Goal: Information Seeking & Learning: Learn about a topic

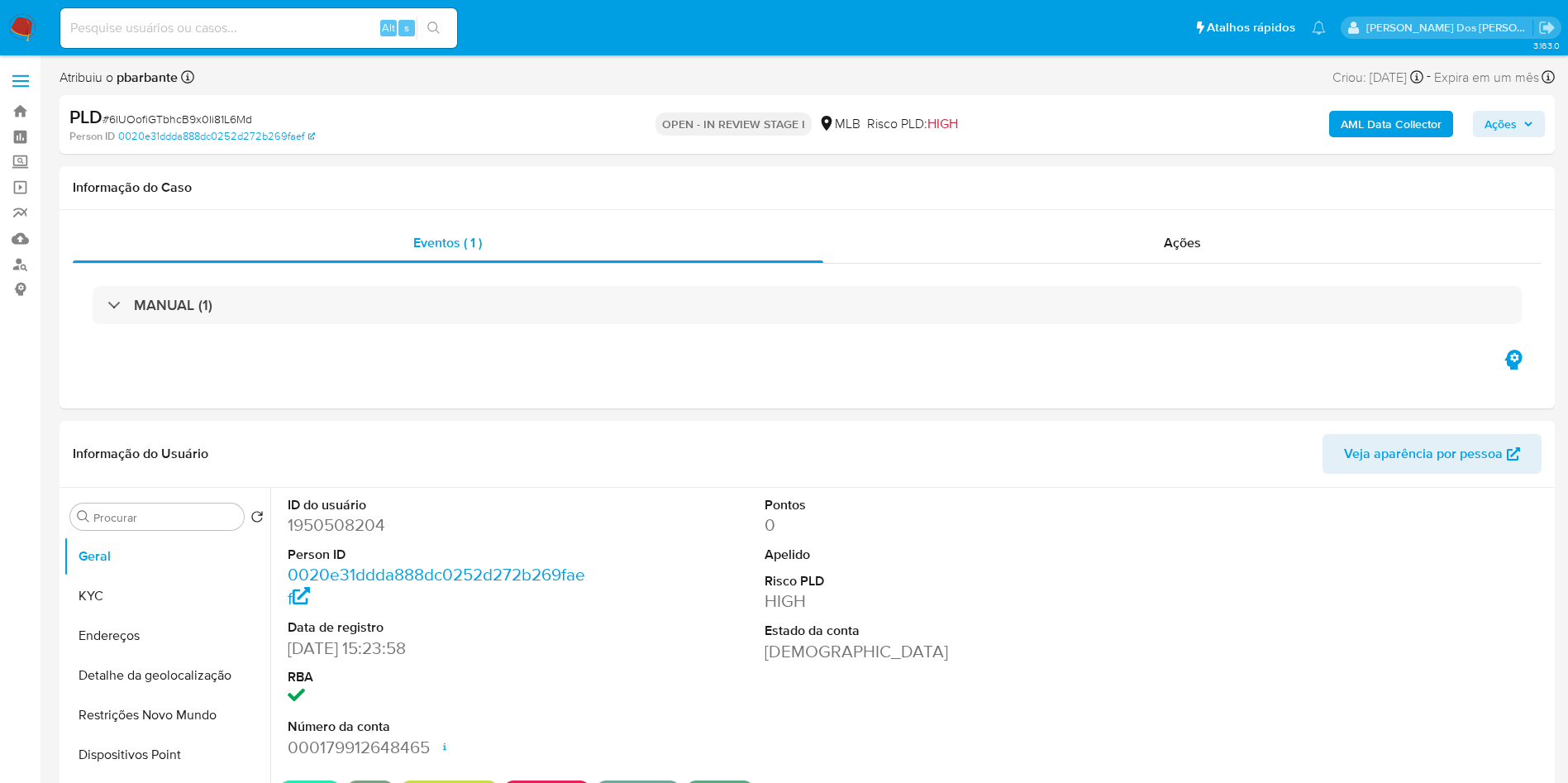
select select "10"
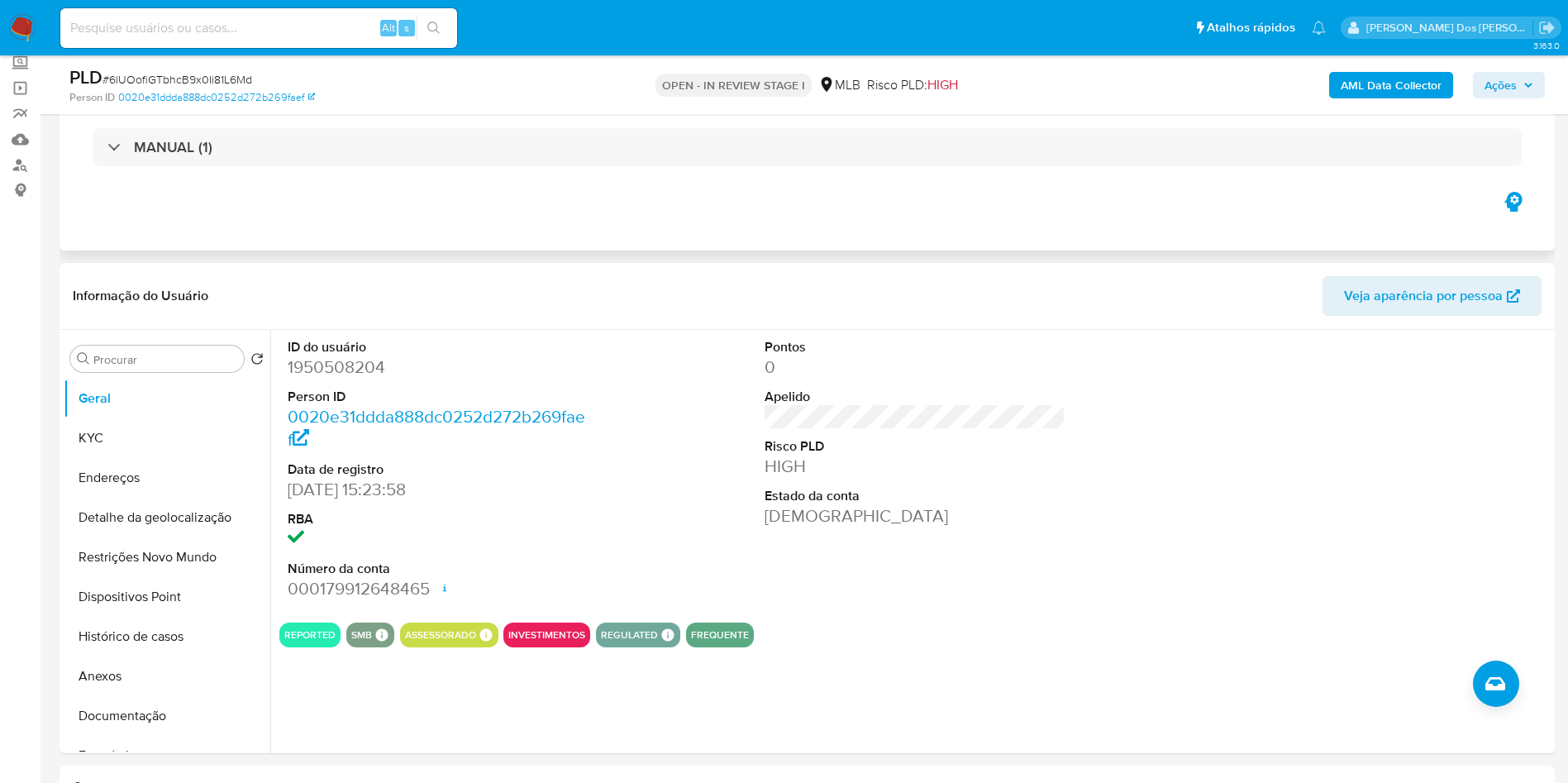
scroll to position [115, 0]
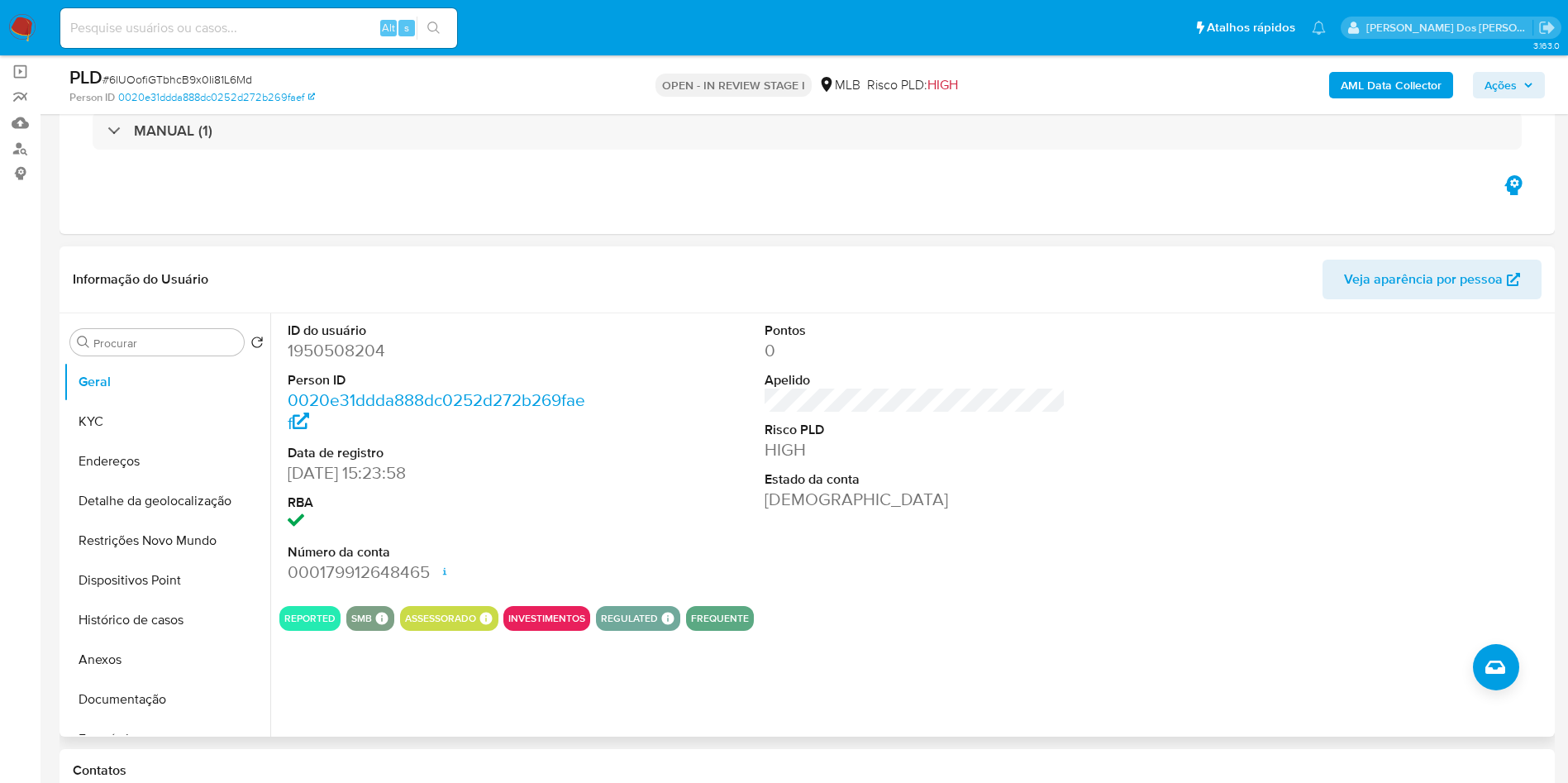
click at [340, 362] on dd "1950508204" at bounding box center [438, 351] width 302 height 23
copy dd "1950508204"
click at [340, 362] on dd "1950508204" at bounding box center [438, 351] width 302 height 23
click at [217, 83] on span "# 6lUOofiGTbhcB9x0Ii81L6Md" at bounding box center [177, 79] width 150 height 17
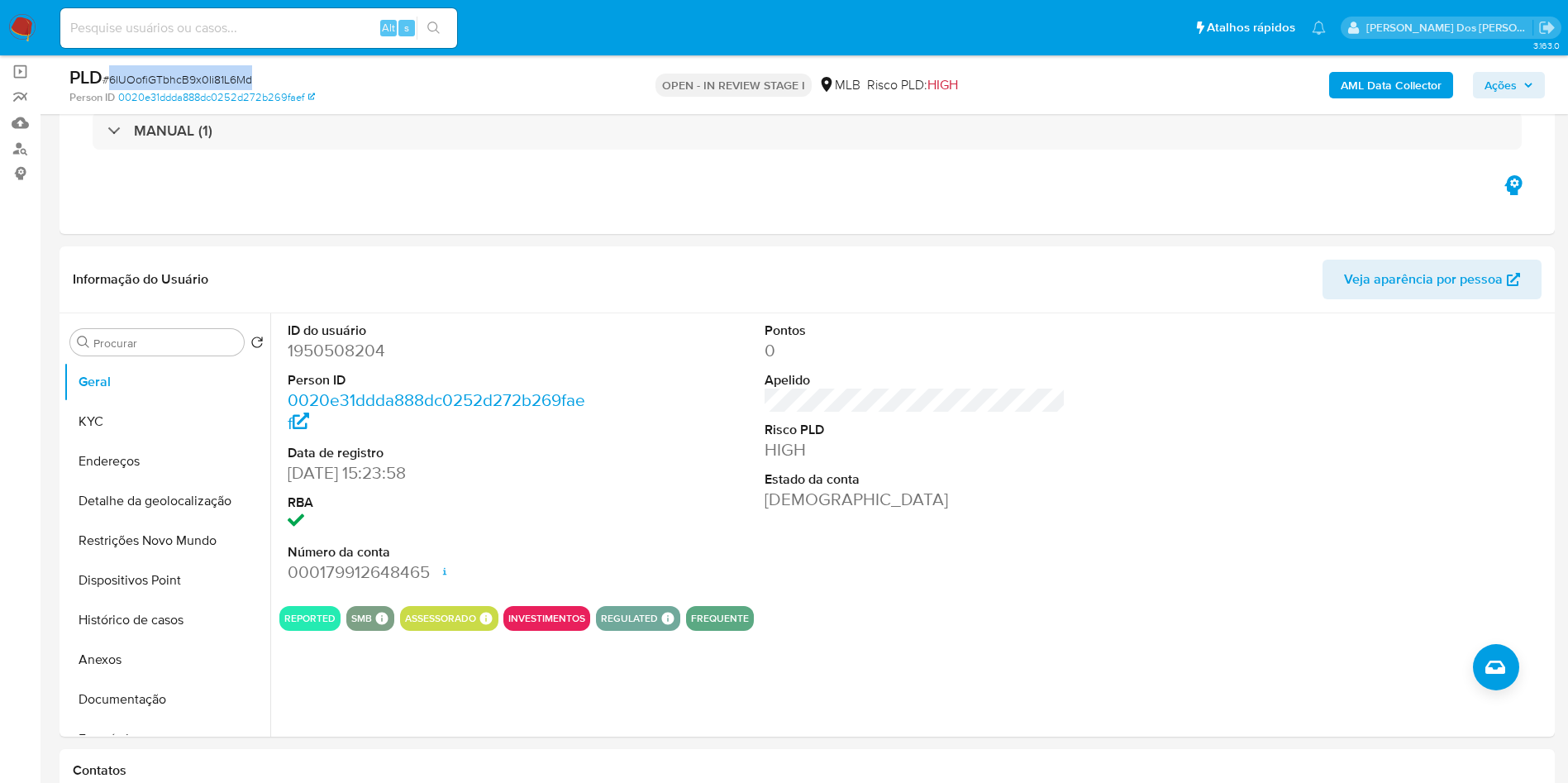
click at [217, 83] on span "# 6lUOofiGTbhcB9x0Ii81L6Md" at bounding box center [177, 79] width 150 height 17
copy span "6lUOofiGTbhcB9x0Ii81L6Md"
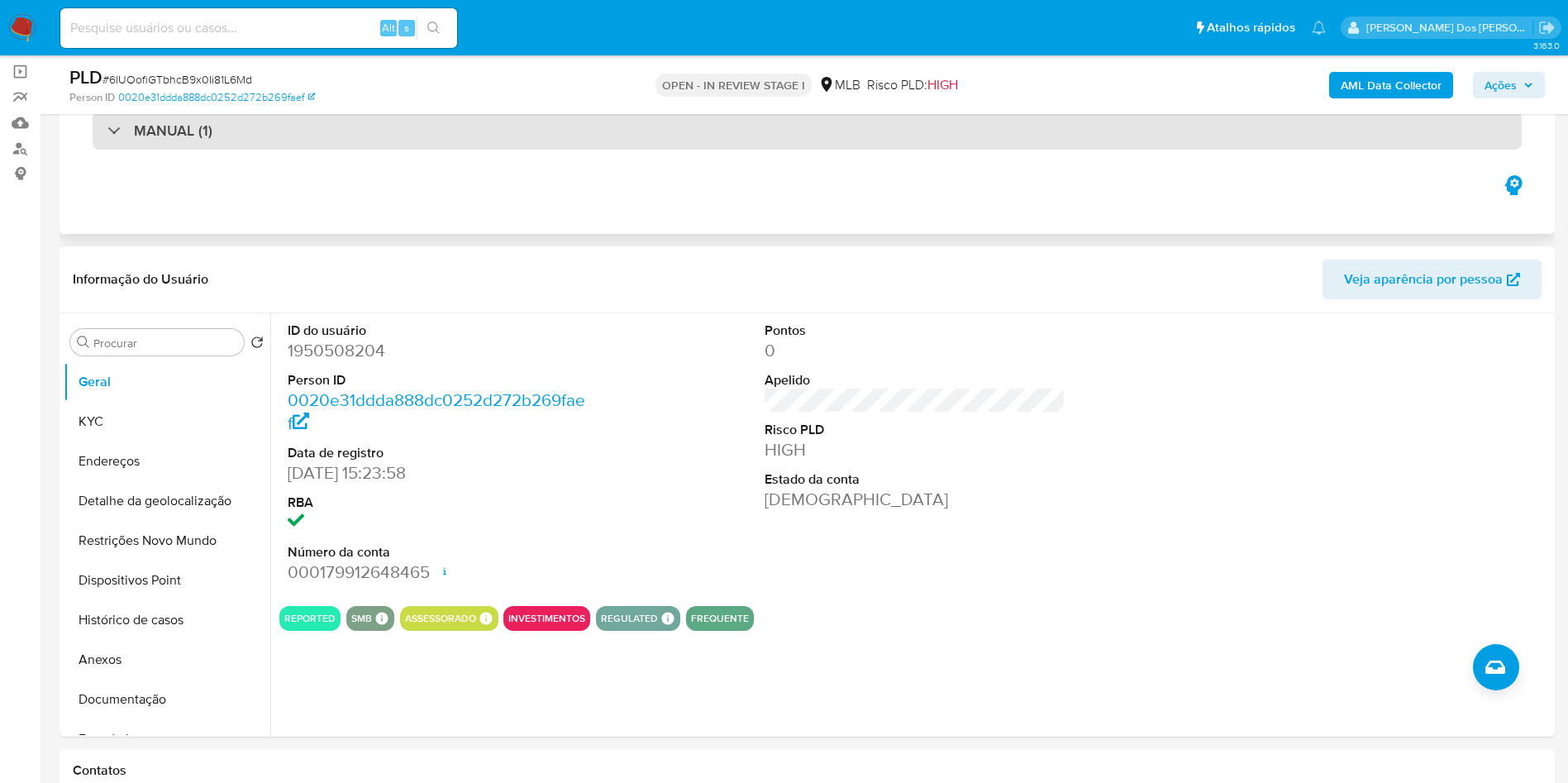
click at [504, 148] on div "MANUAL (1)" at bounding box center [807, 130] width 1429 height 38
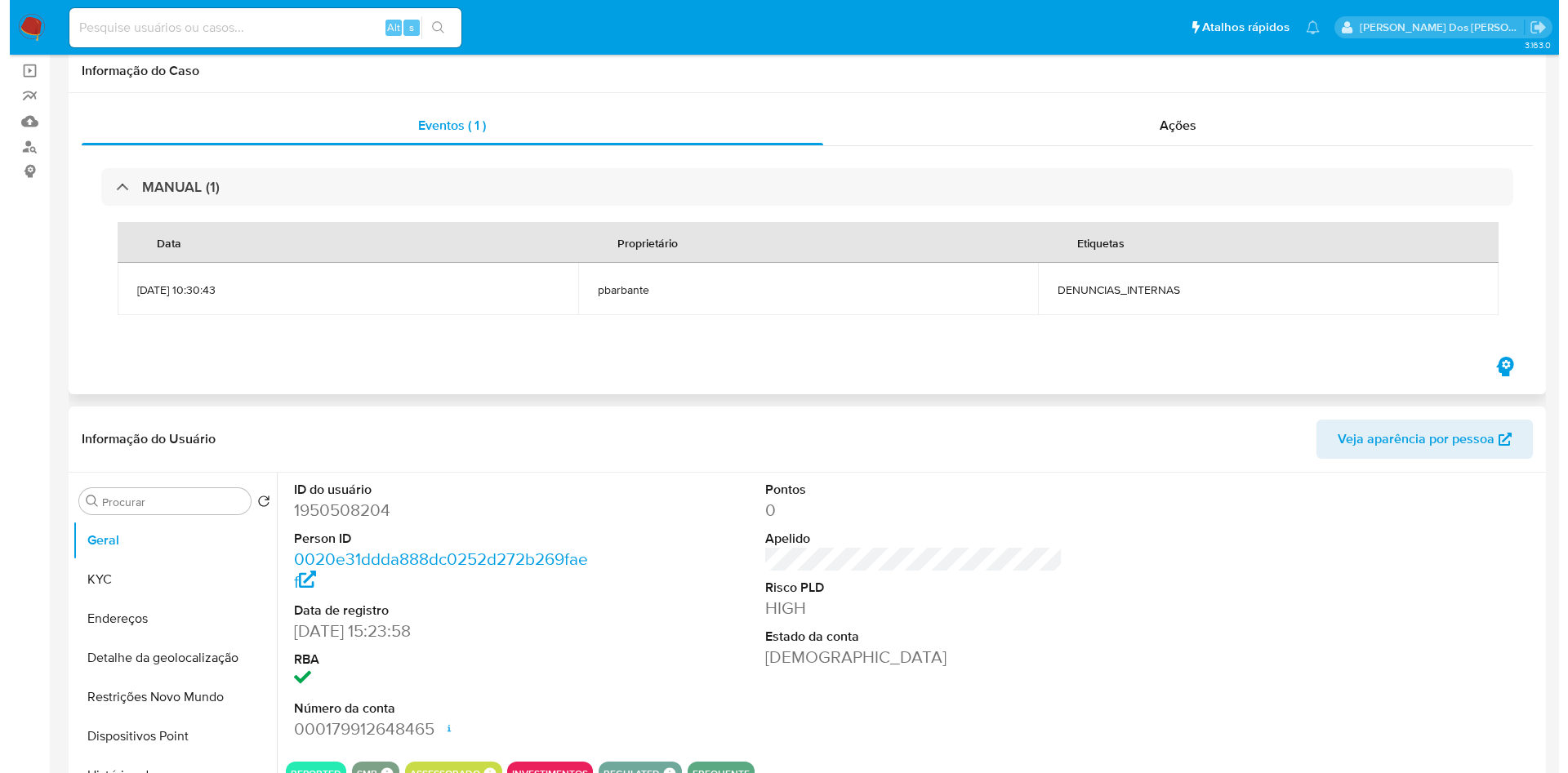
scroll to position [0, 0]
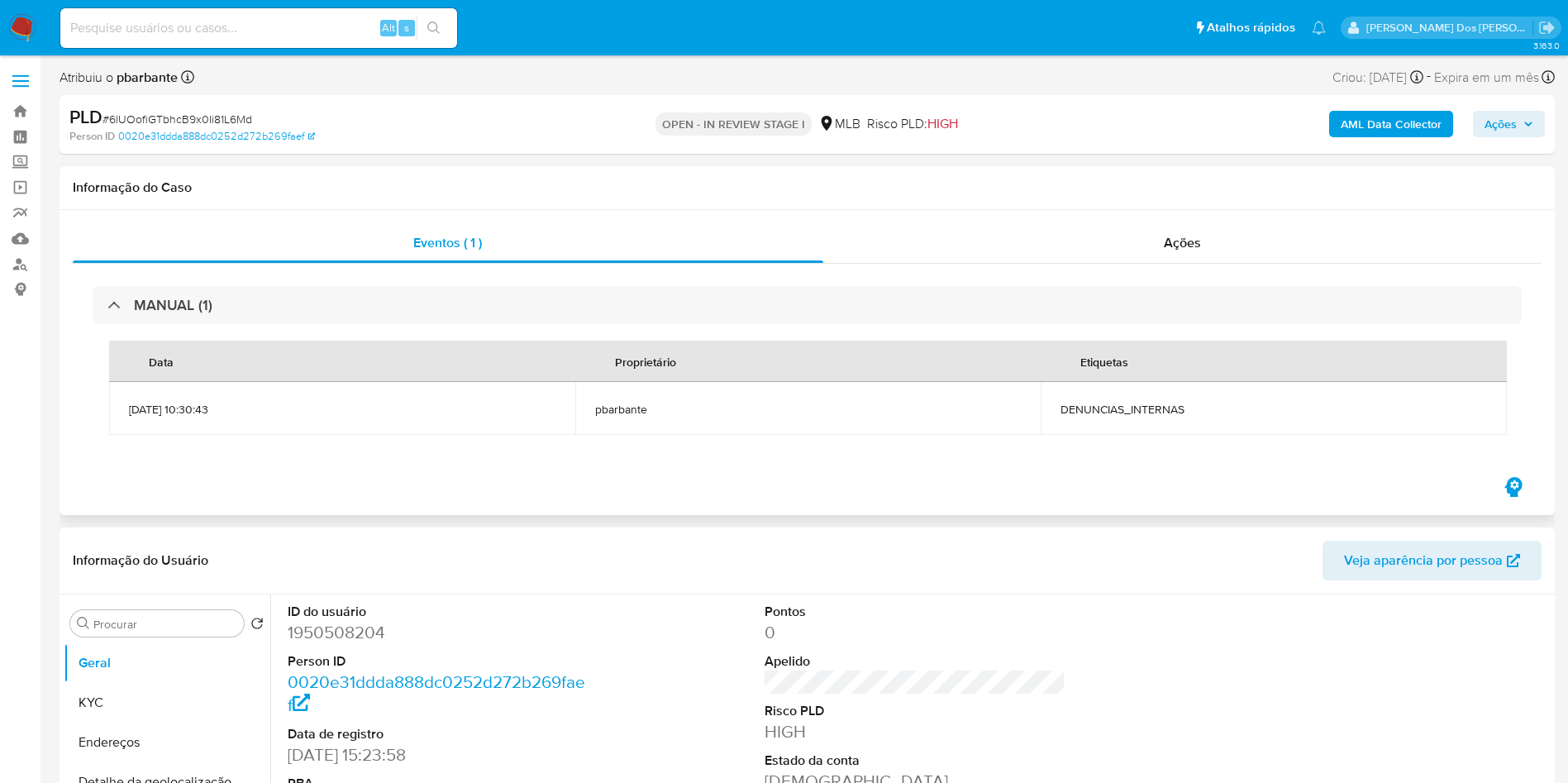
click at [1137, 420] on td "DENUNCIAS_INTERNAS" at bounding box center [1274, 409] width 466 height 53
copy span "DENUNCIAS_INTERNAS"
click at [1408, 130] on b "AML Data Collector" at bounding box center [1391, 123] width 101 height 26
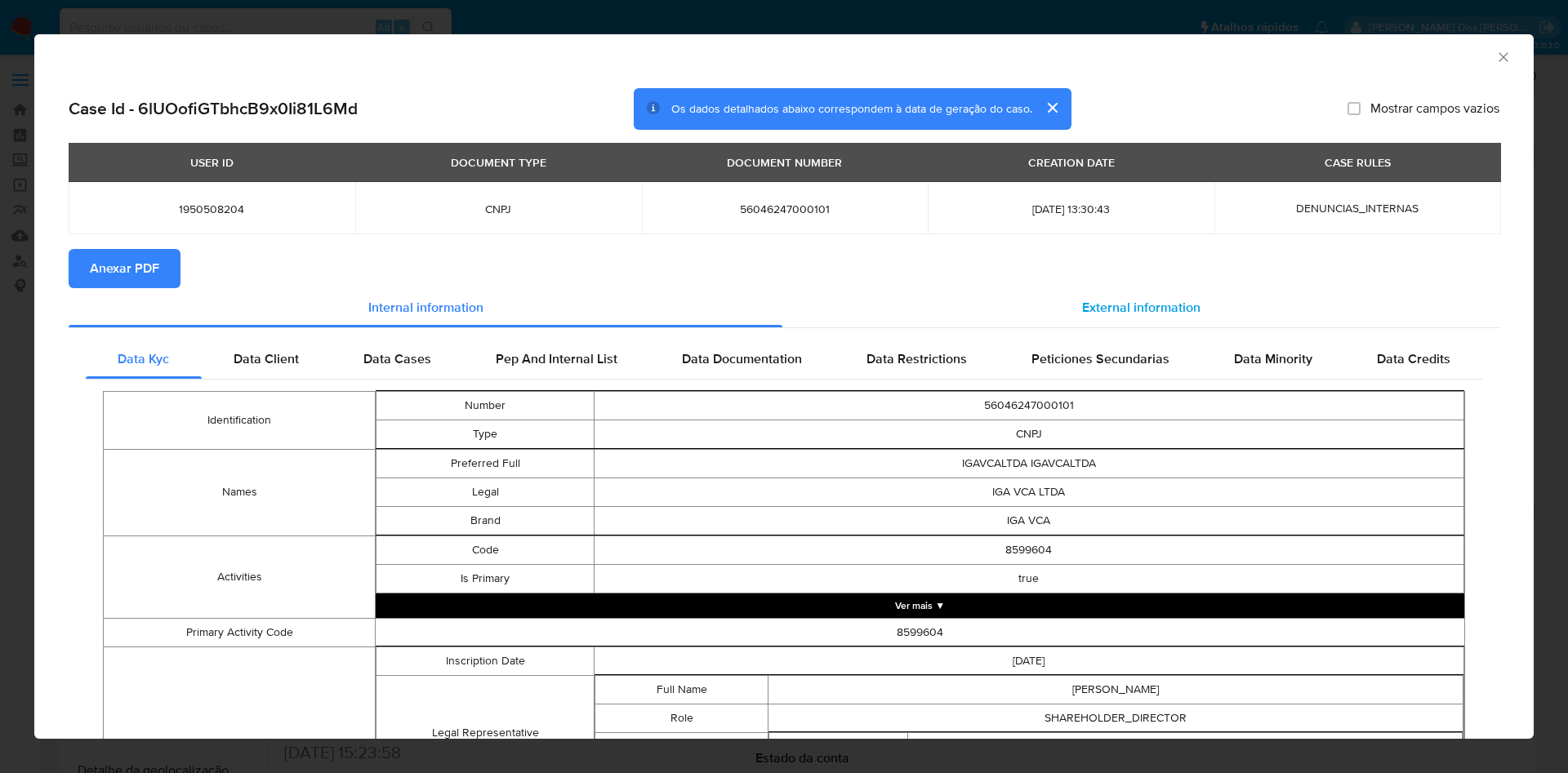
click at [1195, 297] on div "External information" at bounding box center [1140, 308] width 717 height 40
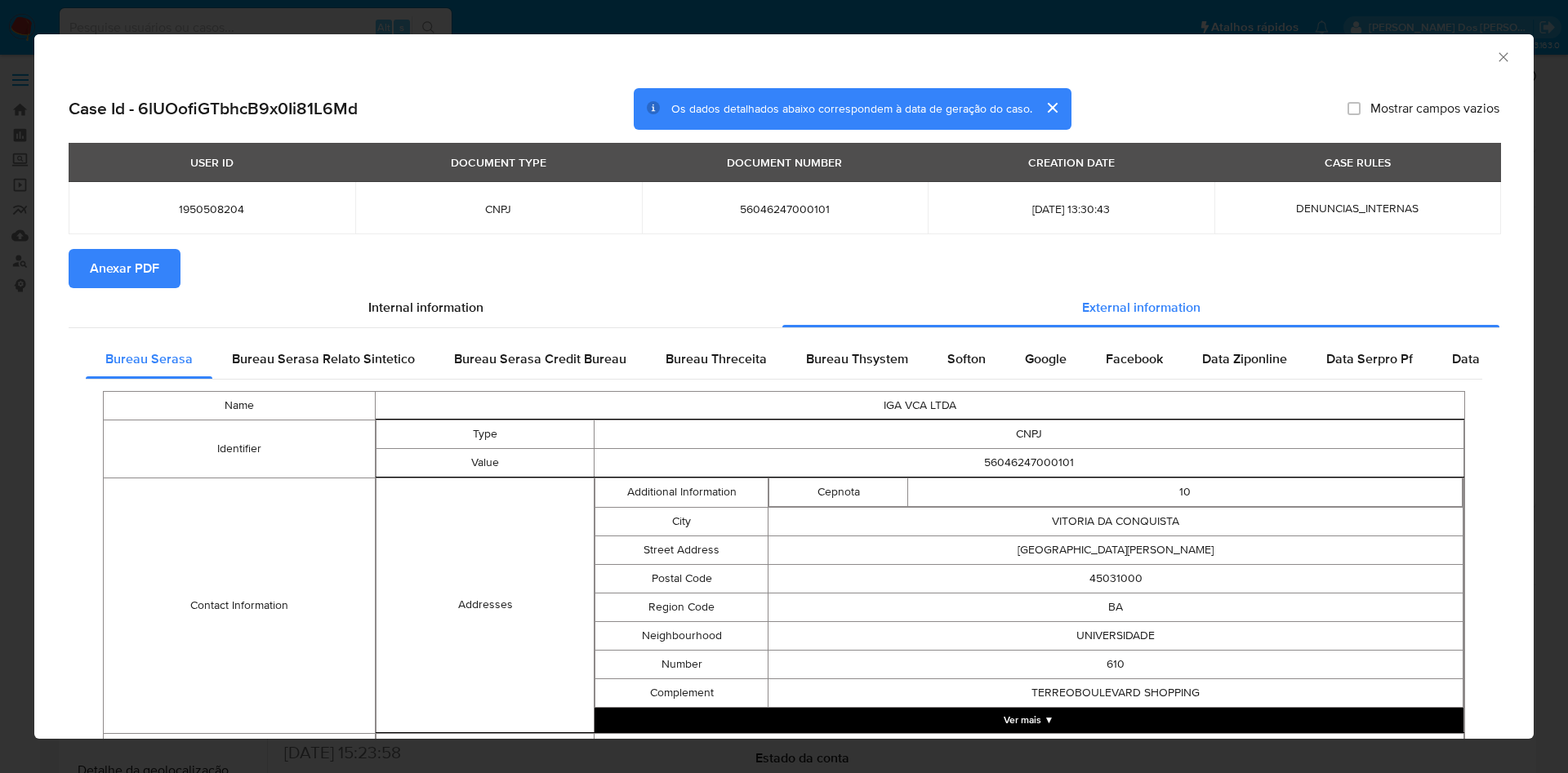
click at [132, 262] on span "Anexar PDF" at bounding box center [125, 268] width 70 height 36
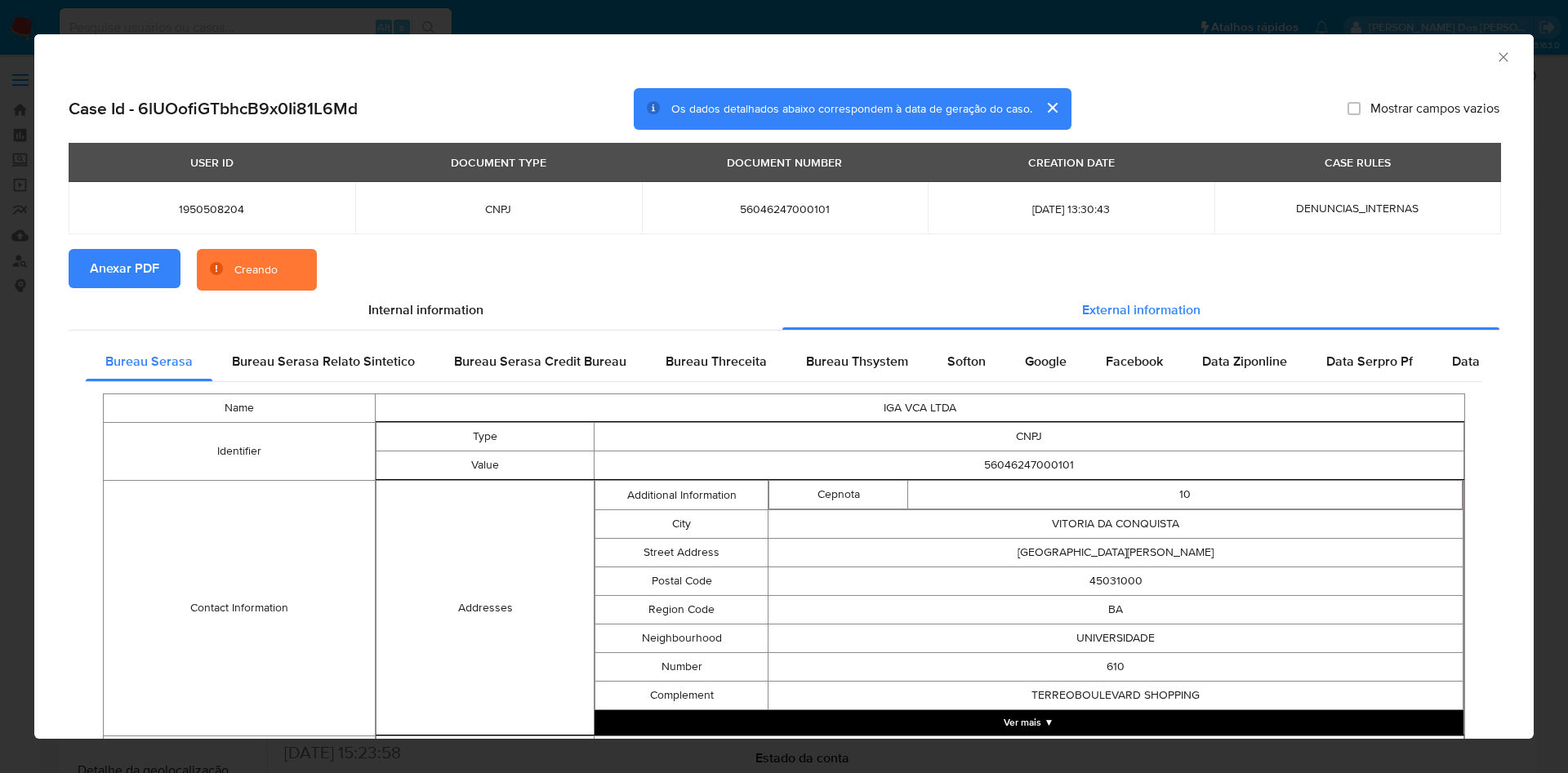
scroll to position [540, 0]
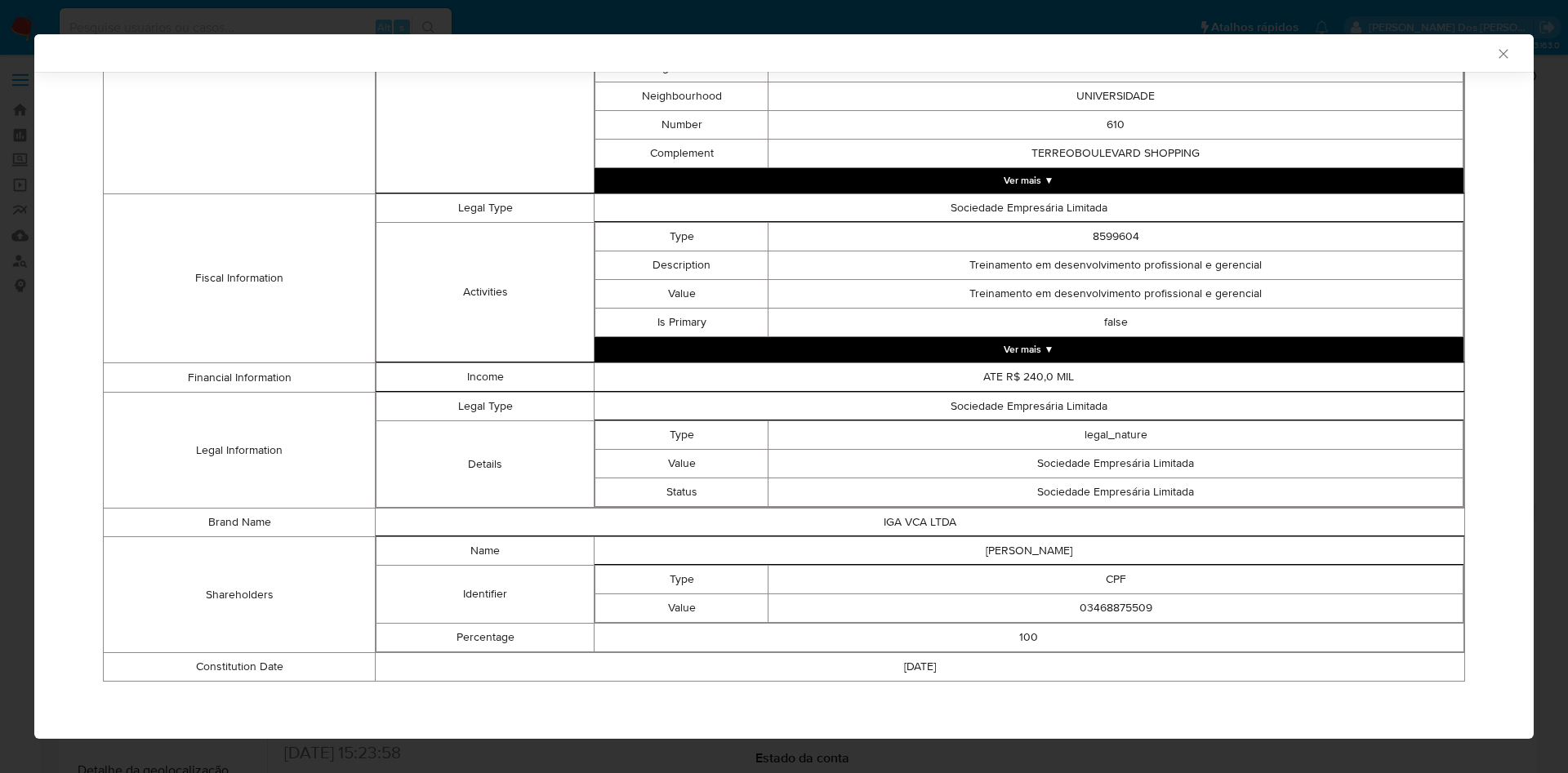
click at [1100, 609] on td "03468875509" at bounding box center [1116, 609] width 695 height 29
copy td "03468875509"
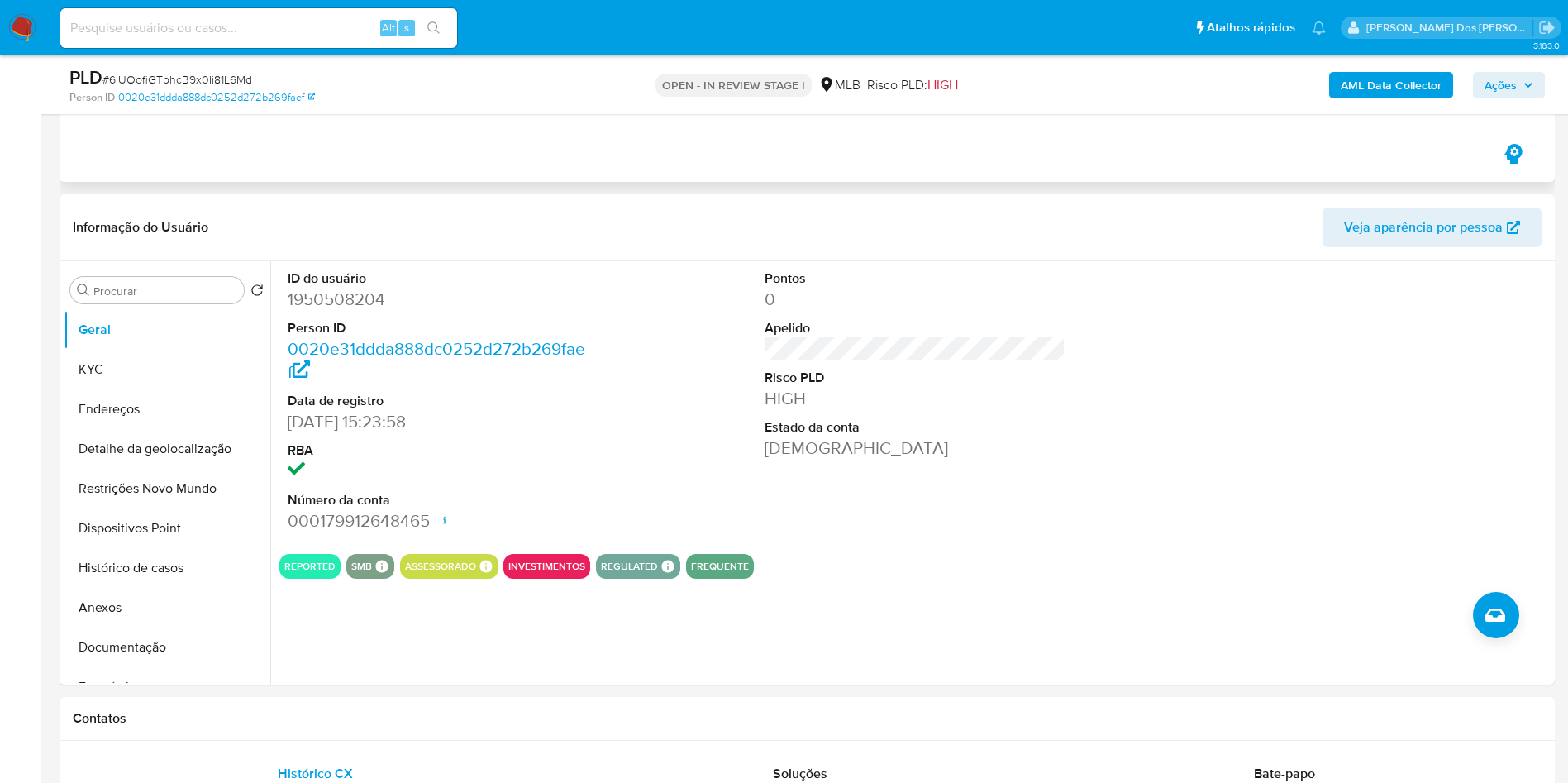
scroll to position [276, 0]
click at [126, 579] on button "Histórico de casos" at bounding box center [160, 567] width 194 height 40
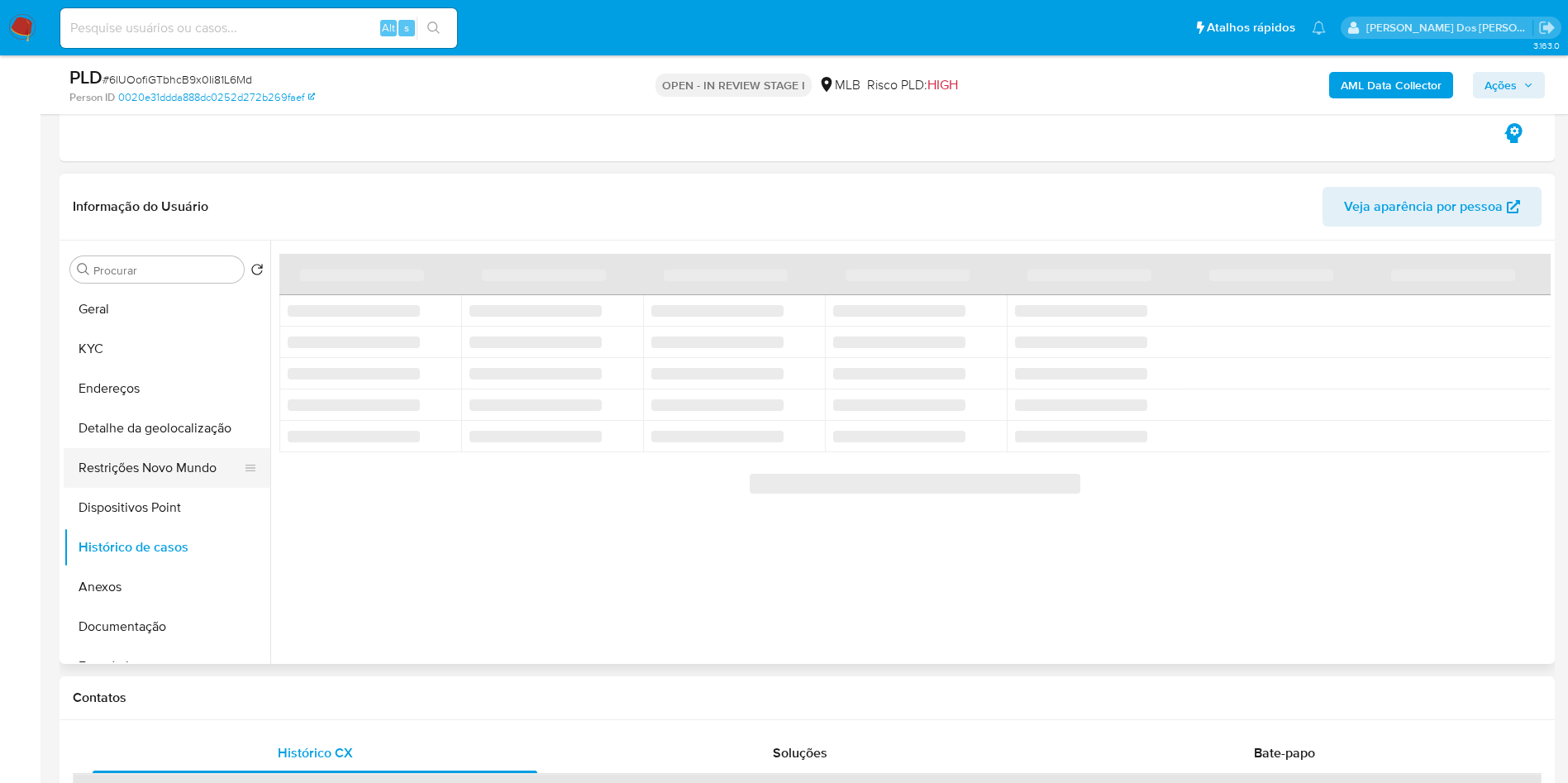
click at [130, 458] on button "Restrições Novo Mundo" at bounding box center [160, 467] width 194 height 40
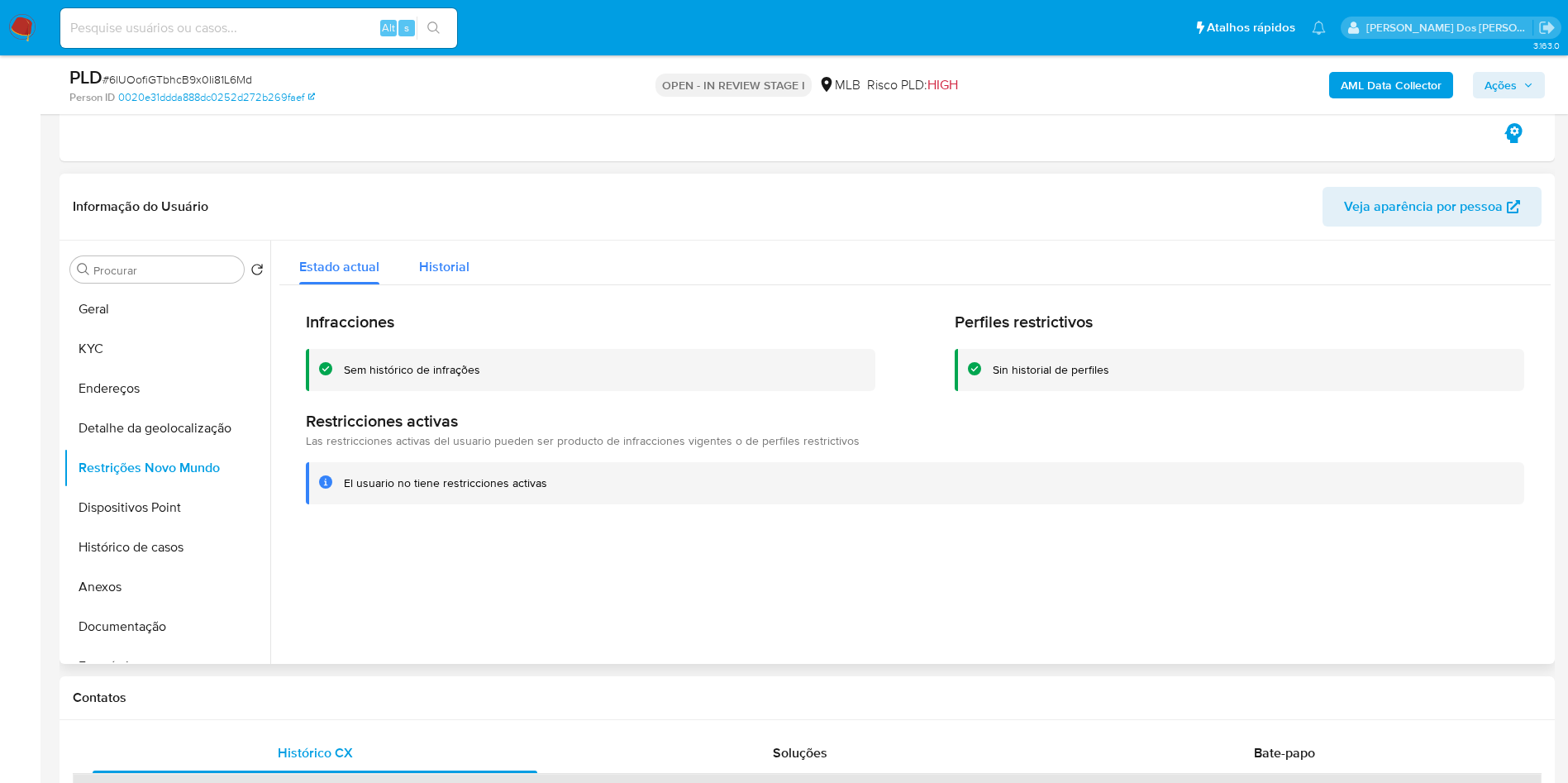
click at [457, 284] on div "Historial" at bounding box center [445, 262] width 51 height 44
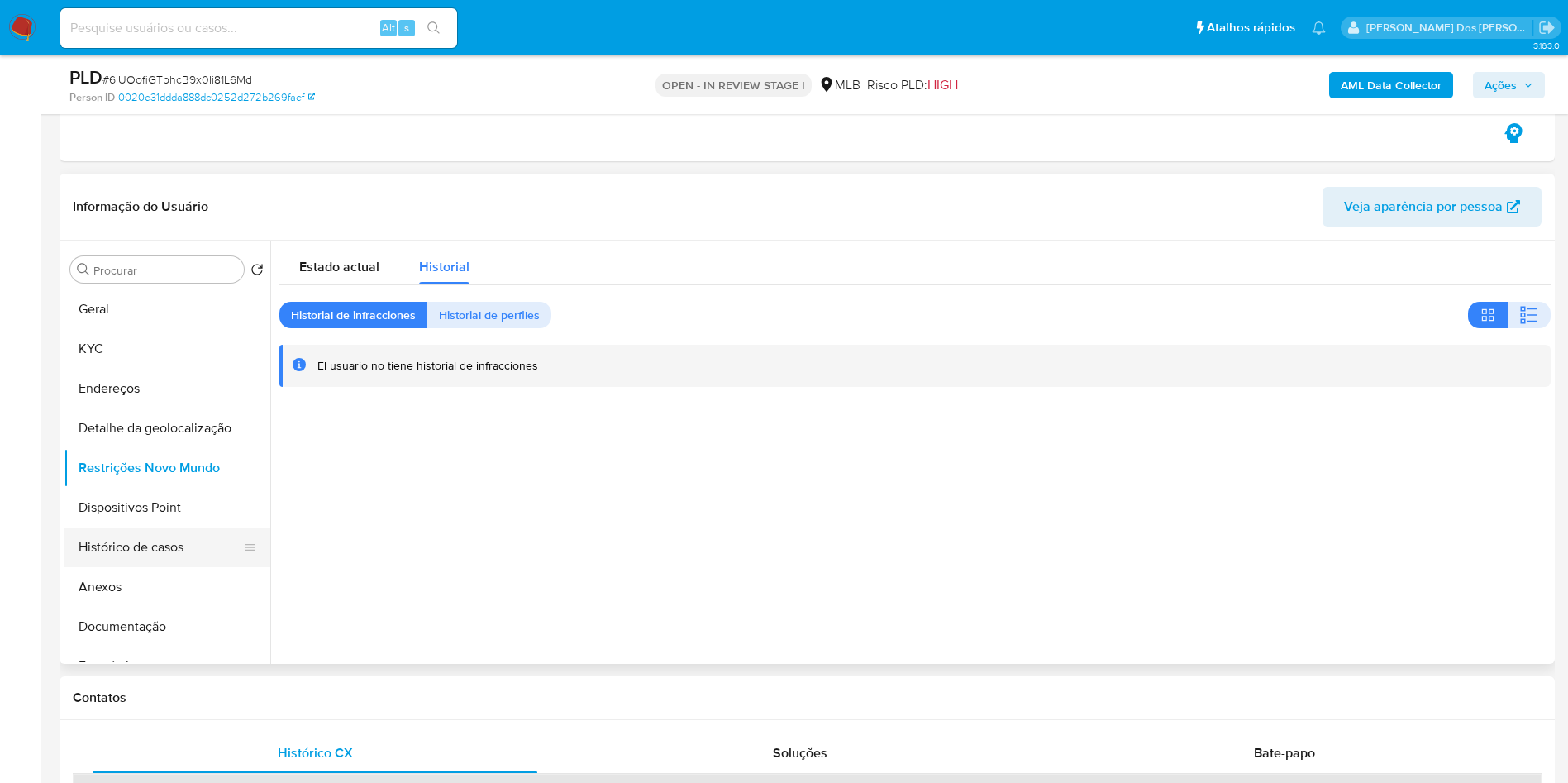
click at [196, 544] on button "Histórico de casos" at bounding box center [160, 547] width 194 height 40
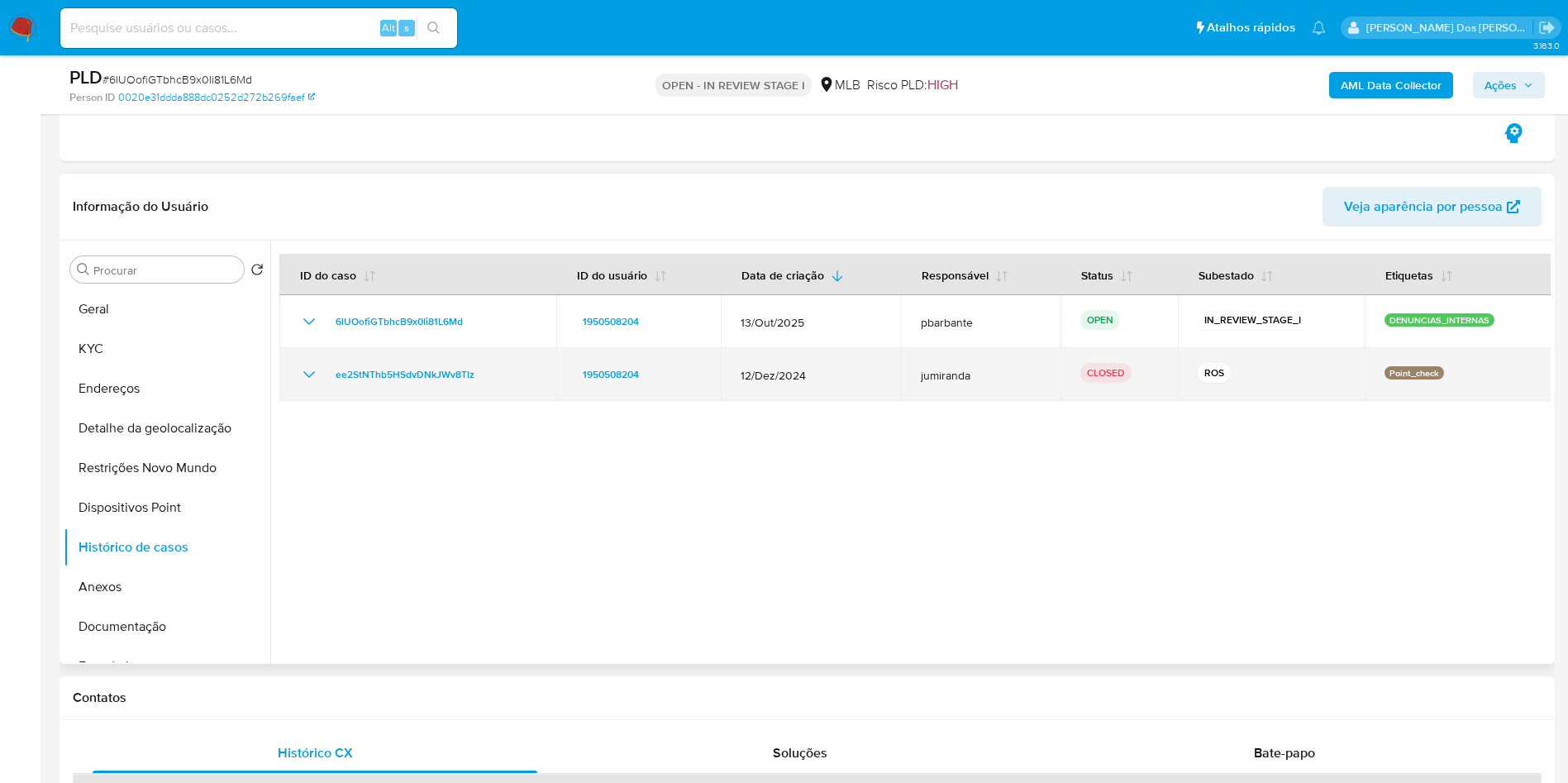
click at [310, 378] on icon "Mostrar/Ocultar" at bounding box center [309, 374] width 20 height 20
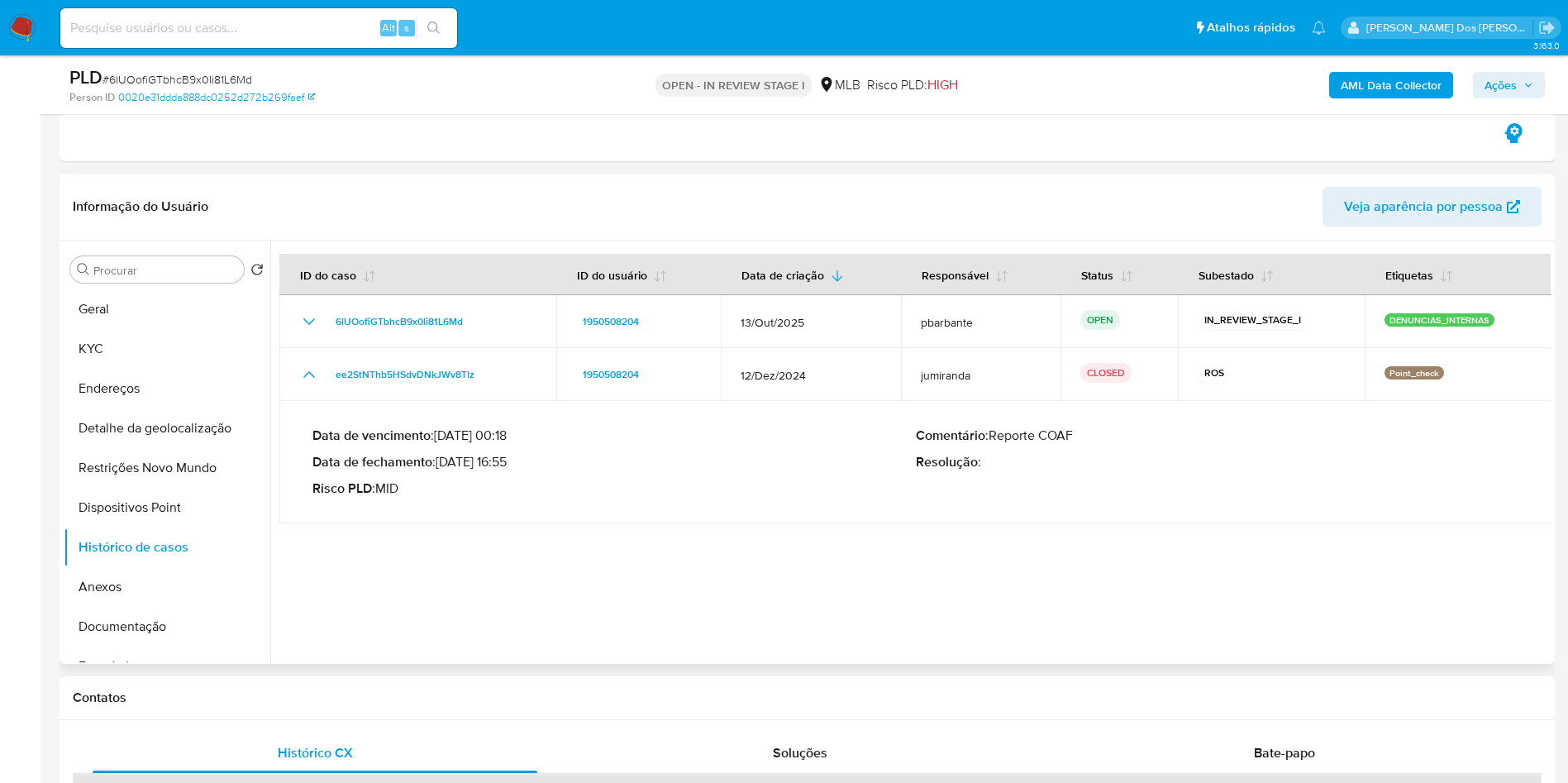
drag, startPoint x: 443, startPoint y: 470, endPoint x: 506, endPoint y: 473, distance: 63.1
click at [506, 470] on p "Data de fechamento : 17/01/2025 16:55" at bounding box center [614, 461] width 603 height 17
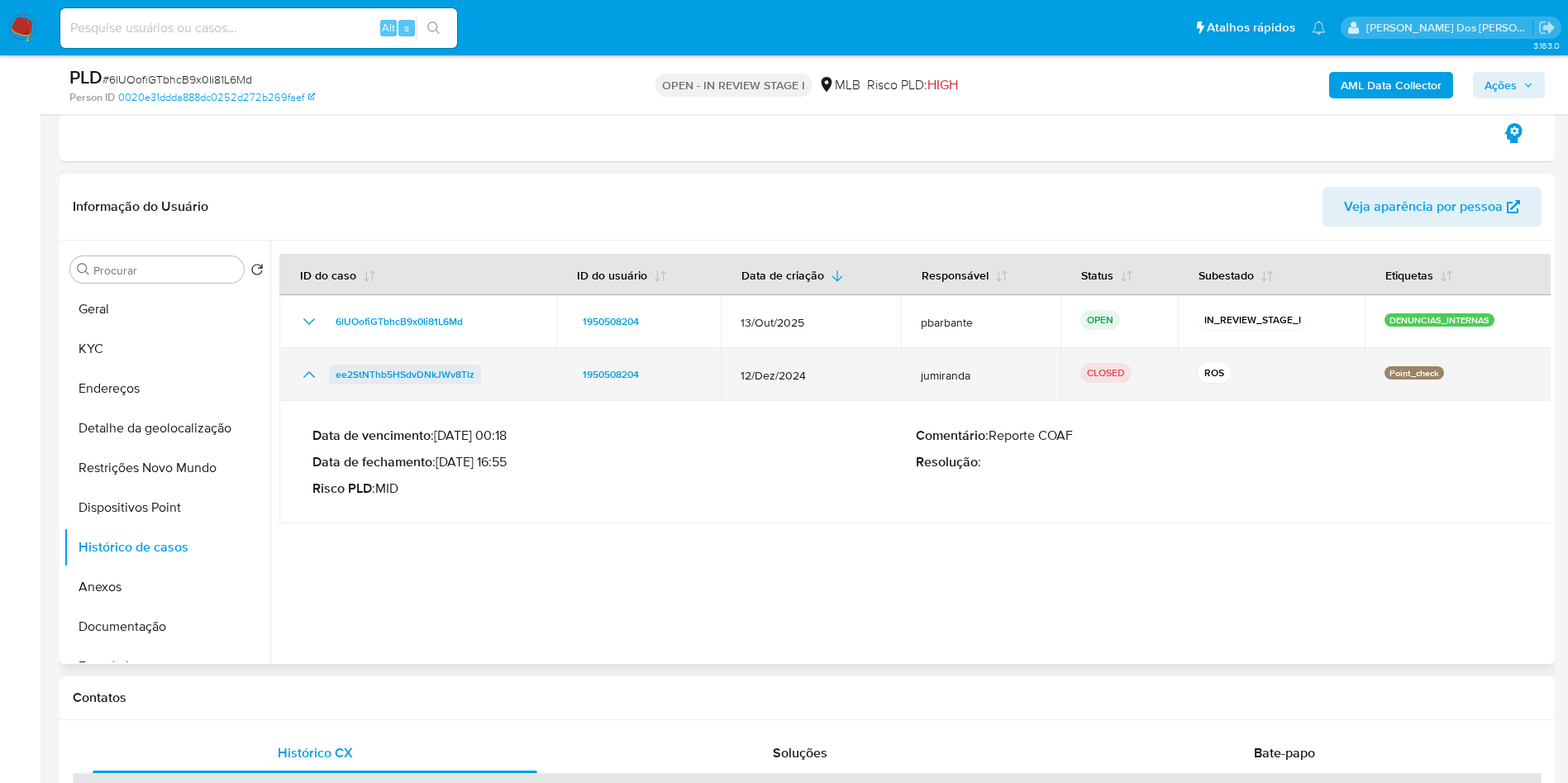
drag, startPoint x: 506, startPoint y: 398, endPoint x: 334, endPoint y: 385, distance: 172.5
click at [334, 385] on td "ee2StNThb5HSdvDNkJWv8Tlz" at bounding box center [417, 374] width 277 height 53
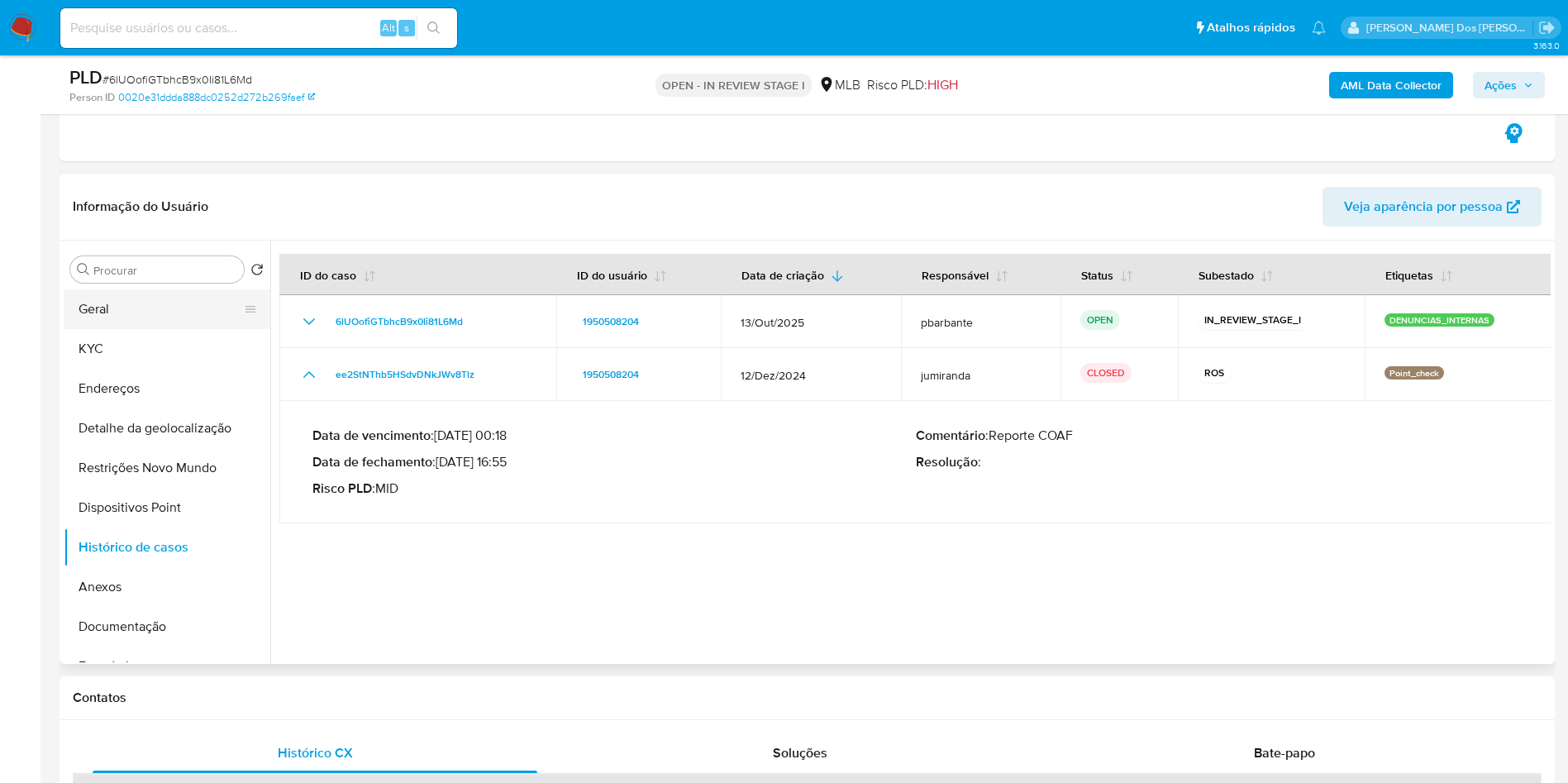
click at [174, 329] on button "Geral" at bounding box center [160, 309] width 194 height 40
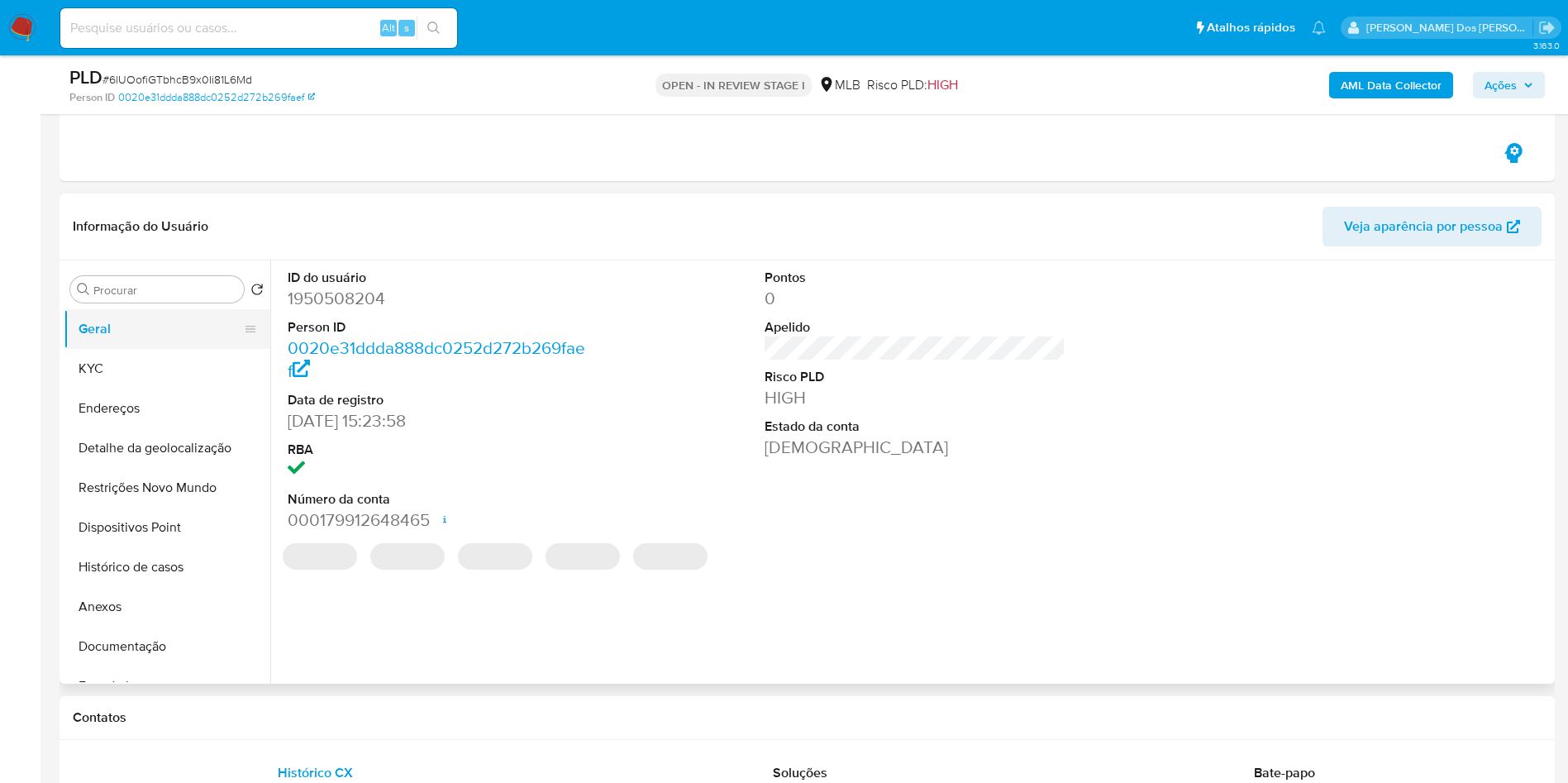
click at [174, 333] on button "Geral" at bounding box center [160, 328] width 194 height 40
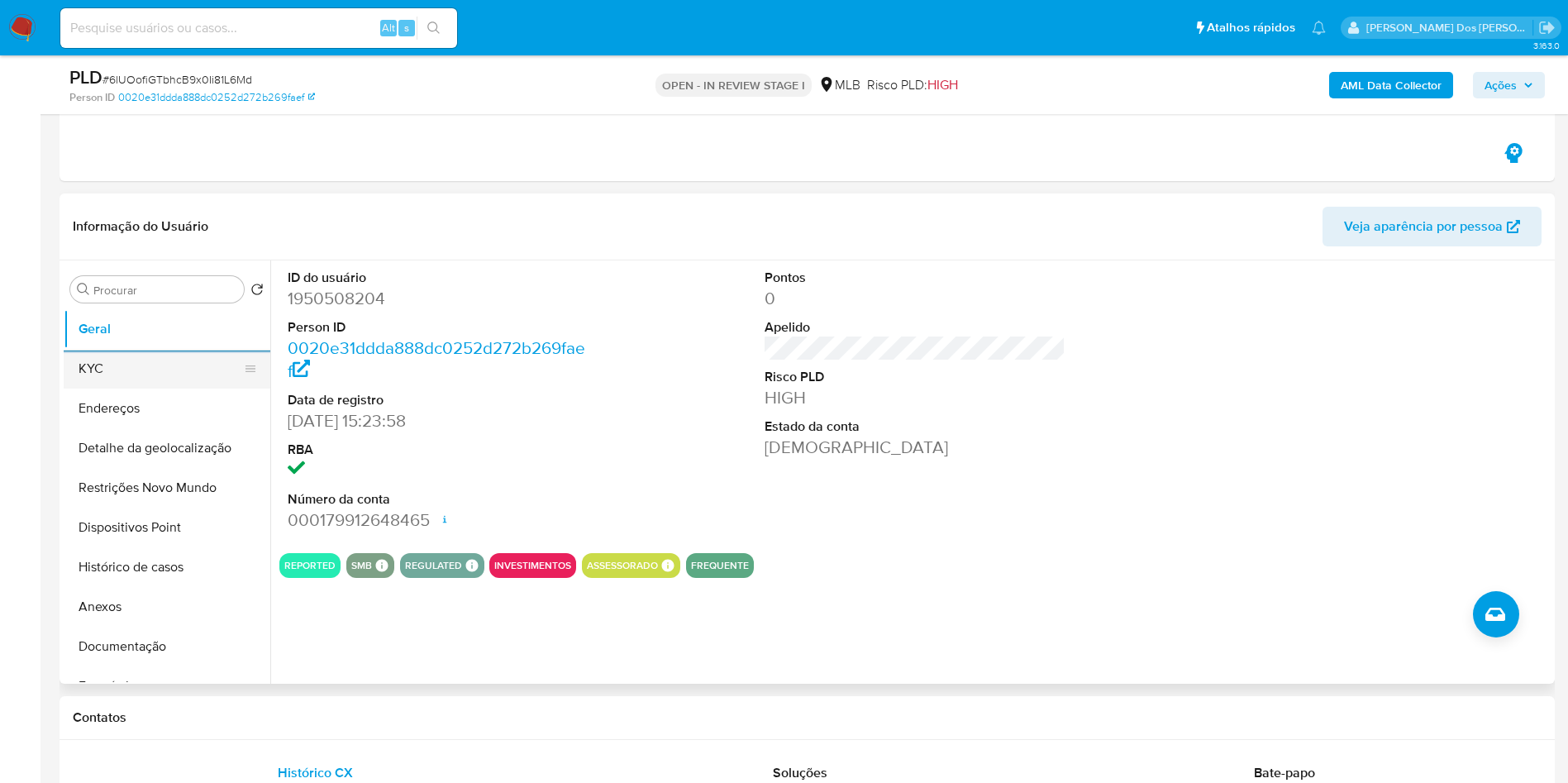
click at [174, 378] on button "KYC" at bounding box center [160, 369] width 194 height 40
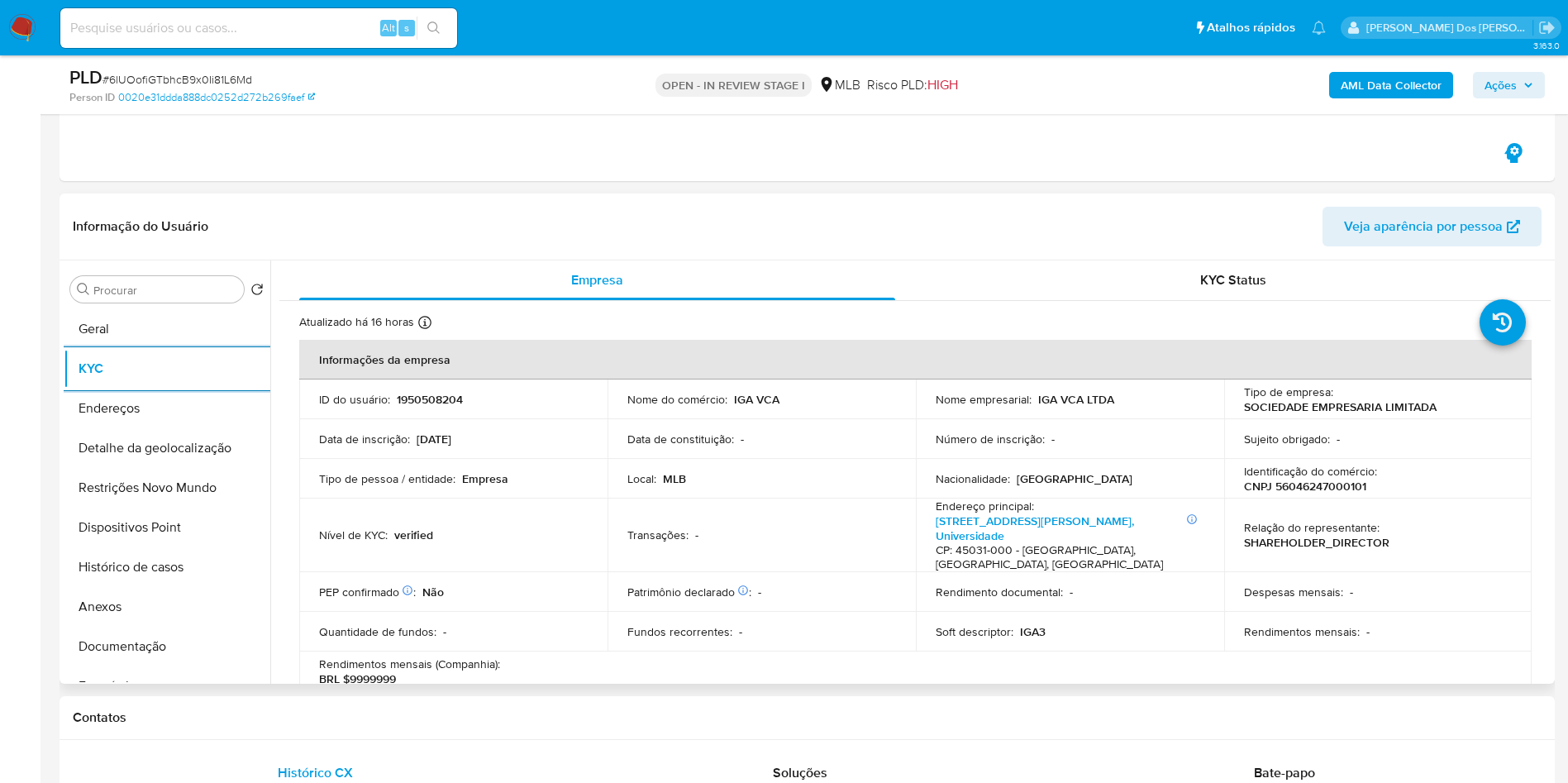
scroll to position [983, 0]
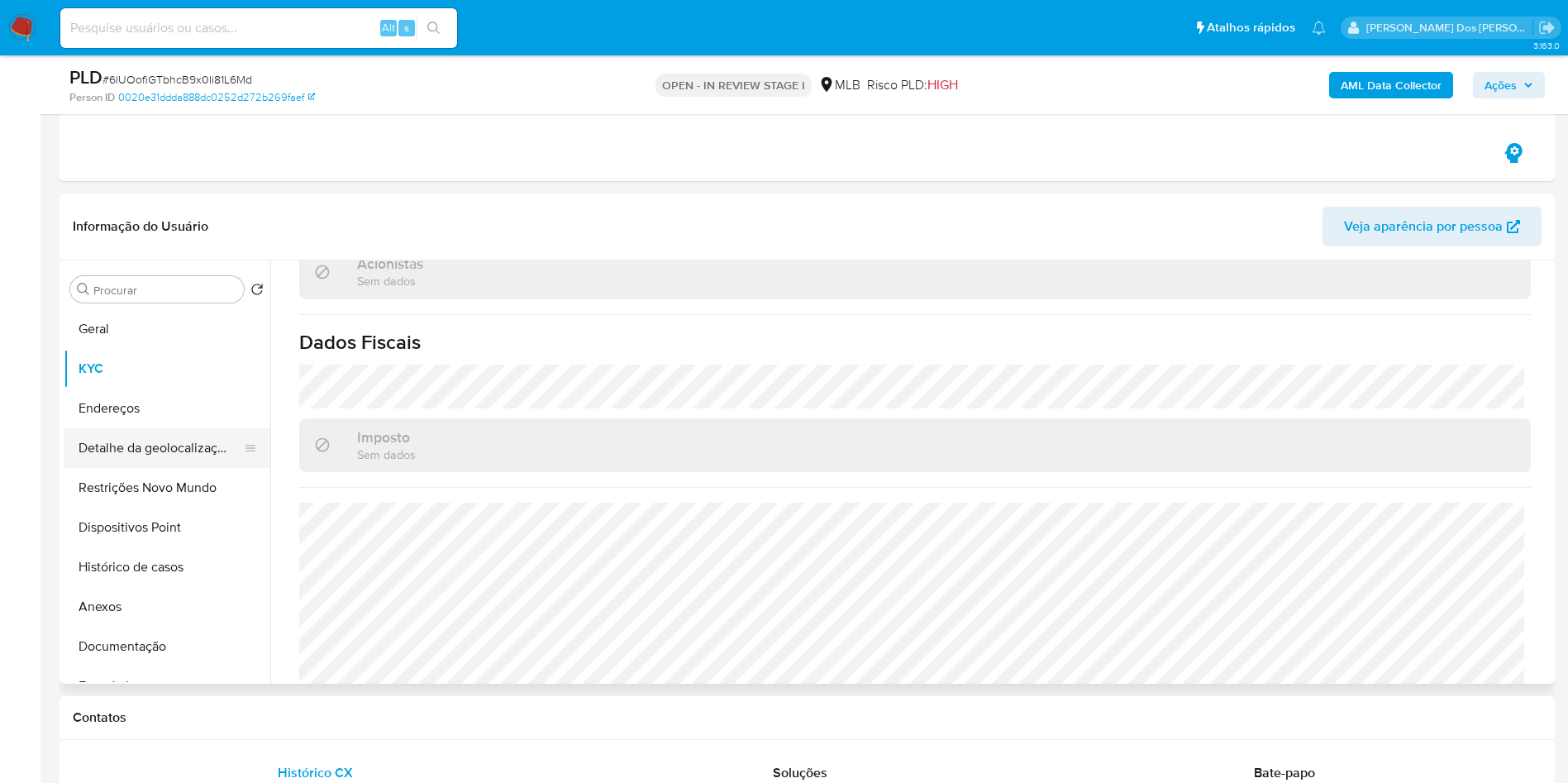
click at [180, 466] on button "Detalhe da geolocalização" at bounding box center [160, 448] width 194 height 40
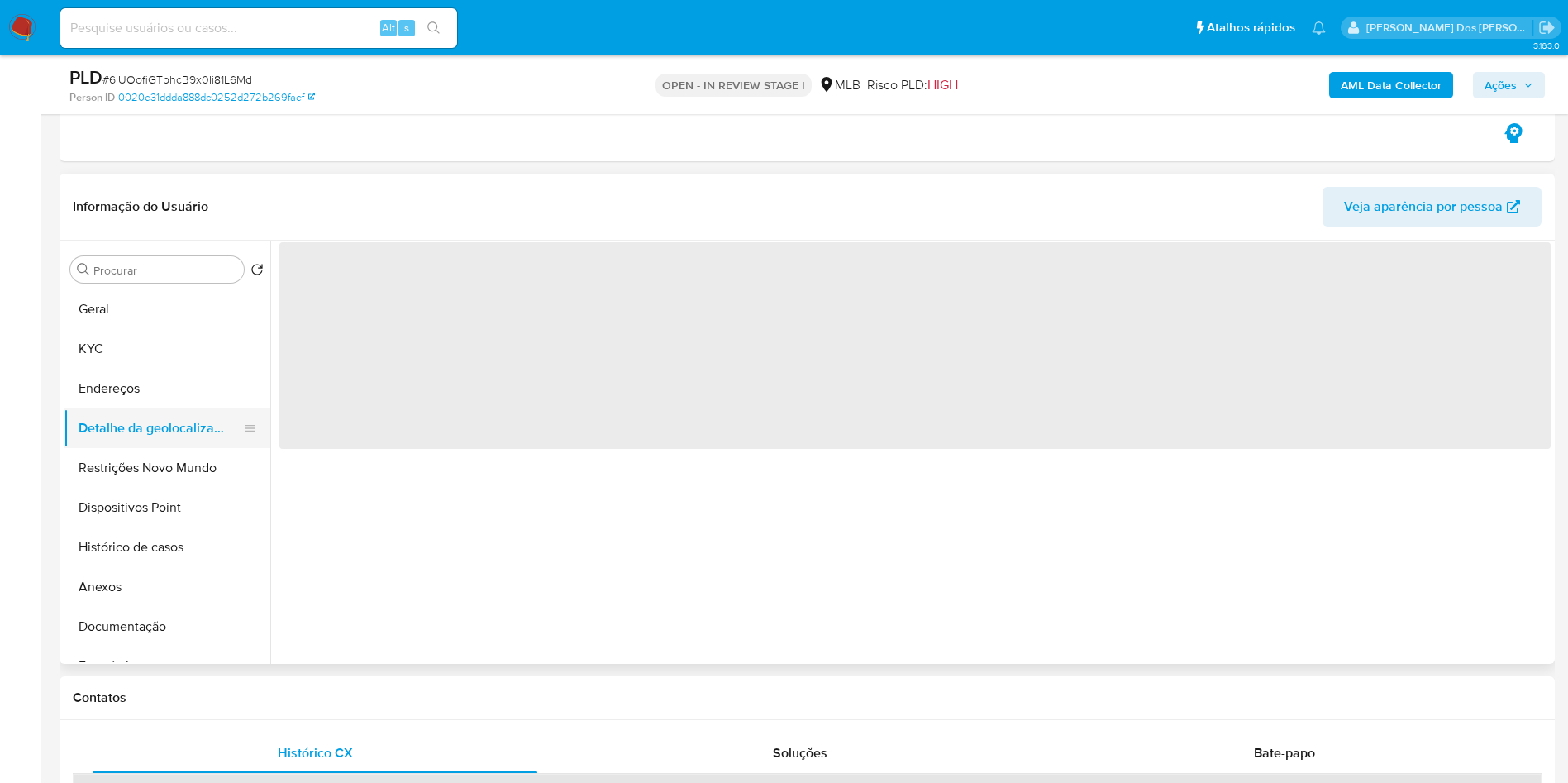
scroll to position [0, 0]
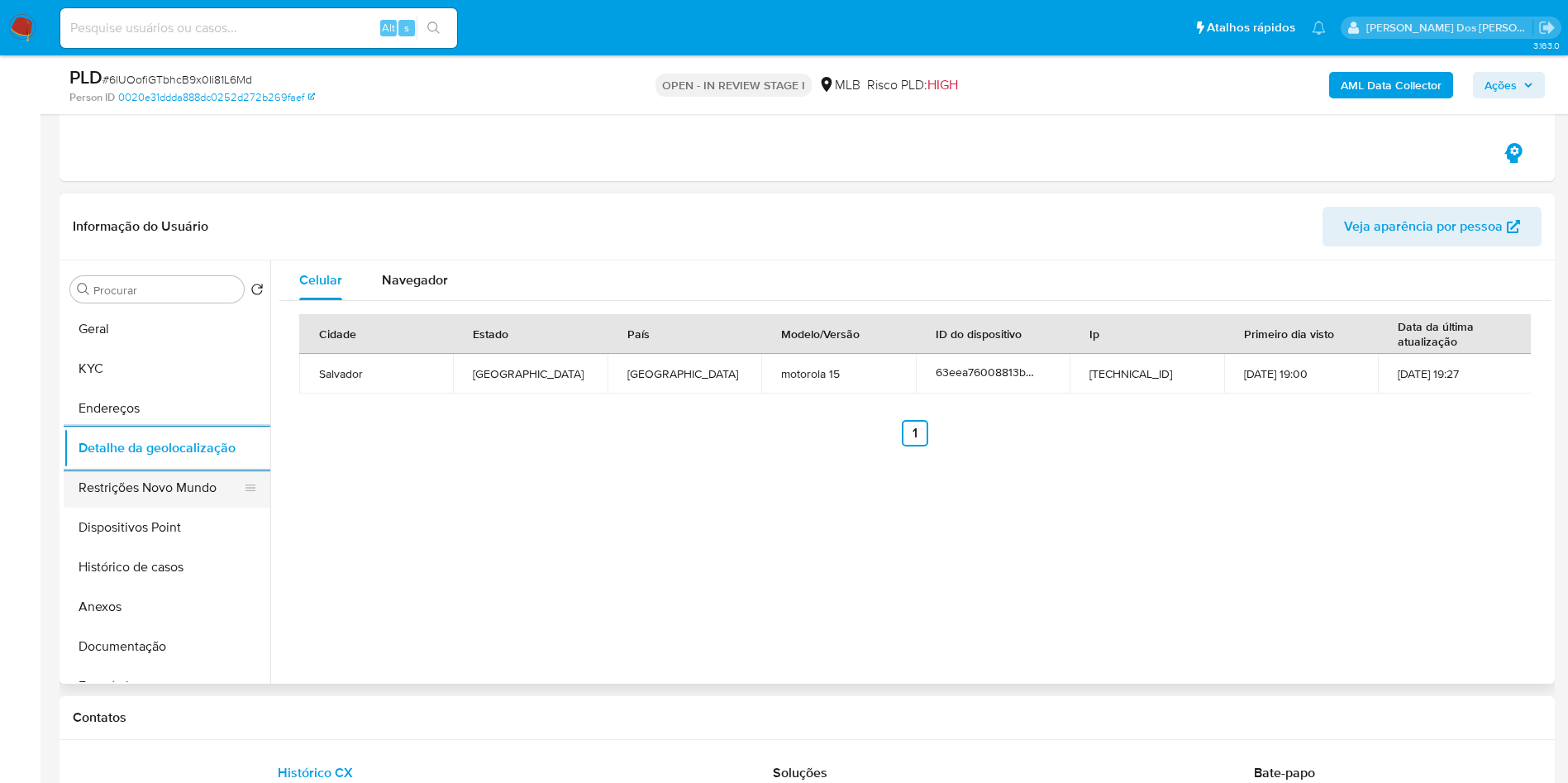
click at [174, 504] on button "Restrições Novo Mundo" at bounding box center [160, 488] width 194 height 40
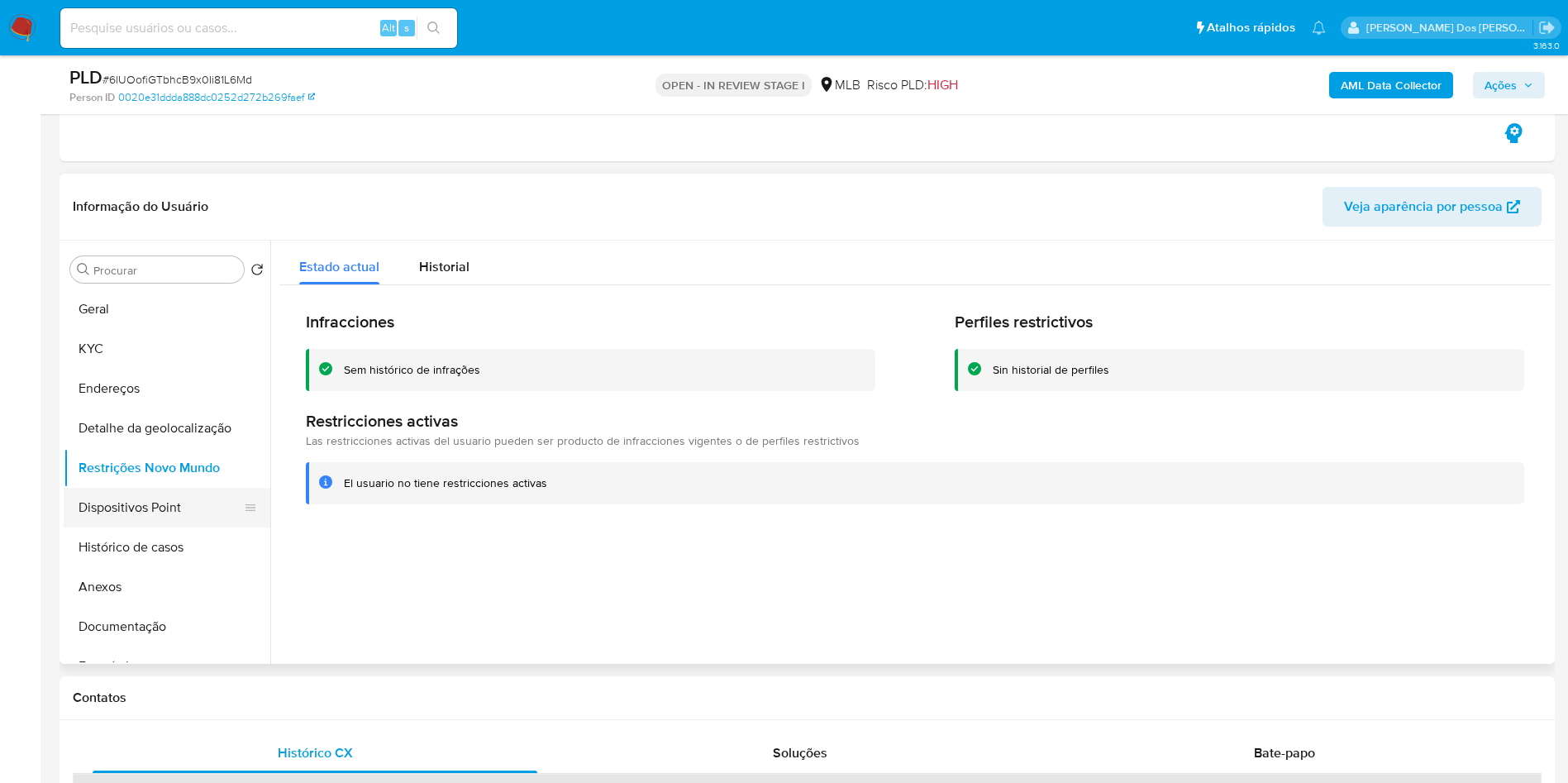
click at [161, 522] on button "Dispositivos Point" at bounding box center [160, 507] width 194 height 40
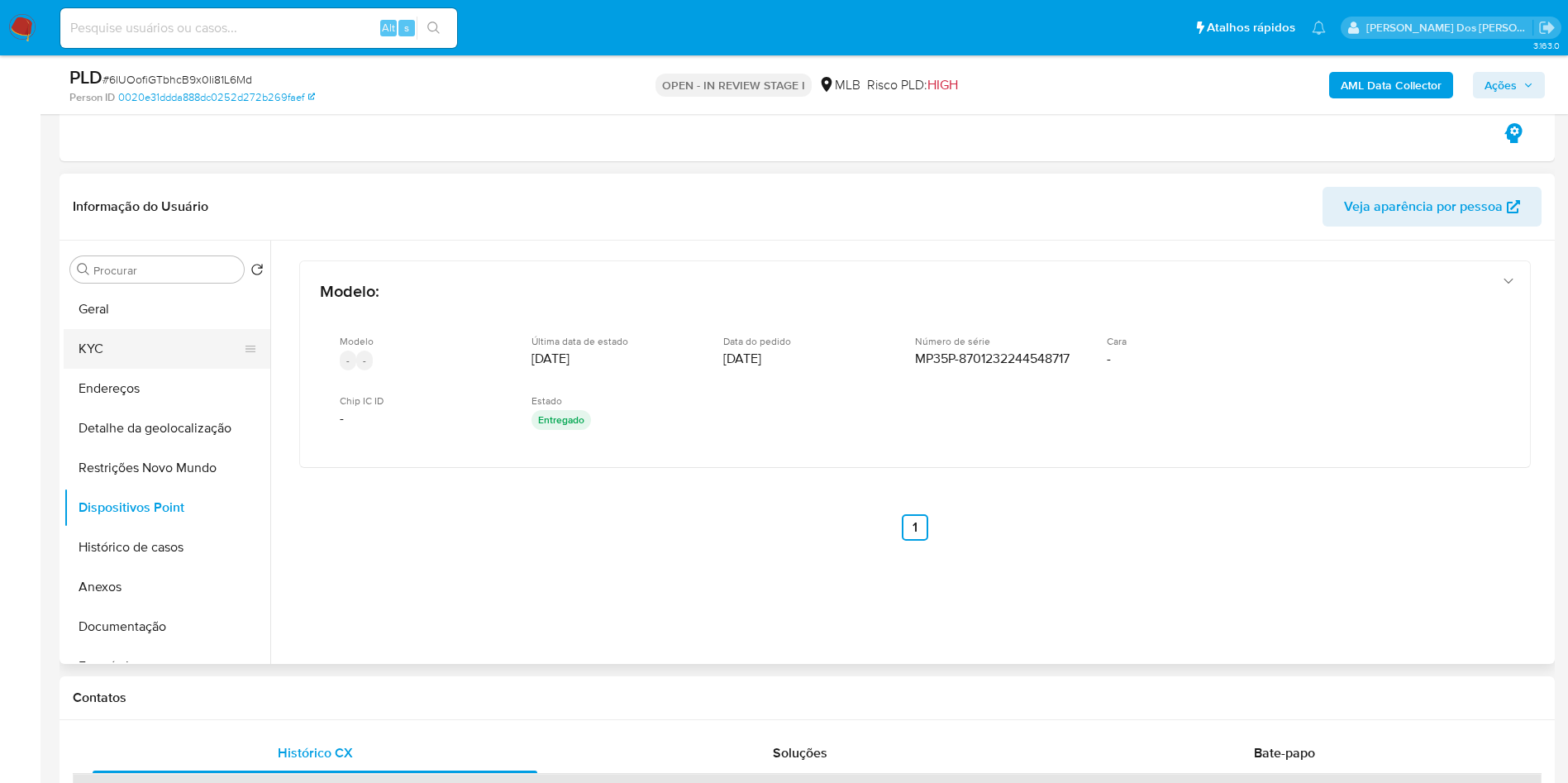
click at [117, 344] on button "KYC" at bounding box center [160, 349] width 194 height 40
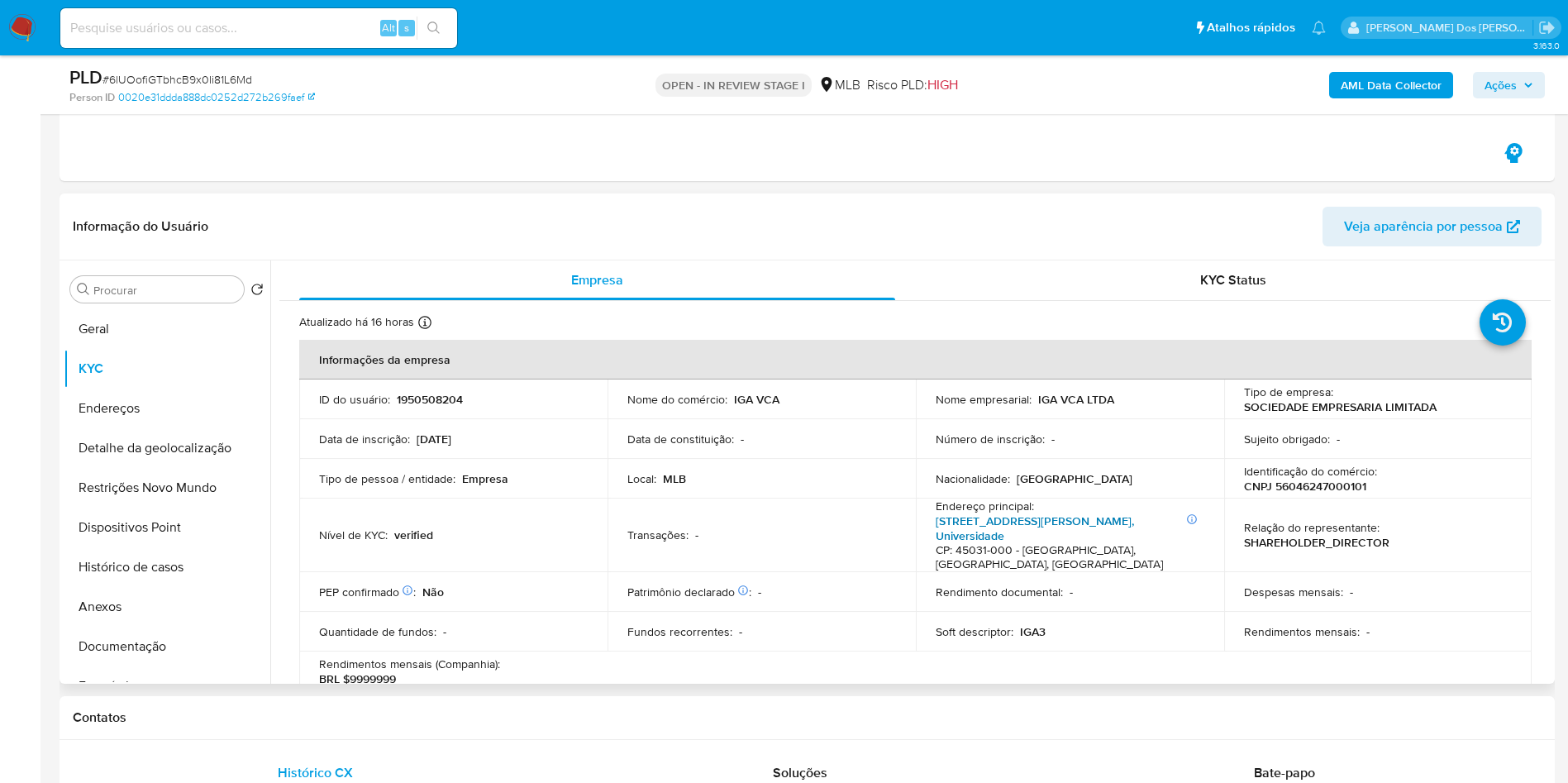
click at [1068, 522] on link "Avenida Olívia Flores 610, Universidade" at bounding box center [1034, 528] width 198 height 31
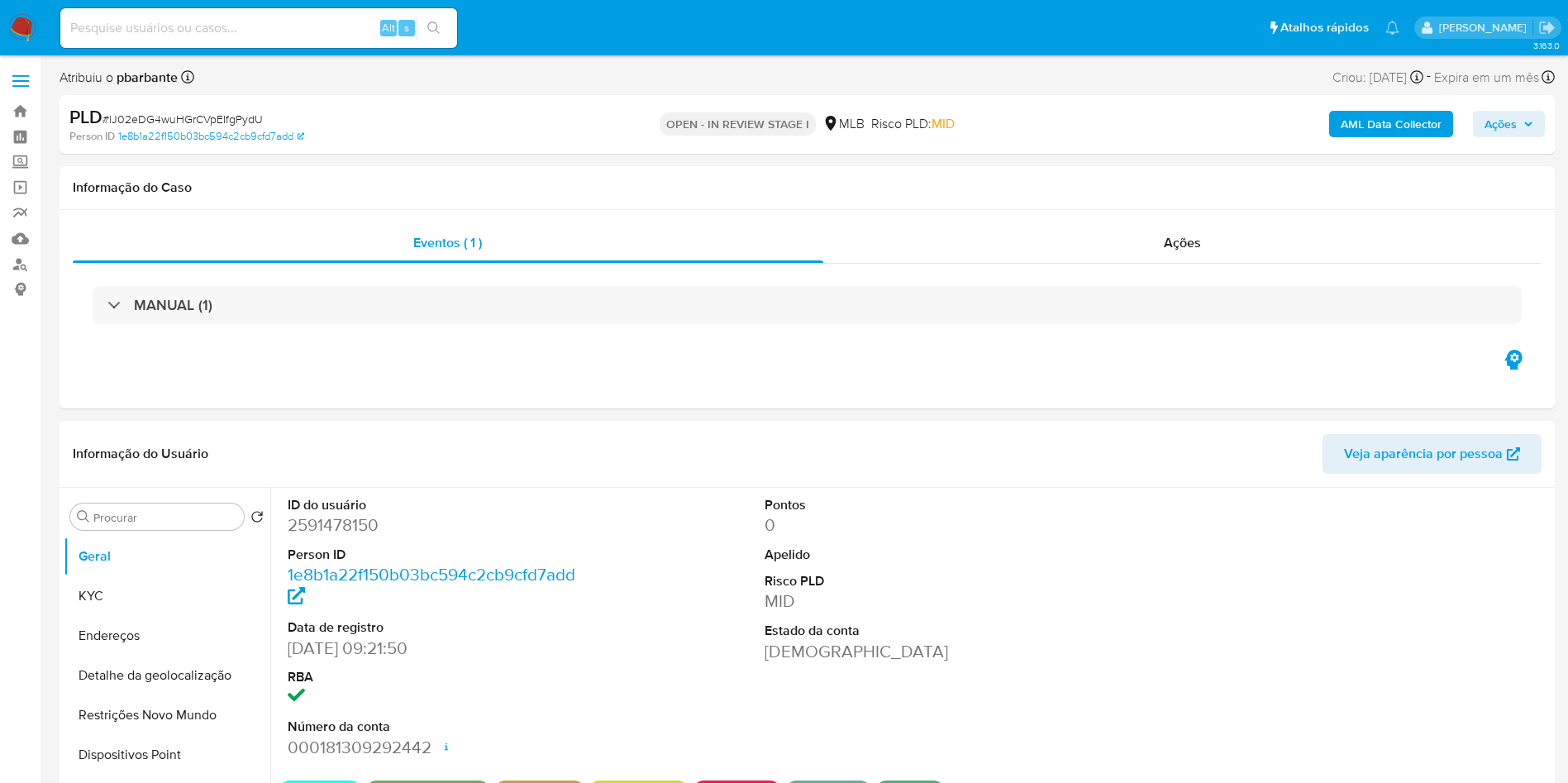
select select "10"
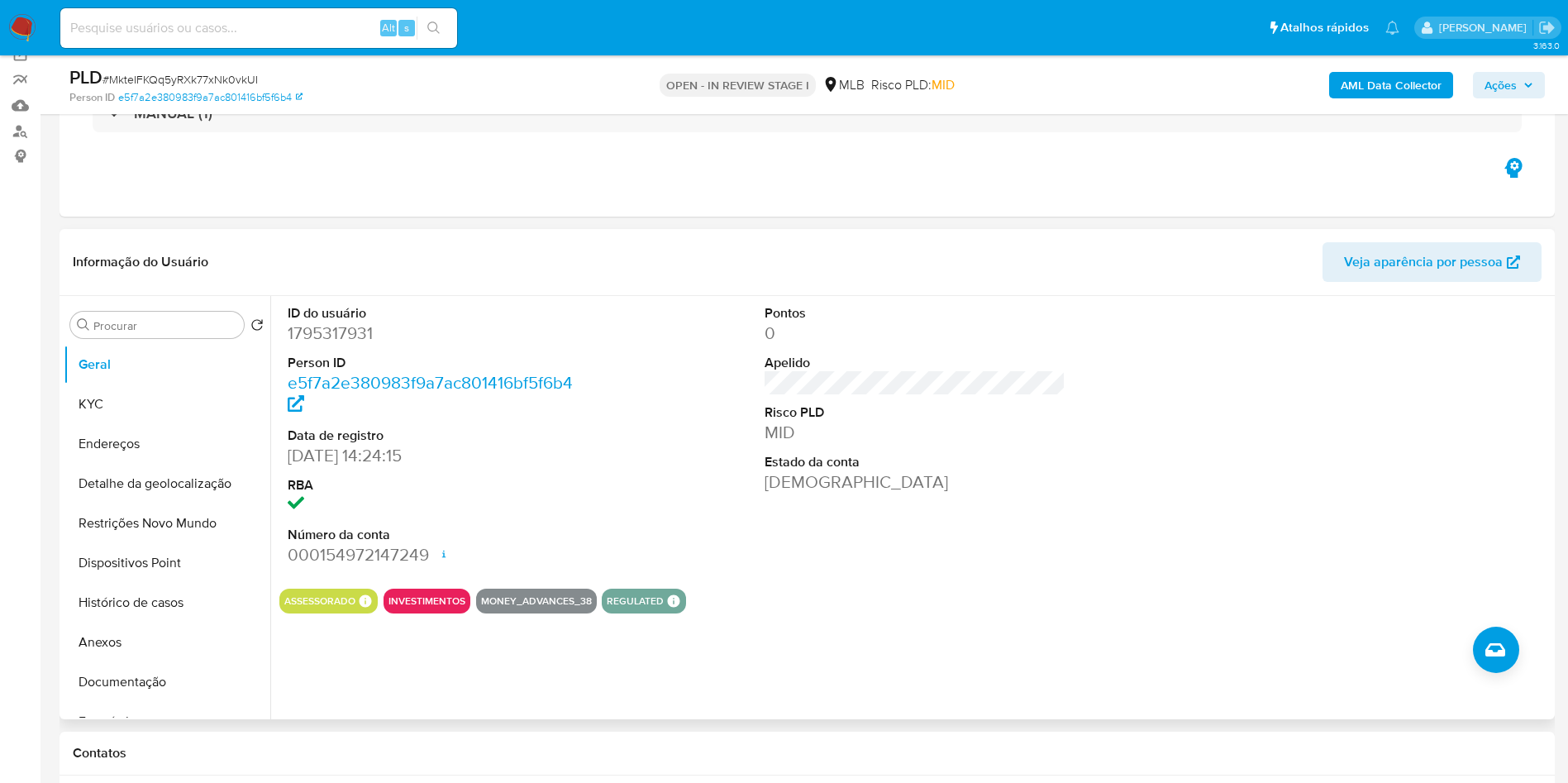
scroll to position [137, 0]
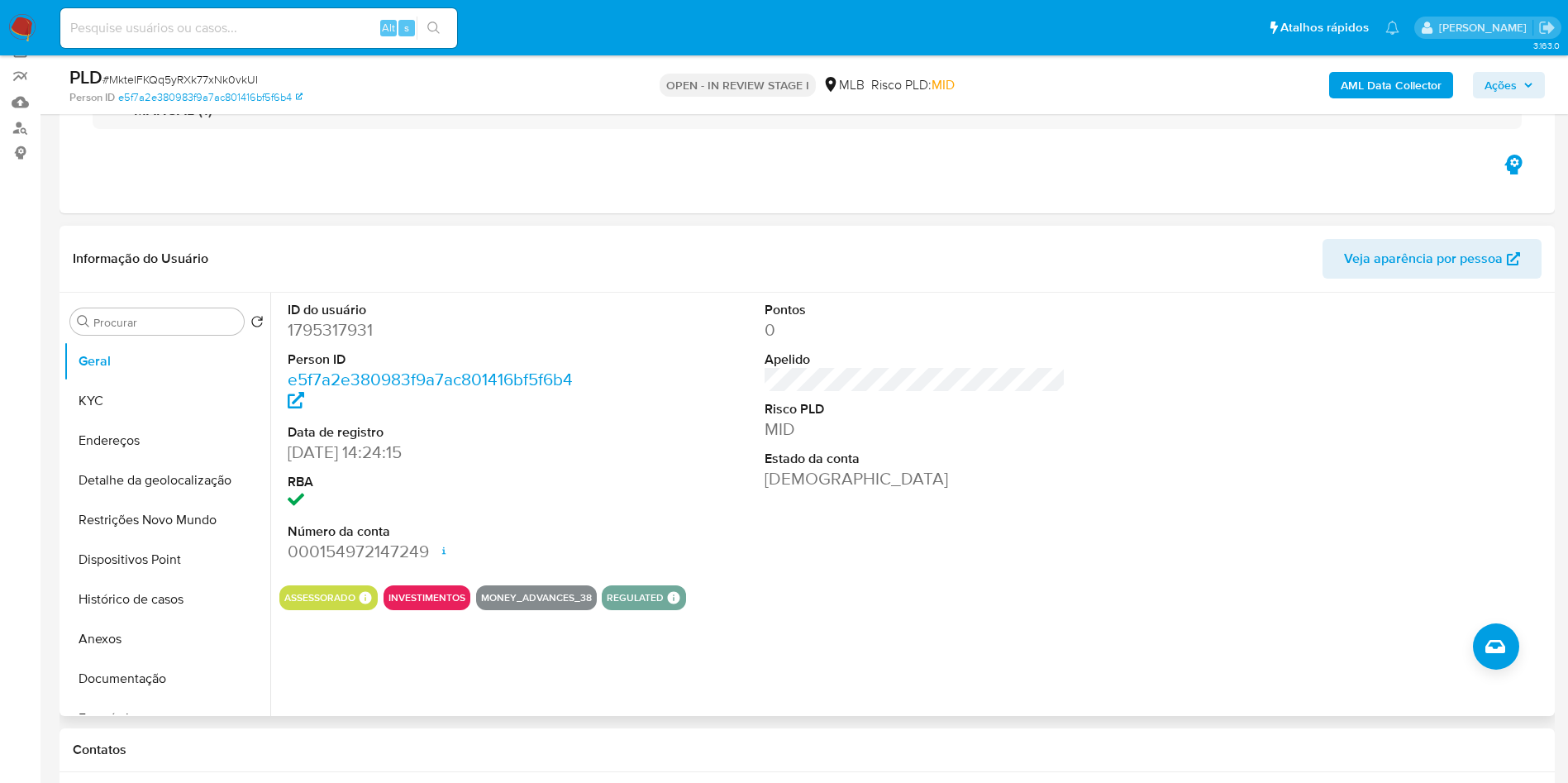
click at [321, 341] on dd "1795317931" at bounding box center [438, 330] width 302 height 23
copy dd "1795317931"
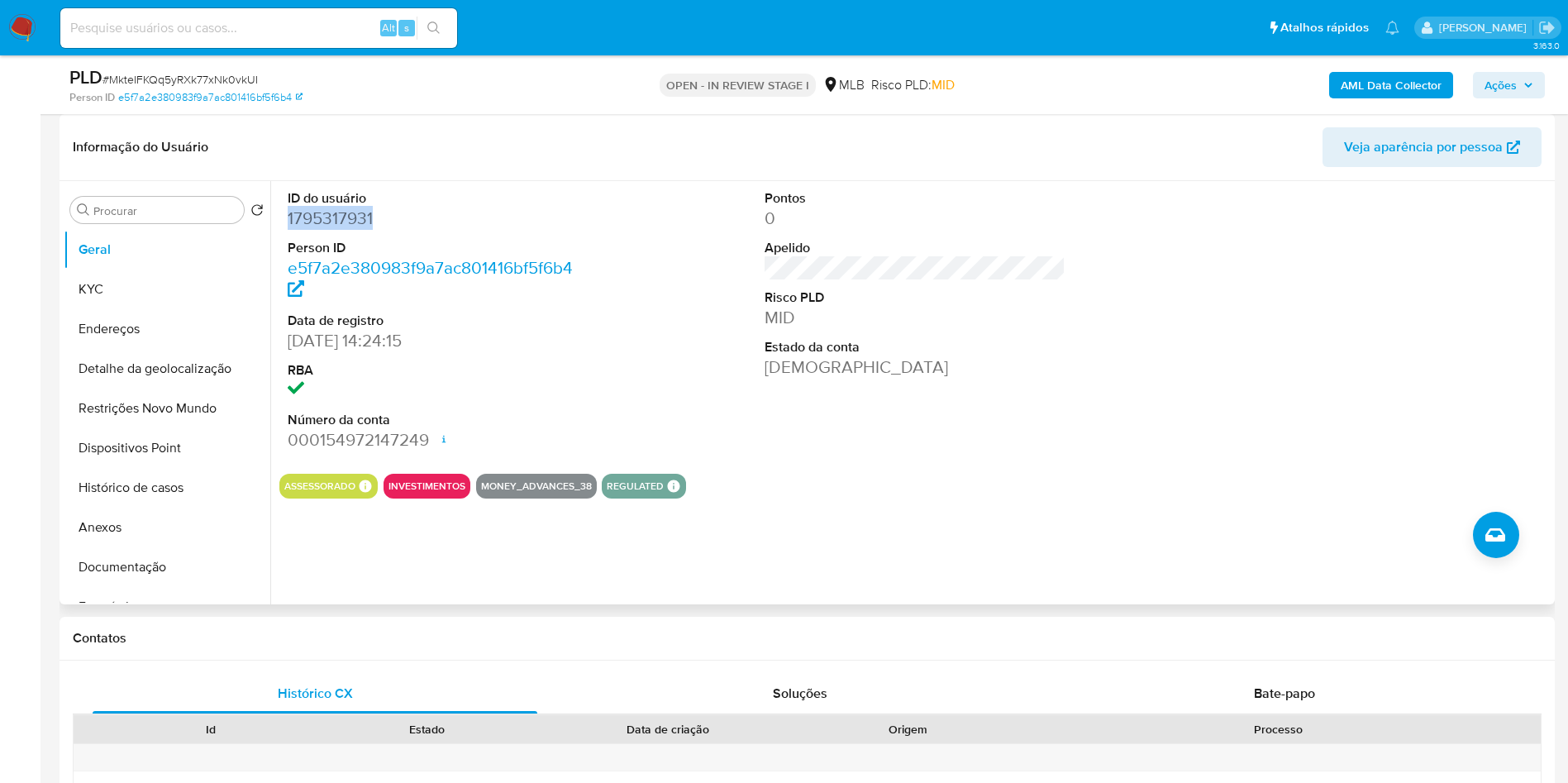
scroll to position [252, 0]
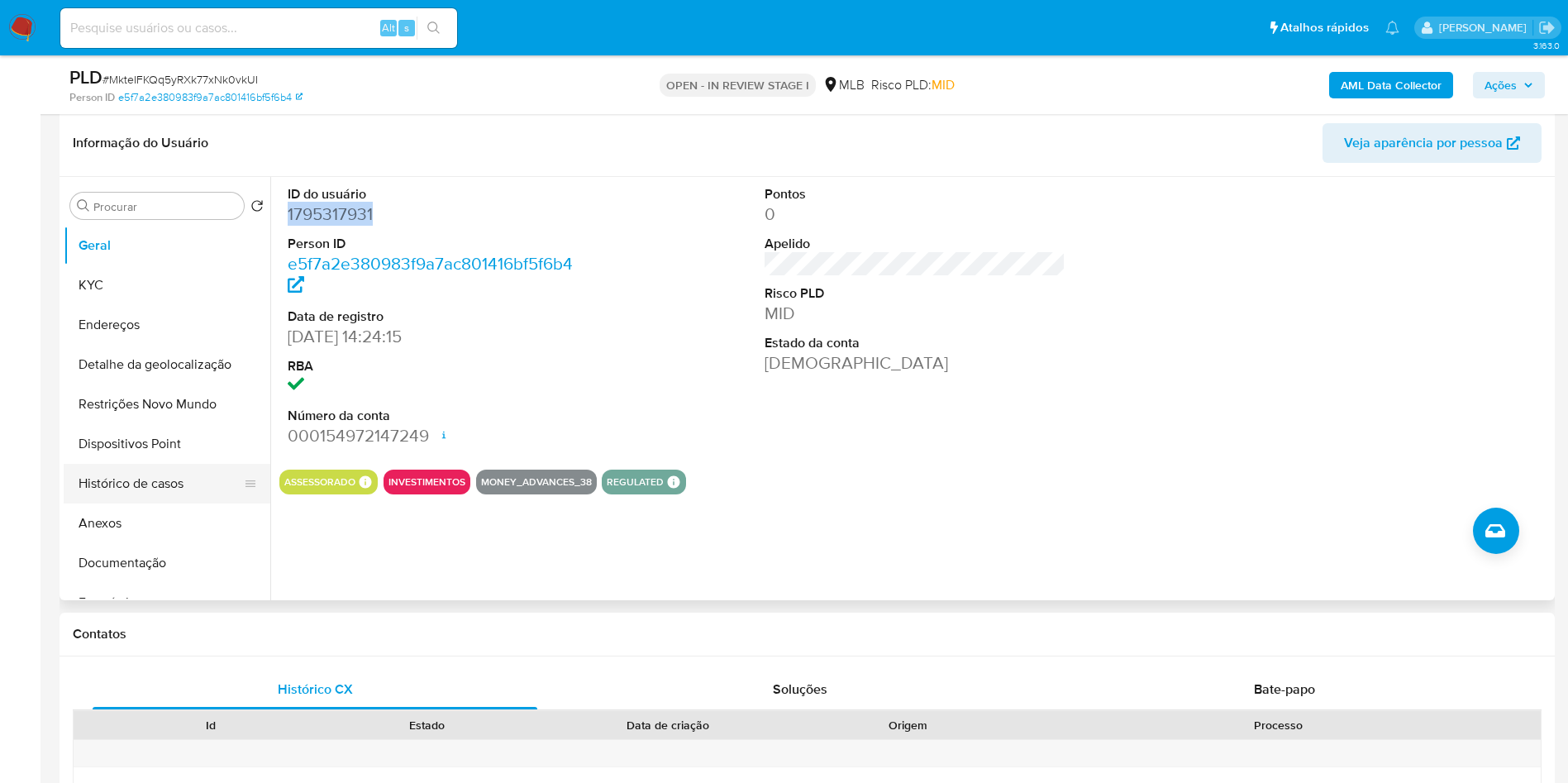
click at [167, 503] on button "Histórico de casos" at bounding box center [160, 483] width 194 height 40
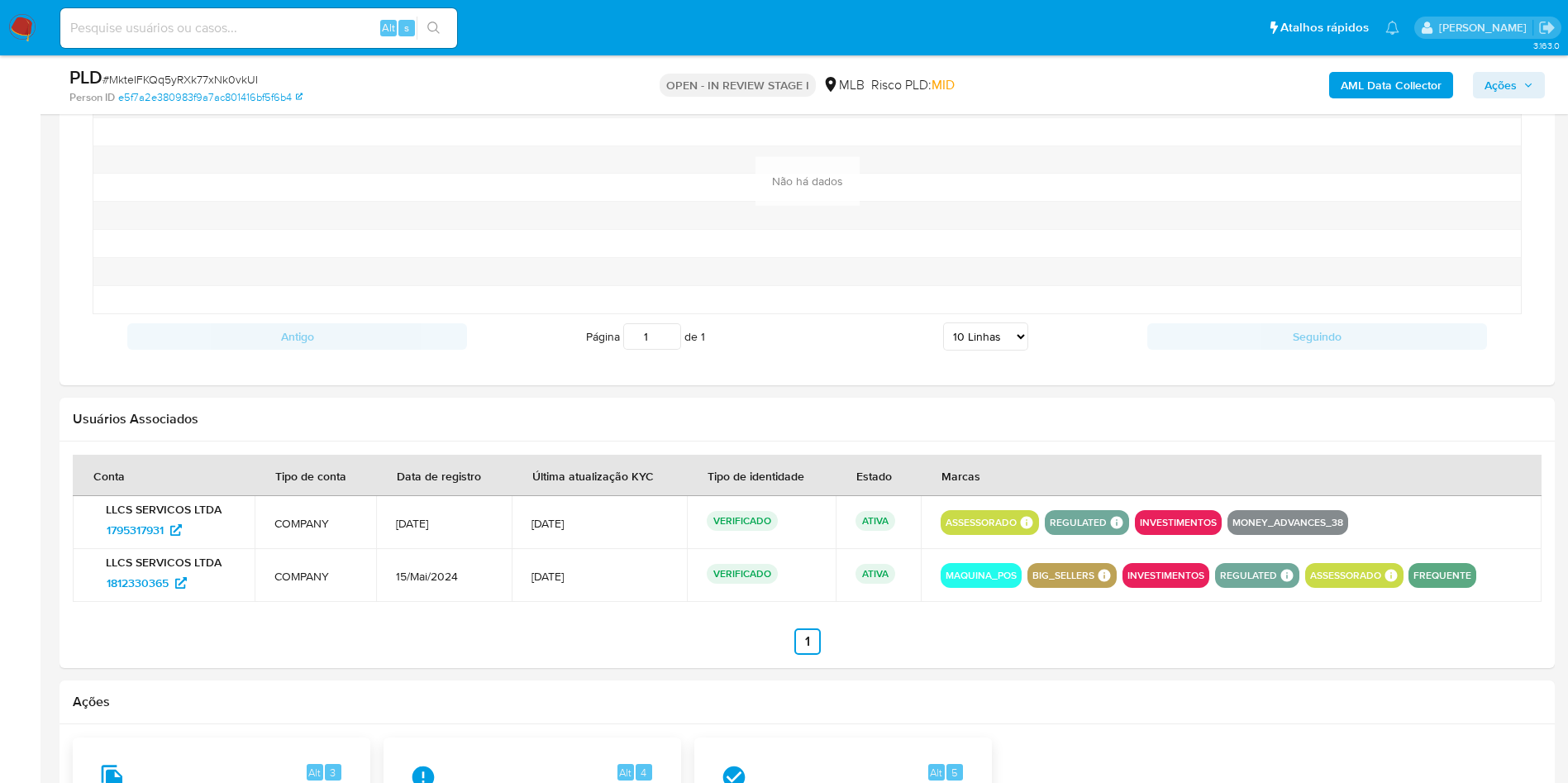
scroll to position [1631, 0]
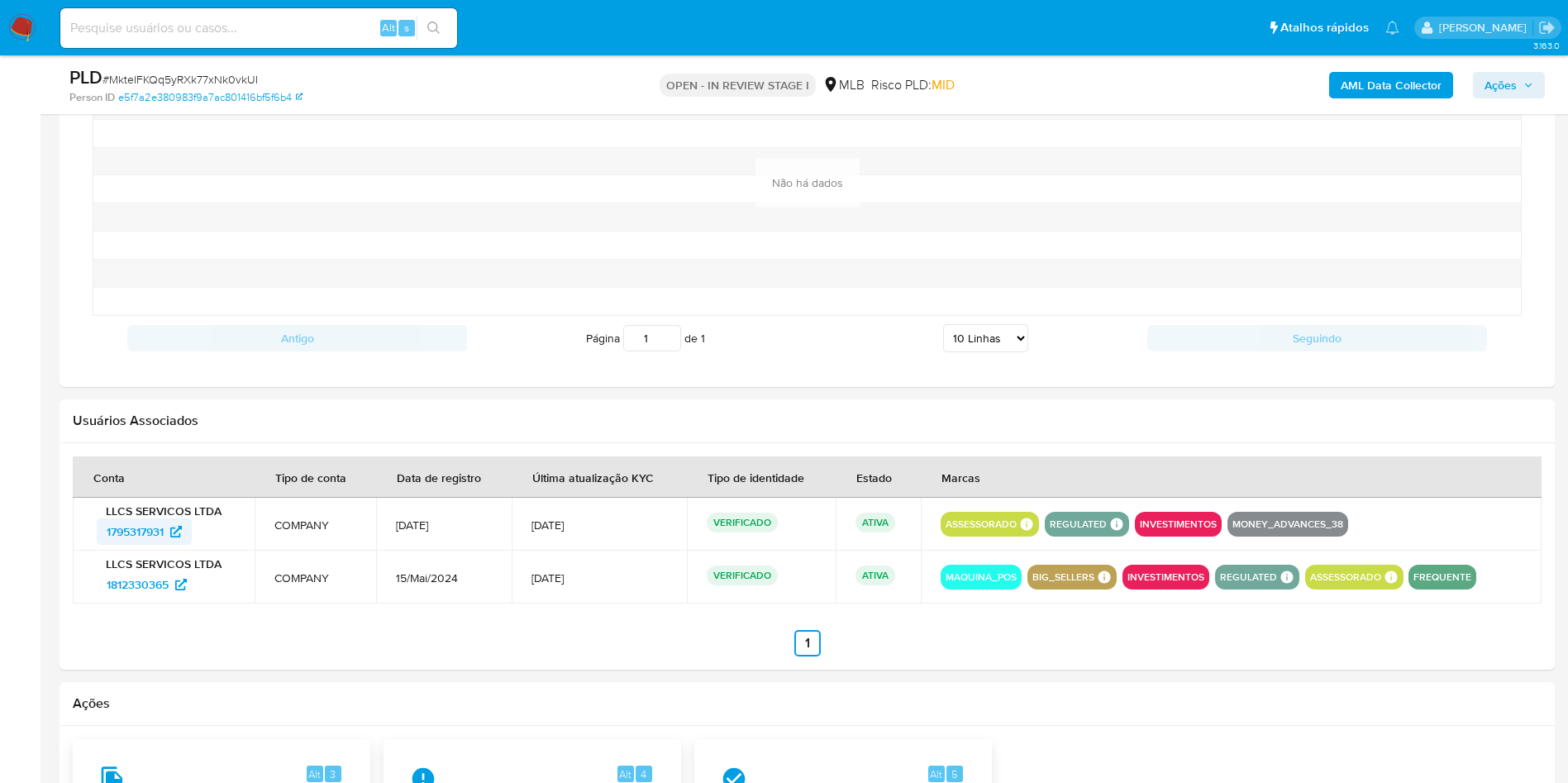
click at [136, 544] on span "1795317931" at bounding box center [135, 531] width 57 height 26
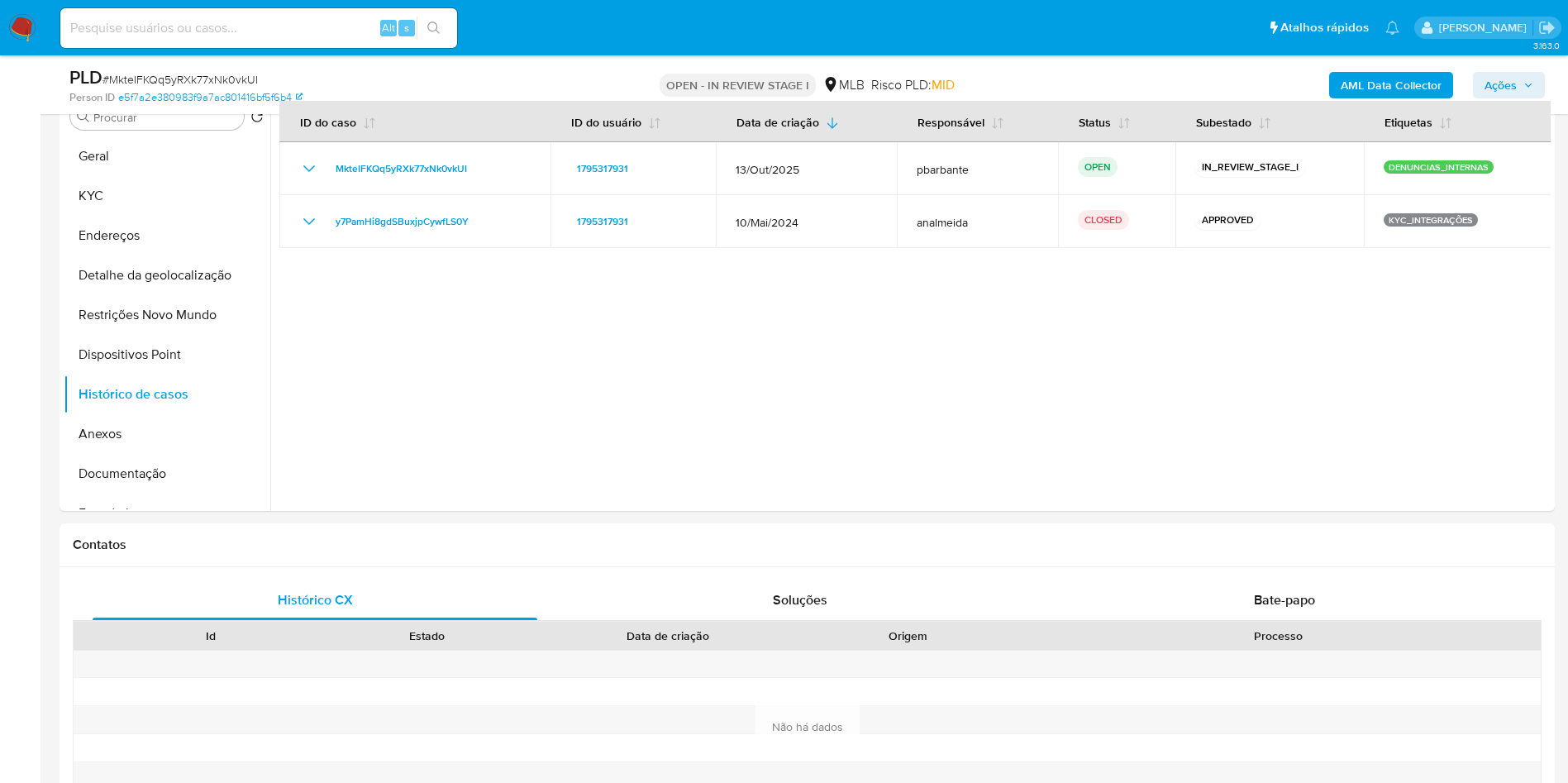
scroll to position [0, 0]
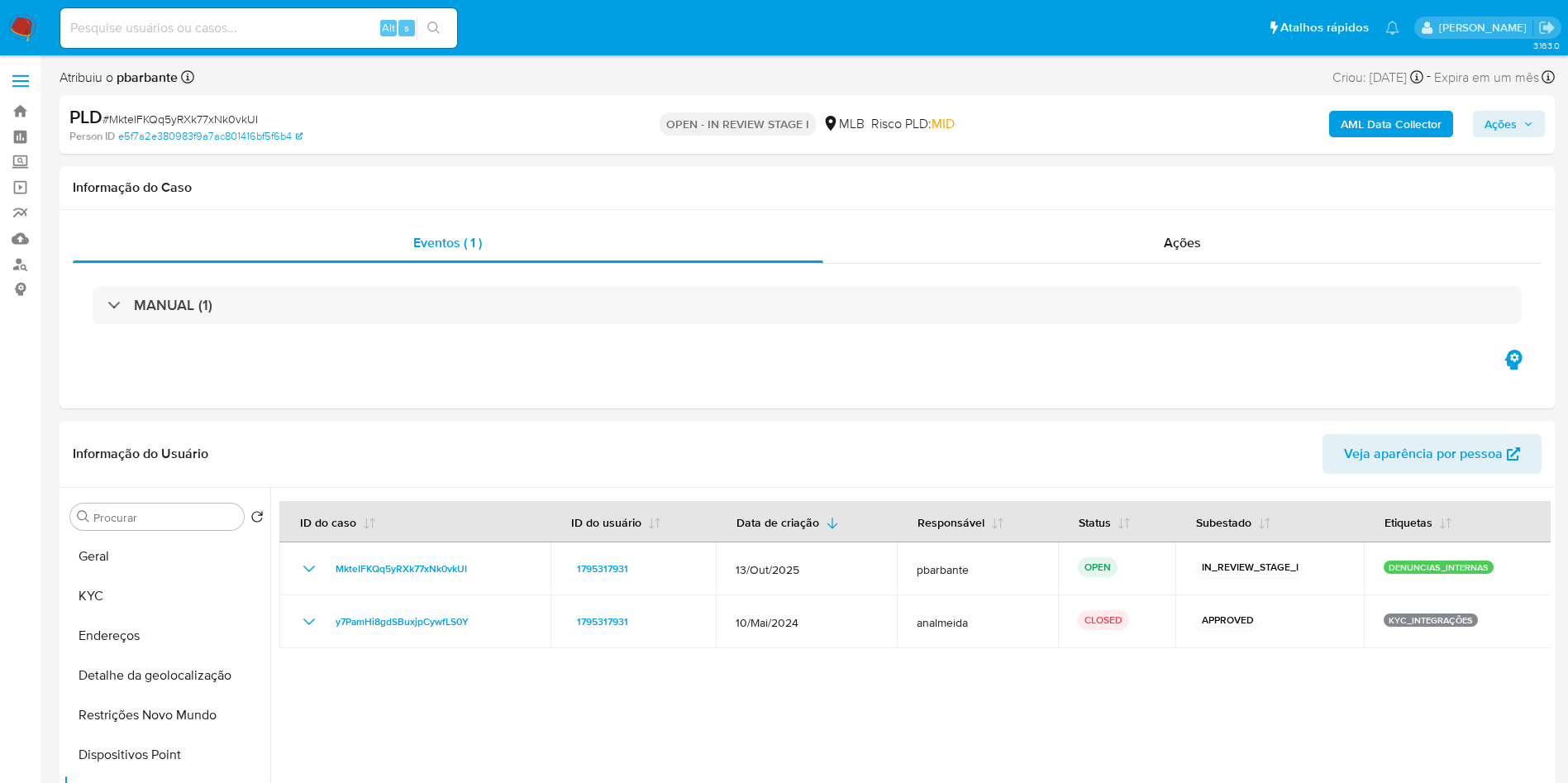
click at [1516, 121] on span "Ações" at bounding box center [1501, 123] width 32 height 26
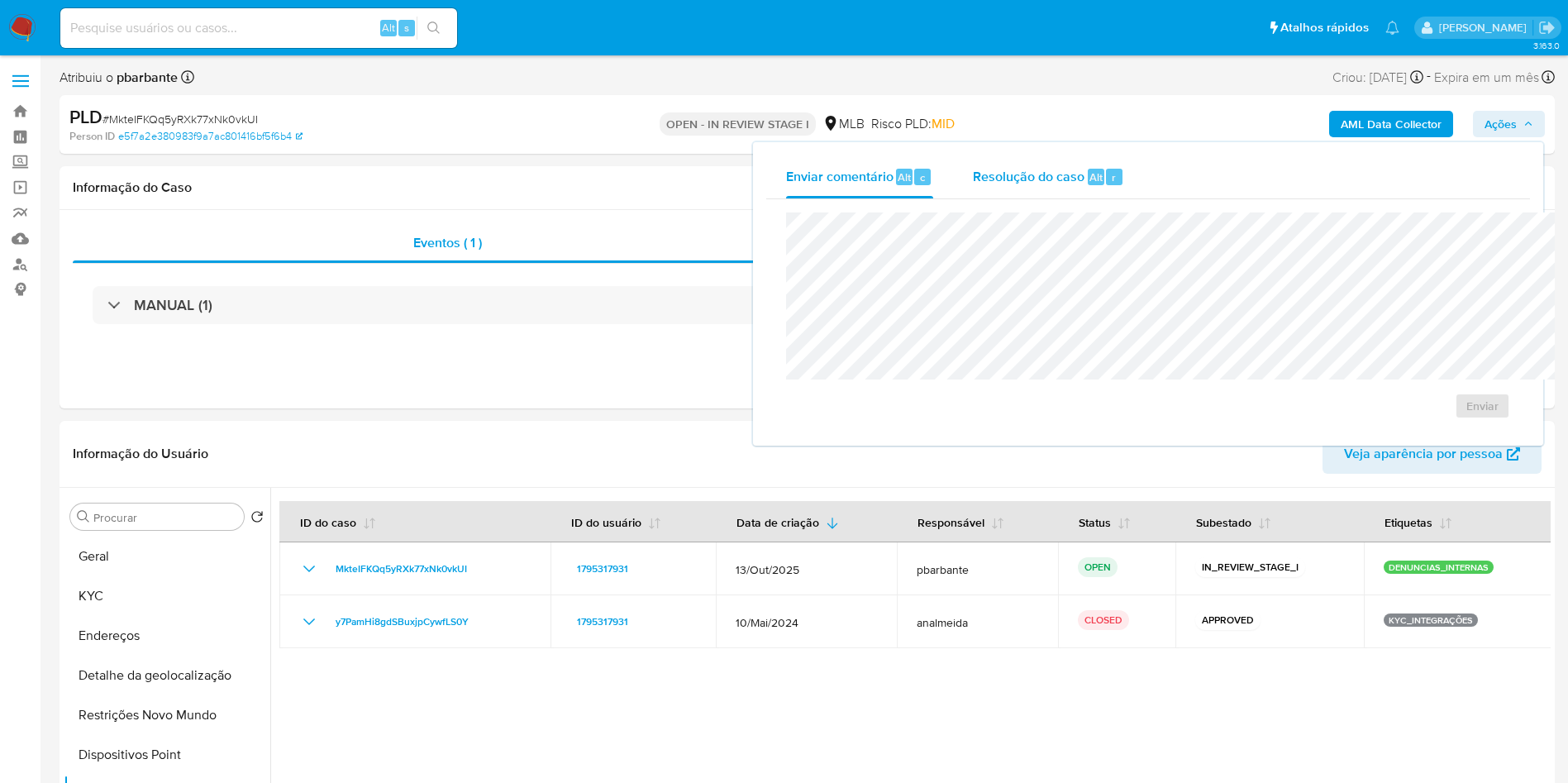
click at [973, 185] on span "Resolução do caso" at bounding box center [1028, 176] width 111 height 19
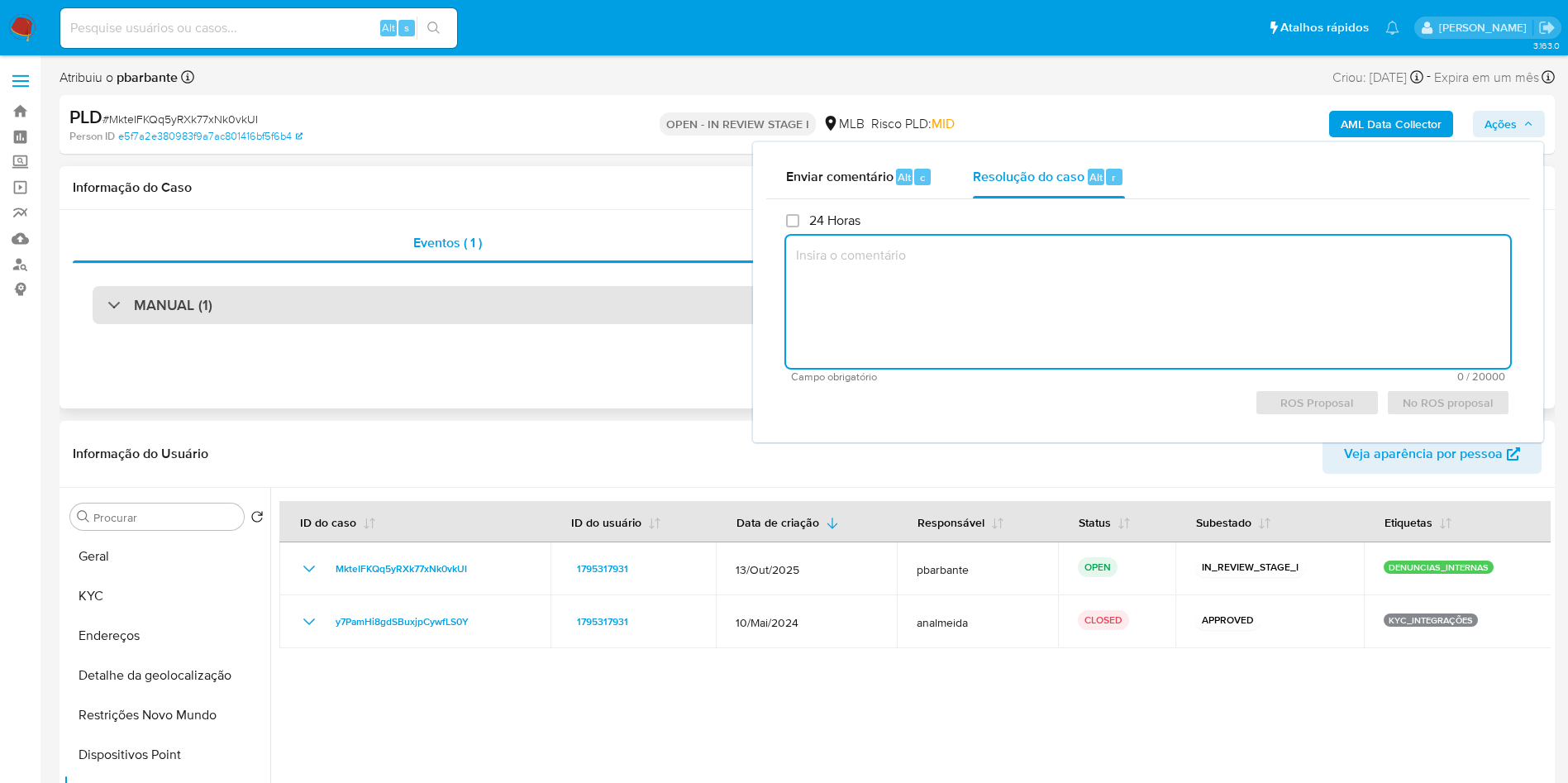
click at [466, 306] on div "MANUAL (1)" at bounding box center [807, 305] width 1429 height 38
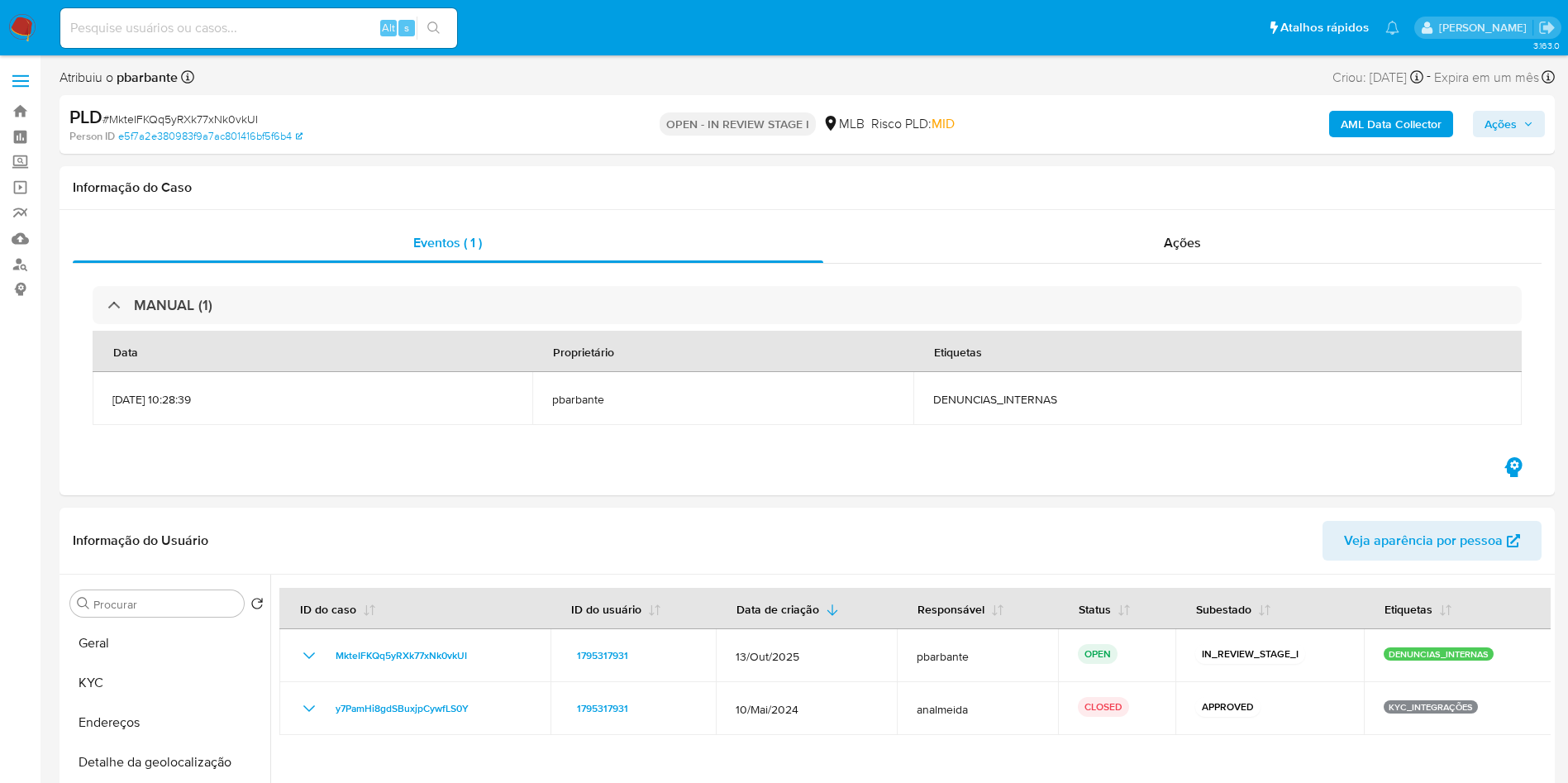
click at [1498, 120] on span "Ações" at bounding box center [1501, 123] width 32 height 26
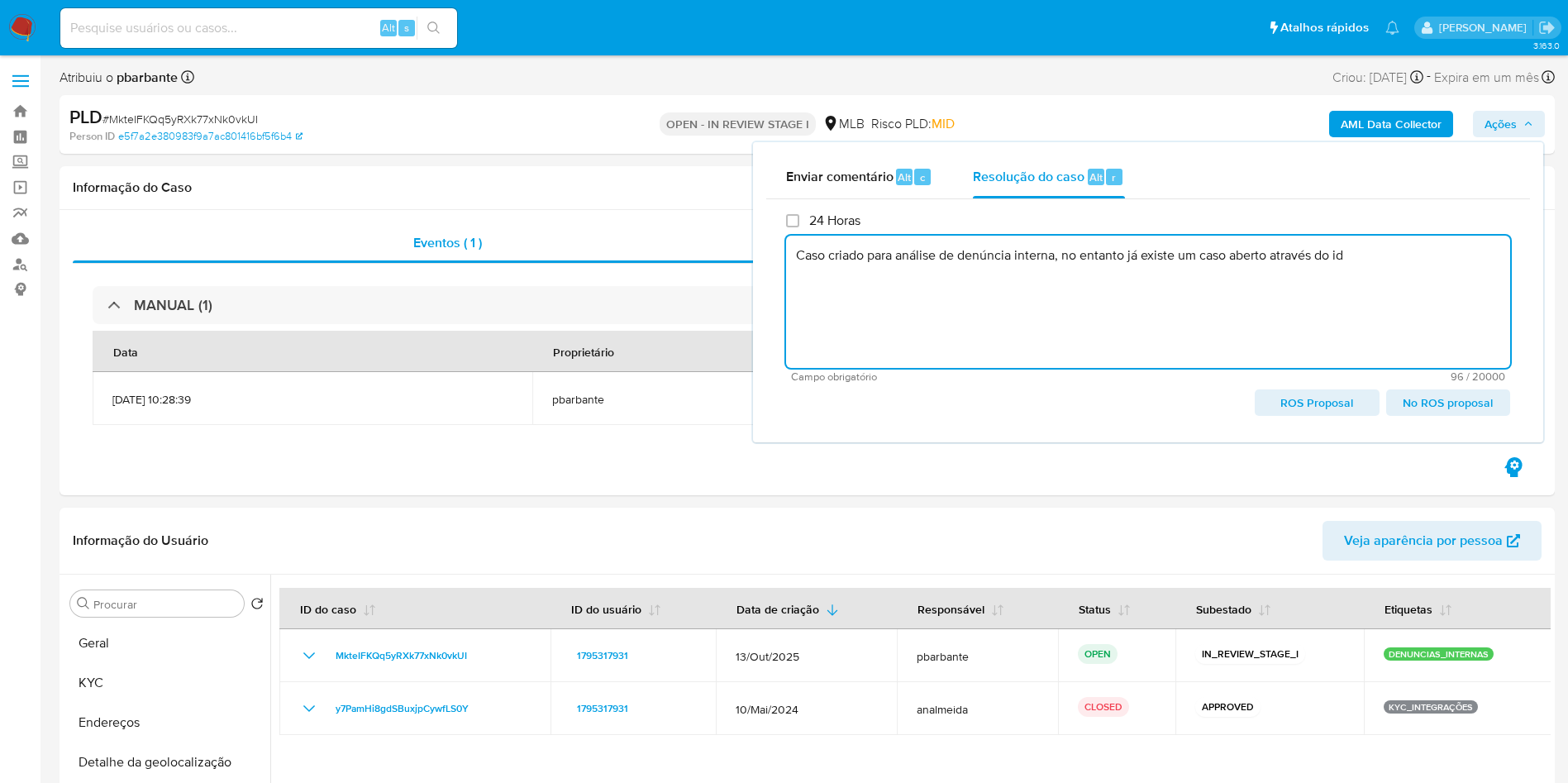
paste textarea "1812330365"
paste textarea "Cd7xfbFl35eecd7esZtsFXal"
click at [793, 275] on textarea "Caso criado para análise de denúncia interna, no entanto já existe um caso aber…" at bounding box center [1148, 301] width 724 height 132
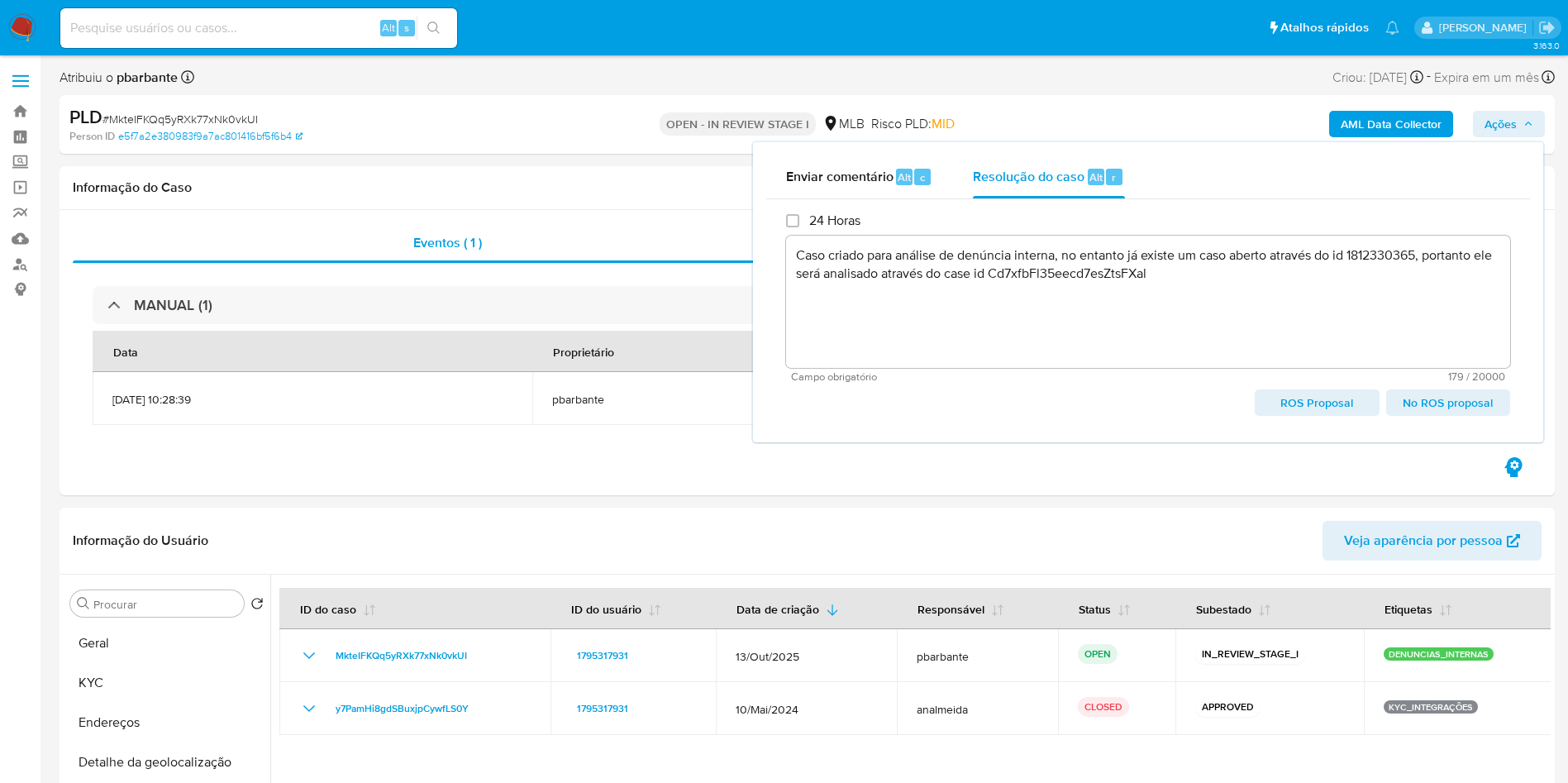
click at [1422, 414] on span "No ROS proposal" at bounding box center [1448, 403] width 101 height 23
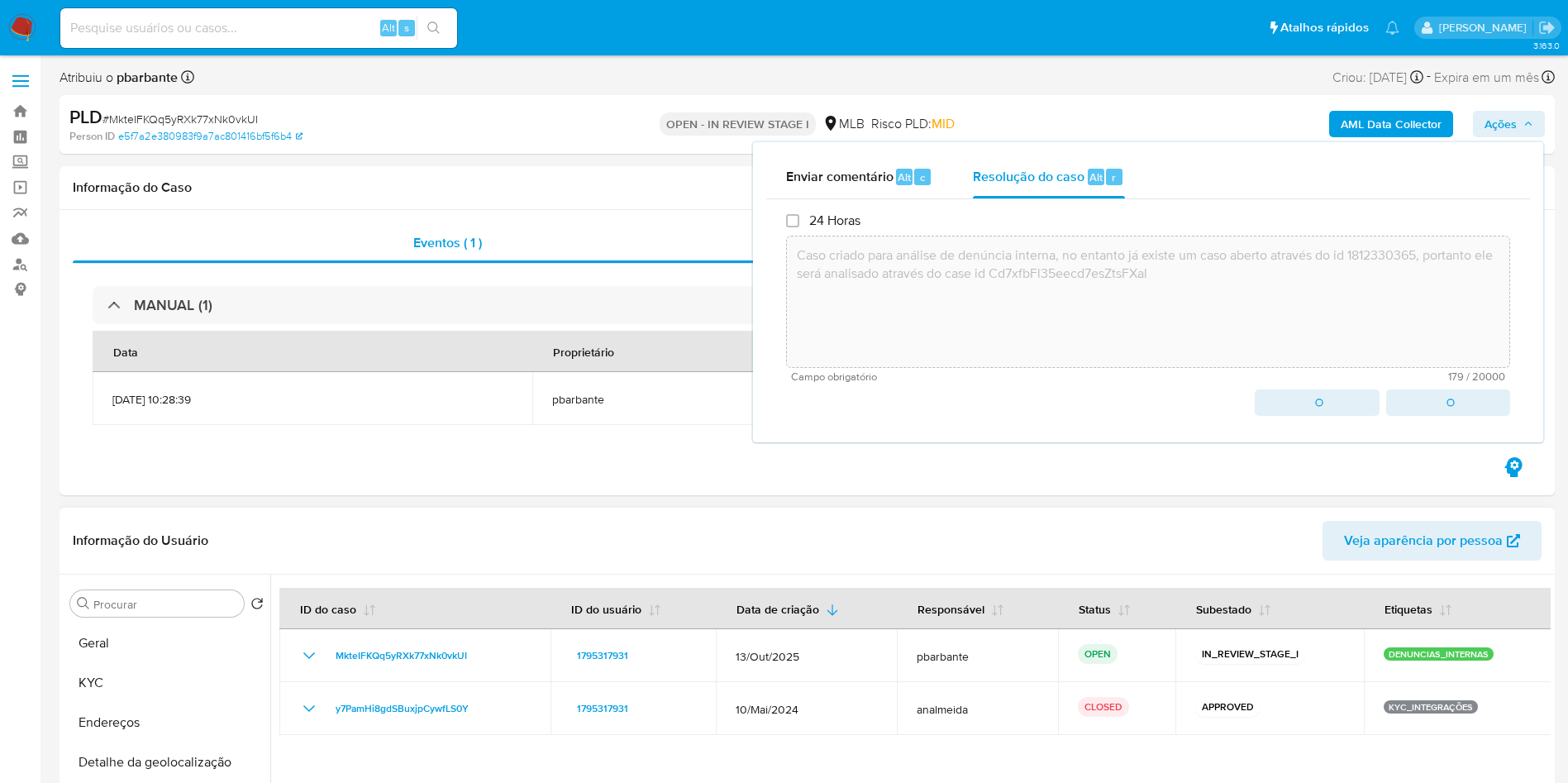
type textarea "Caso criado para análise de denúncia interna, no entanto já existe um caso aber…"
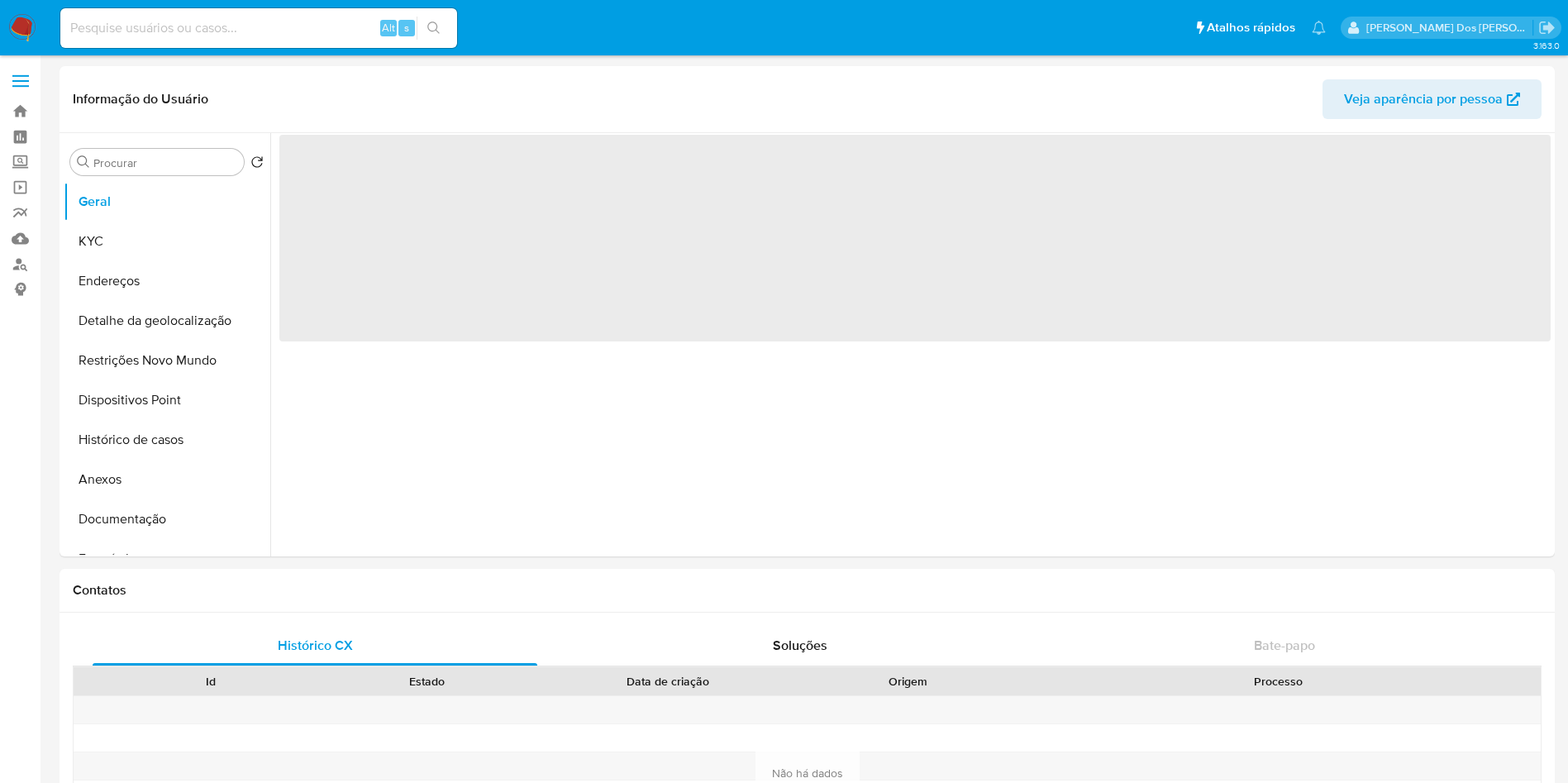
select select "10"
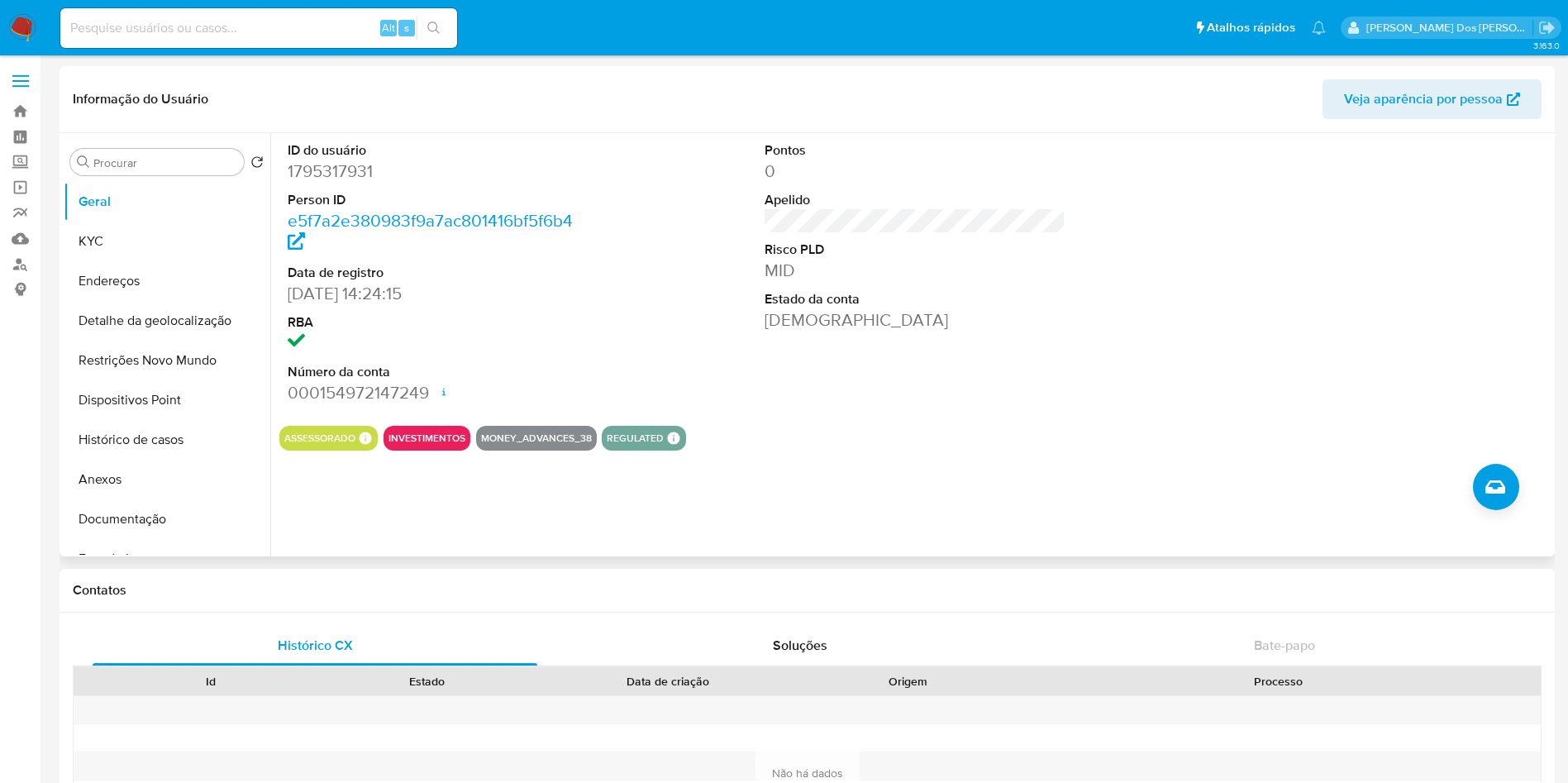
click at [331, 161] on dd "1795317931" at bounding box center [438, 171] width 302 height 23
click at [331, 159] on dd "1795317931" at bounding box center [438, 171] width 302 height 23
click at [327, 165] on dd "1795317931" at bounding box center [438, 171] width 302 height 23
click at [324, 162] on dd "1795317931" at bounding box center [438, 171] width 302 height 23
click at [327, 165] on dd "1795317931" at bounding box center [438, 171] width 302 height 23
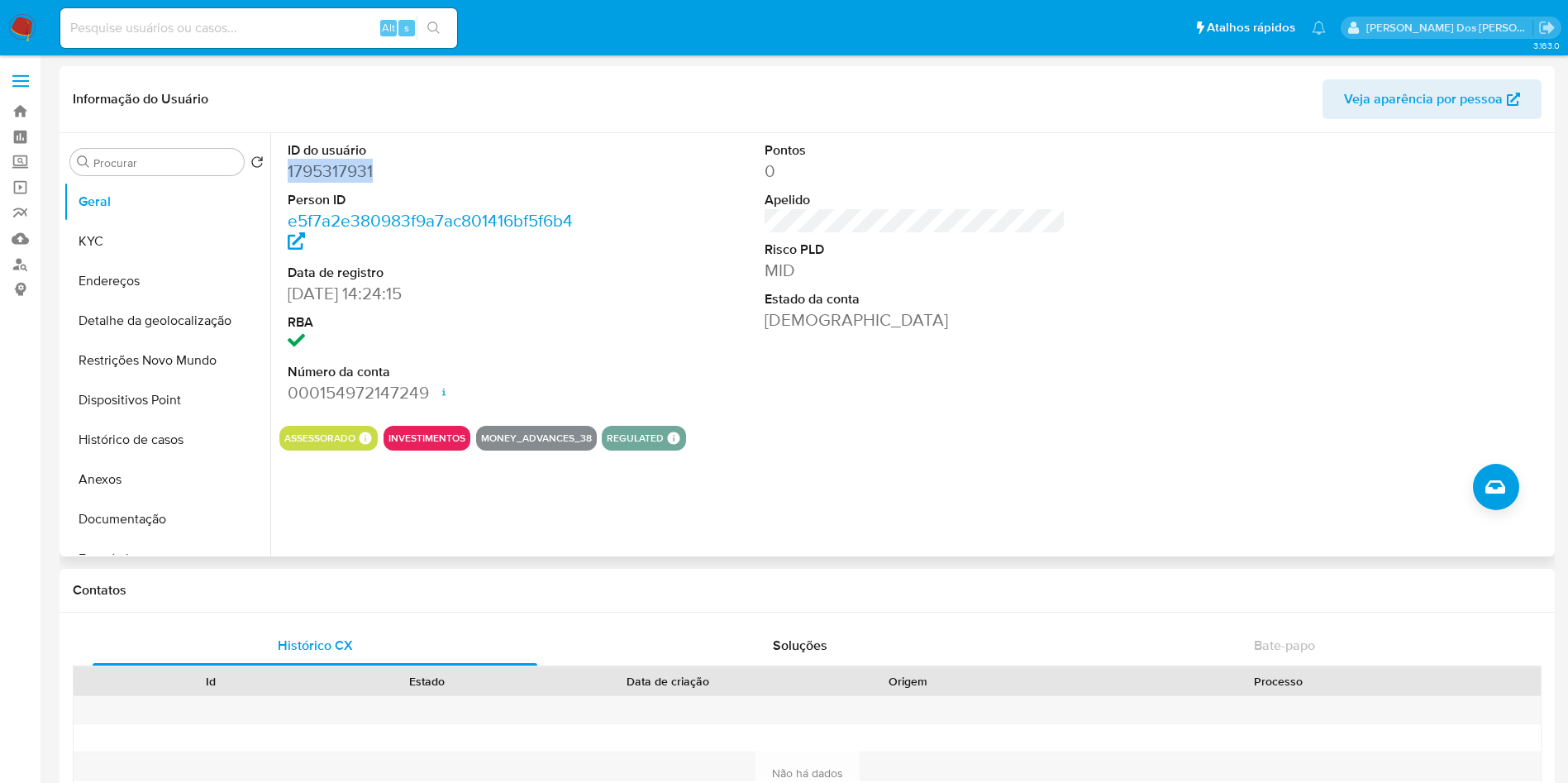
click at [327, 165] on dd "1795317931" at bounding box center [438, 171] width 302 height 23
copy dd "1795317931"
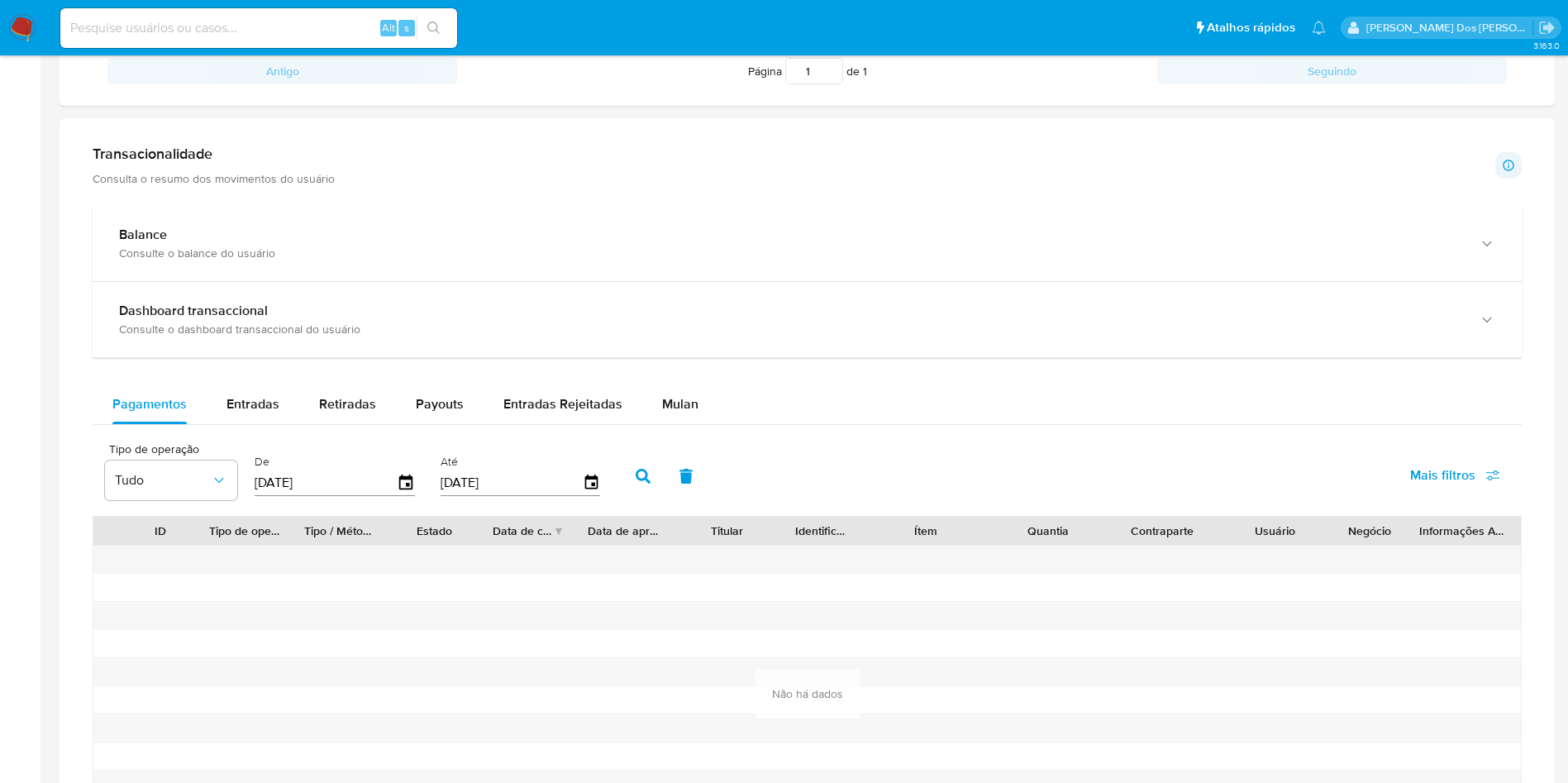
scroll to position [1271, 0]
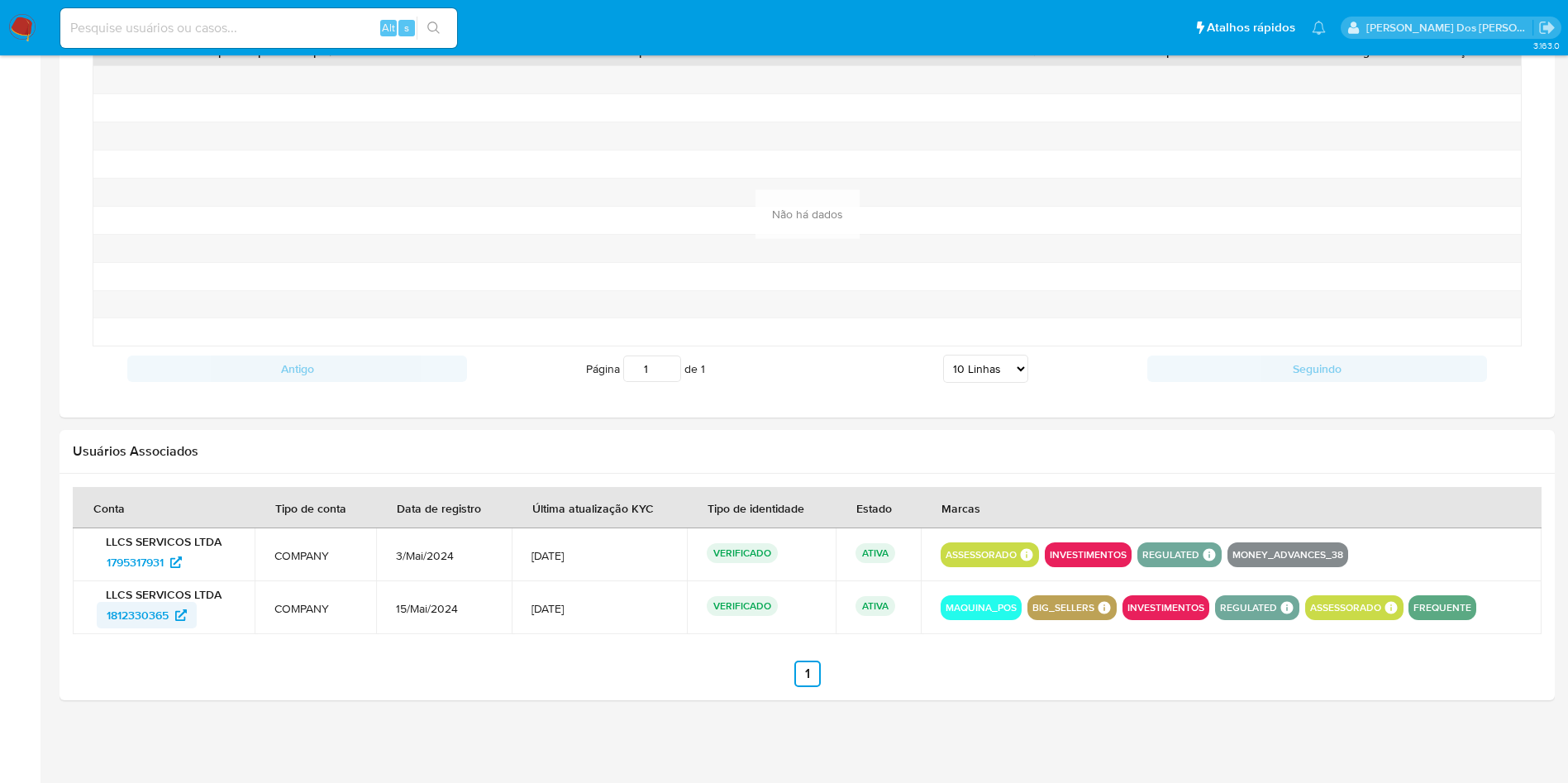
click at [109, 611] on span "1812330365" at bounding box center [137, 615] width 62 height 26
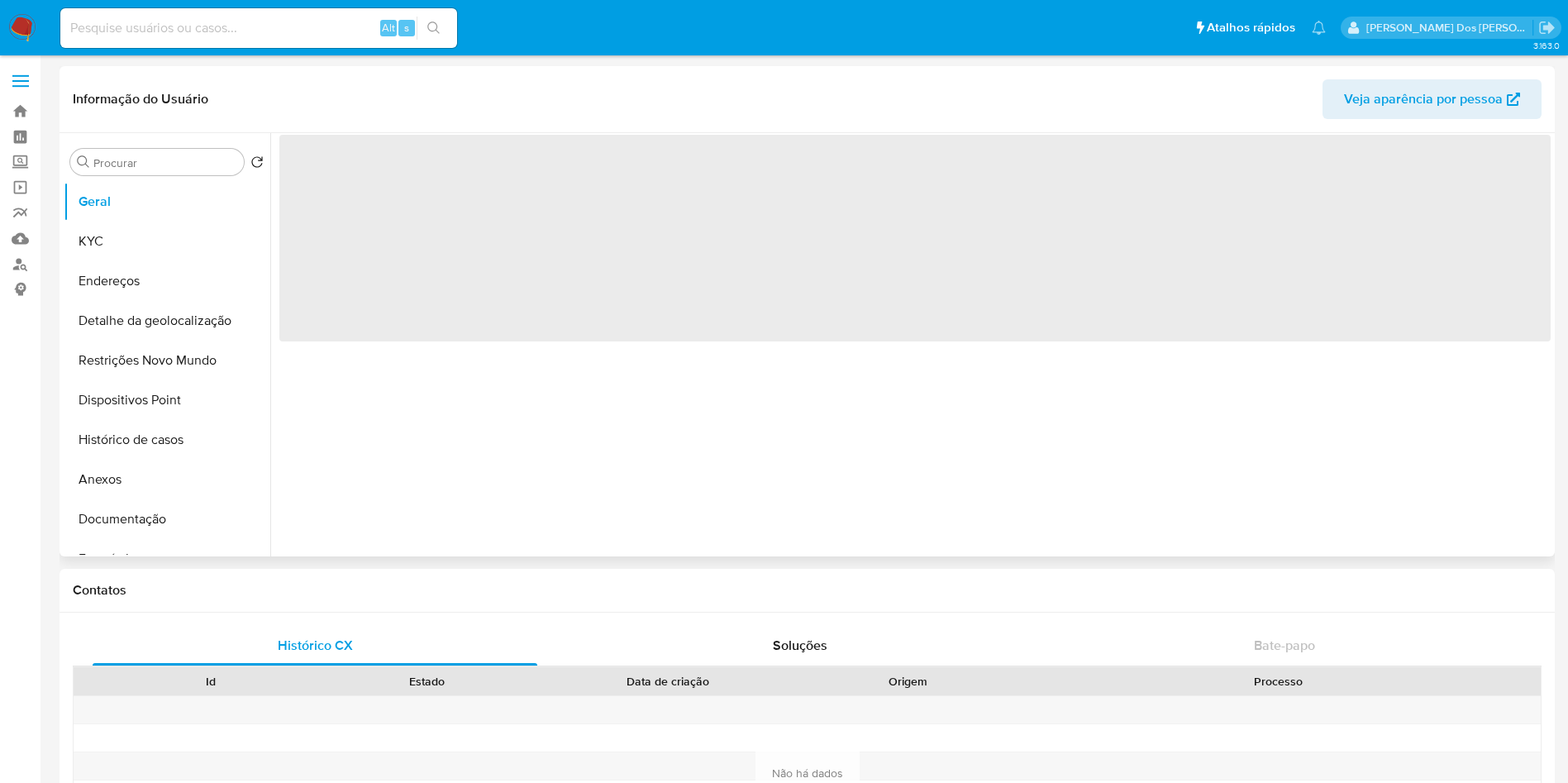
select select "10"
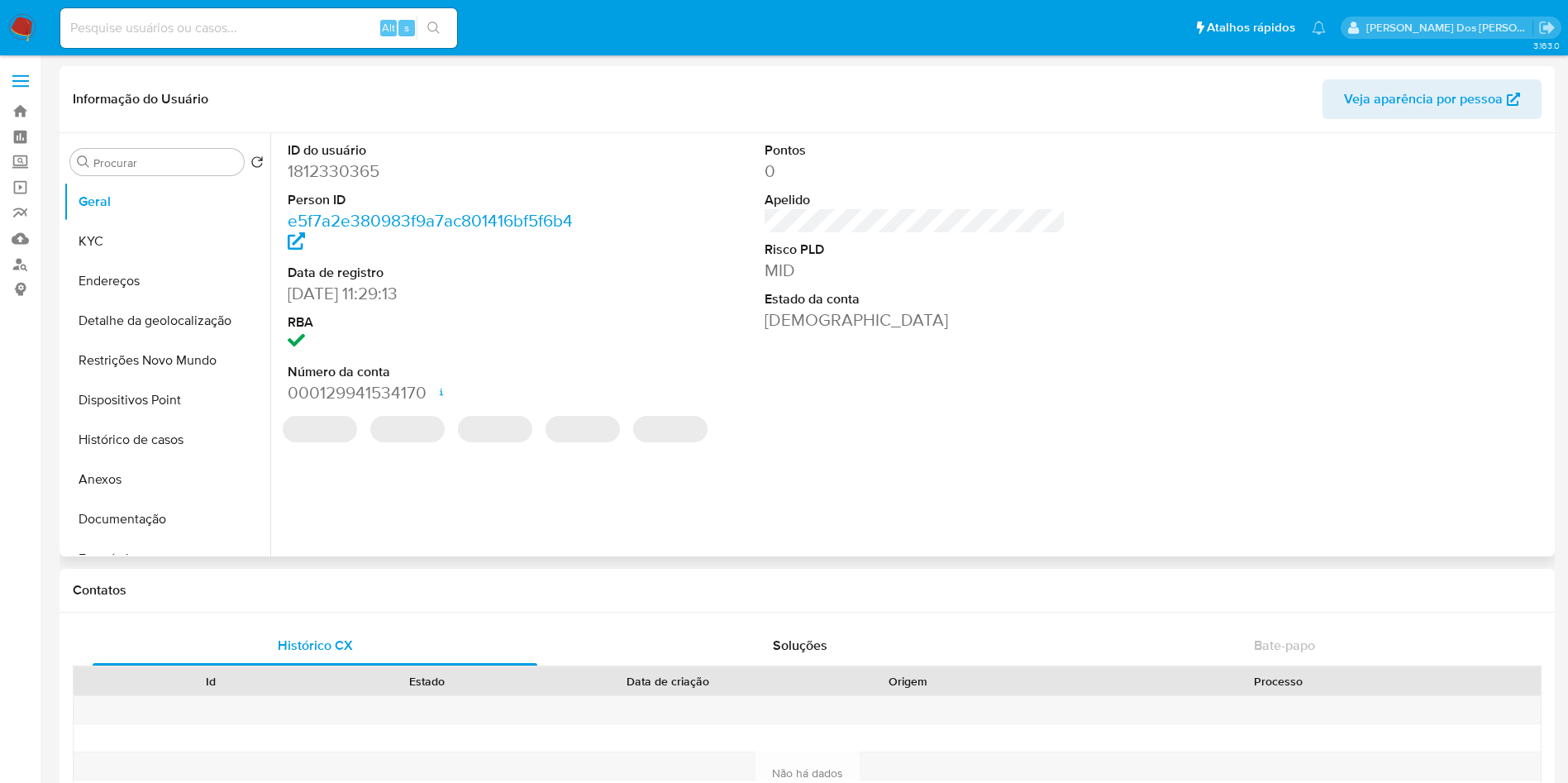
click at [327, 159] on dd "1812330365" at bounding box center [438, 171] width 302 height 23
copy dd "1812330365"
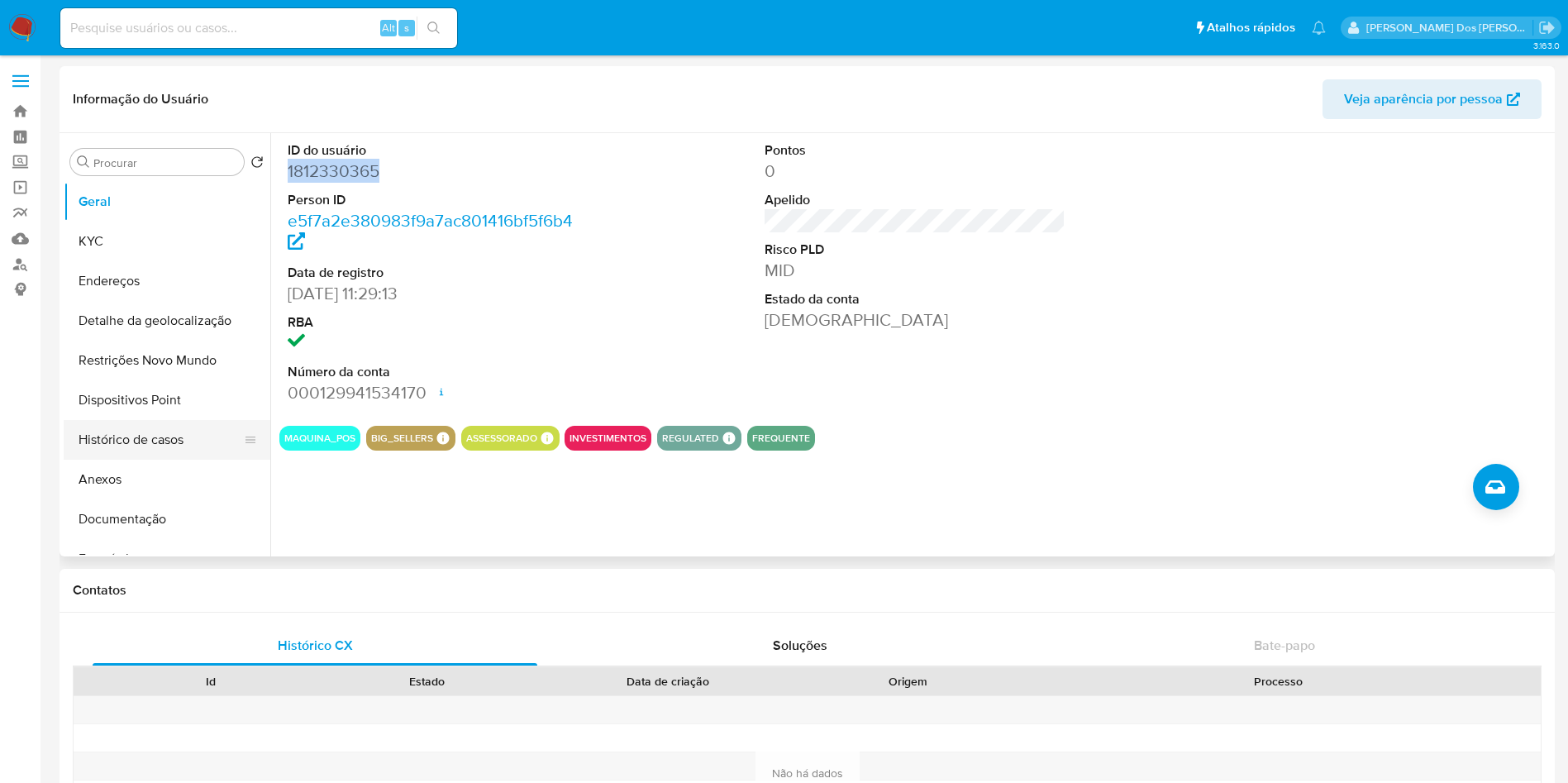
click at [198, 451] on button "Histórico de casos" at bounding box center [160, 440] width 194 height 40
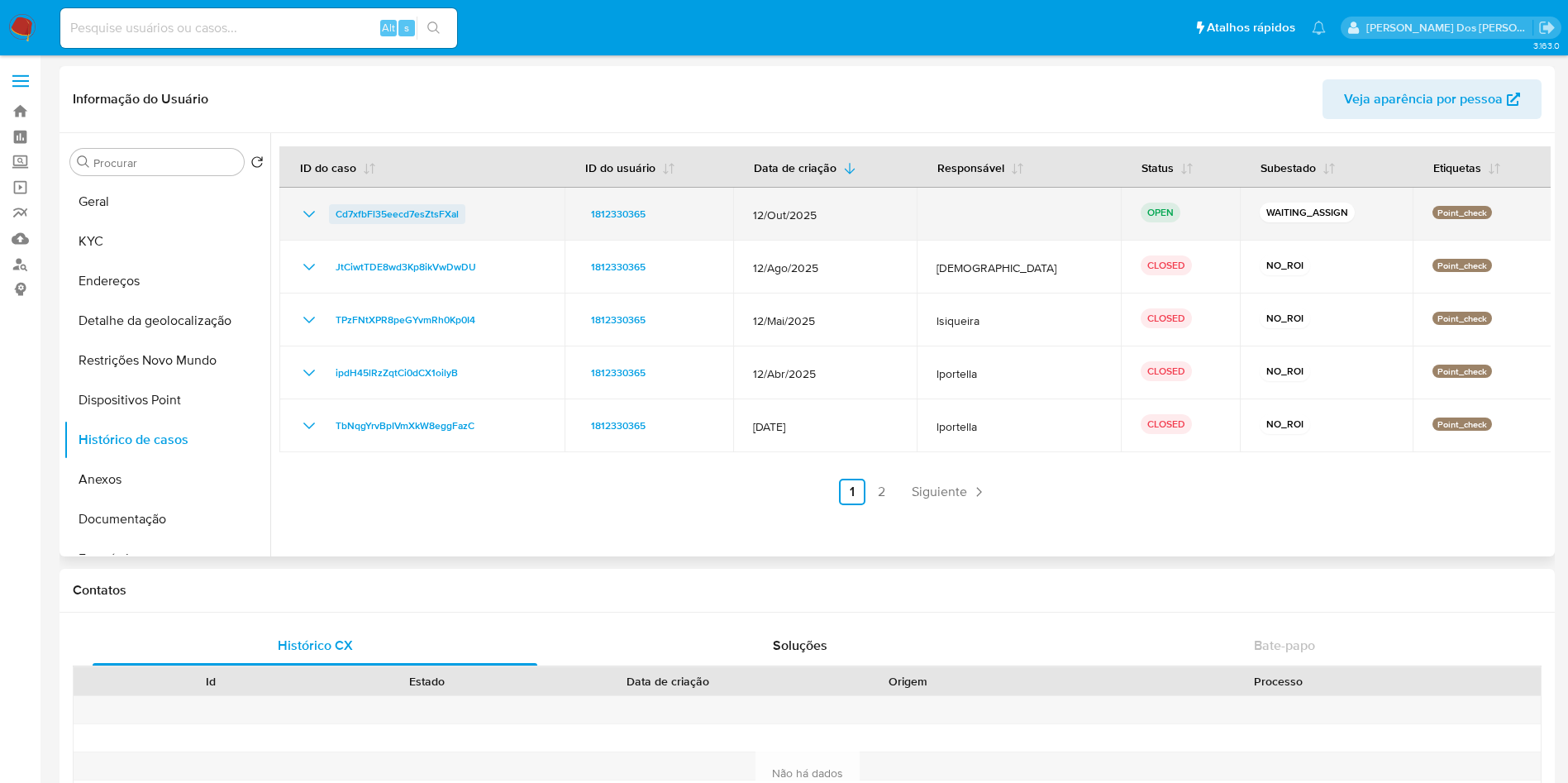
drag, startPoint x: 489, startPoint y: 233, endPoint x: 335, endPoint y: 219, distance: 154.6
click at [335, 219] on td "Cd7xfbFl35eecd7esZtsFXal" at bounding box center [422, 214] width 285 height 53
click at [410, 212] on span "Cd7xfbFl35eecd7esZtsFXal" at bounding box center [397, 214] width 123 height 20
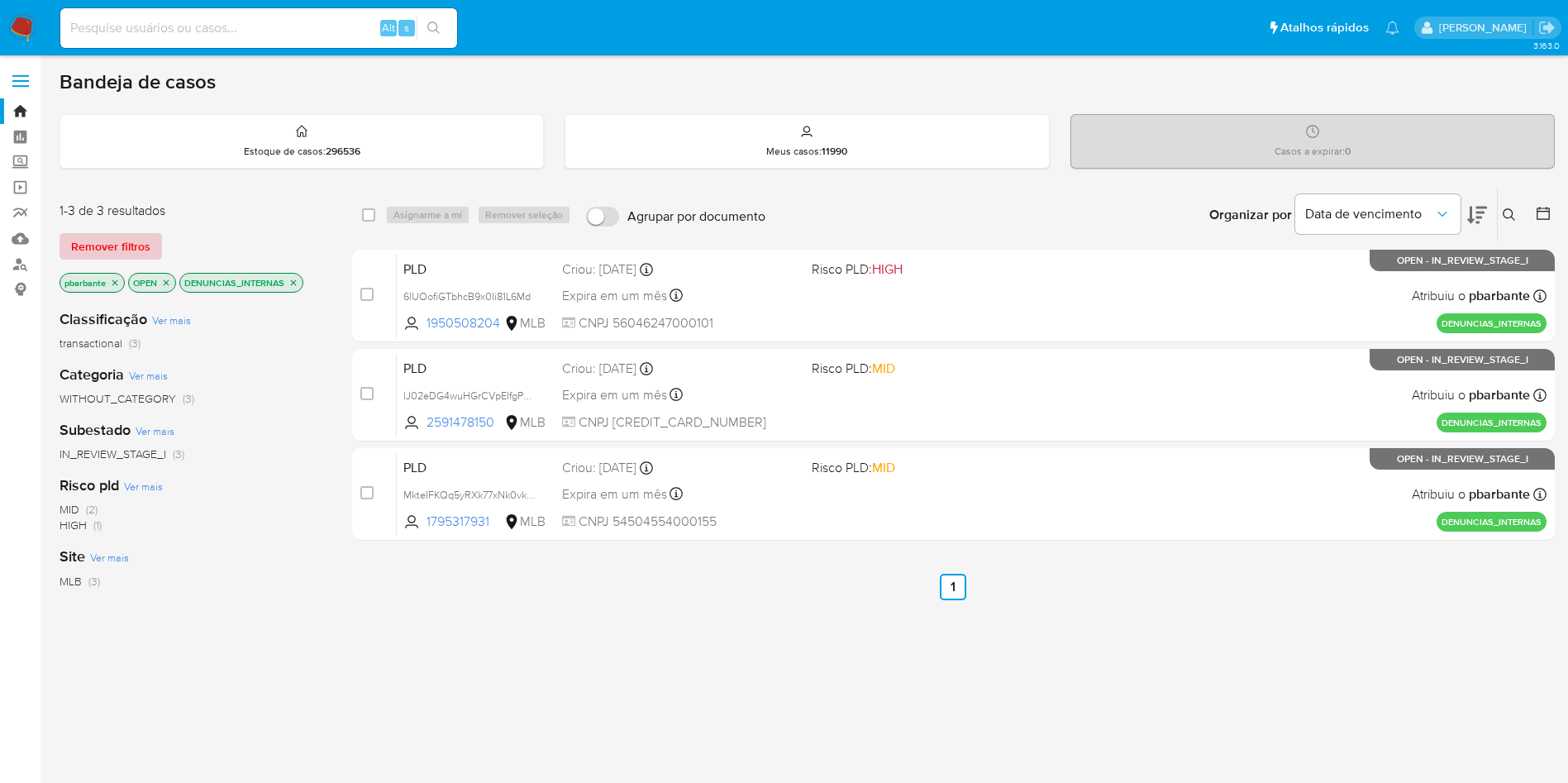
click at [142, 238] on span "Remover filtros" at bounding box center [110, 246] width 79 height 23
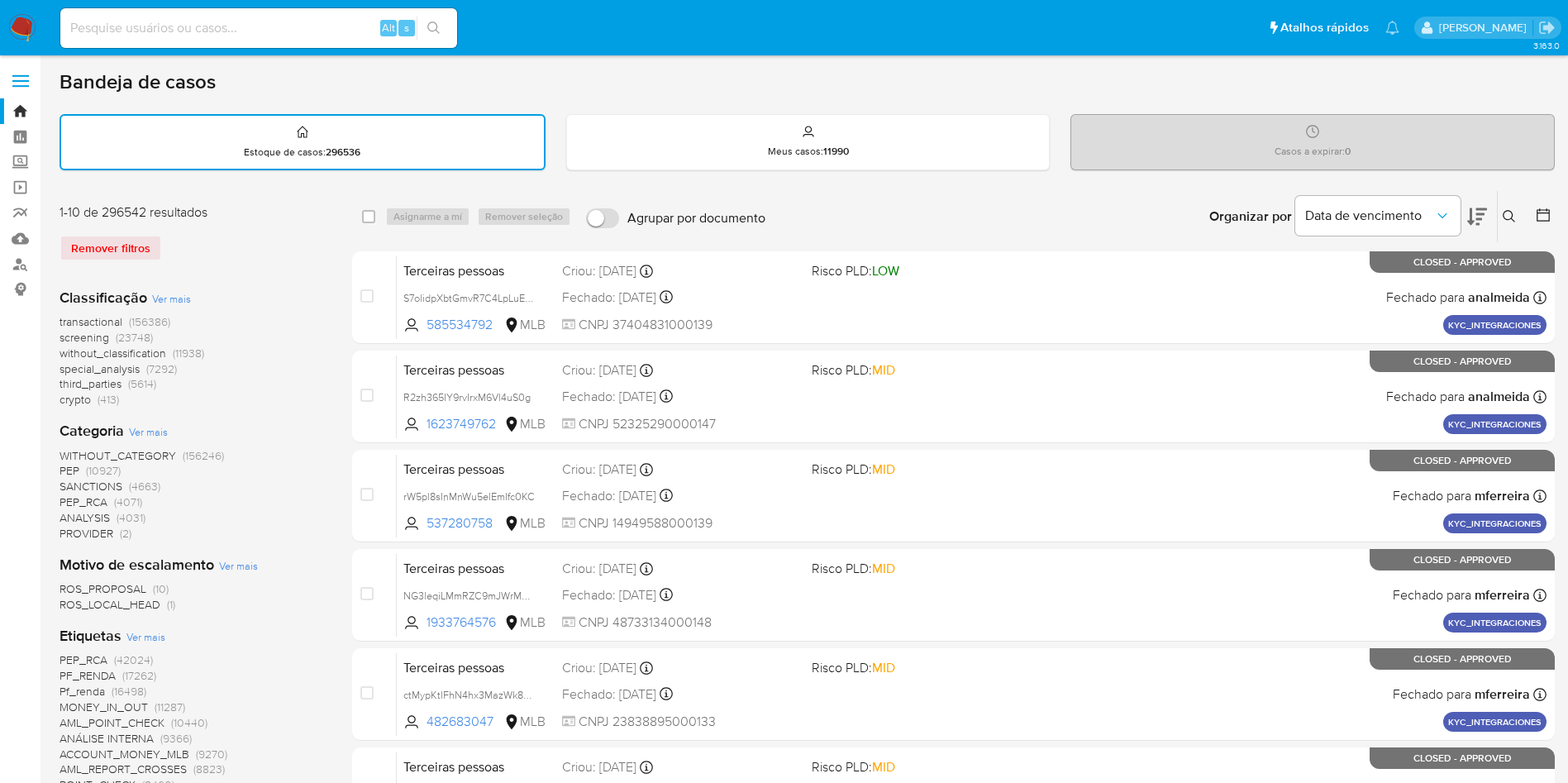
click at [1502, 217] on button at bounding box center [1511, 216] width 27 height 20
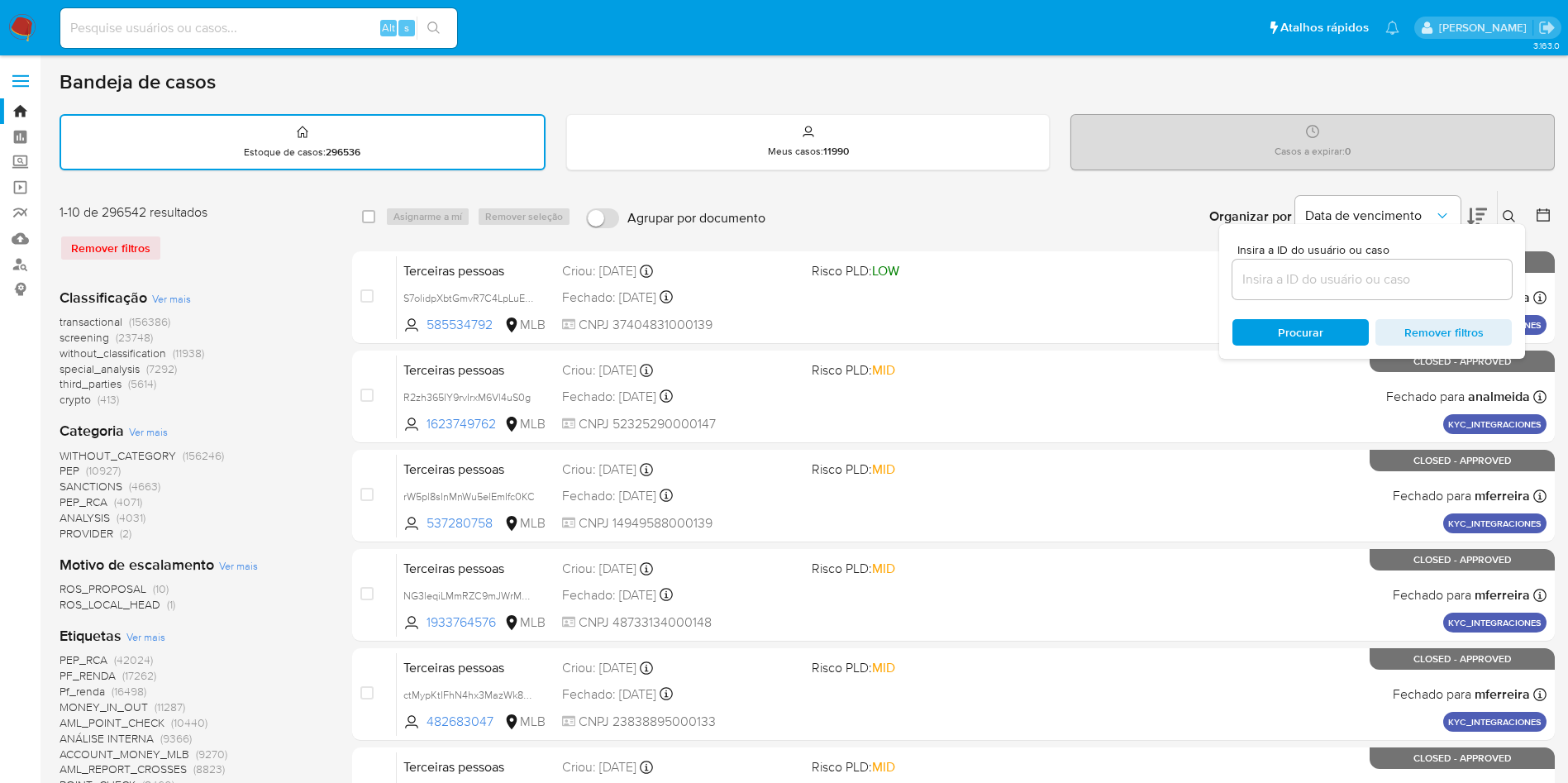
click at [1299, 279] on input at bounding box center [1372, 280] width 280 height 22
type input "Cd7xfbFl35eecd7esZtsFXal"
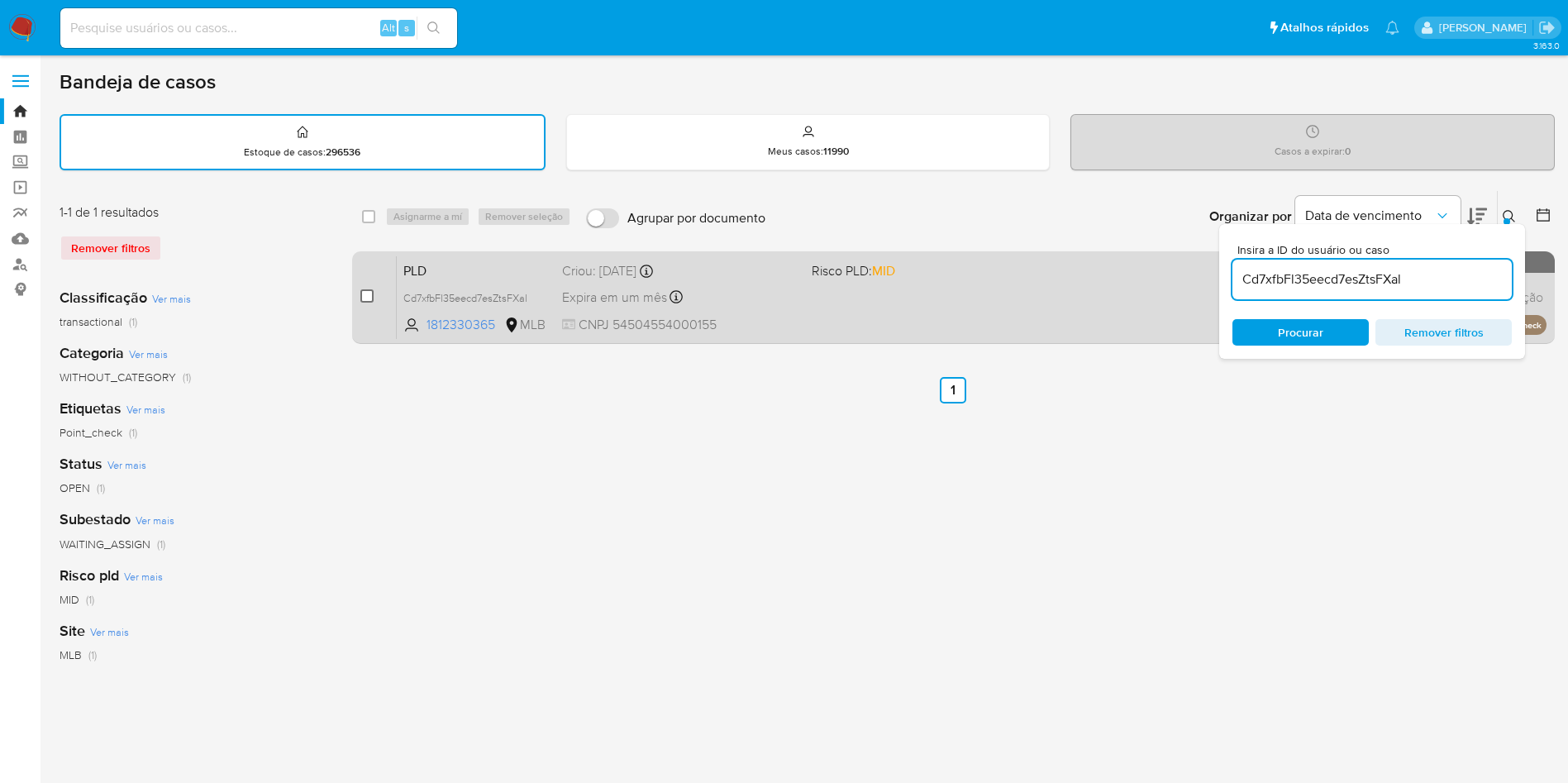
click at [373, 303] on input "checkbox" at bounding box center [368, 296] width 14 height 14
checkbox input "true"
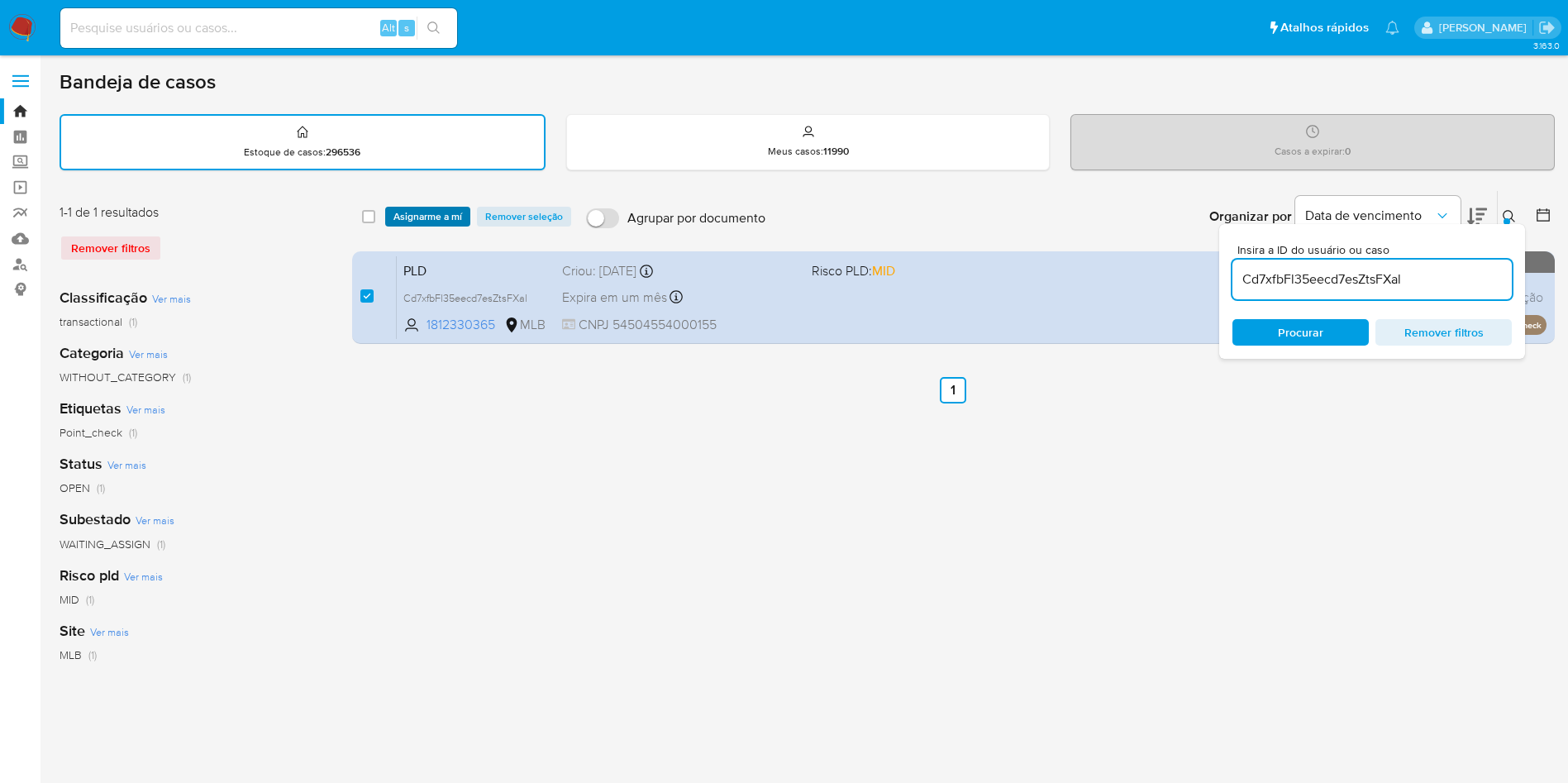
click at [462, 220] on span "Asignarme a mí" at bounding box center [428, 216] width 68 height 17
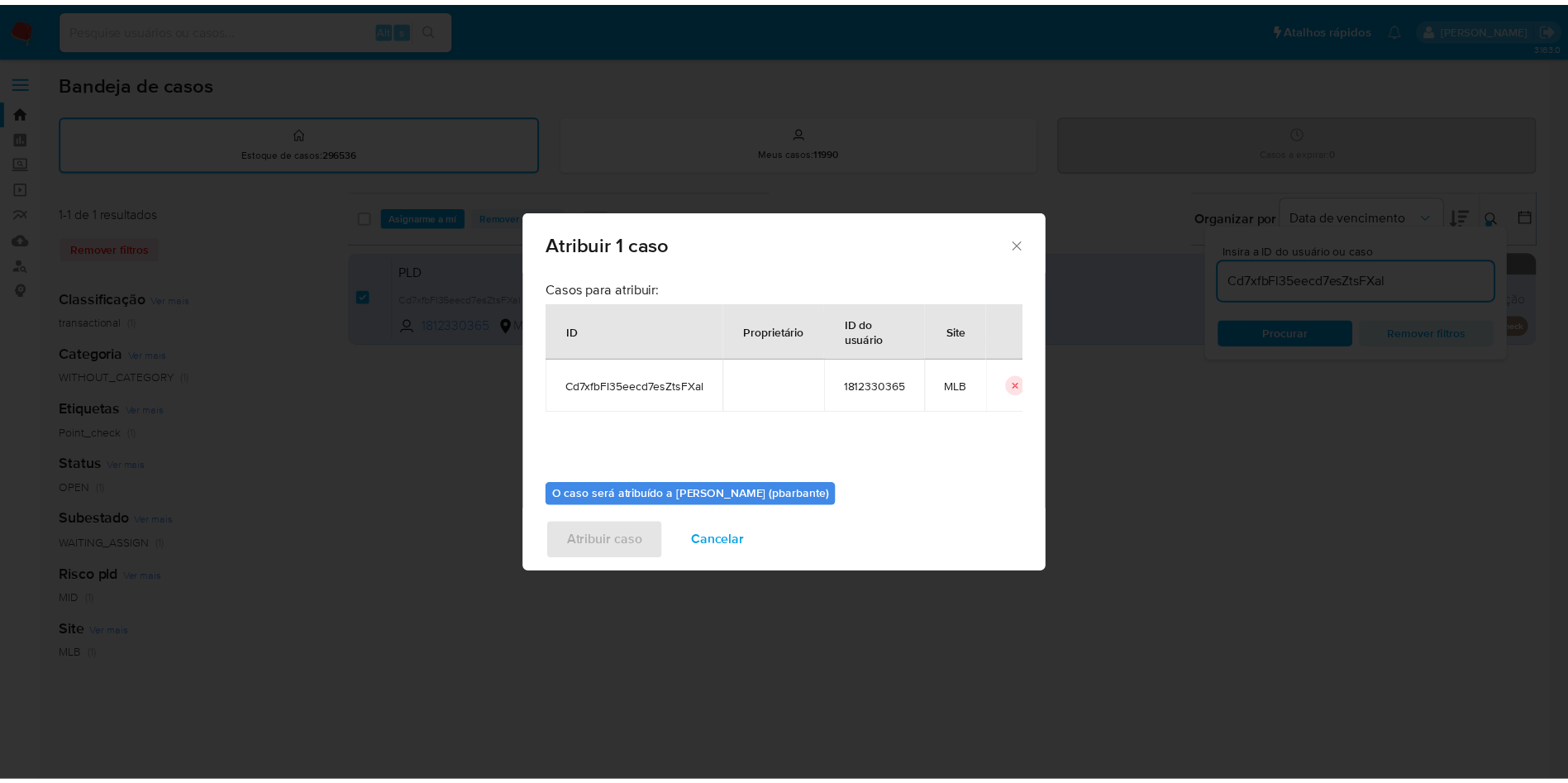
scroll to position [93, 0]
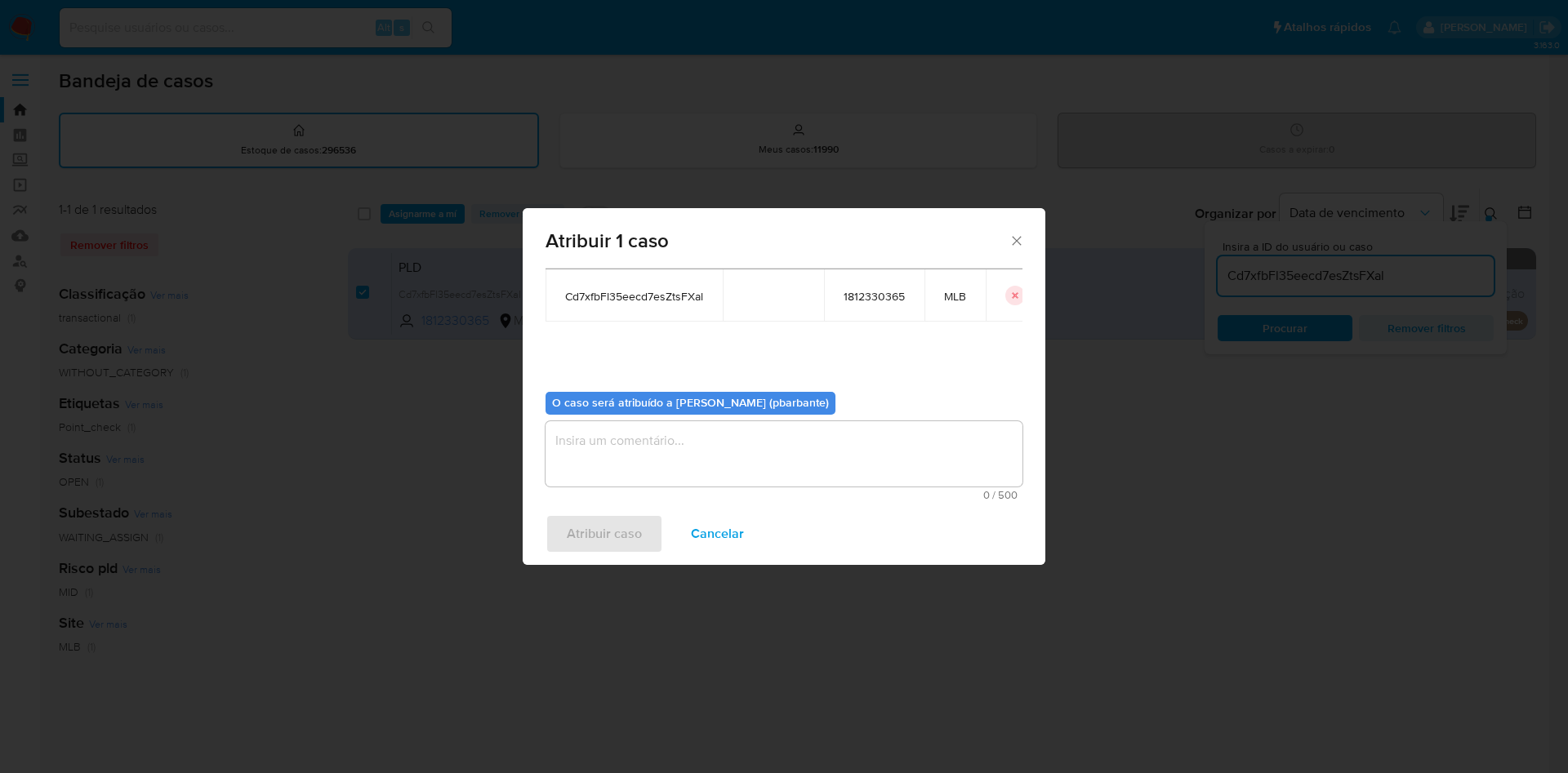
click at [674, 464] on textarea "assign-modal" at bounding box center [784, 454] width 477 height 66
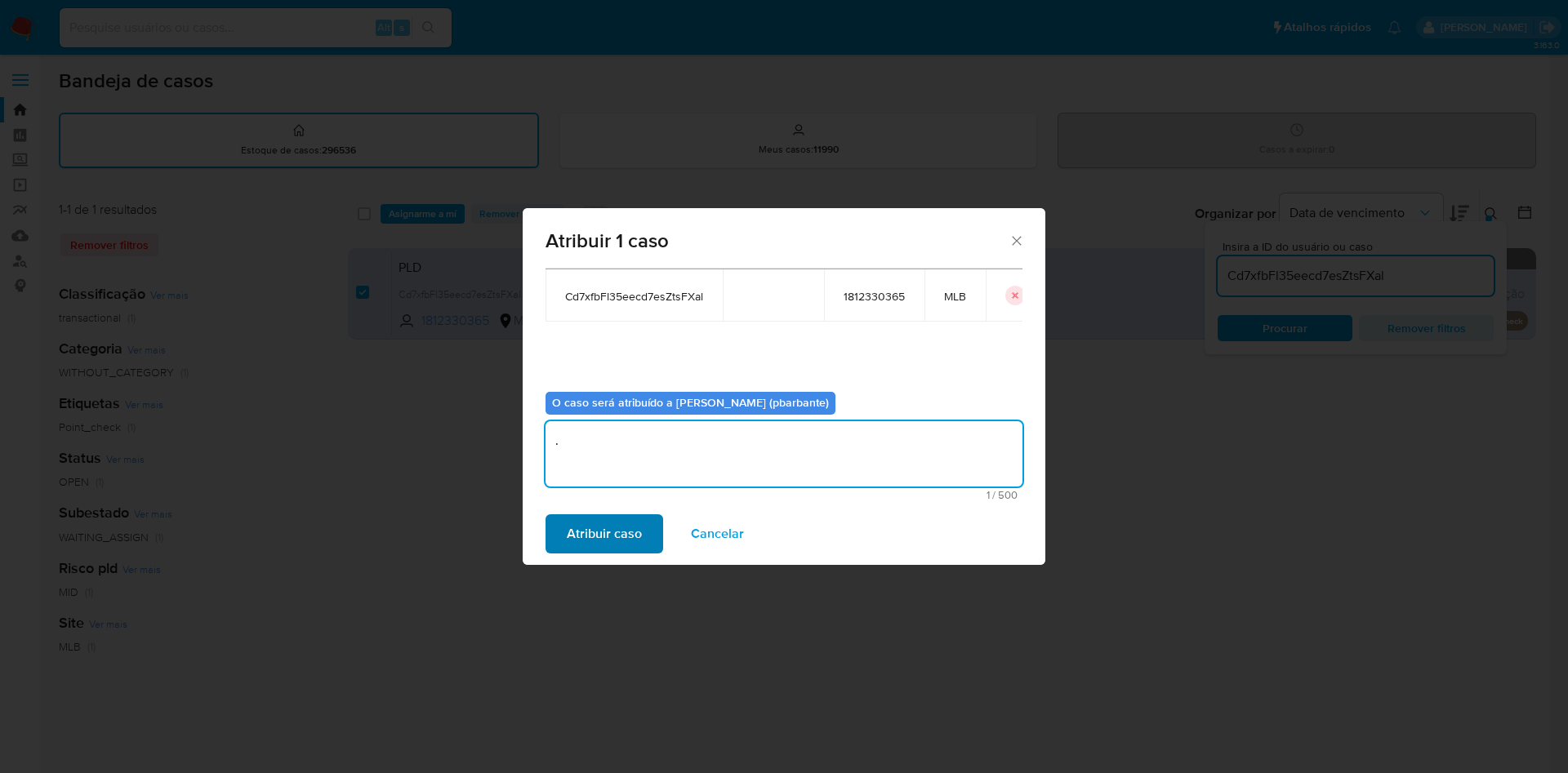
type textarea "."
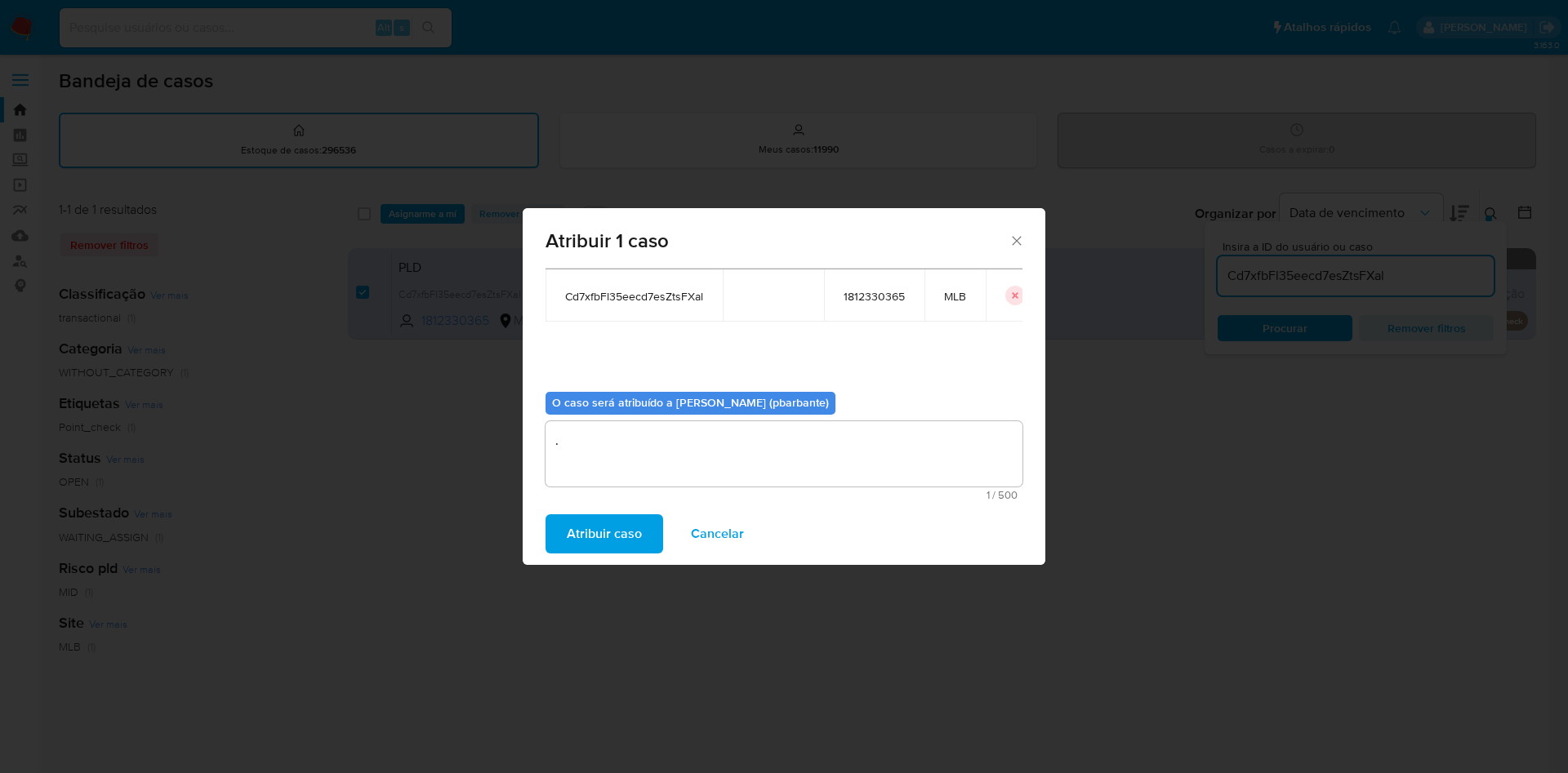
click at [568, 536] on span "Atribuir caso" at bounding box center [604, 533] width 75 height 36
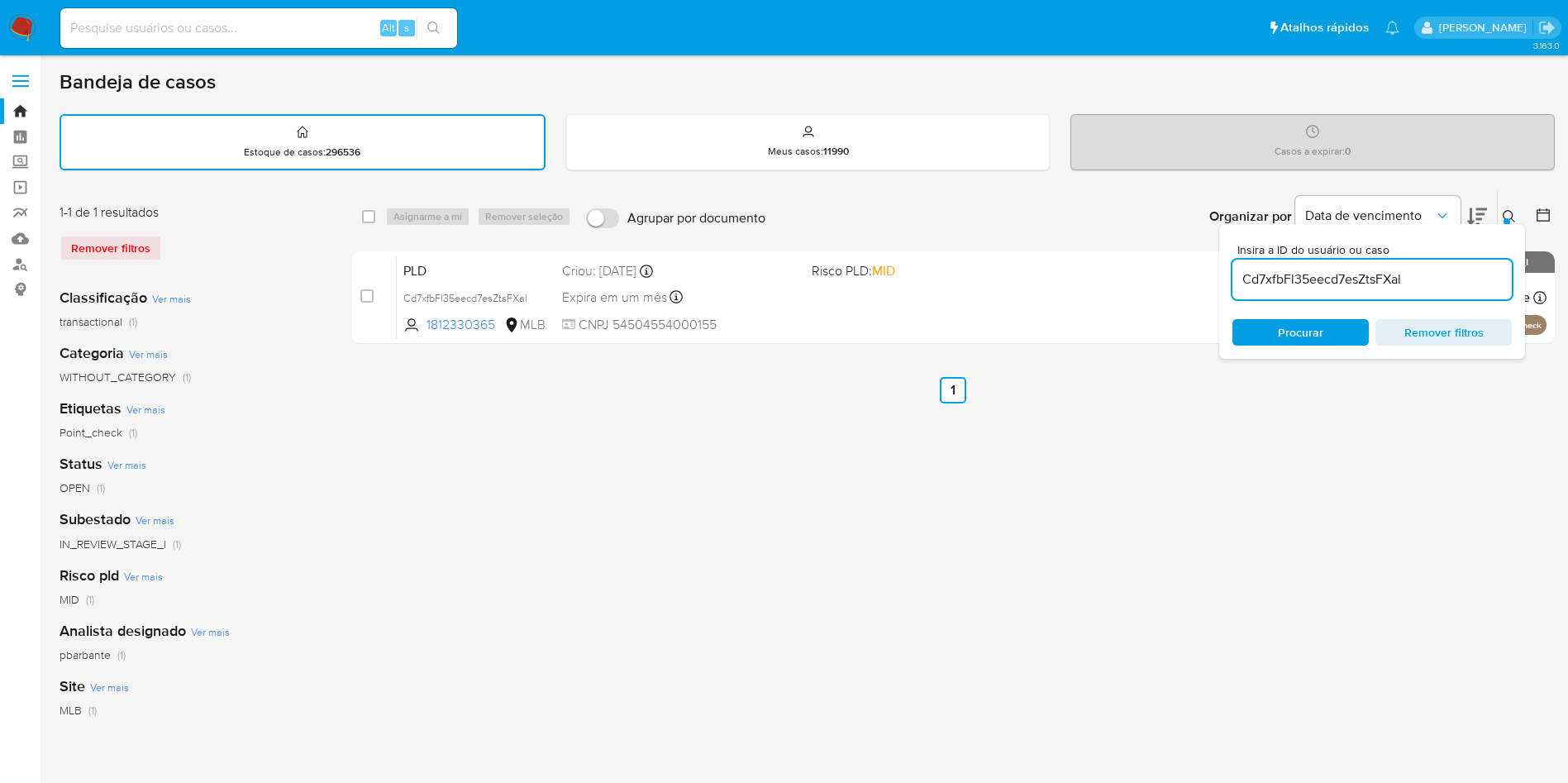
click at [14, 23] on img at bounding box center [22, 27] width 28 height 28
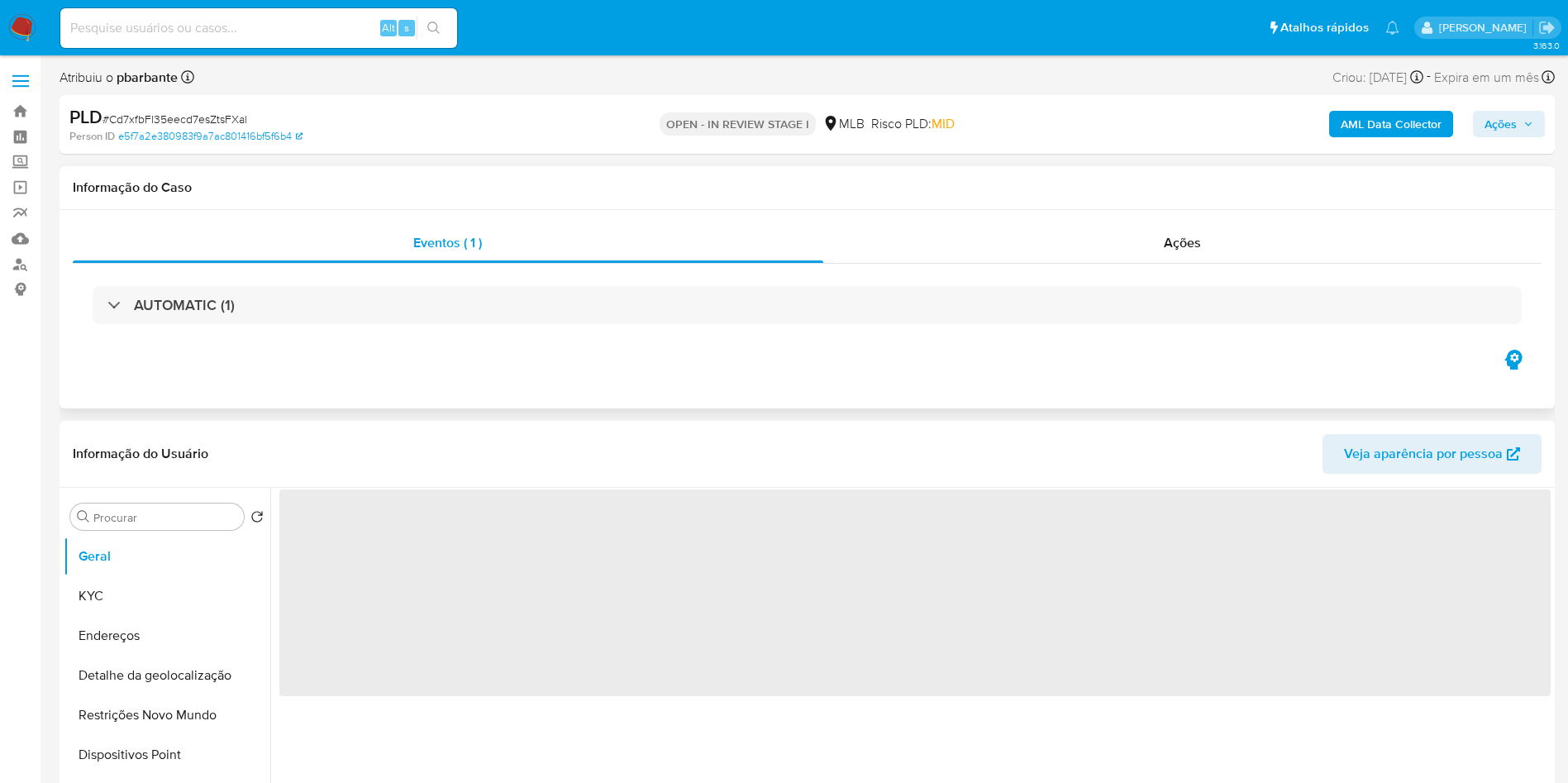
select select "10"
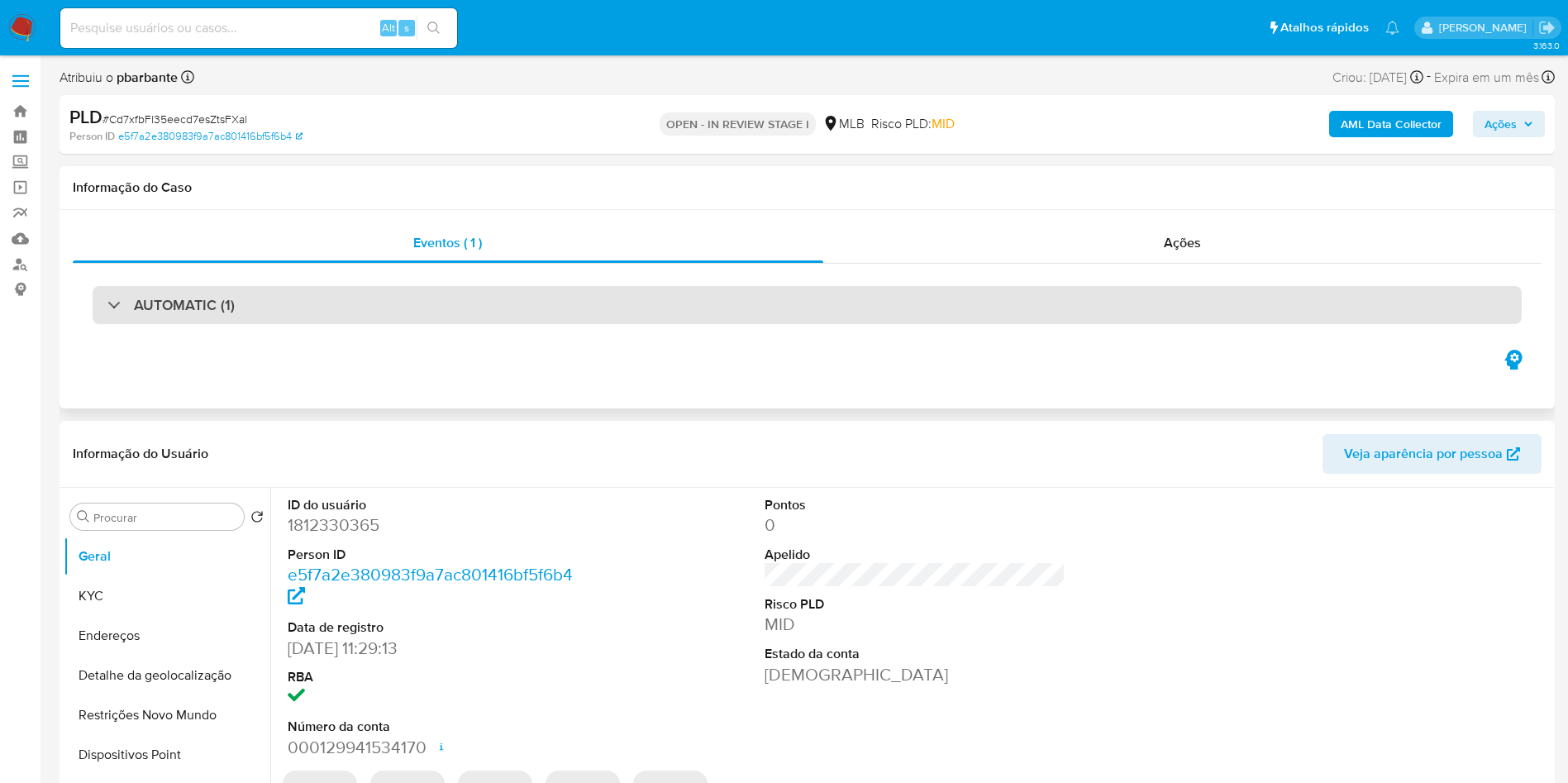
click at [586, 306] on div "AUTOMATIC (1)" at bounding box center [807, 305] width 1429 height 38
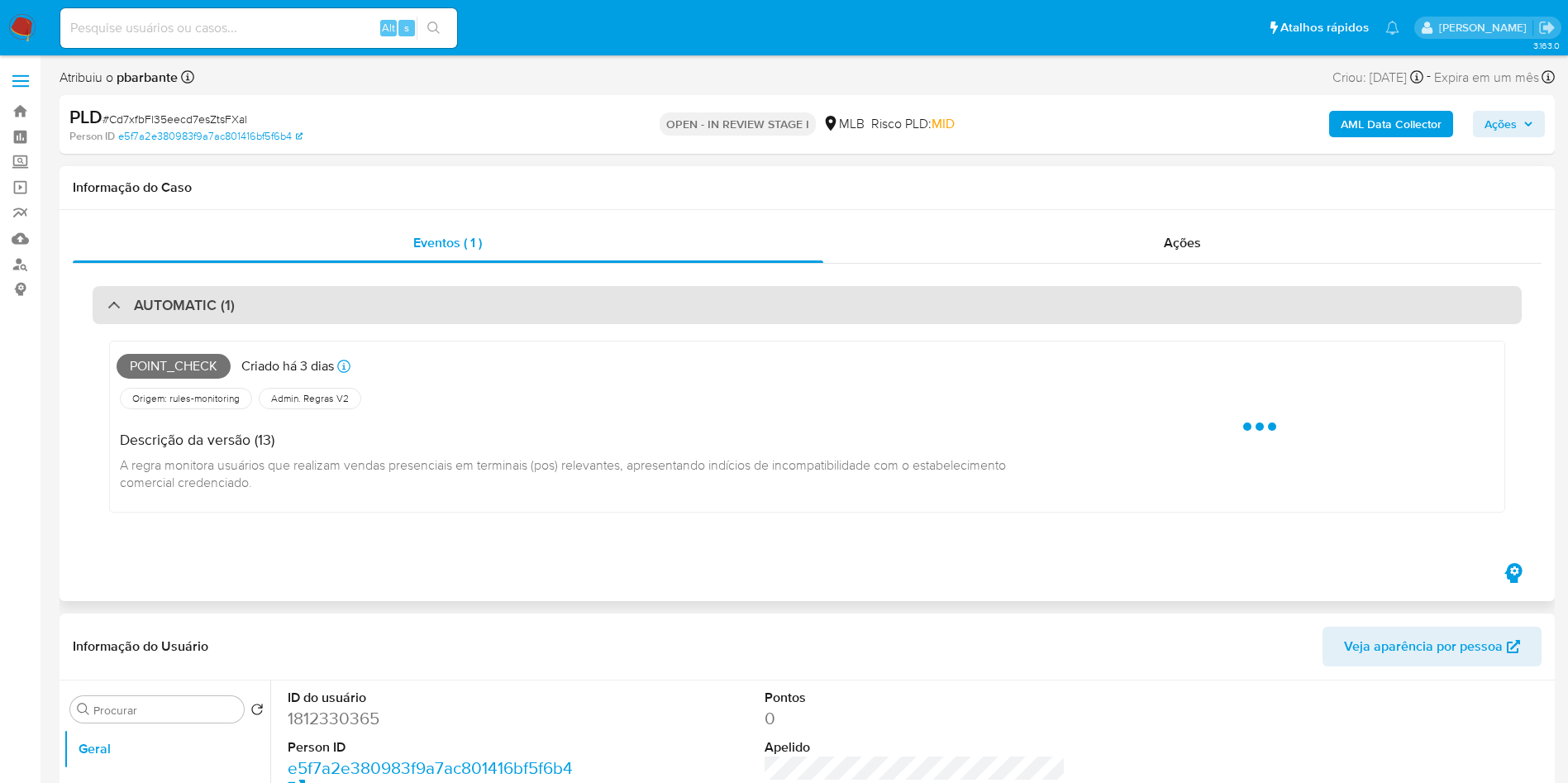
click at [586, 306] on div "AUTOMATIC (1)" at bounding box center [807, 305] width 1429 height 38
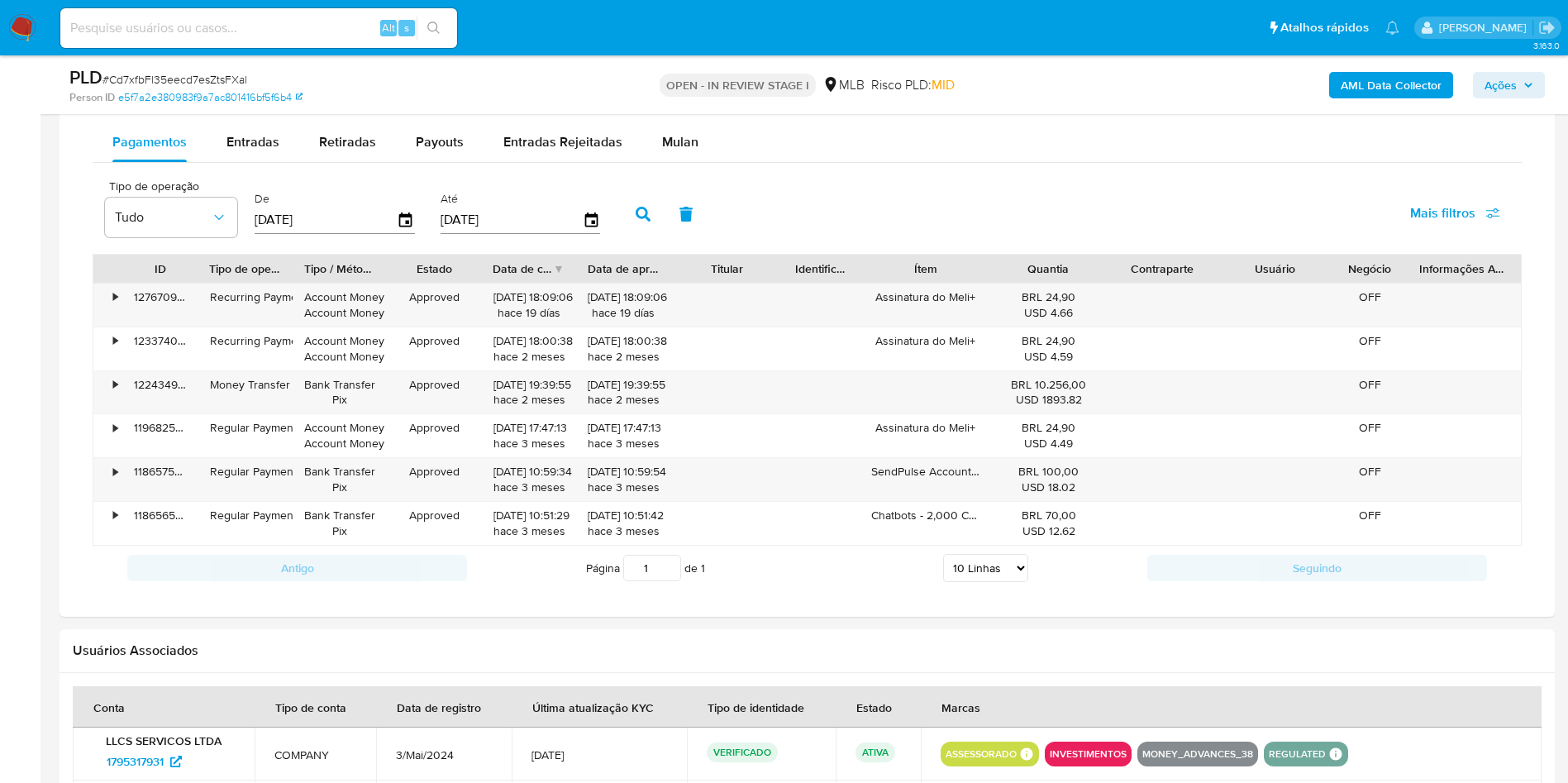
scroll to position [1388, 0]
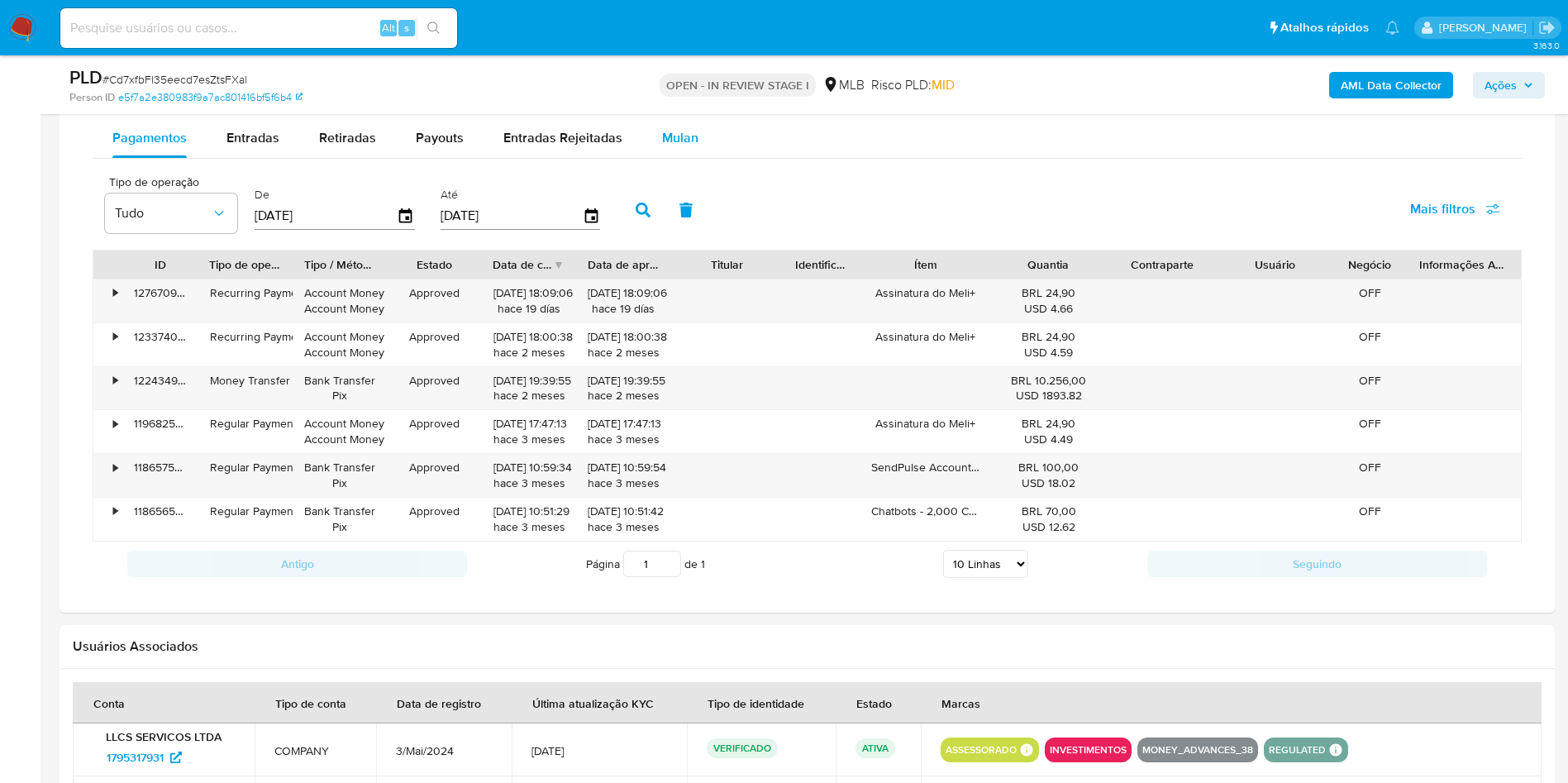
click at [667, 148] on span "Mulan" at bounding box center [679, 137] width 36 height 19
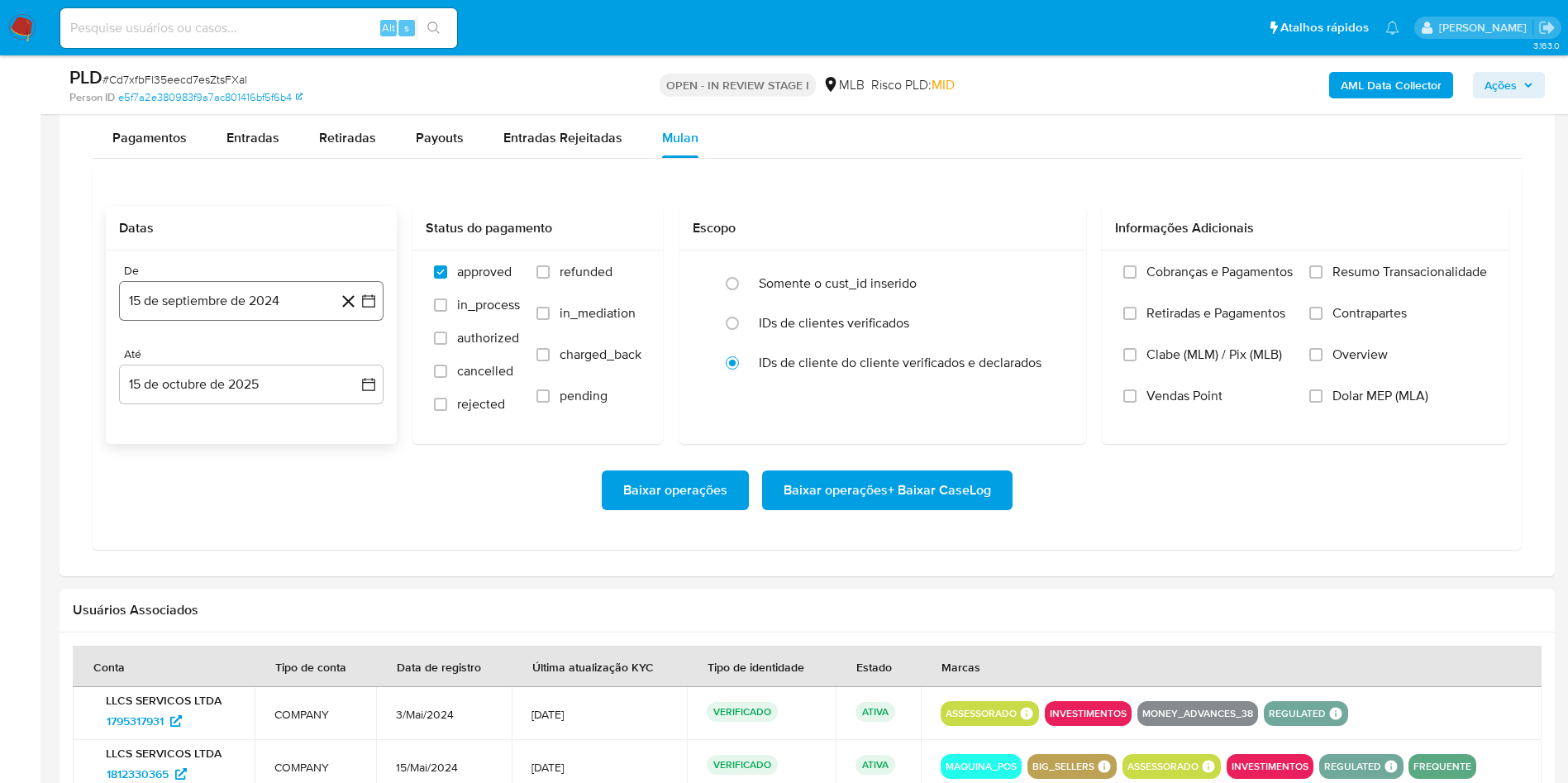
click at [370, 321] on button "15 de septiembre de 2024" at bounding box center [251, 301] width 265 height 40
click at [359, 370] on icon "Mes siguiente" at bounding box center [354, 361] width 20 height 20
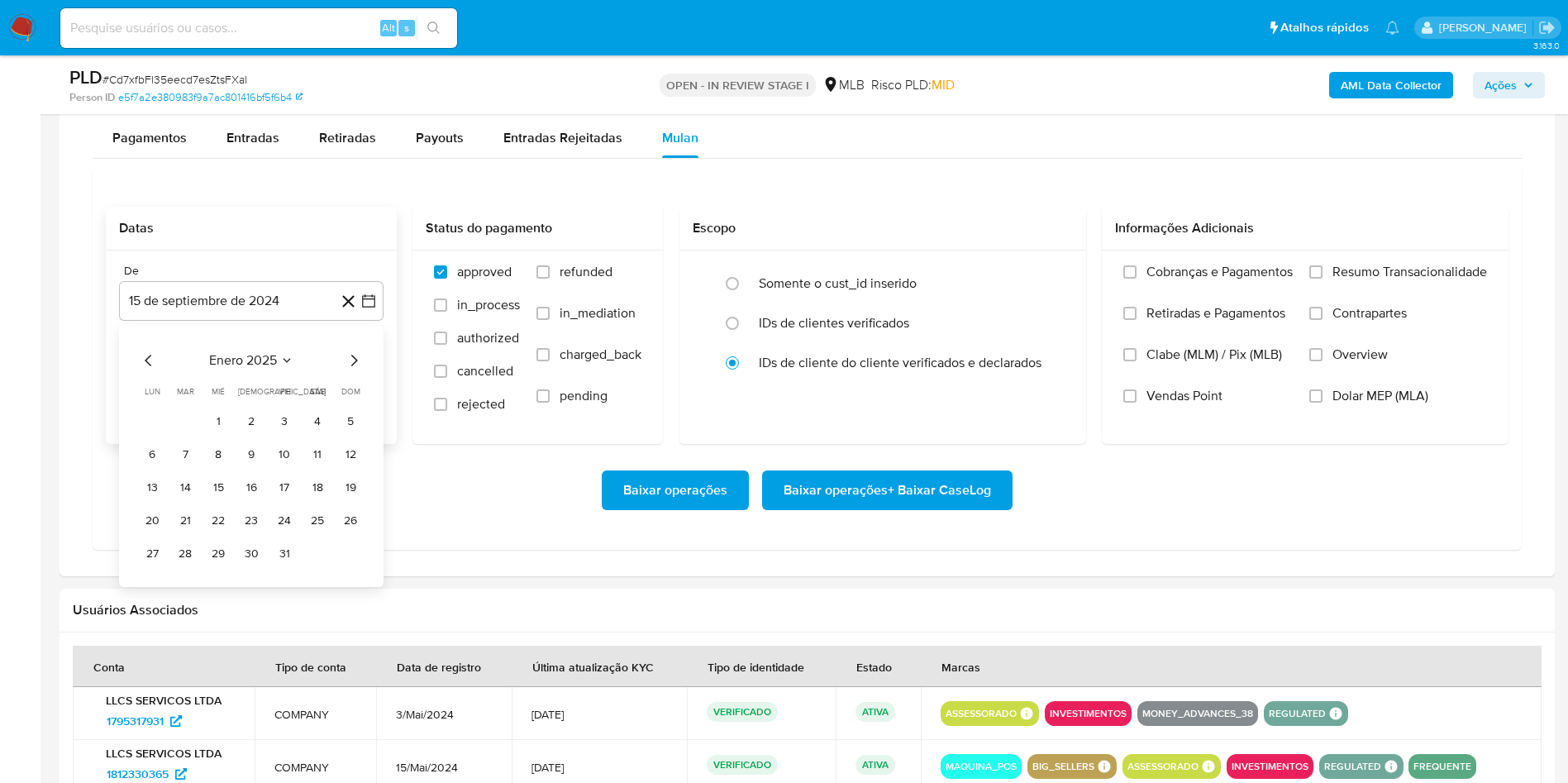
click at [359, 370] on icon "Mes siguiente" at bounding box center [354, 361] width 20 height 20
click at [356, 370] on icon "Mes siguiente" at bounding box center [354, 361] width 20 height 20
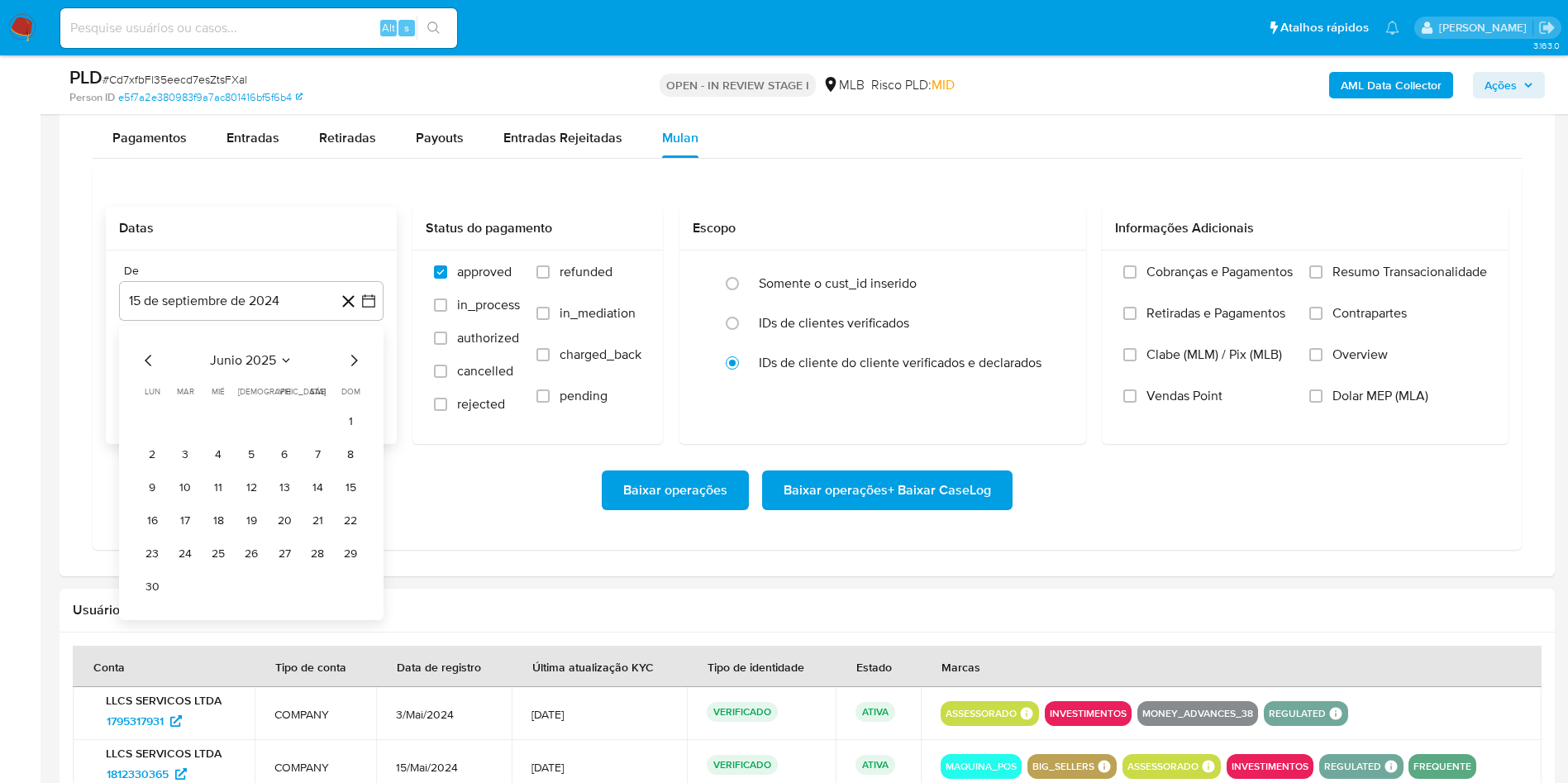
click at [356, 370] on icon "Mes siguiente" at bounding box center [354, 361] width 20 height 20
click at [148, 370] on icon "Mes anterior" at bounding box center [149, 361] width 20 height 20
click at [279, 435] on button "1" at bounding box center [283, 421] width 26 height 26
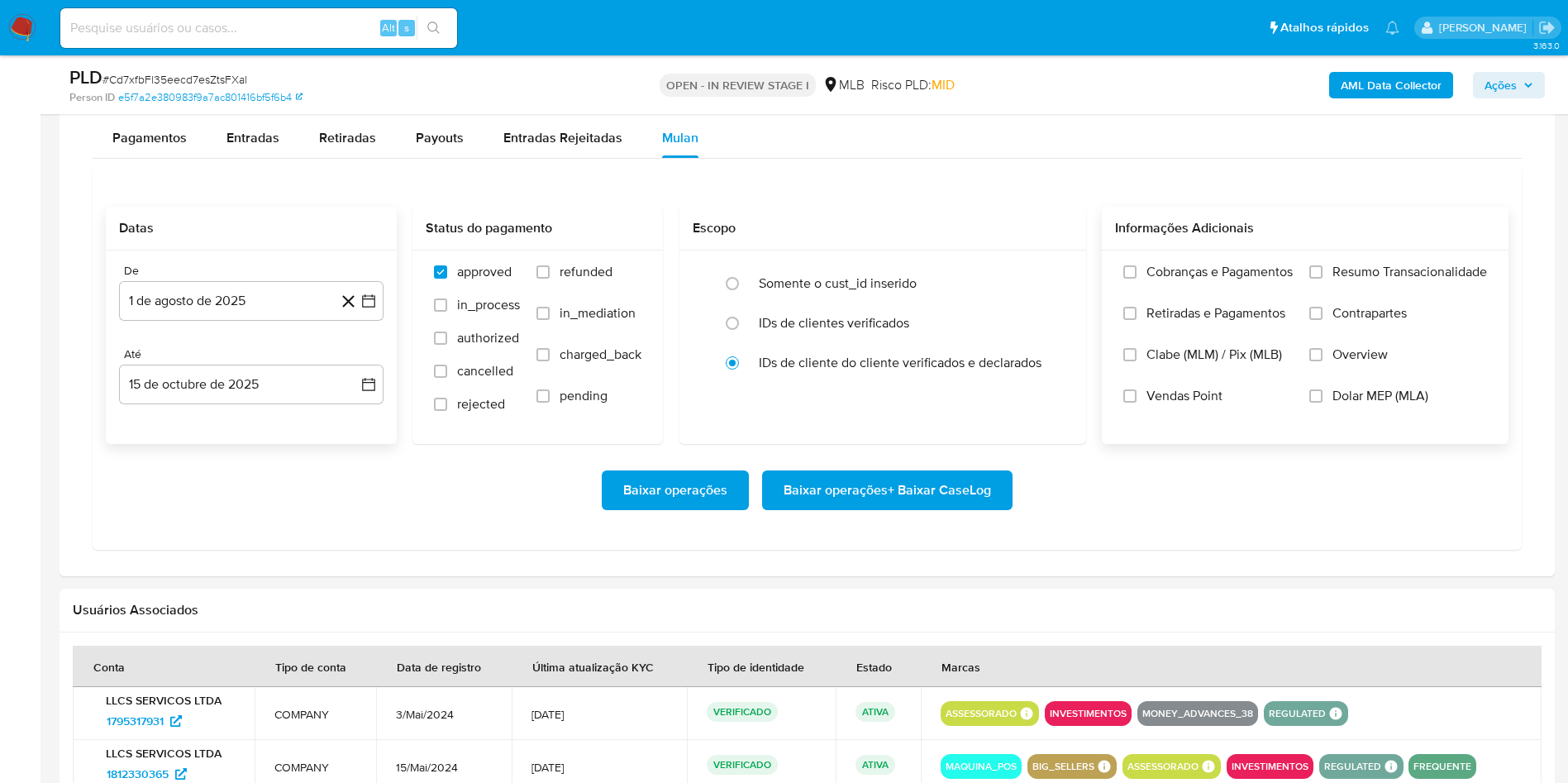
click at [1360, 281] on span "Resumo Transacionalidade" at bounding box center [1410, 272] width 154 height 17
click at [1323, 279] on input "Resumo Transacionalidade" at bounding box center [1317, 272] width 14 height 14
click at [985, 508] on span "Baixar operações + Baixar CaseLog" at bounding box center [888, 490] width 207 height 36
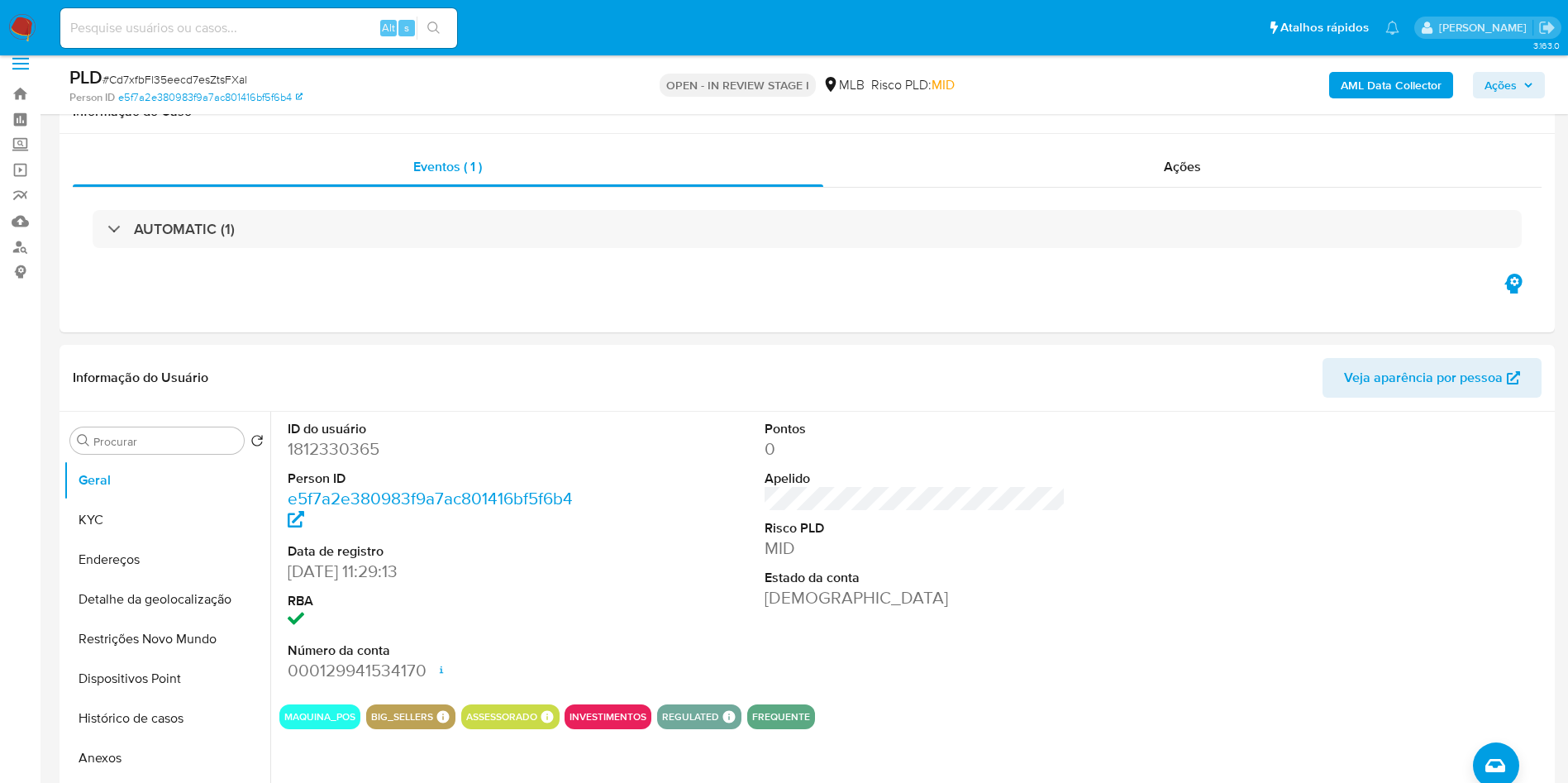
scroll to position [0, 0]
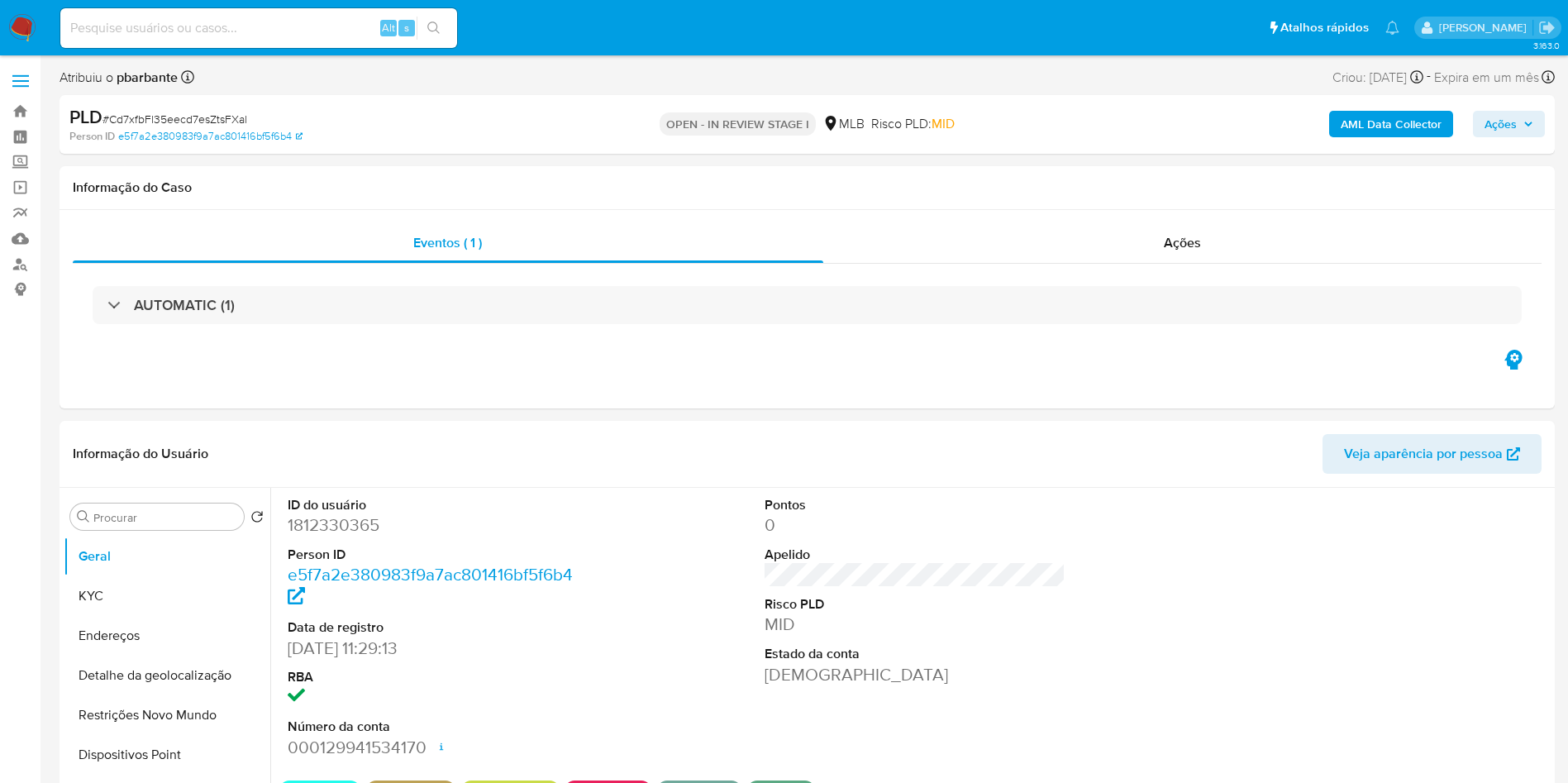
click at [230, 109] on div "PLD # Cd7xfbFl35eecd7esZtsFXal" at bounding box center [312, 116] width 486 height 24
copy span "Cd7xfbFl35eecd7esZtsFXal"
click at [308, 537] on dd "1812330365" at bounding box center [438, 525] width 302 height 23
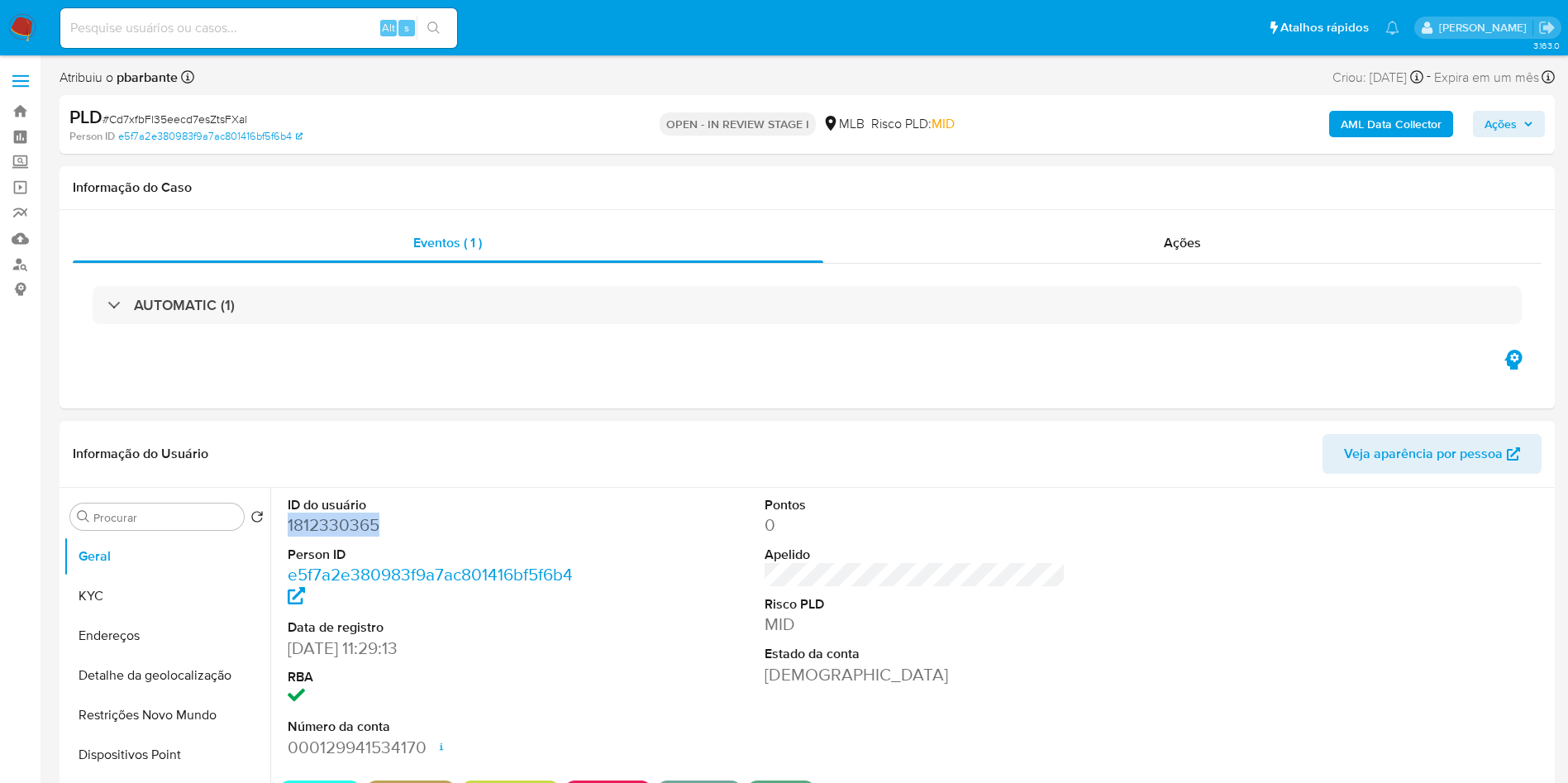
copy dd "1812330365"
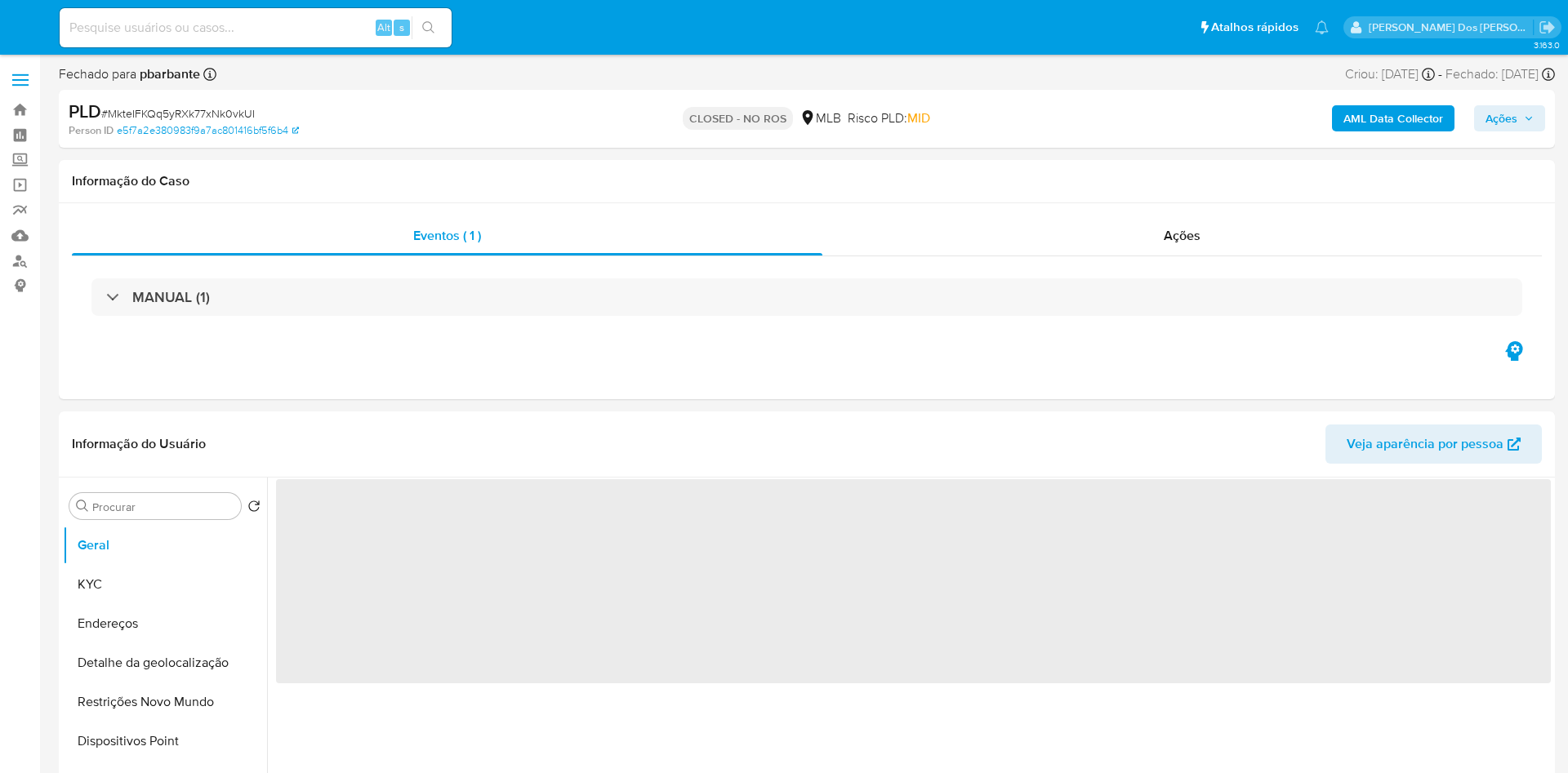
select select "10"
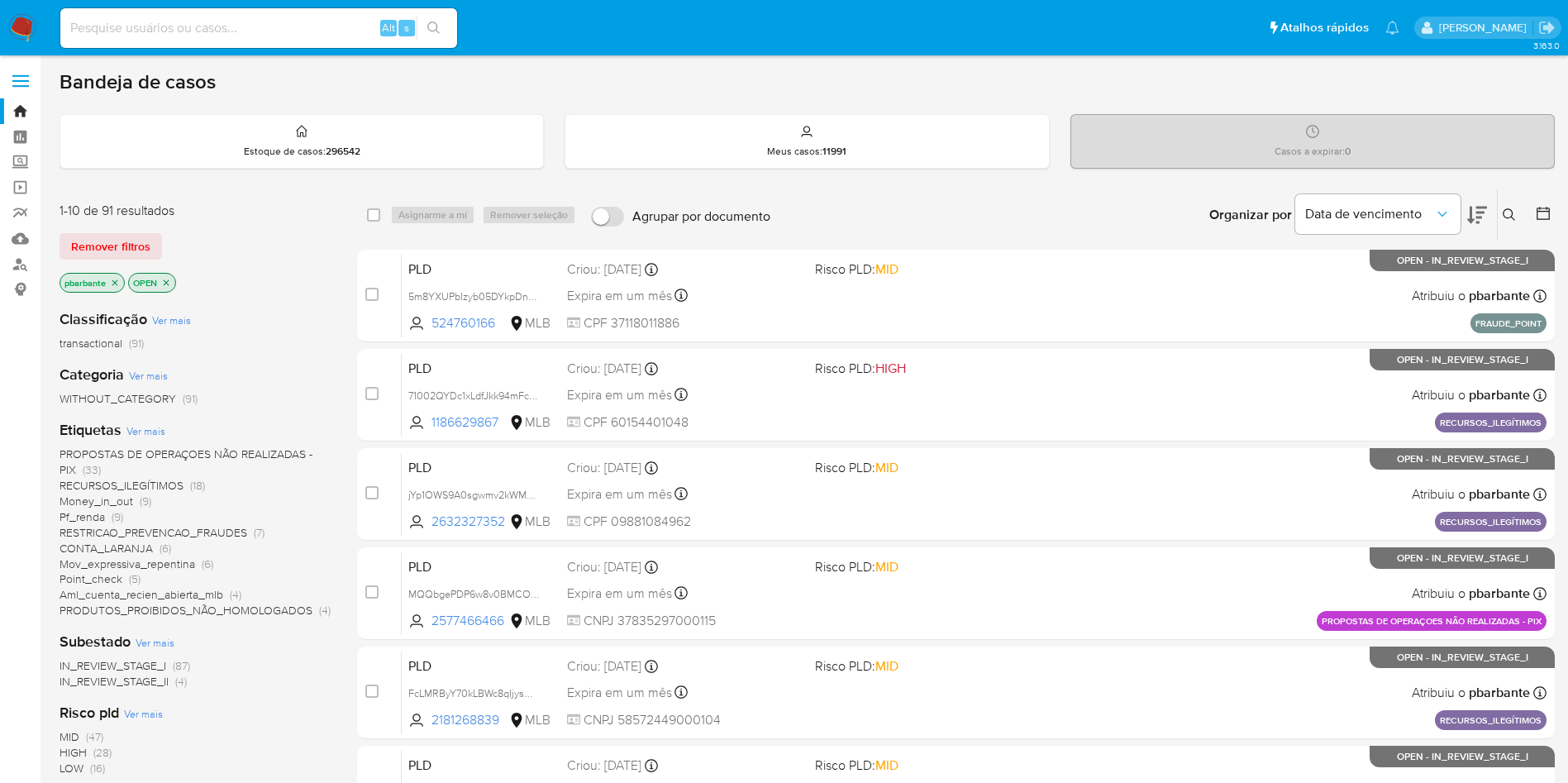
click at [1478, 206] on button at bounding box center [1477, 215] width 20 height 51
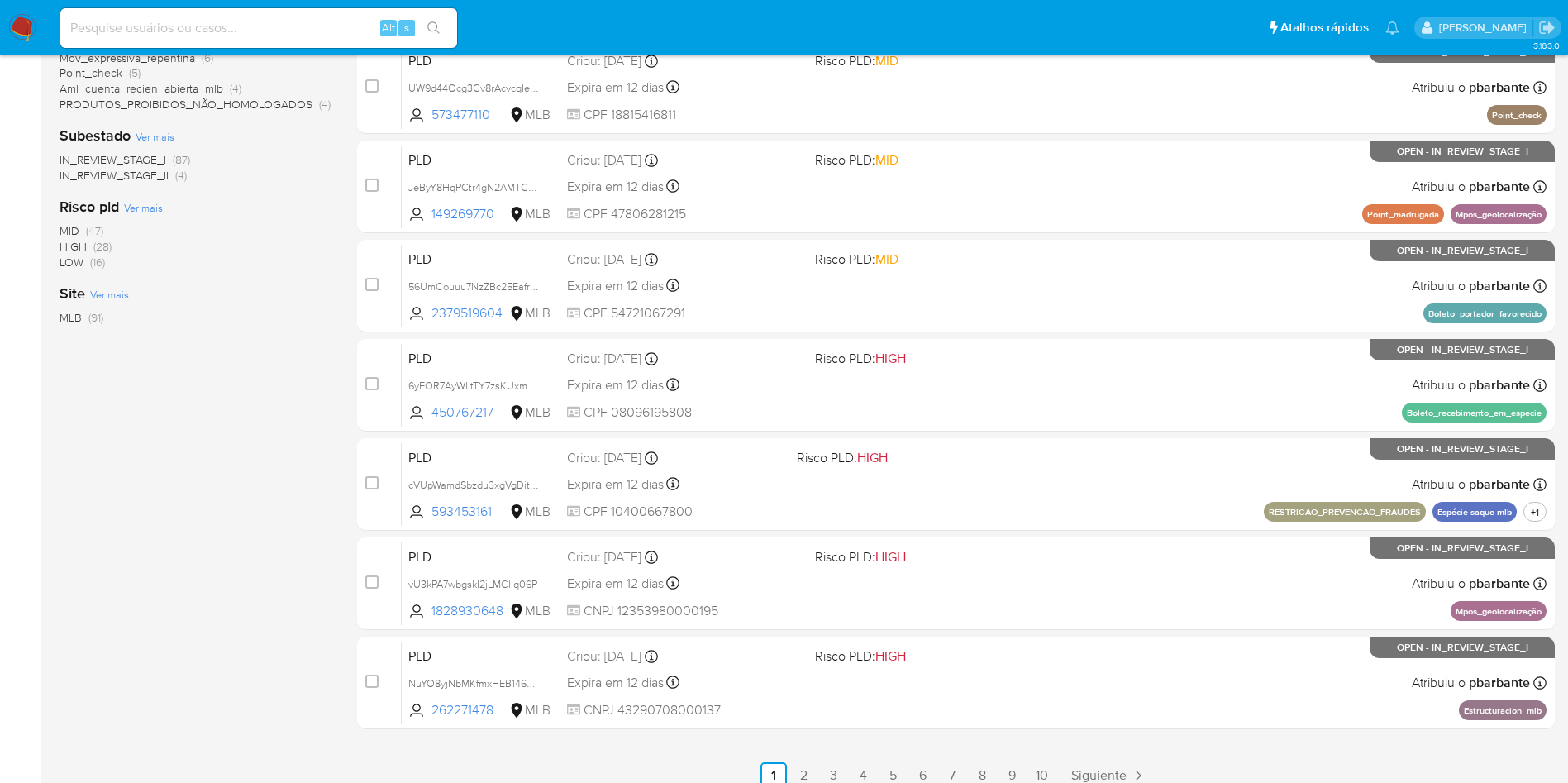
scroll to position [715, 0]
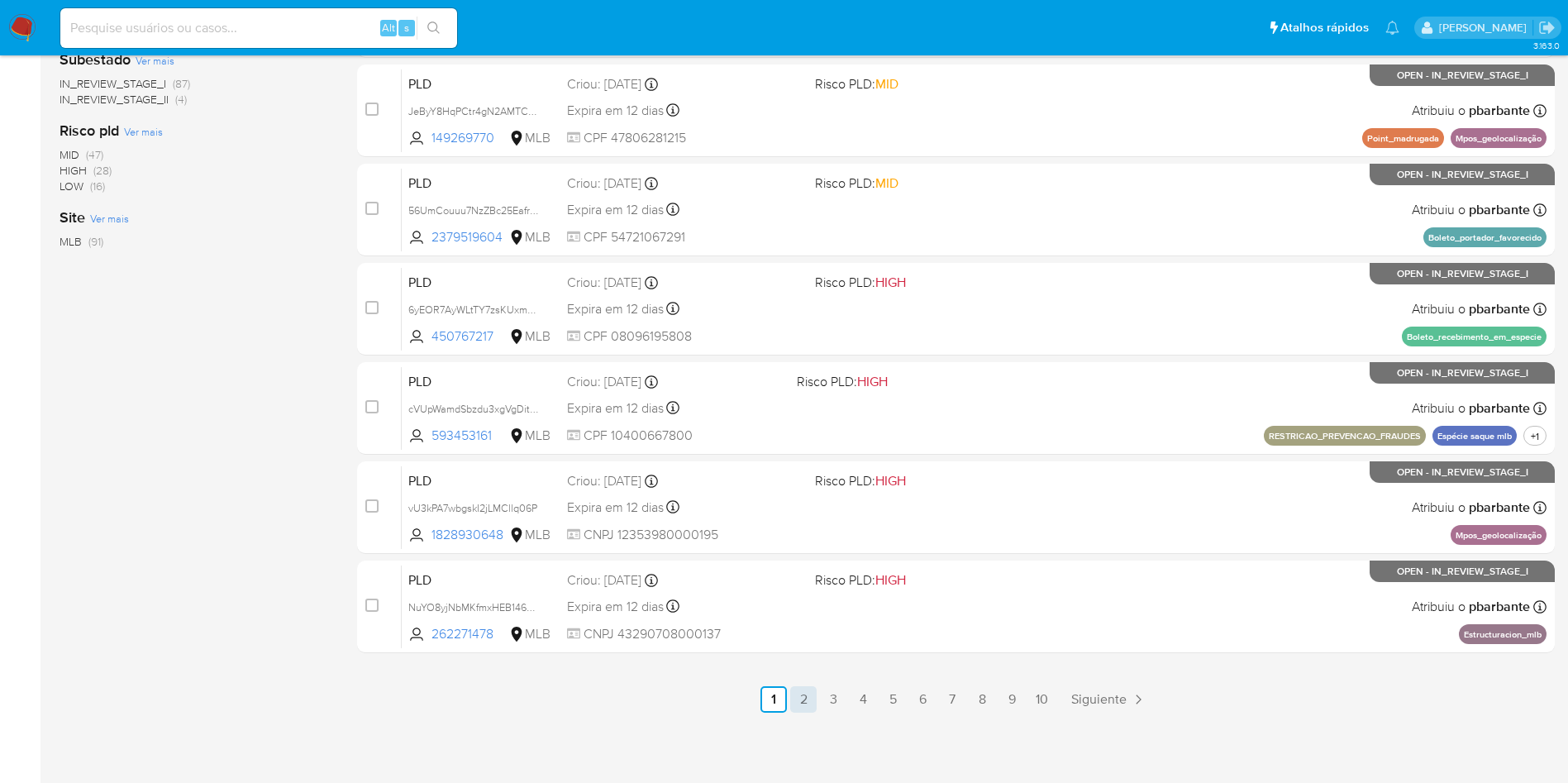
click at [817, 702] on link "2" at bounding box center [803, 699] width 26 height 26
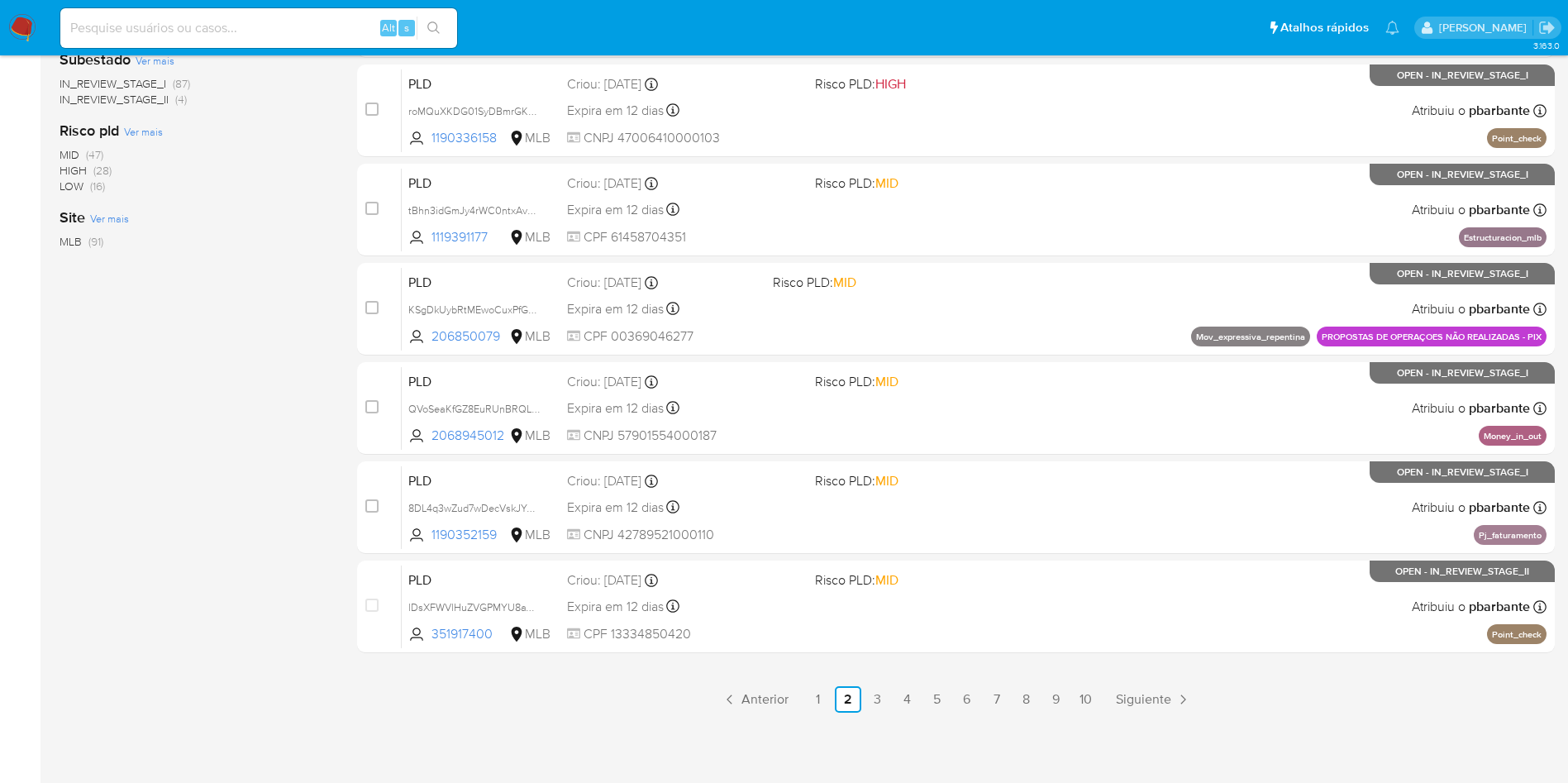
scroll to position [715, 0]
click at [892, 699] on link "3" at bounding box center [878, 699] width 26 height 26
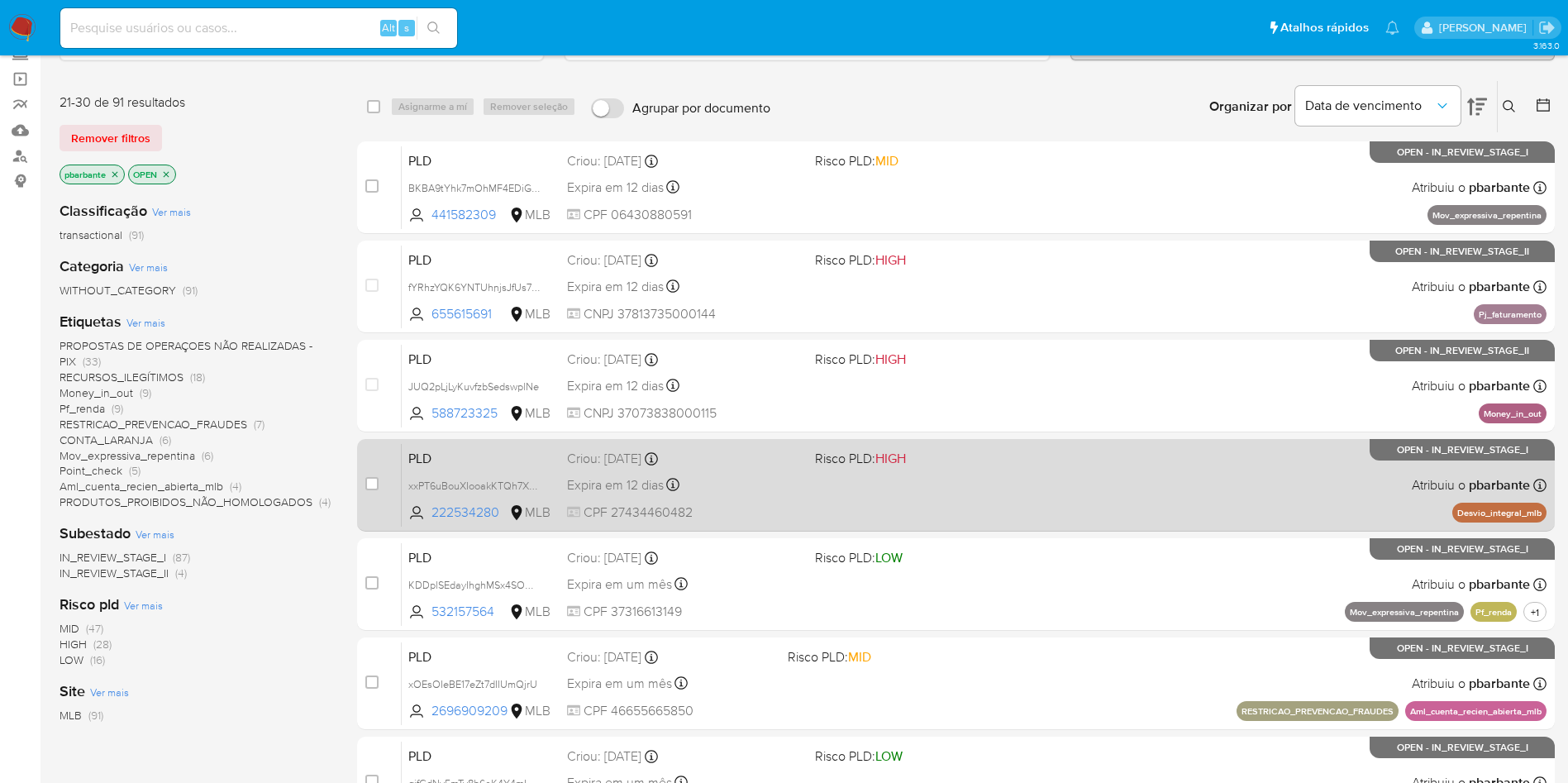
scroll to position [107, 0]
click at [1021, 488] on span at bounding box center [933, 486] width 235 height 3
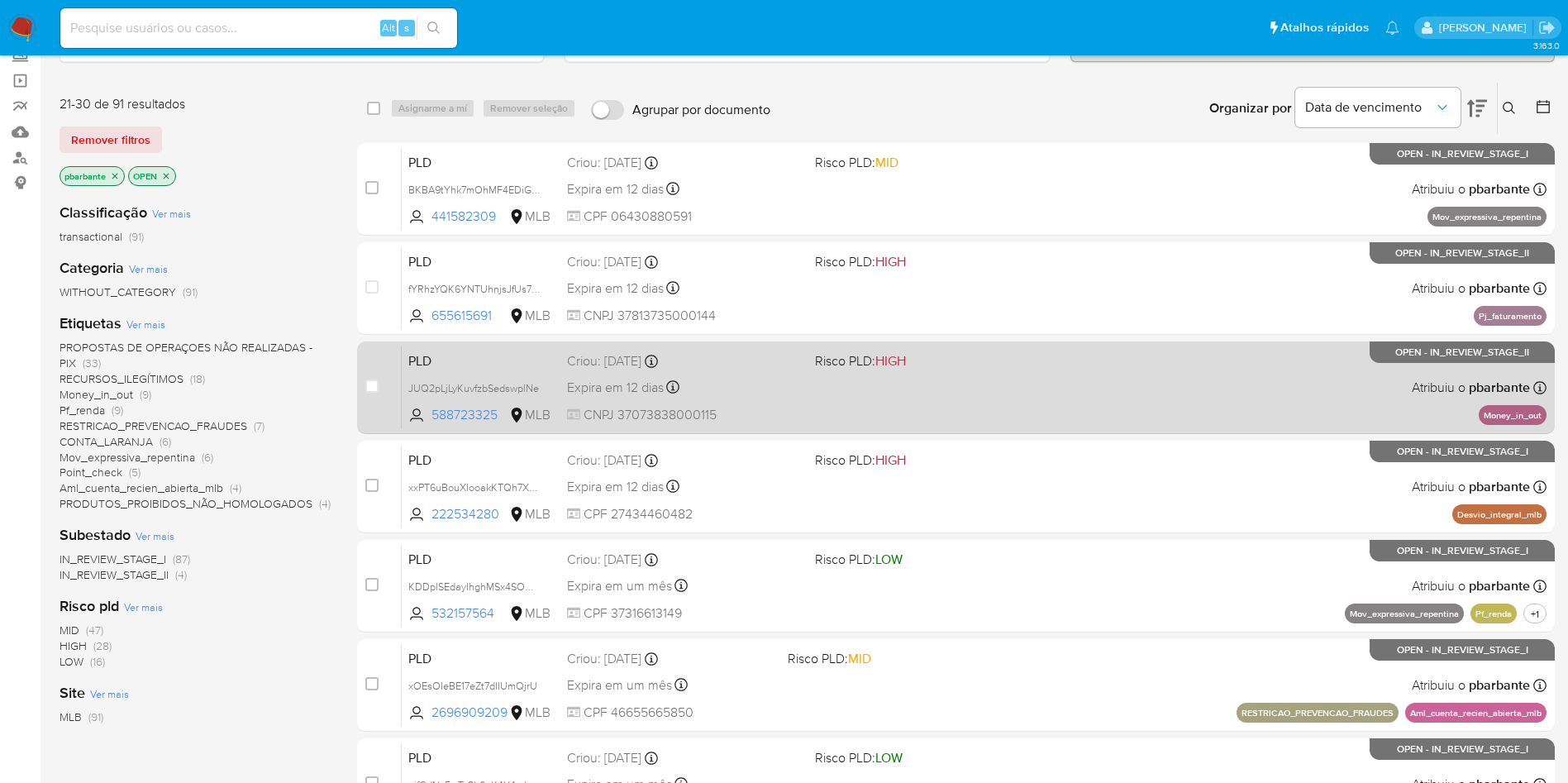
click at [1031, 429] on div "PLD JUQ2pLjLyKuvfzbSedswplNe 588723325 MLB Risco PLD: HIGH Criou: 12/09/2025 Cr…" at bounding box center [974, 387] width 1145 height 83
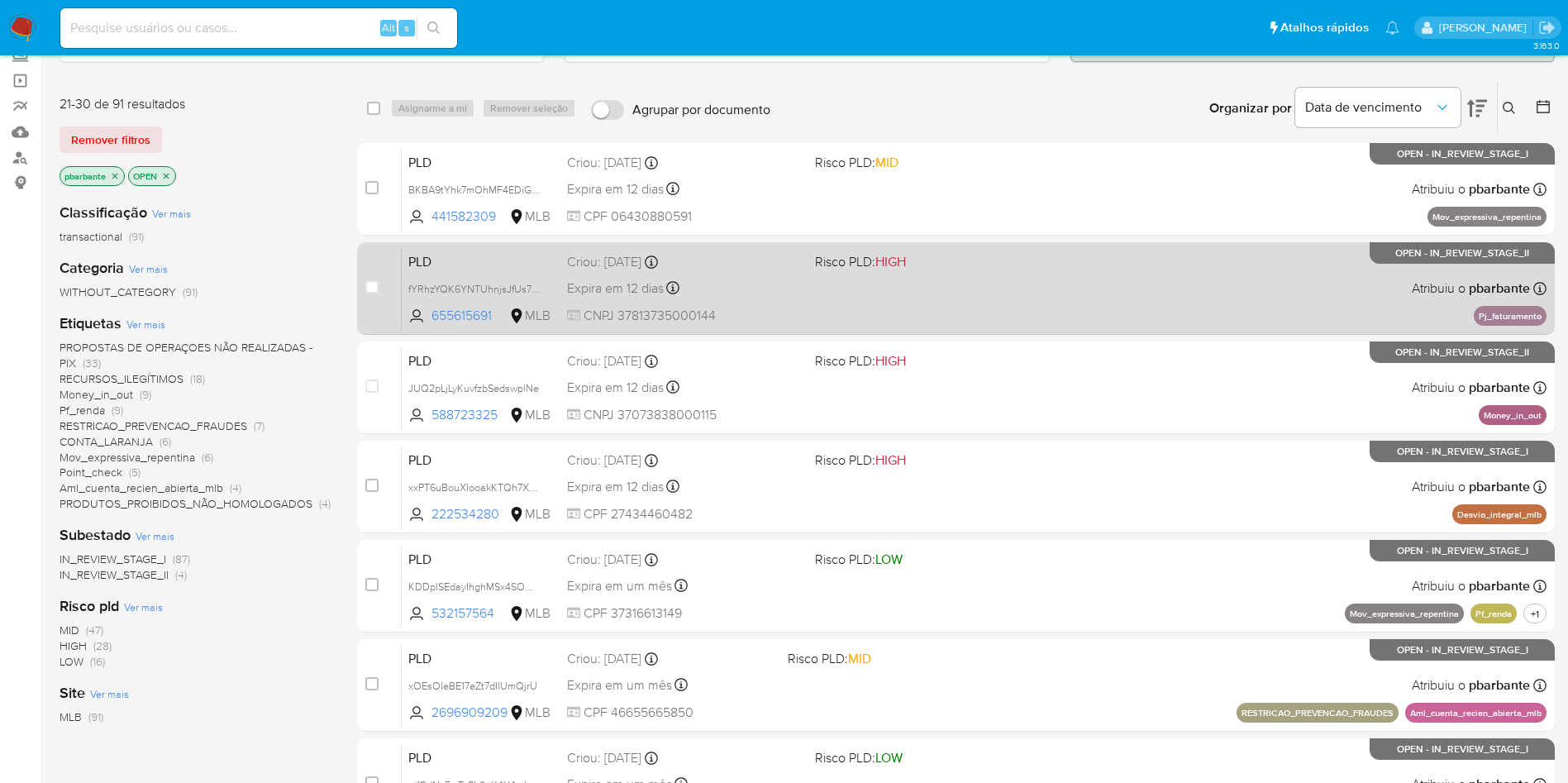
click at [1050, 329] on div "PLD fYRhzYQK6YNTUhnjsJfUs7GL 655615691 MLB Risco PLD: HIGH Criou: 12/09/2025 Cr…" at bounding box center [974, 287] width 1145 height 83
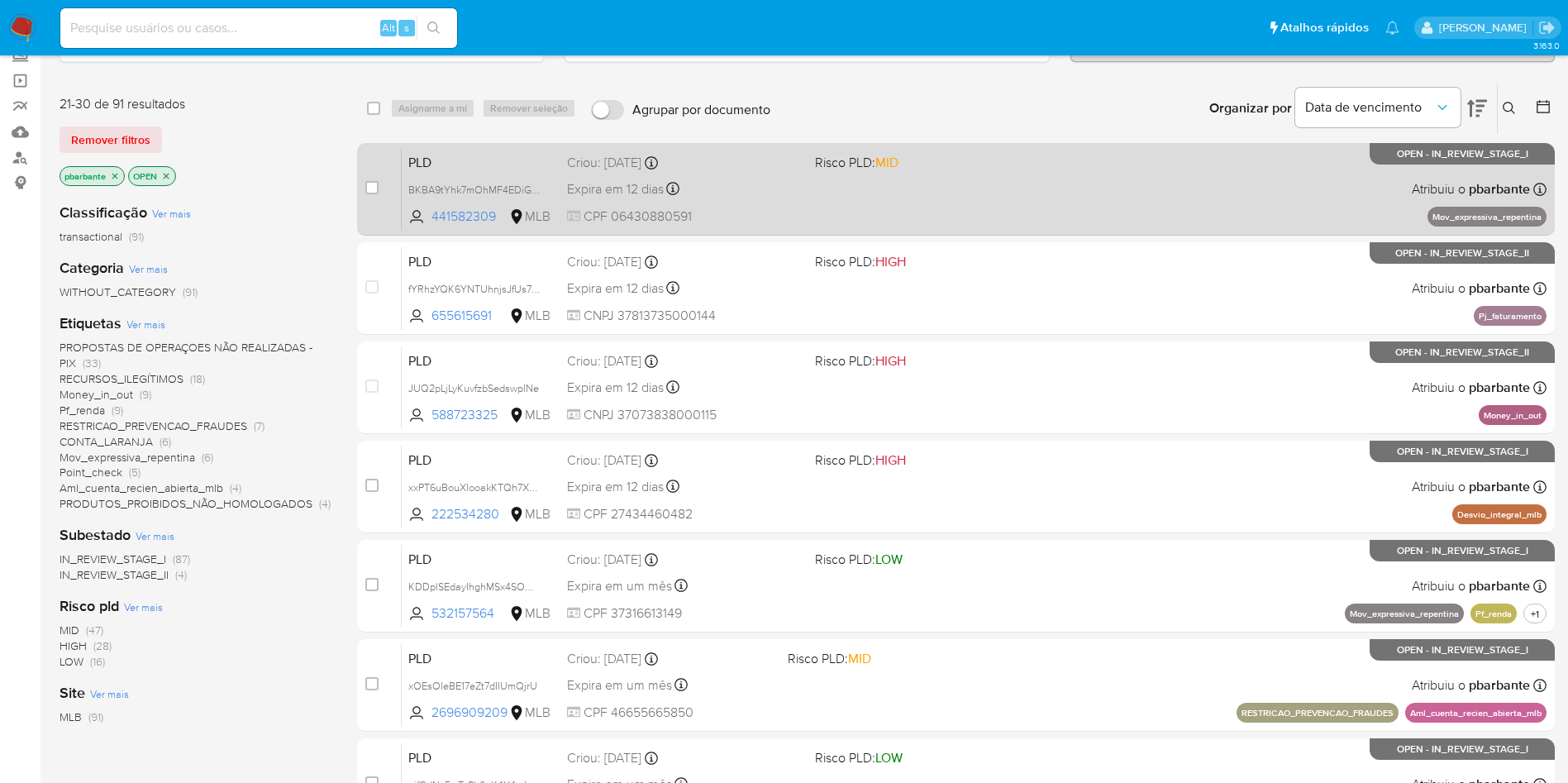
click at [1087, 198] on div "PLD BKBA9tYhk7mOhMF4EDiGmHFK 441582309 MLB Risco PLD: MID Criou: 12/09/2025 Cri…" at bounding box center [974, 189] width 1145 height 83
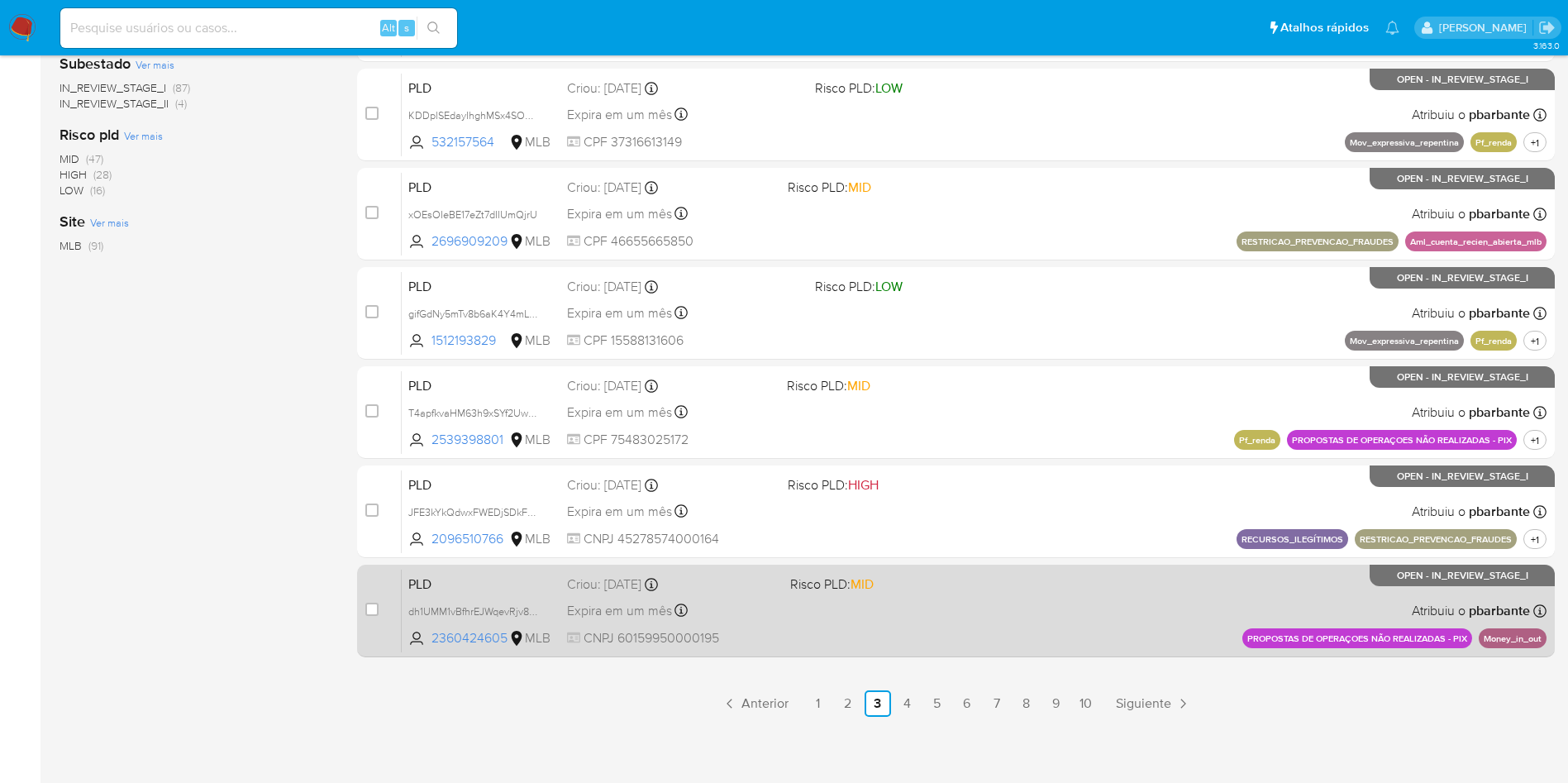
scroll to position [715, 0]
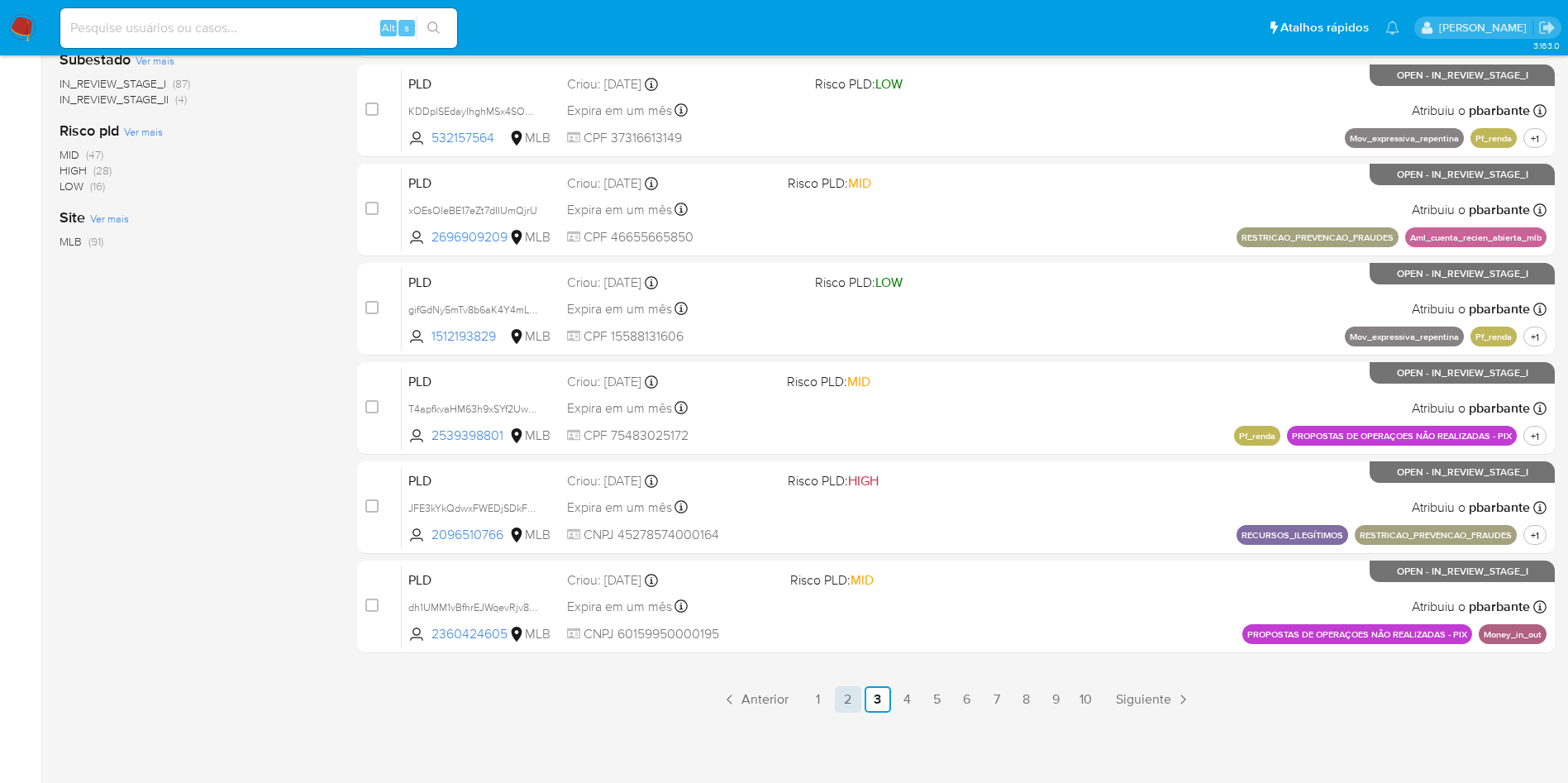
click at [861, 703] on link "2" at bounding box center [848, 699] width 26 height 26
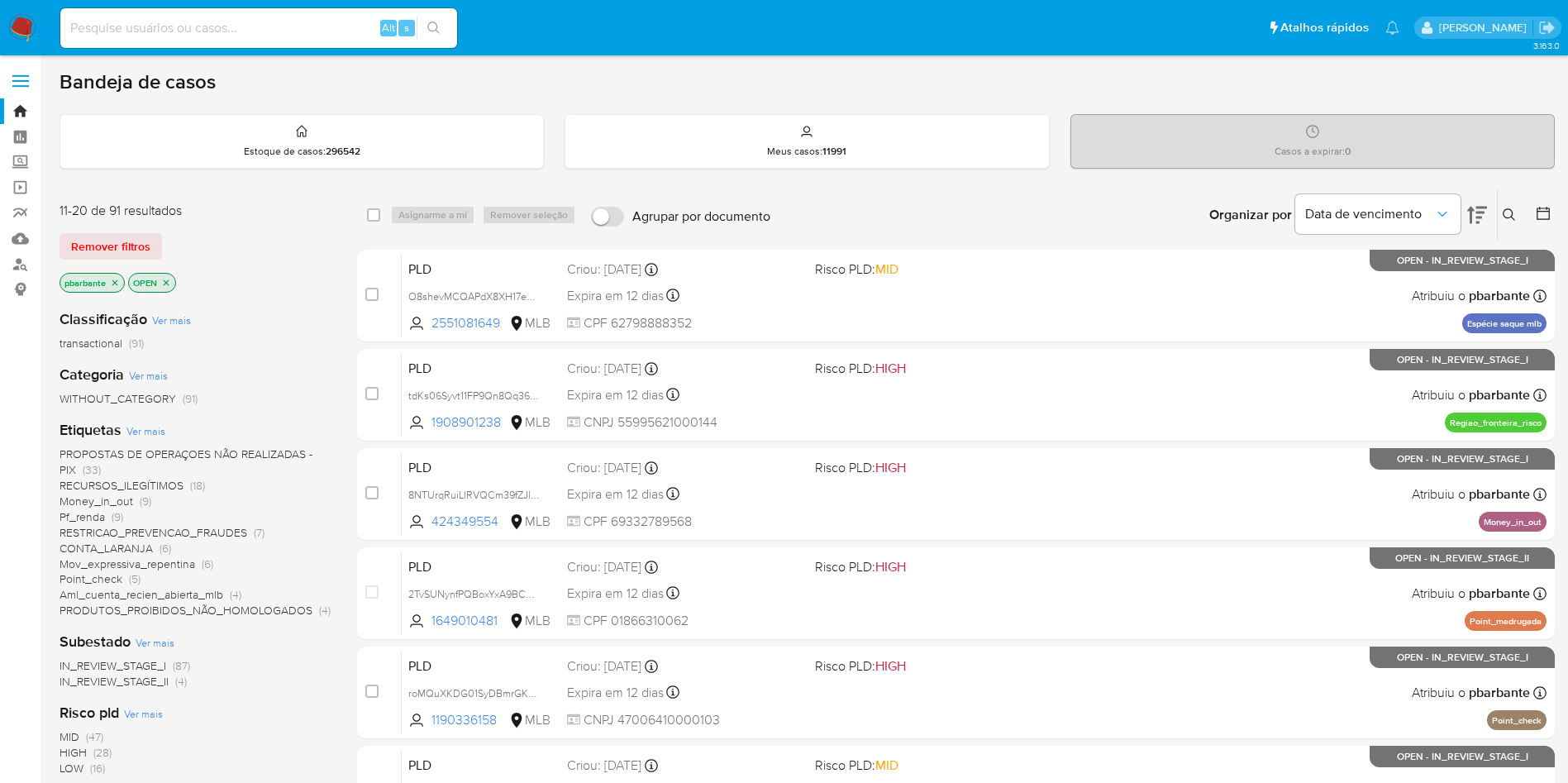
scroll to position [715, 0]
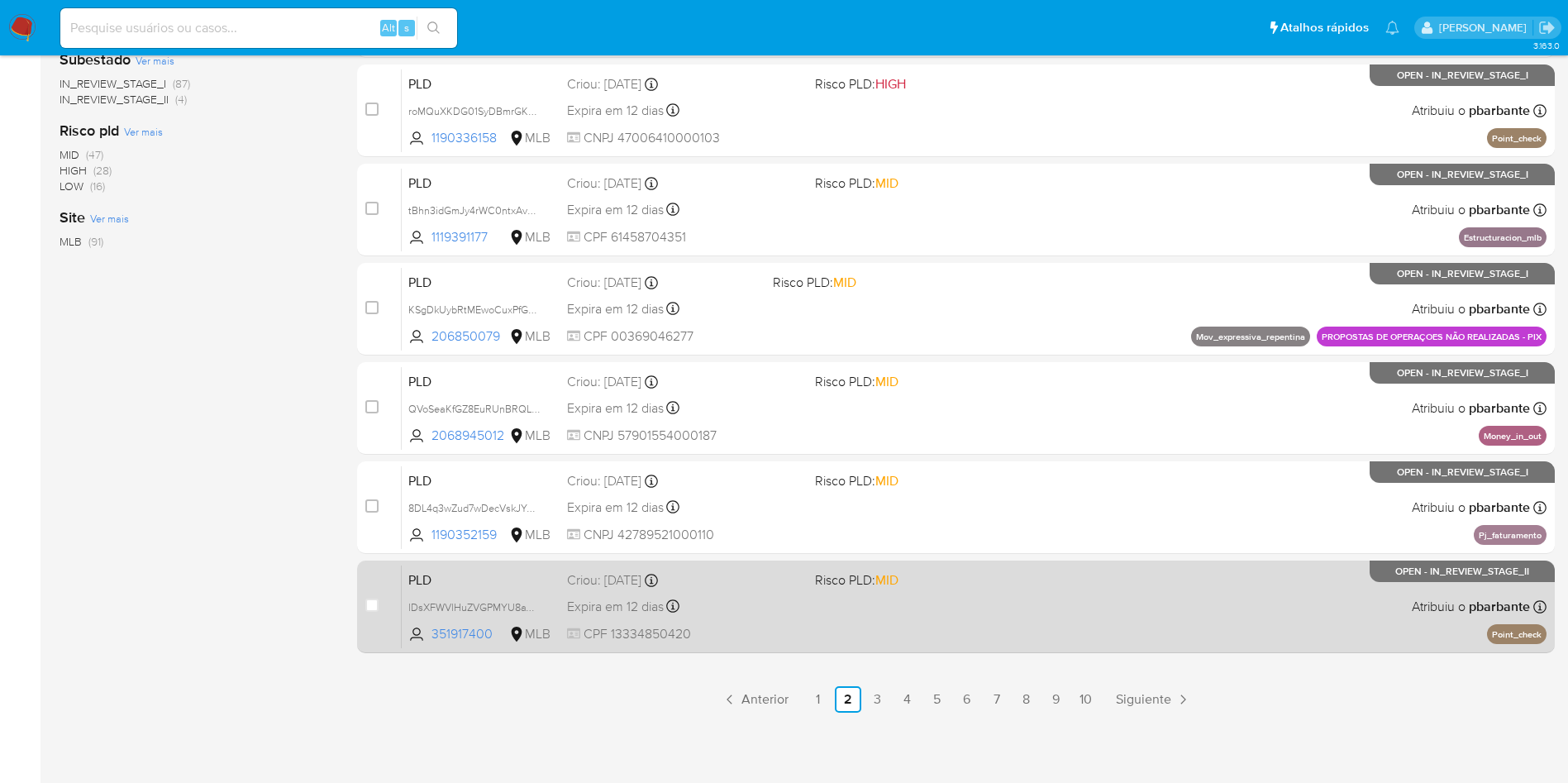
click at [984, 610] on div "PLD lDsXFWVlHuZVGPMYU8aYMmWl 351917400 MLB Risco PLD: MID Criou: 12/09/2025 Cri…" at bounding box center [974, 606] width 1145 height 83
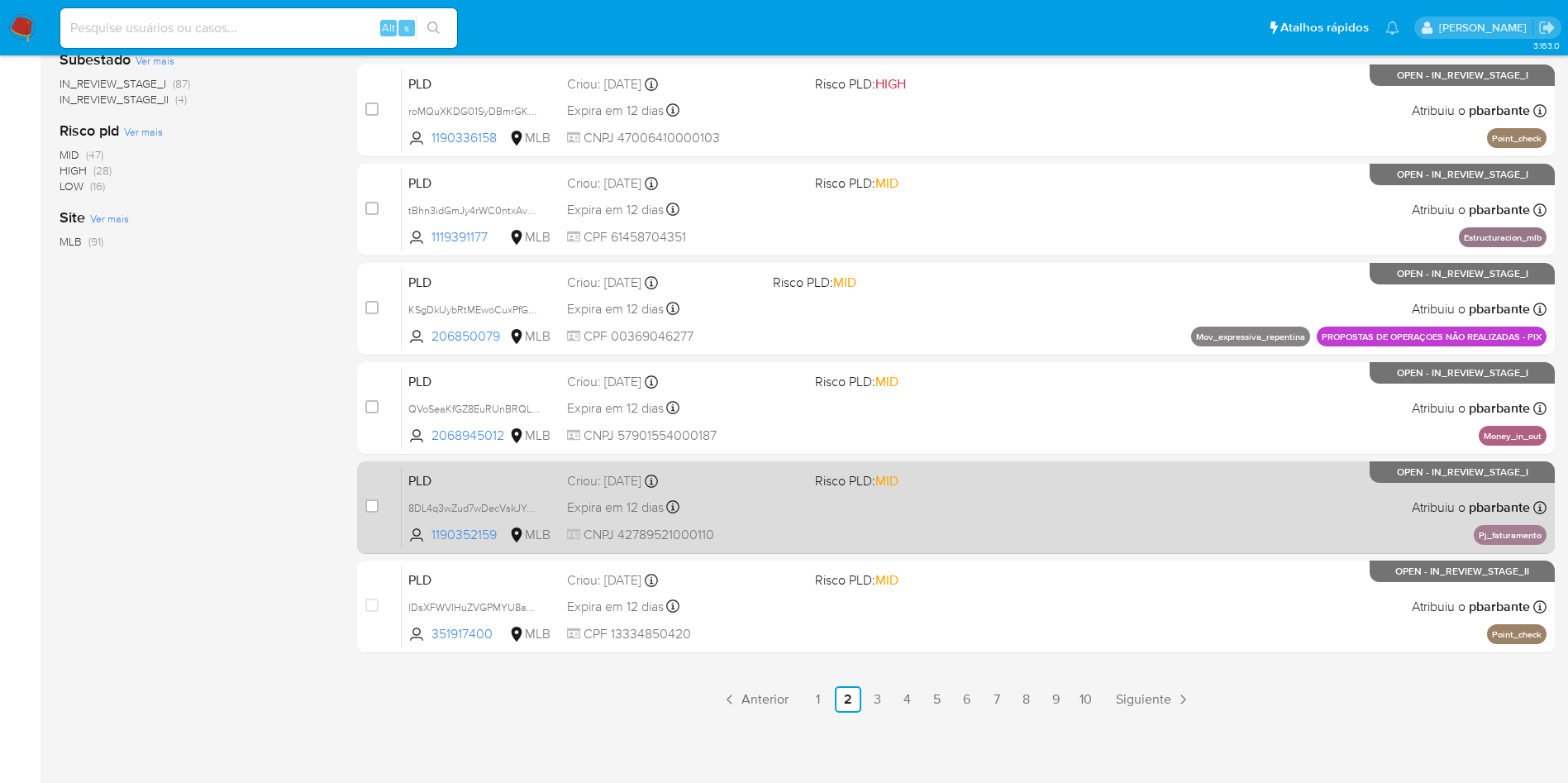
click at [1050, 505] on span at bounding box center [933, 506] width 235 height 3
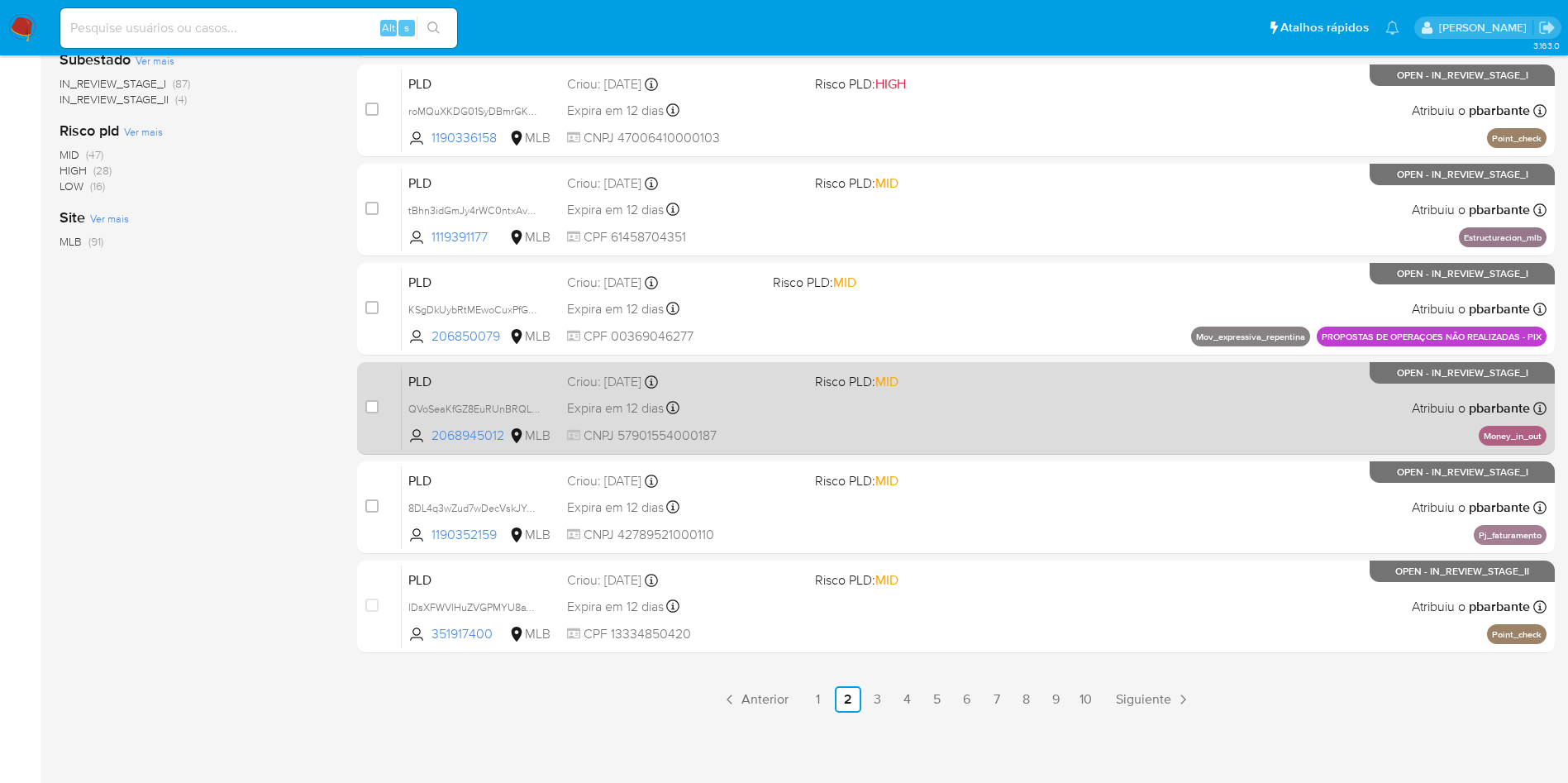
click at [1102, 371] on div "PLD QVoSeaKfGZ8EuRUnBRQL7Qzc 2068945012 MLB Risco PLD: MID Criou: 12/09/2025 Cr…" at bounding box center [974, 408] width 1145 height 83
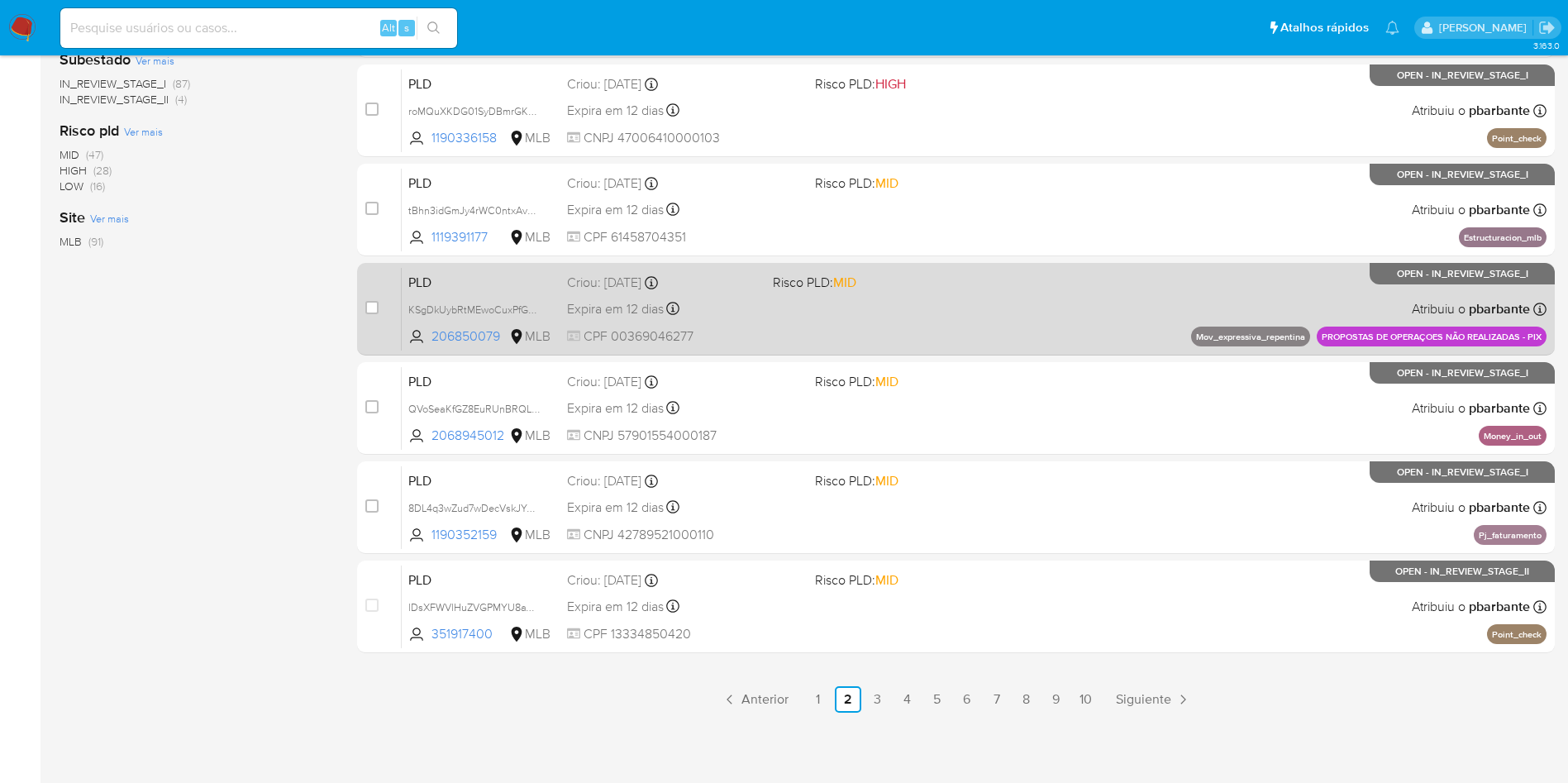
click at [1096, 276] on div "PLD KSgDkUybRtMEwoCuxPfGvDIK 206850079 MLB Risco PLD: MID Criou: 12/09/2025 Cri…" at bounding box center [974, 308] width 1145 height 83
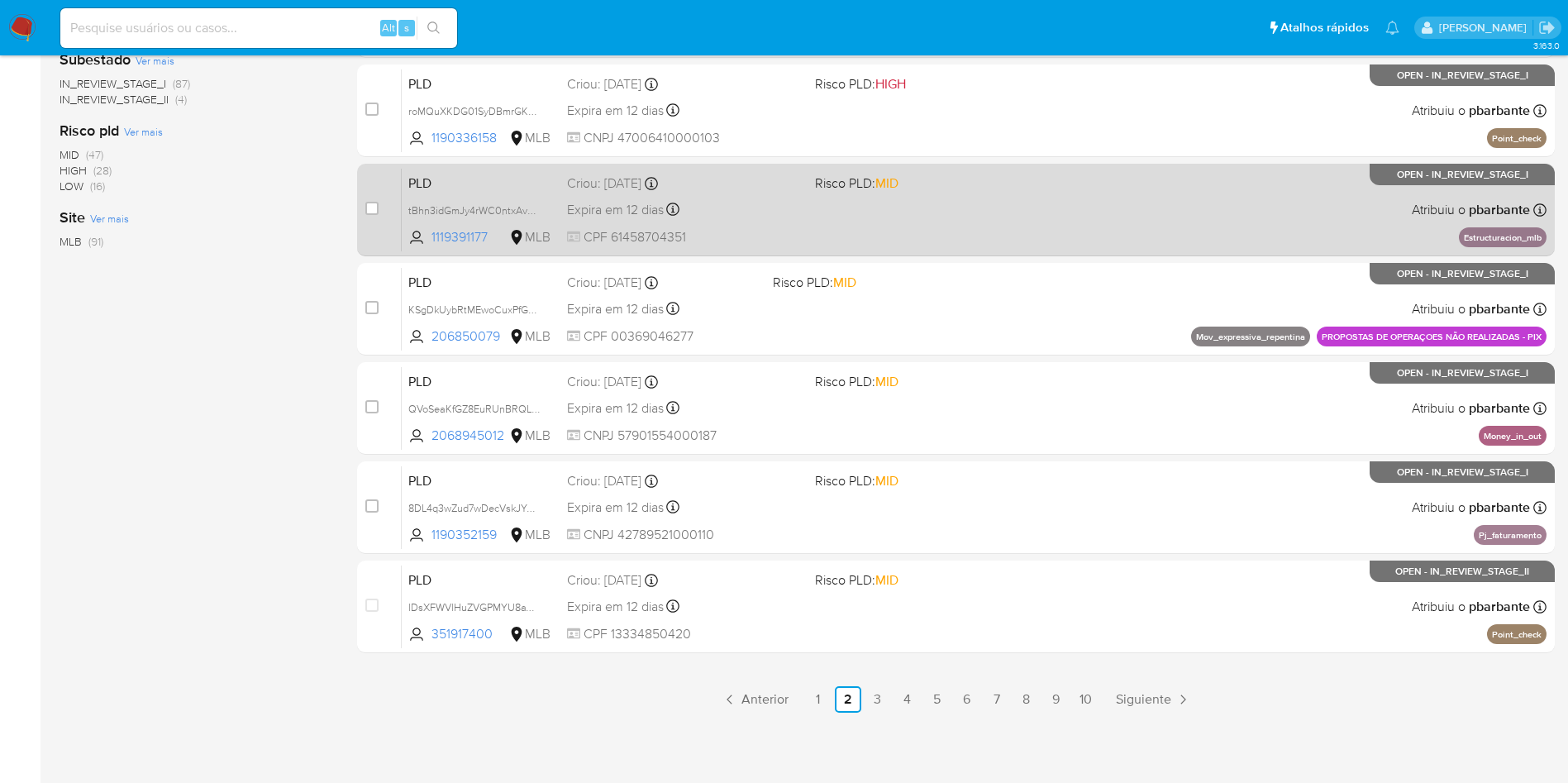
click at [1131, 168] on div "PLD tBhn3idGmJy4rWC0ntxAv0Uq 1119391177 MLB Risco PLD: MID Criou: 12/09/2025 Cr…" at bounding box center [974, 209] width 1145 height 83
click at [1131, 152] on div "PLD roMQuXKDG01SyDBmrGKW9ojn 1190336158 MLB Risco PLD: HIGH Criou: 12/09/2025 C…" at bounding box center [974, 109] width 1145 height 83
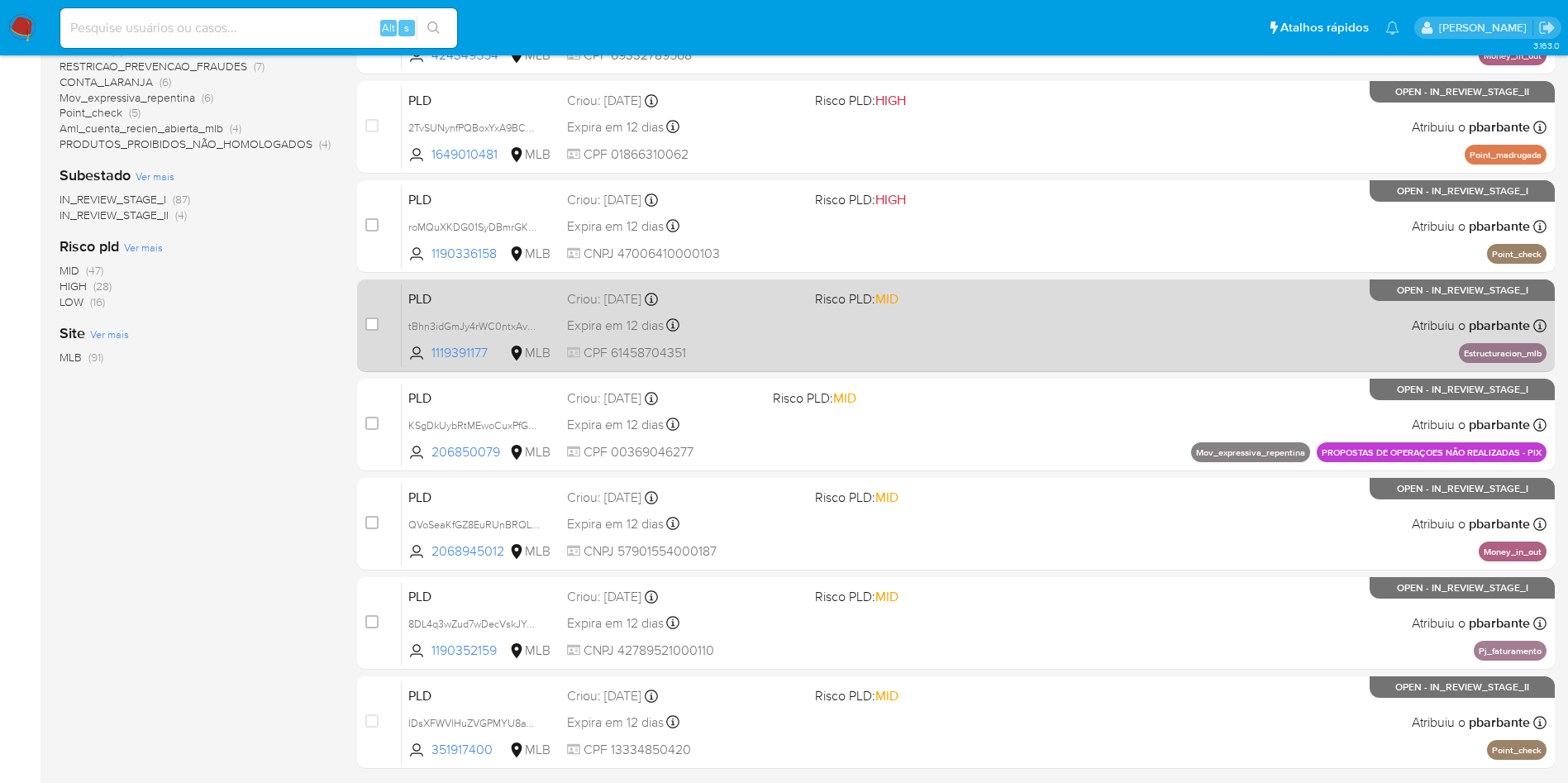
click at [1131, 168] on div "PLD 2TvSUNynfPQBoxYxA9BCwXoU 1649010481 MLB Risco PLD: HIGH Criou: 12/09/2025 C…" at bounding box center [974, 126] width 1145 height 83
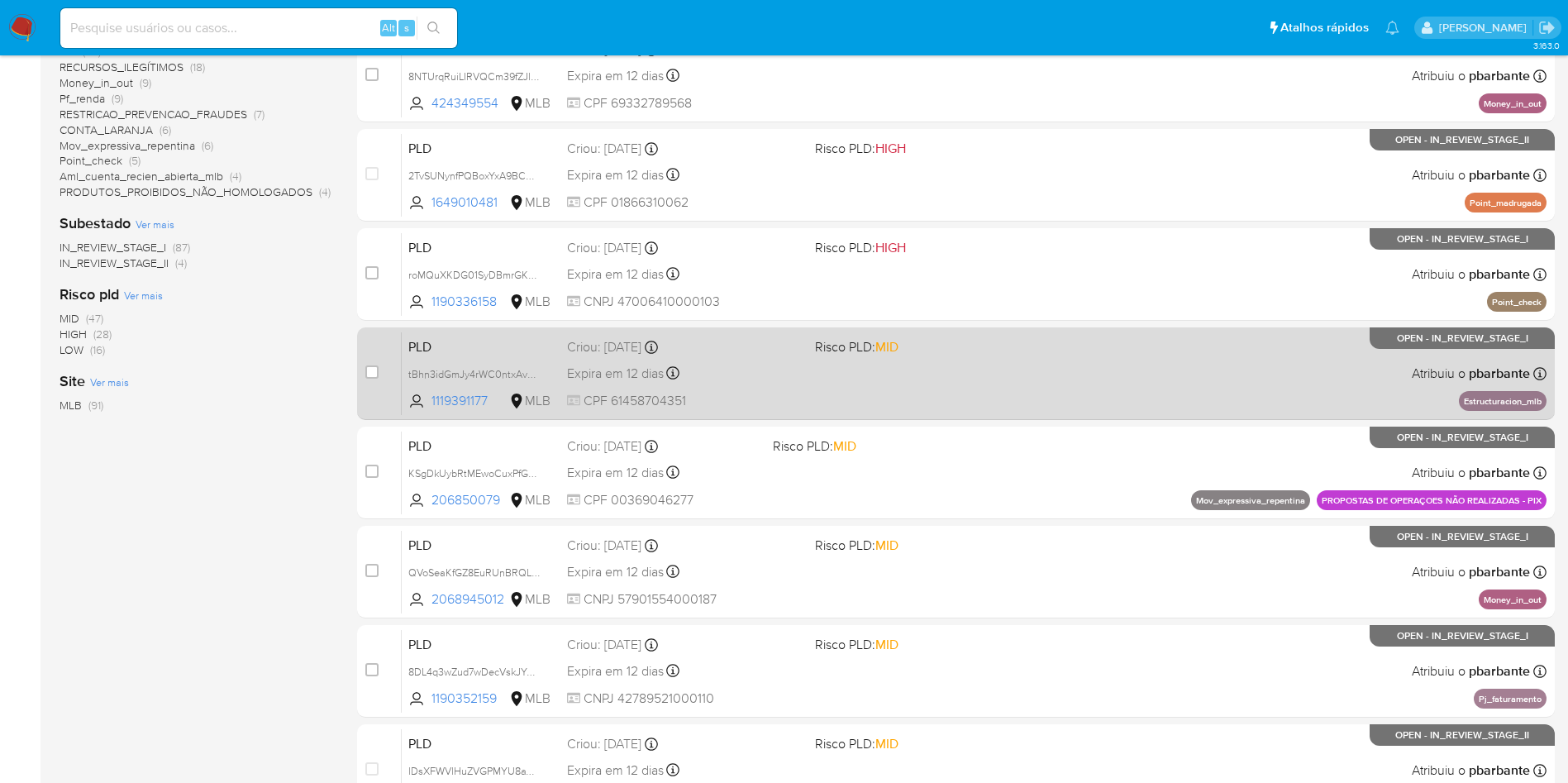
click at [1131, 117] on div "PLD 8NTUrqRuiLIRVQCm39fZJlce 424349554 MLB Risco PLD: HIGH Criou: 12/09/2025 Cr…" at bounding box center [974, 75] width 1145 height 83
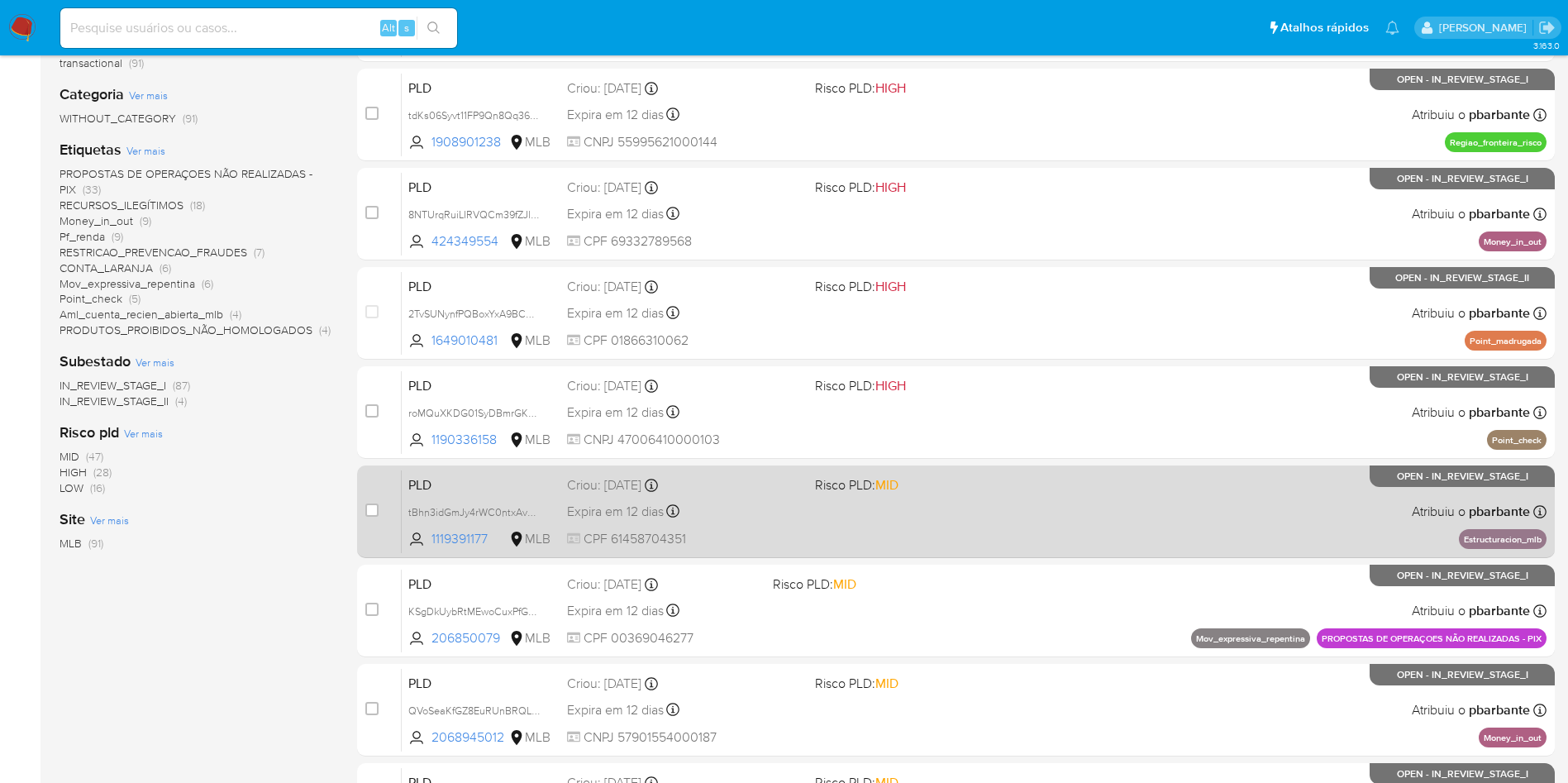
scroll to position [240, 0]
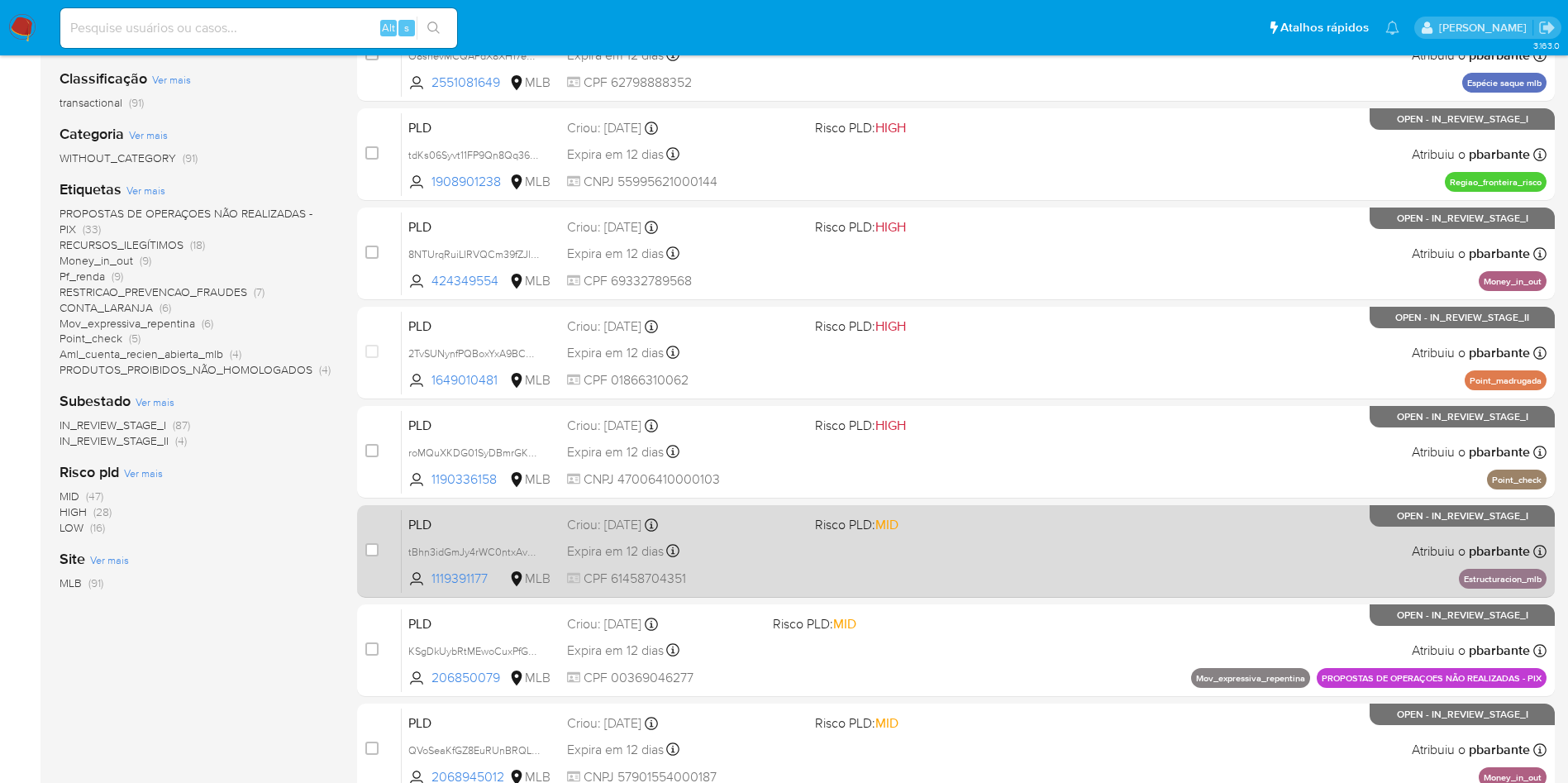
click at [1131, 168] on div "PLD tdKs06Syvt11FP9Qn8Qq36Vp 1908901238 MLB Risco PLD: HIGH Criou: 12/09/2025 C…" at bounding box center [974, 153] width 1145 height 83
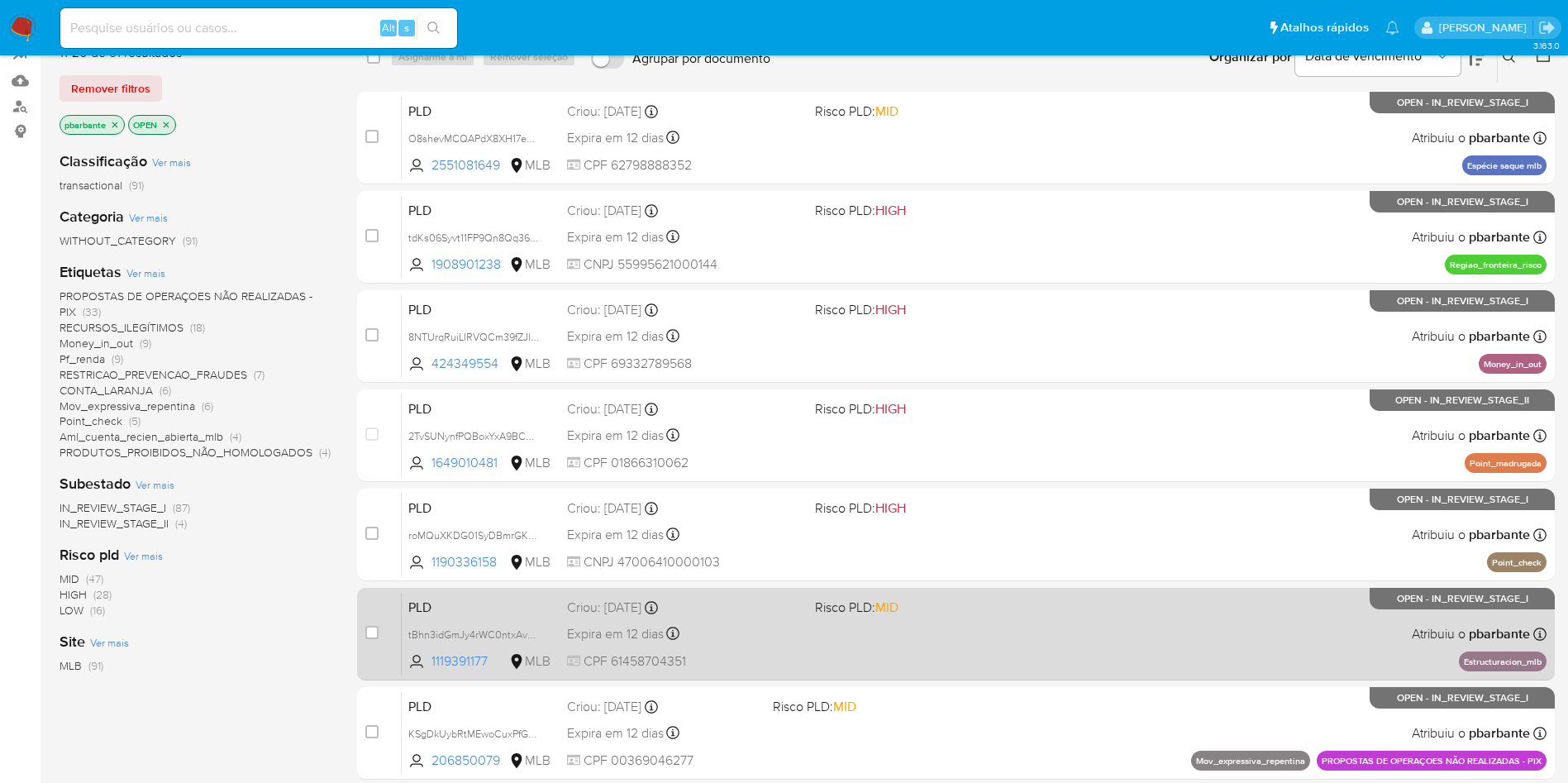
click at [1131, 168] on div "PLD O8shevMCQAPdX8XH17eMmUpa 2551081649 MLB Risco PLD: MID Criou: 12/09/2025 Cr…" at bounding box center [974, 137] width 1145 height 83
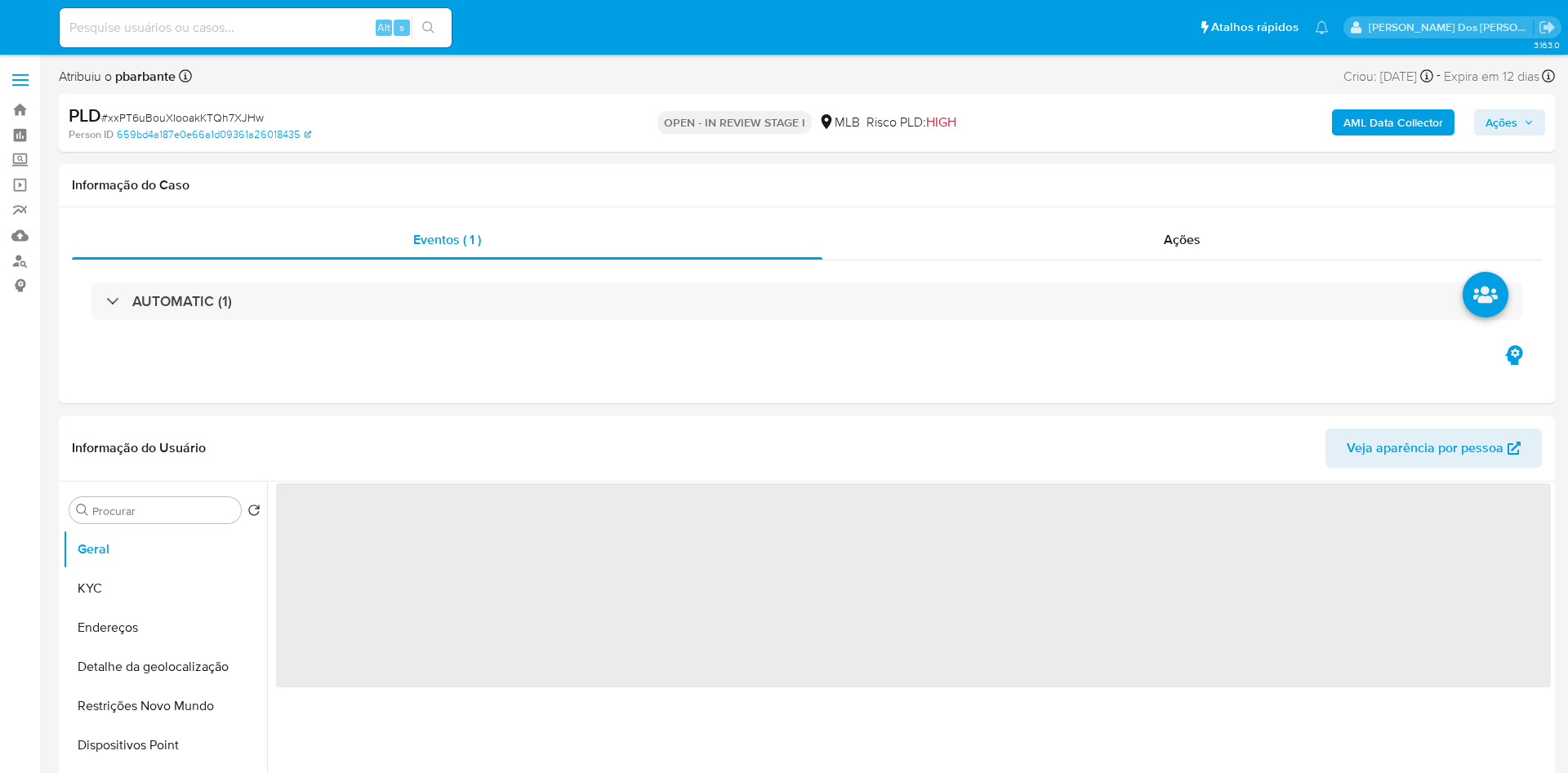
select select "10"
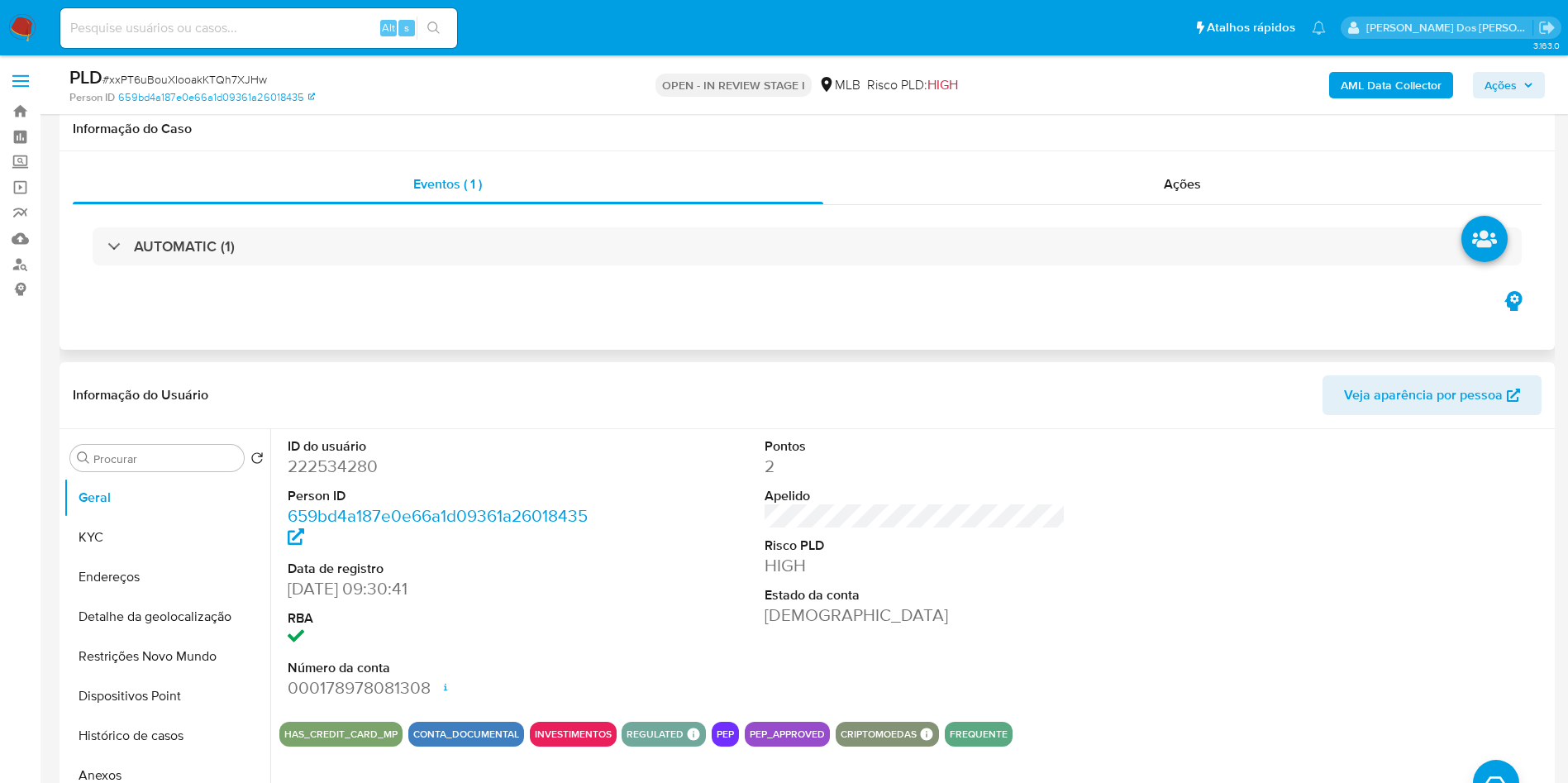
scroll to position [335, 0]
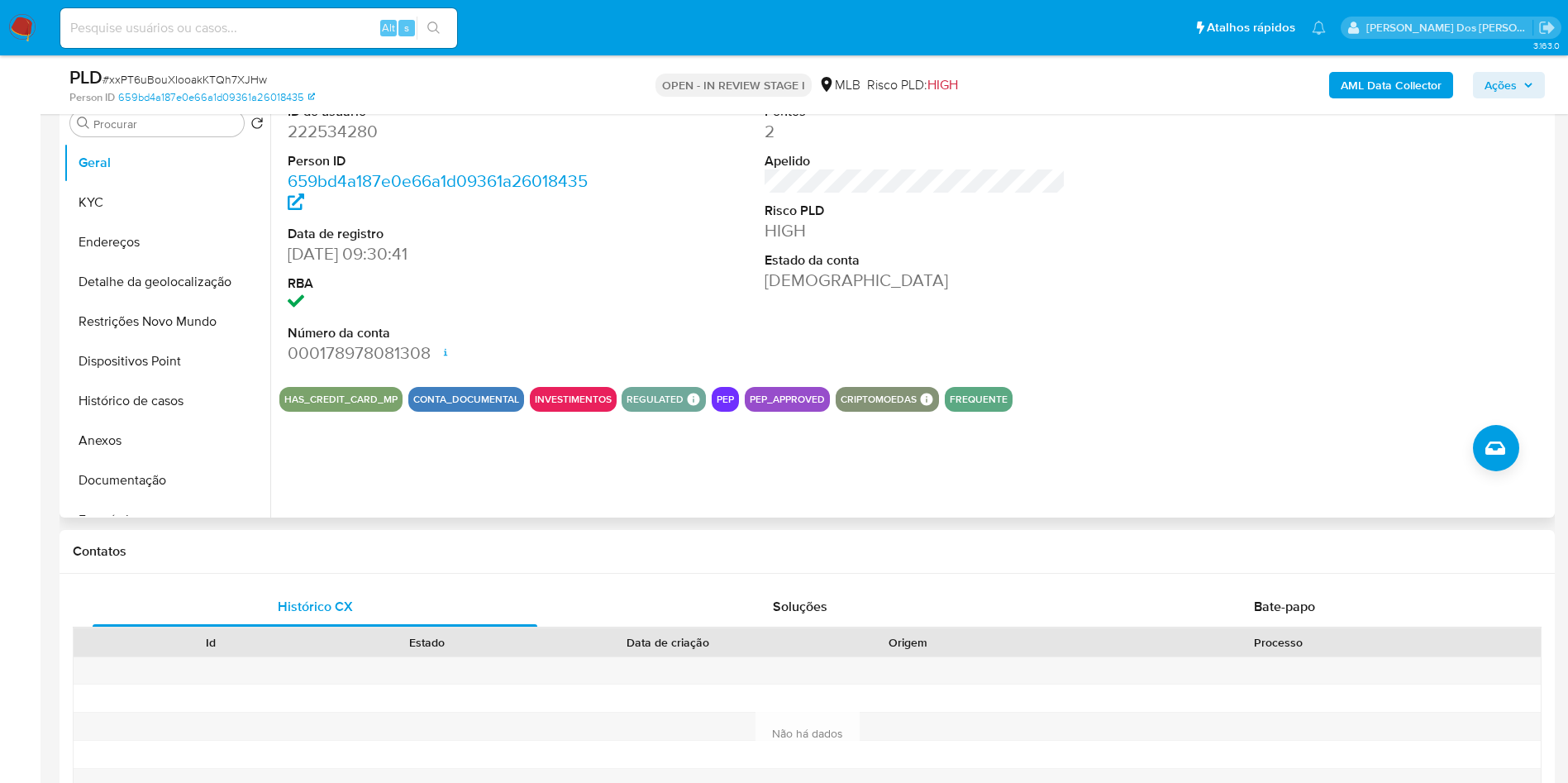
click at [346, 143] on dd "222534280" at bounding box center [438, 132] width 302 height 23
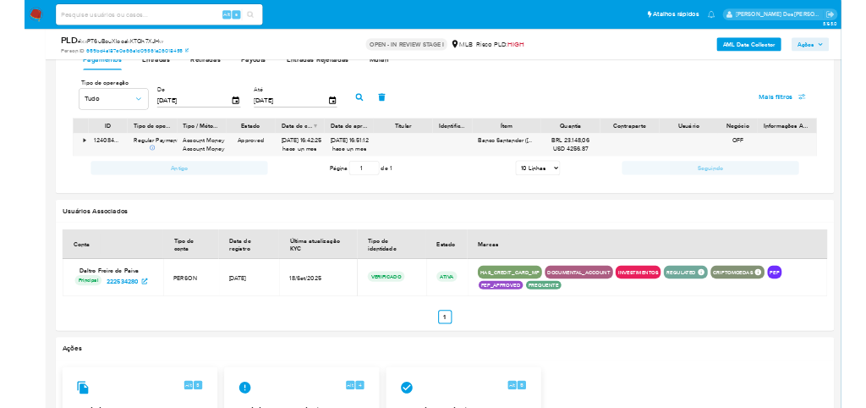
scroll to position [1446, 0]
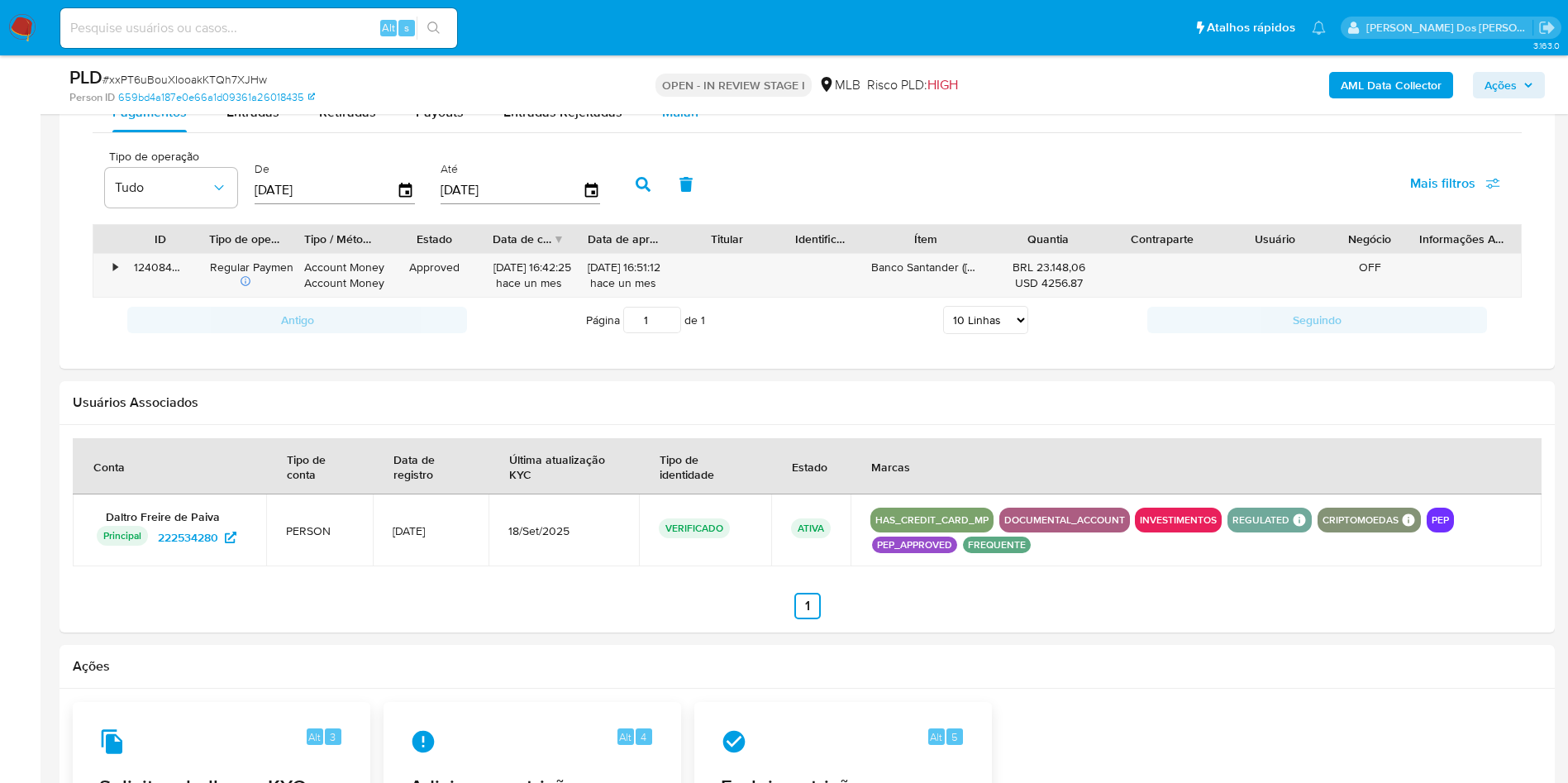
click at [672, 132] on div "Mulan" at bounding box center [679, 112] width 36 height 40
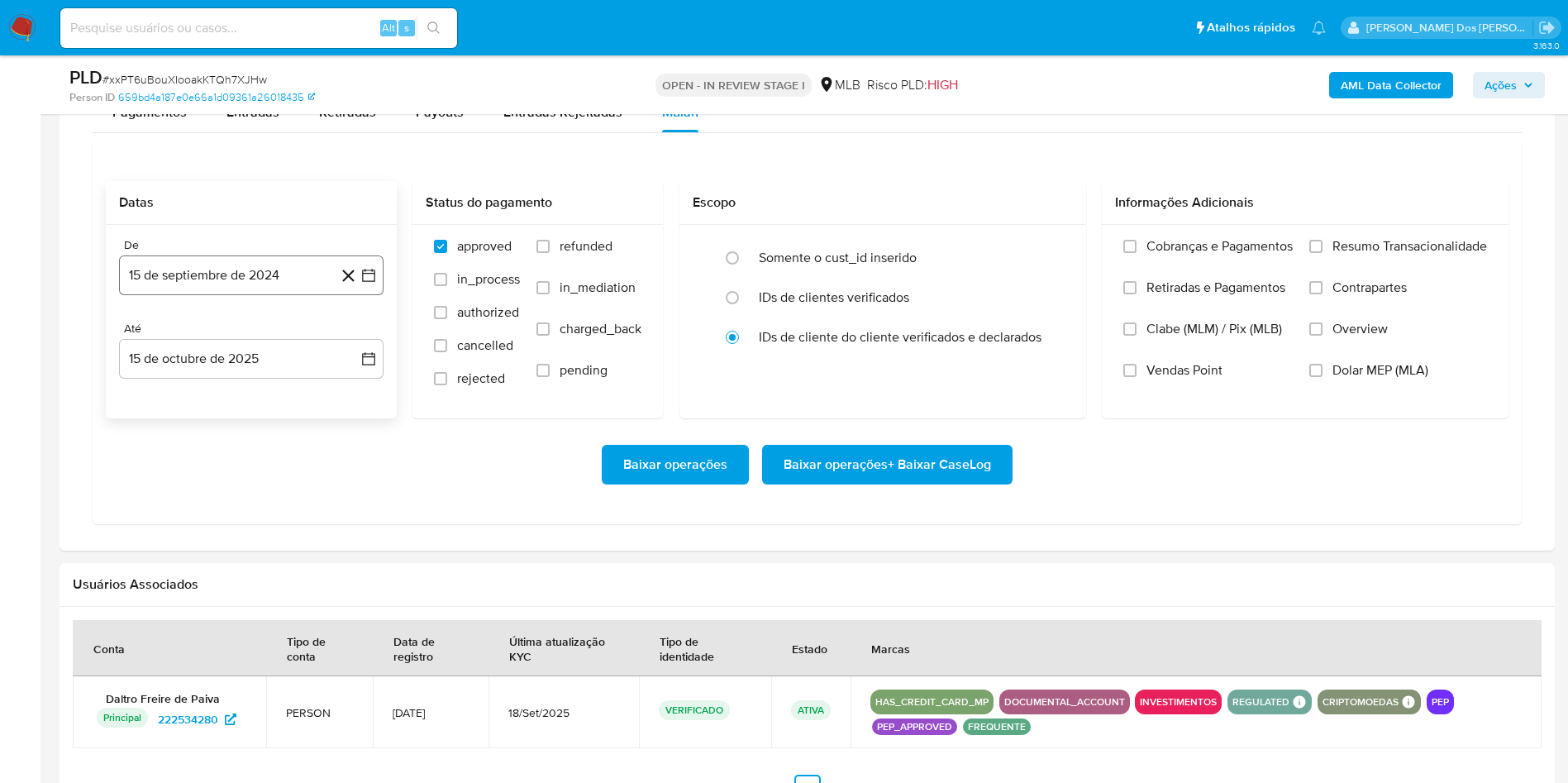
click at [370, 283] on icon "button" at bounding box center [369, 275] width 17 height 17
click at [356, 345] on icon "Mes siguiente" at bounding box center [354, 334] width 20 height 20
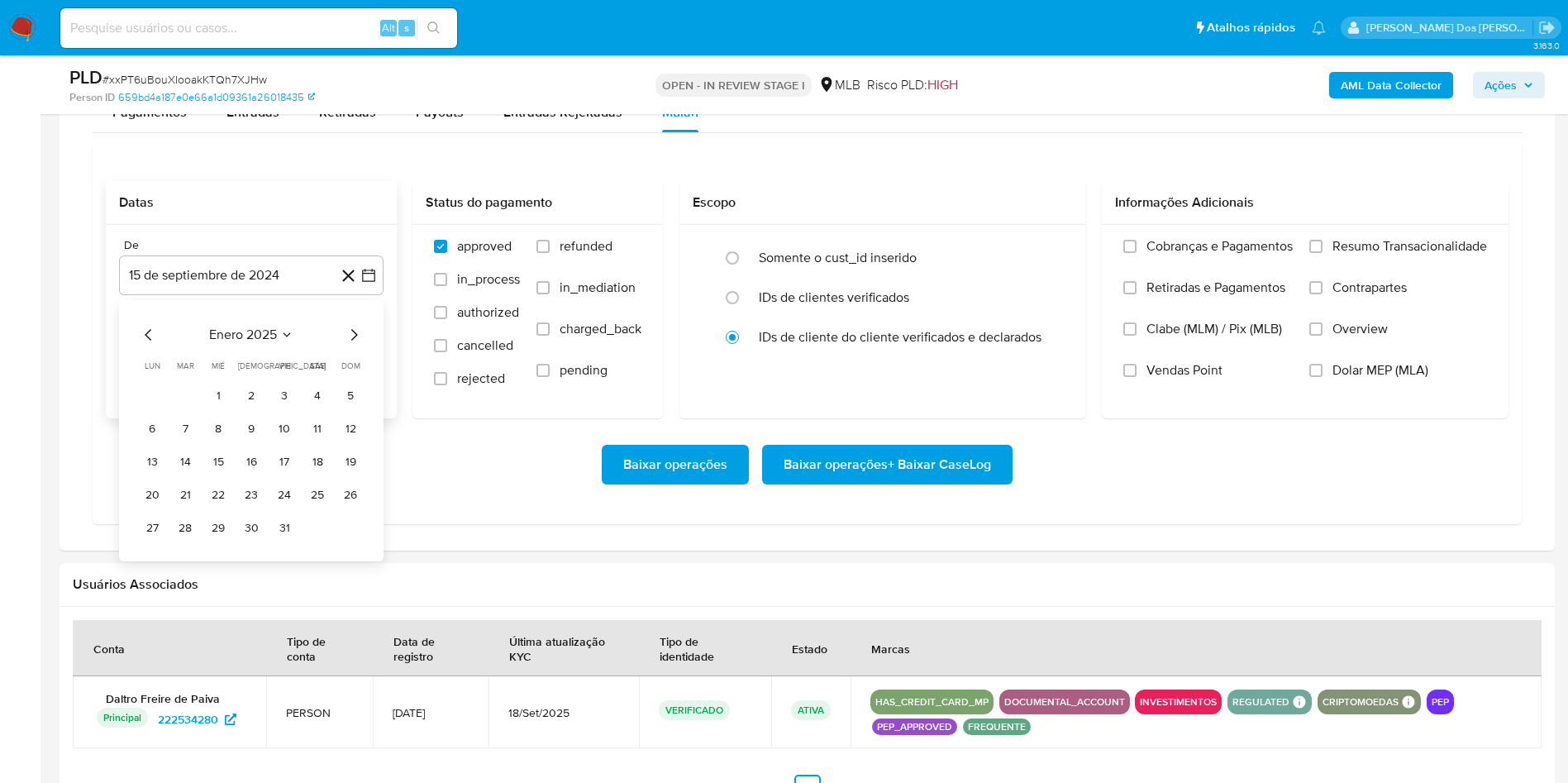
click at [356, 345] on icon "Mes siguiente" at bounding box center [354, 334] width 20 height 20
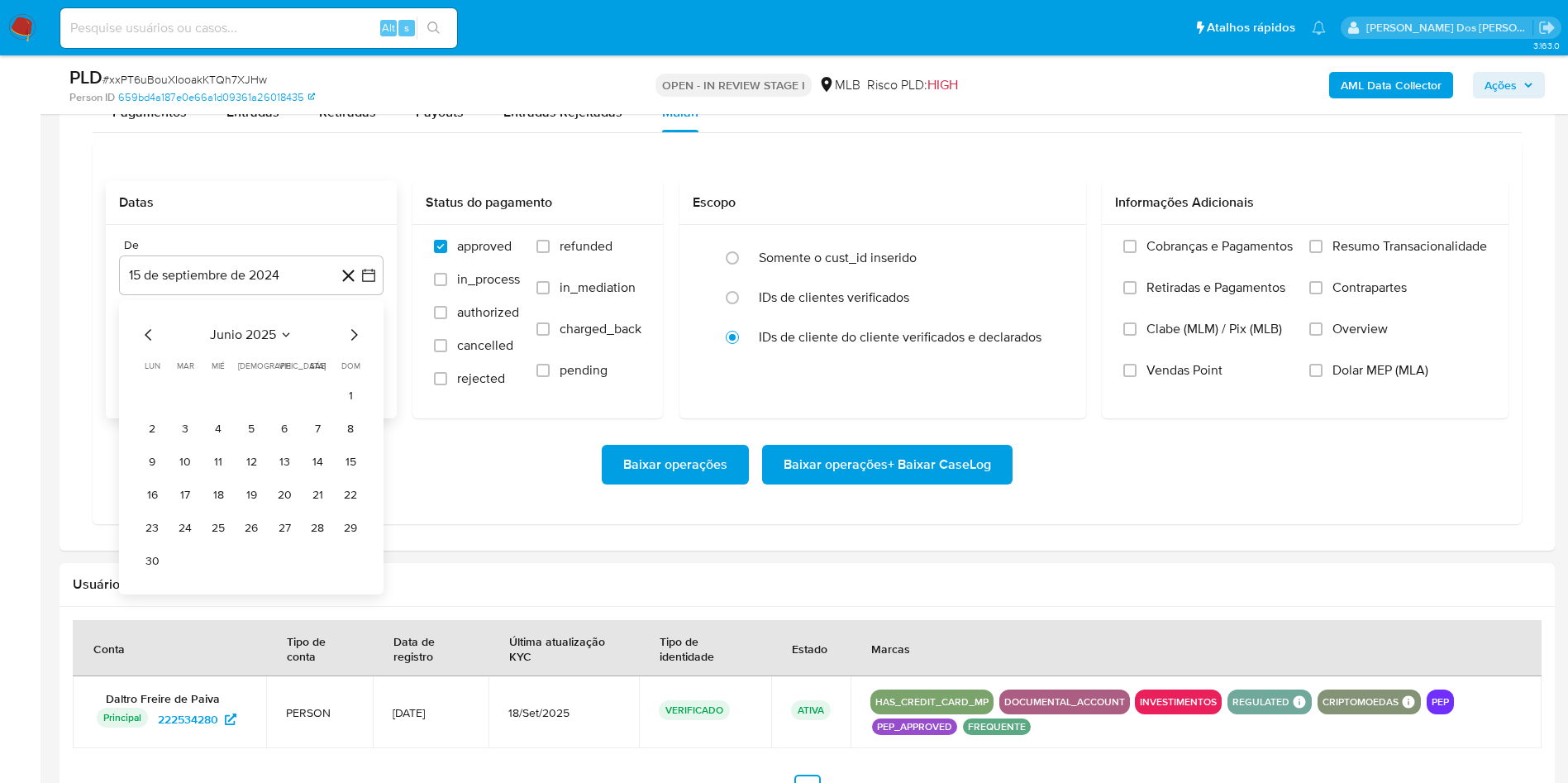
click at [356, 345] on icon "Mes siguiente" at bounding box center [354, 334] width 20 height 20
click at [142, 345] on icon "Mes anterior" at bounding box center [149, 334] width 20 height 20
click at [367, 359] on div "junio 2025 junio 2025 lun lunes mar martes mié miércoles jue jueves vie viernes…" at bounding box center [251, 447] width 265 height 294
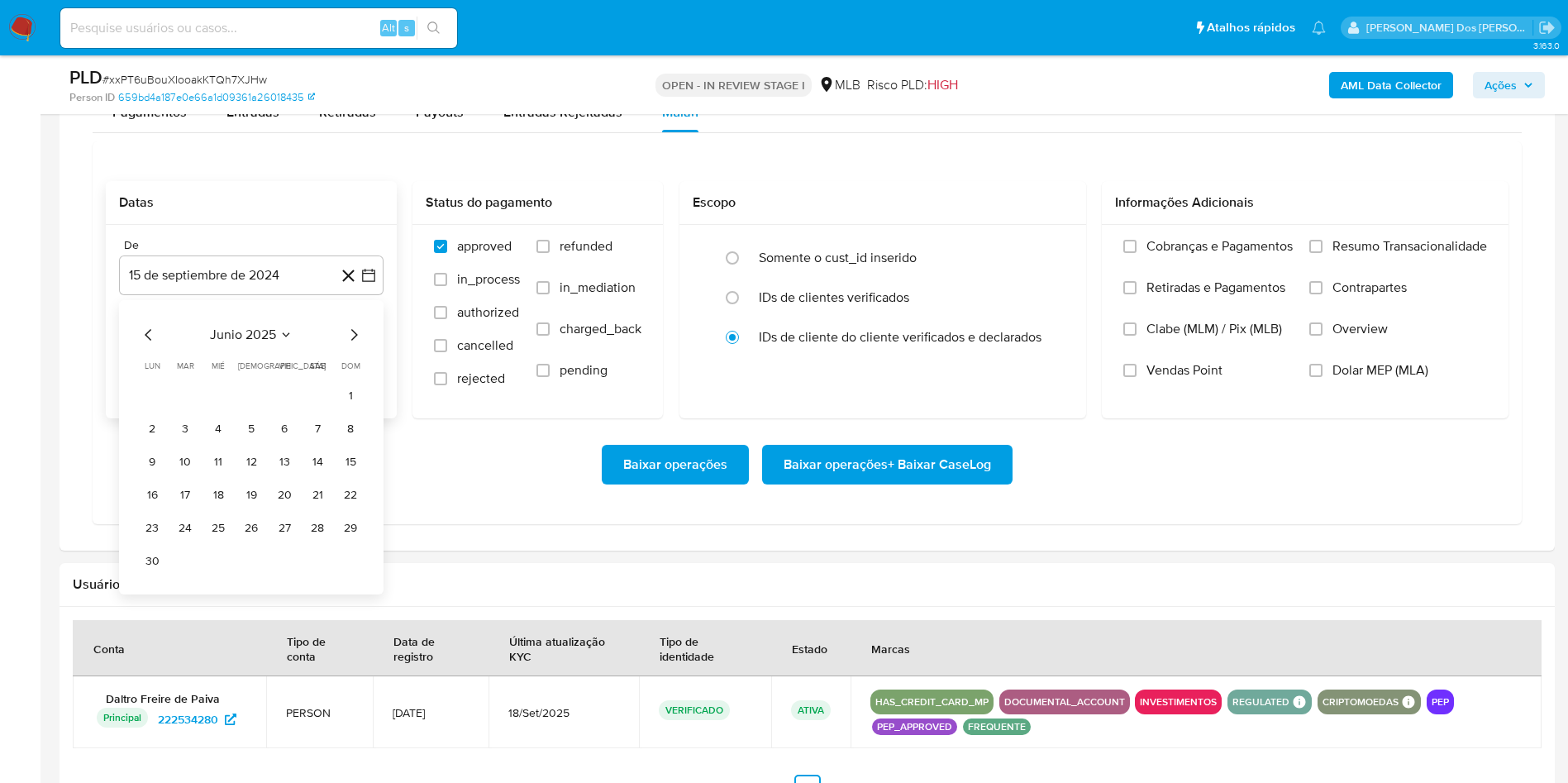
click at [350, 345] on icon "Mes siguiente" at bounding box center [354, 334] width 20 height 20
click at [280, 410] on button "1" at bounding box center [283, 396] width 26 height 26
click at [1405, 254] on span "Resumo Transacionalidade" at bounding box center [1410, 246] width 154 height 17
click at [1323, 253] on input "Resumo Transacionalidade" at bounding box center [1317, 246] width 14 height 14
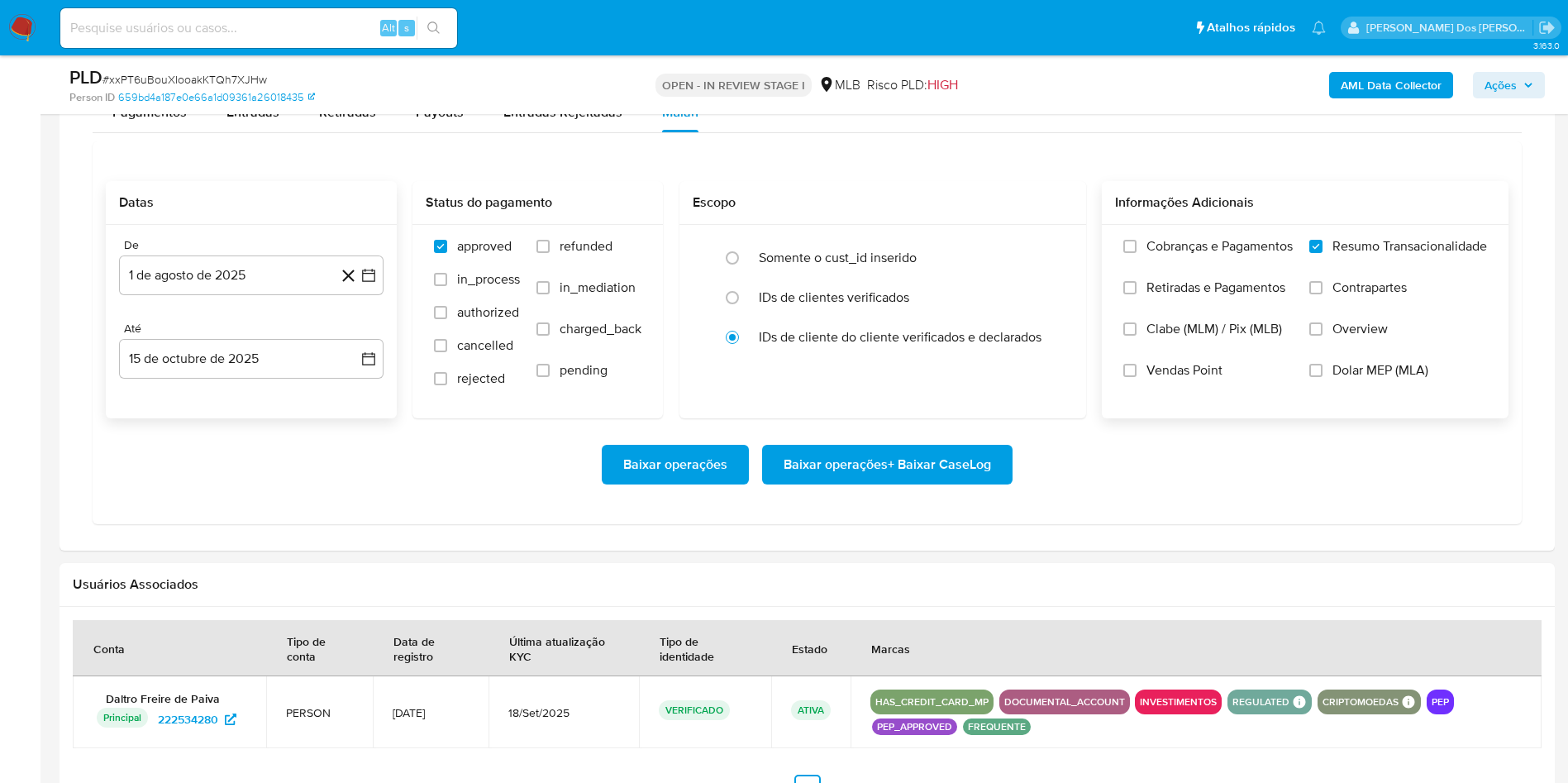
click at [824, 483] on span "Baixar operações + Baixar CaseLog" at bounding box center [888, 464] width 207 height 36
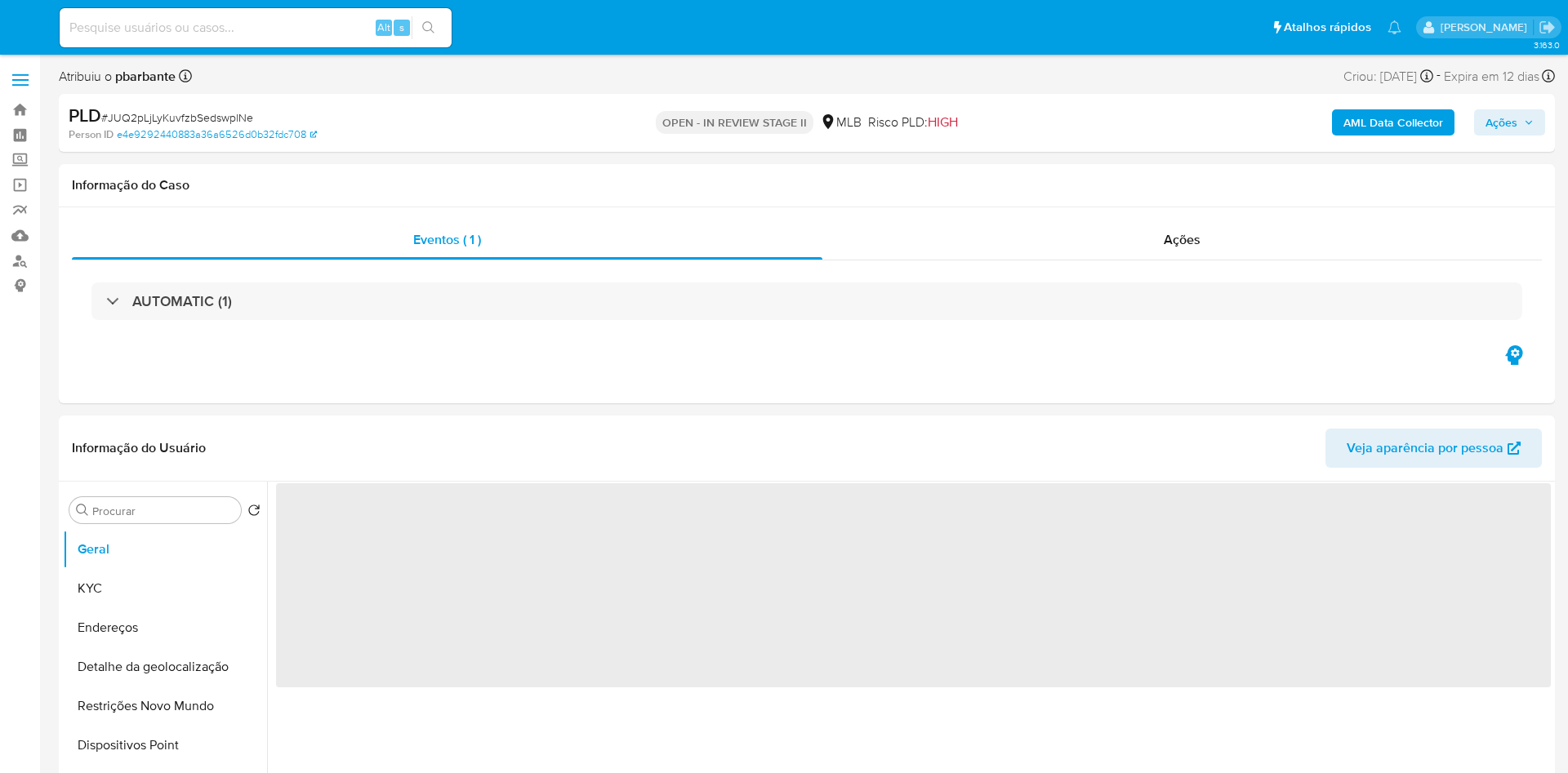
select select "10"
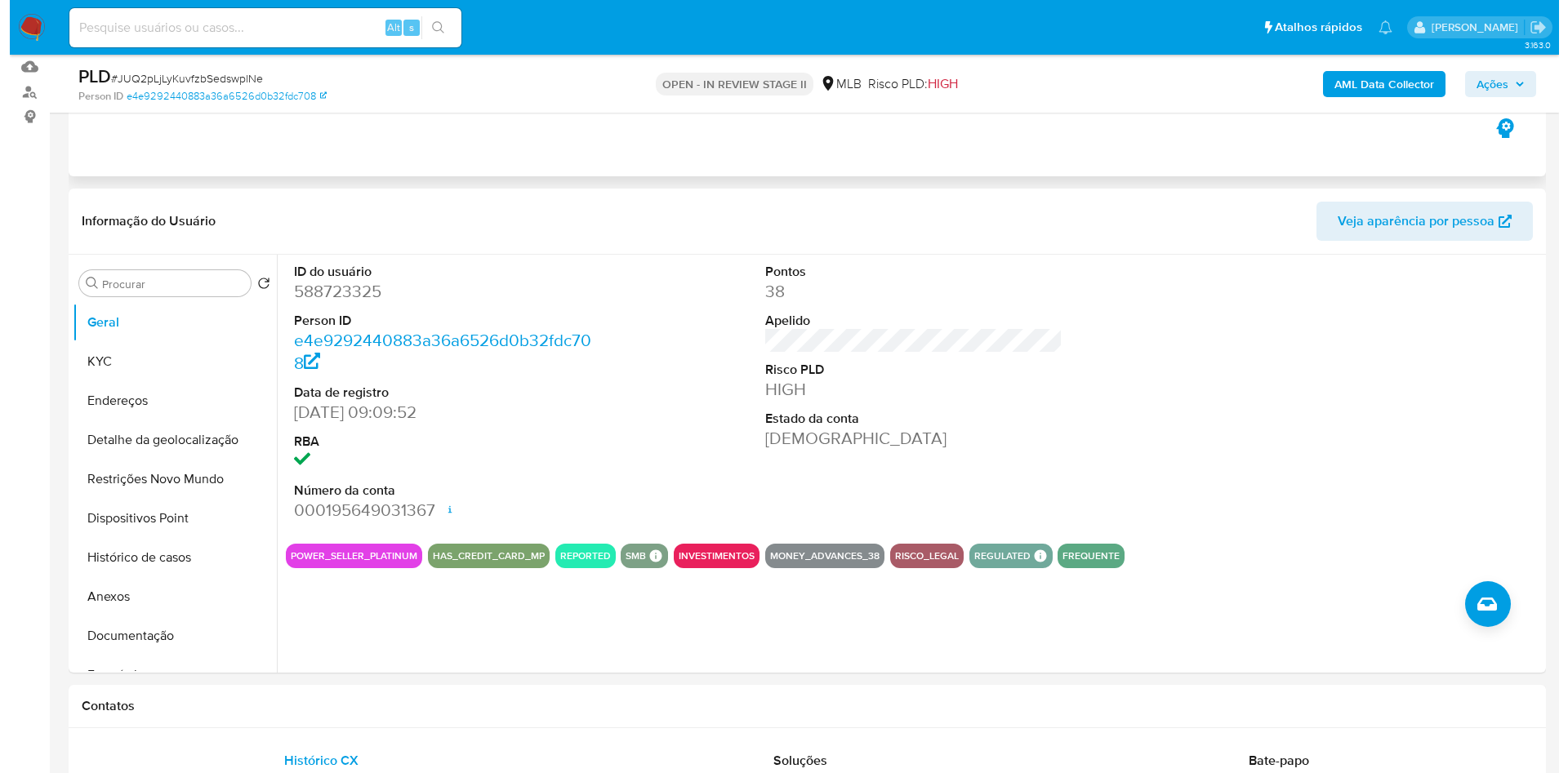
scroll to position [172, 0]
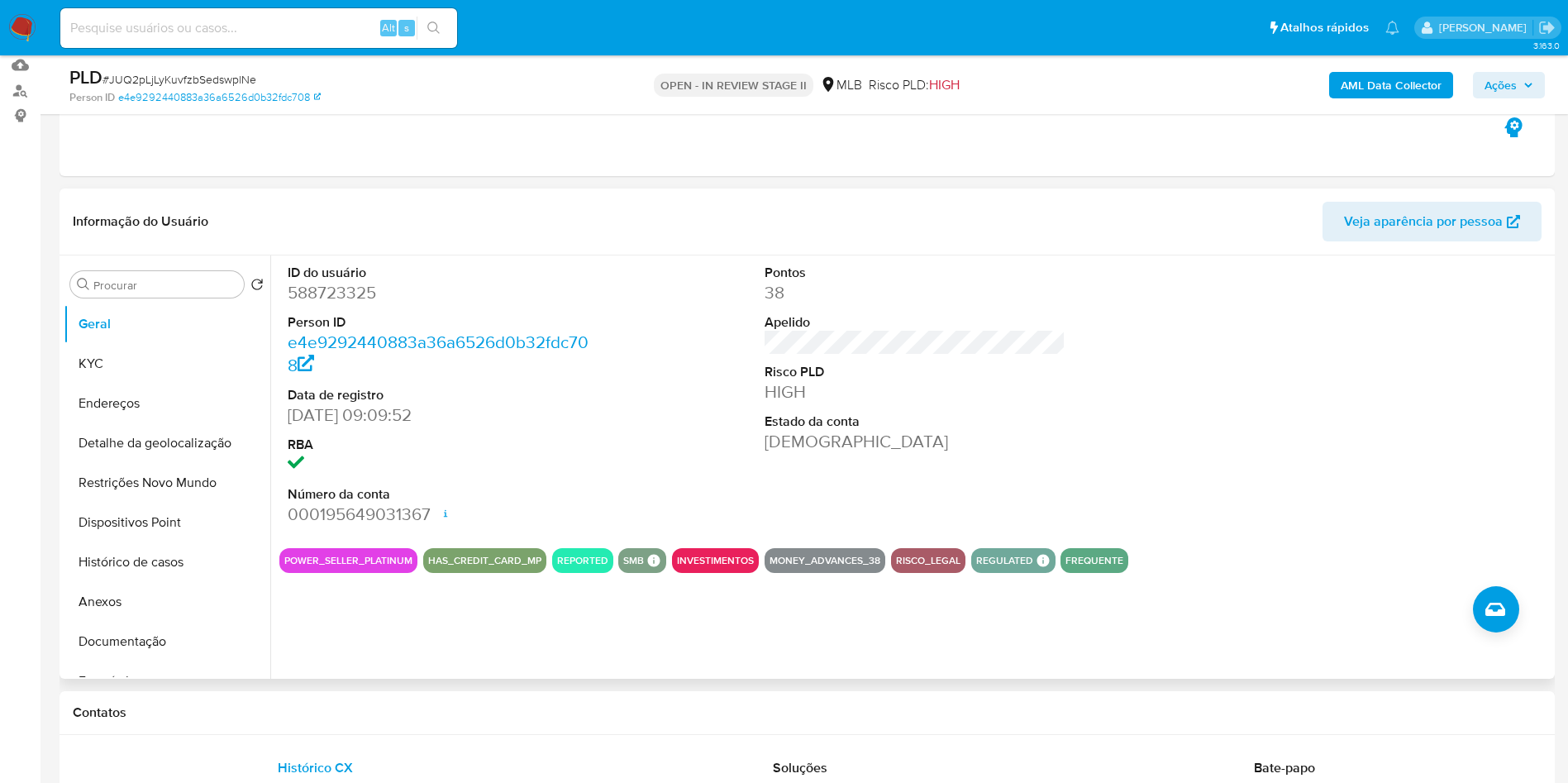
click at [333, 304] on dd "588723325" at bounding box center [438, 293] width 302 height 23
copy dd "588723325"
click at [1416, 80] on b "AML Data Collector" at bounding box center [1391, 85] width 101 height 26
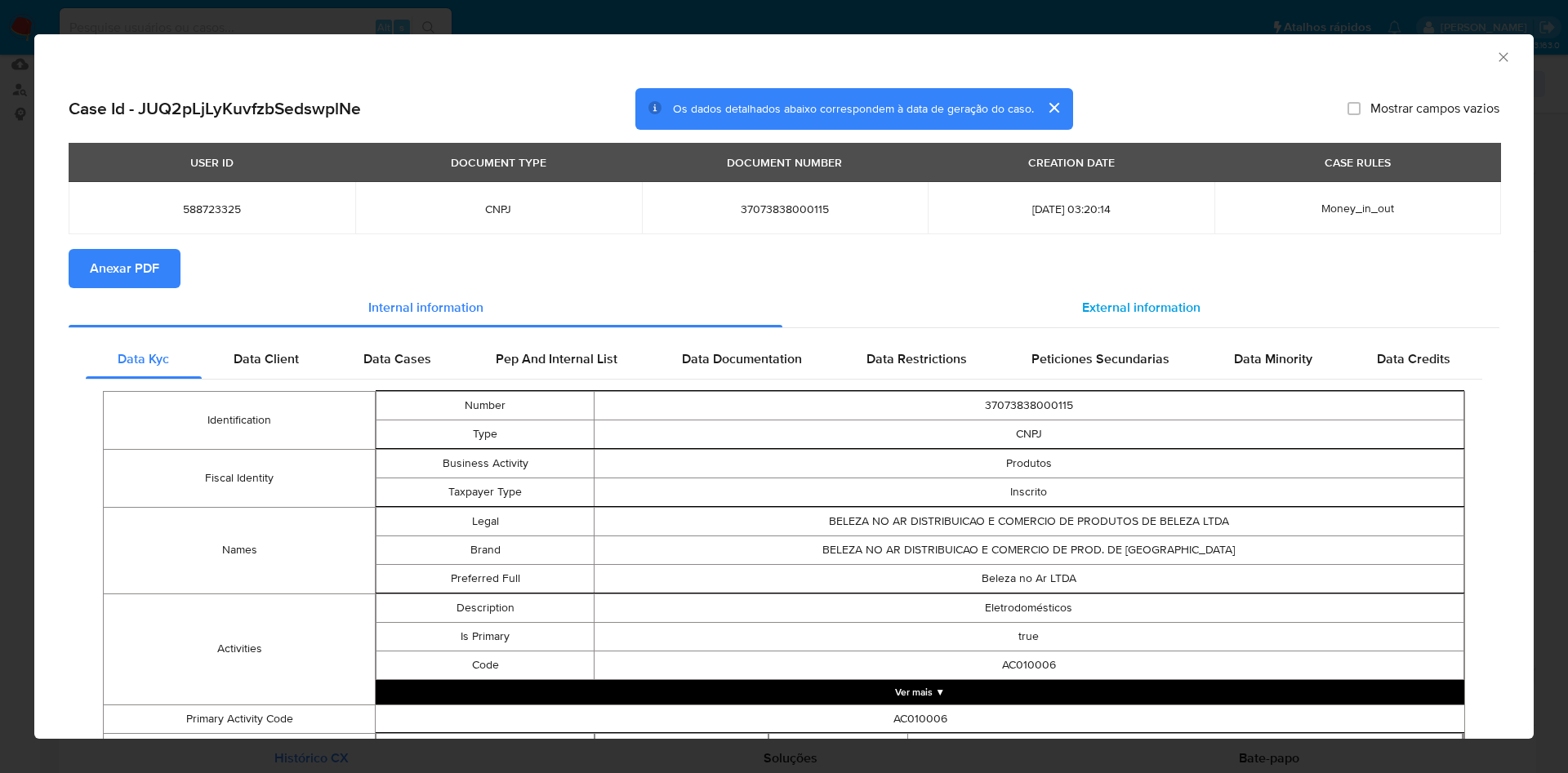
click at [1101, 290] on div "External information" at bounding box center [1140, 308] width 717 height 40
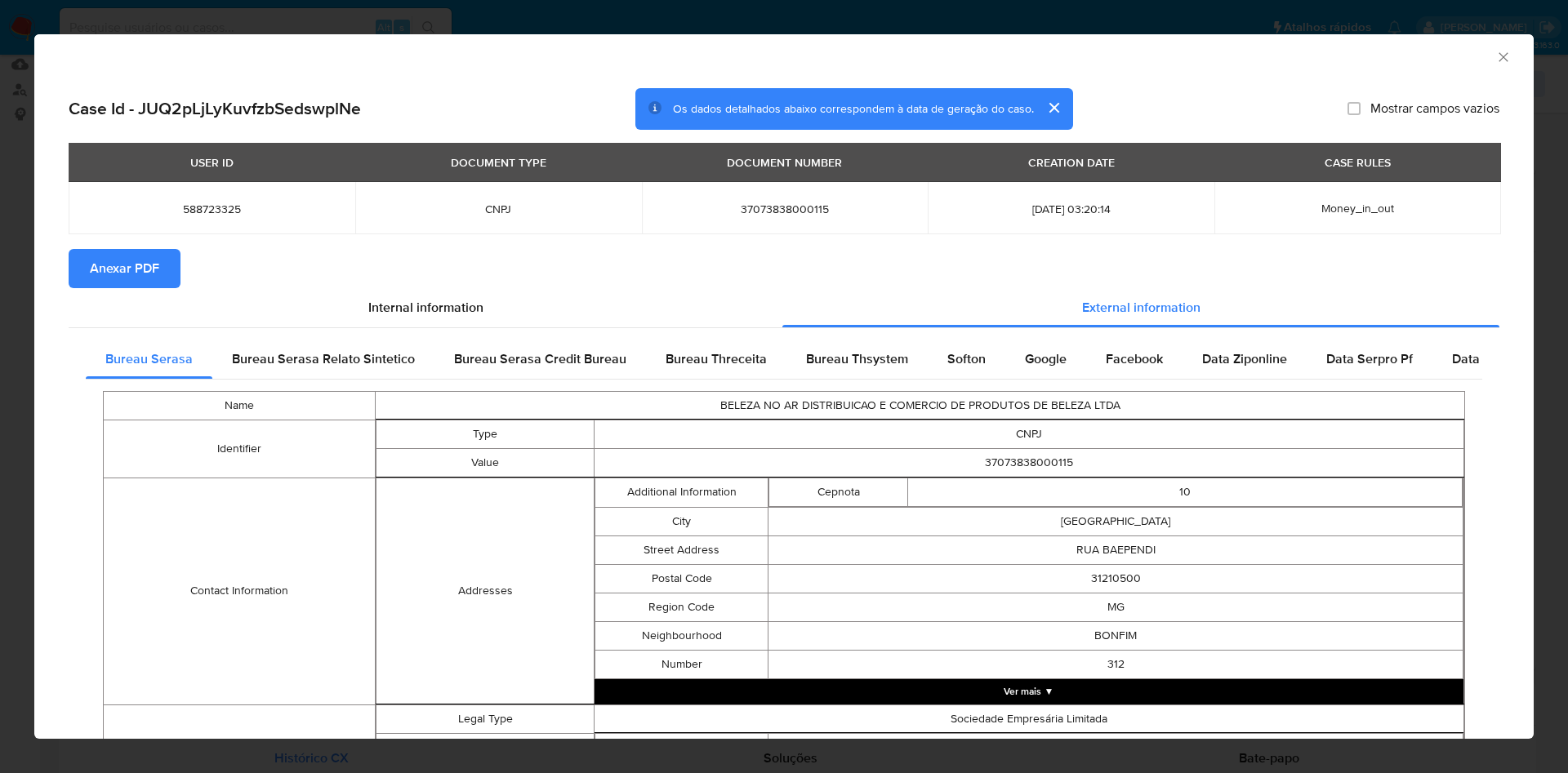
click at [167, 262] on button "Anexar PDF" at bounding box center [125, 268] width 112 height 40
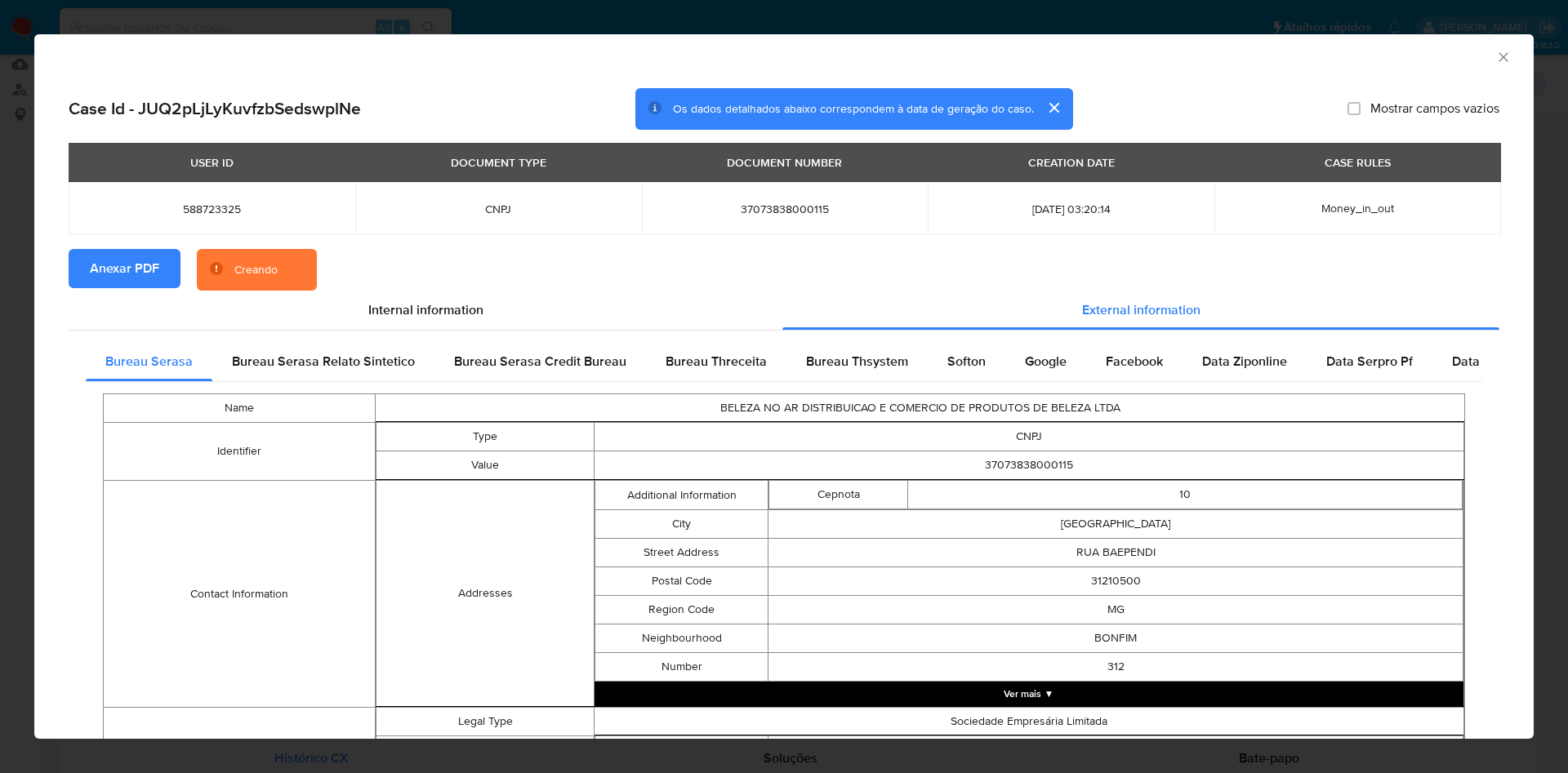
scroll to position [511, 0]
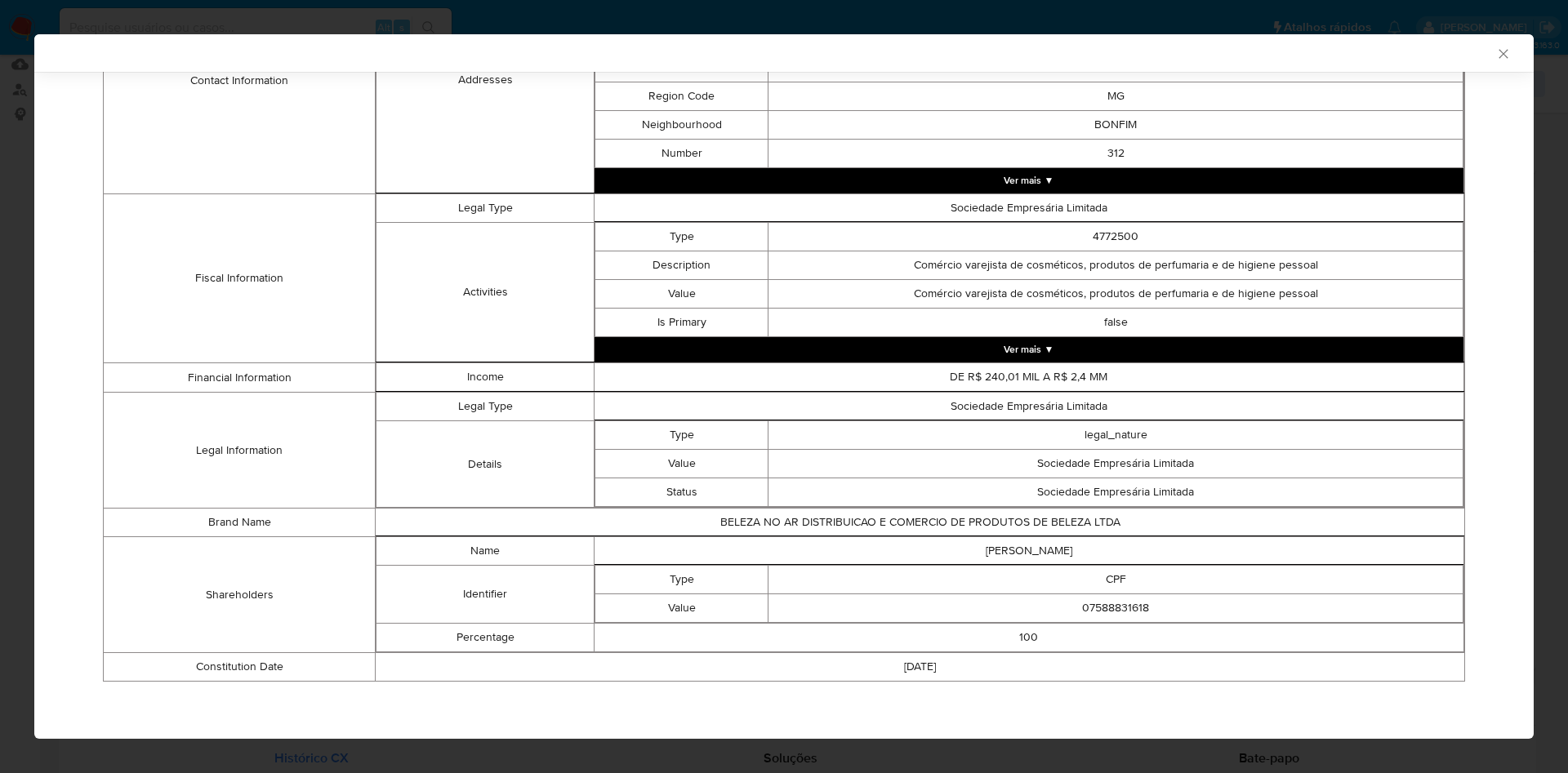
click at [1109, 600] on td "07588831618" at bounding box center [1116, 609] width 695 height 29
copy td "07588831618"
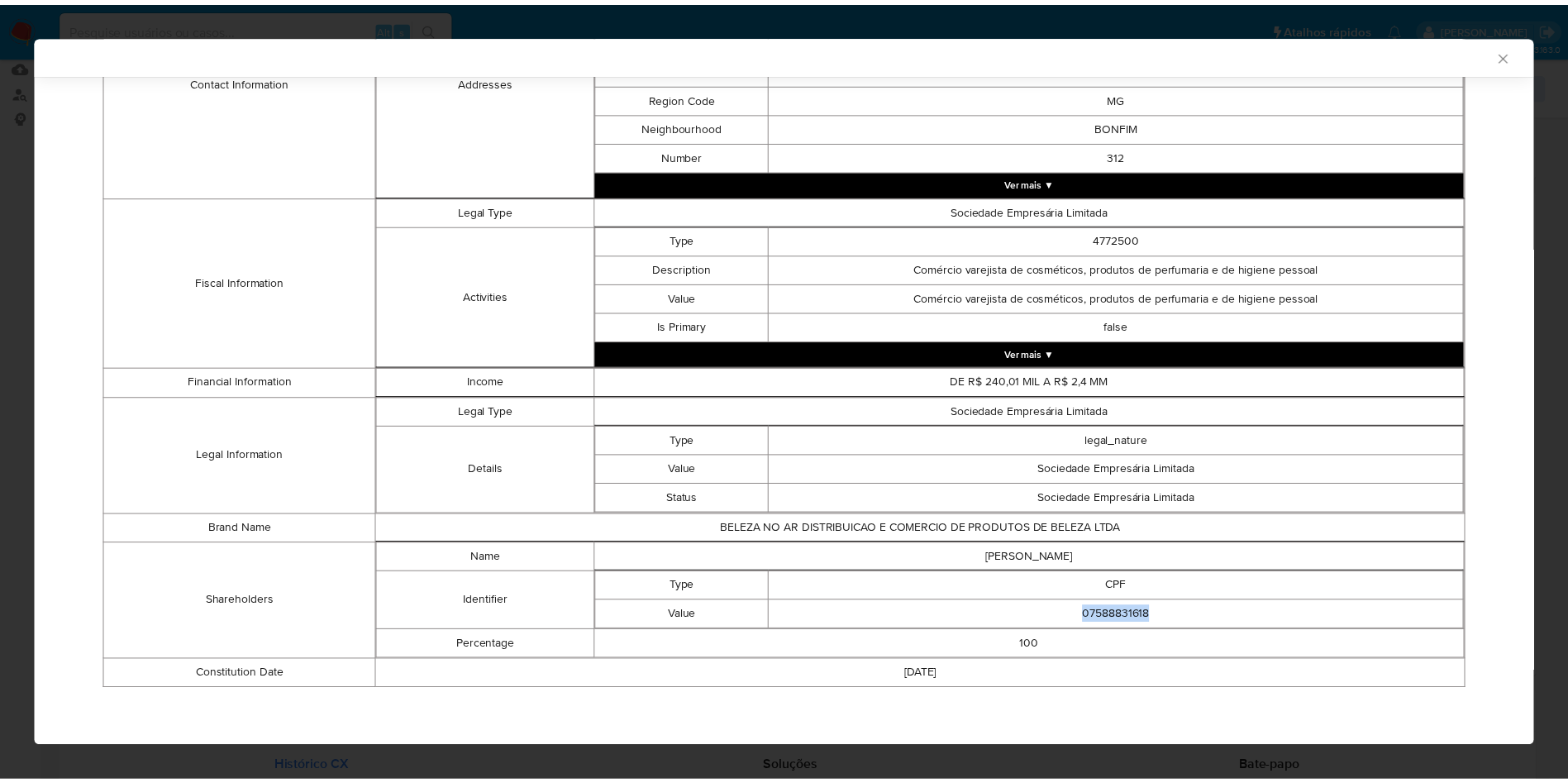
scroll to position [515, 0]
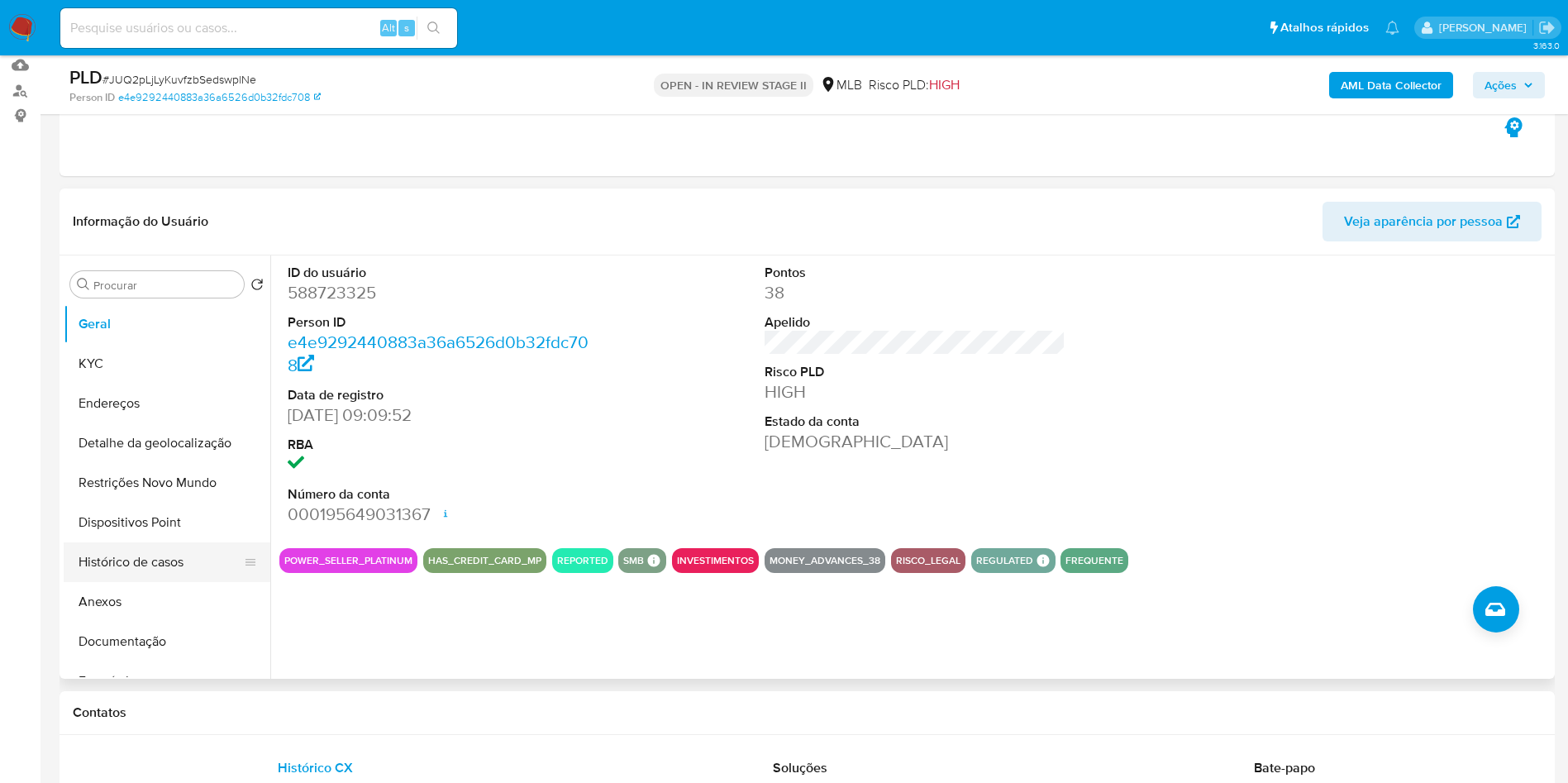
click at [145, 582] on button "Histórico de casos" at bounding box center [160, 562] width 194 height 40
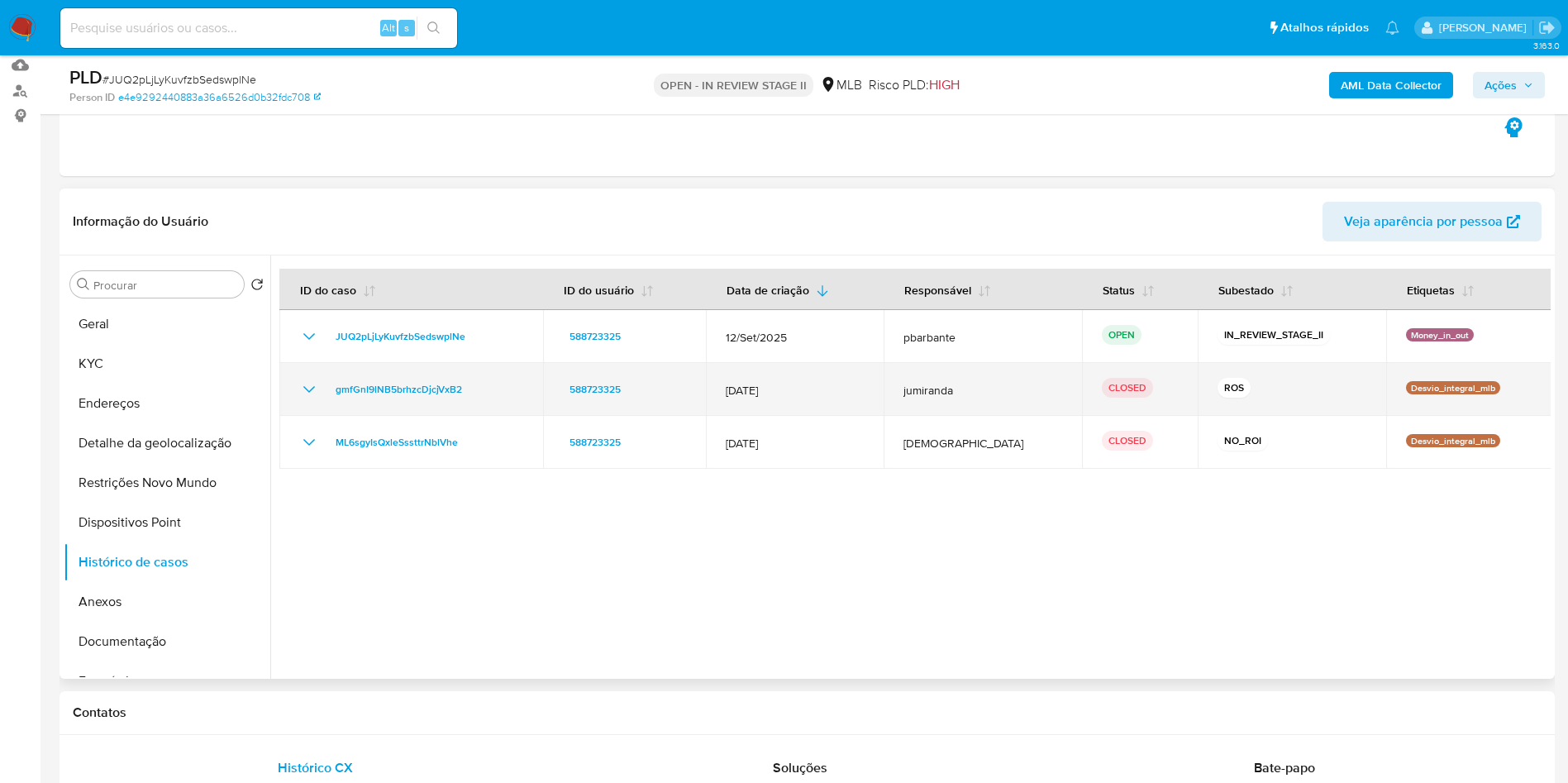
click at [321, 399] on div "gmfGnI9lNB5brhzcDjcjVxB2" at bounding box center [411, 389] width 224 height 20
click at [310, 399] on icon "Mostrar/Ocultar" at bounding box center [309, 389] width 20 height 20
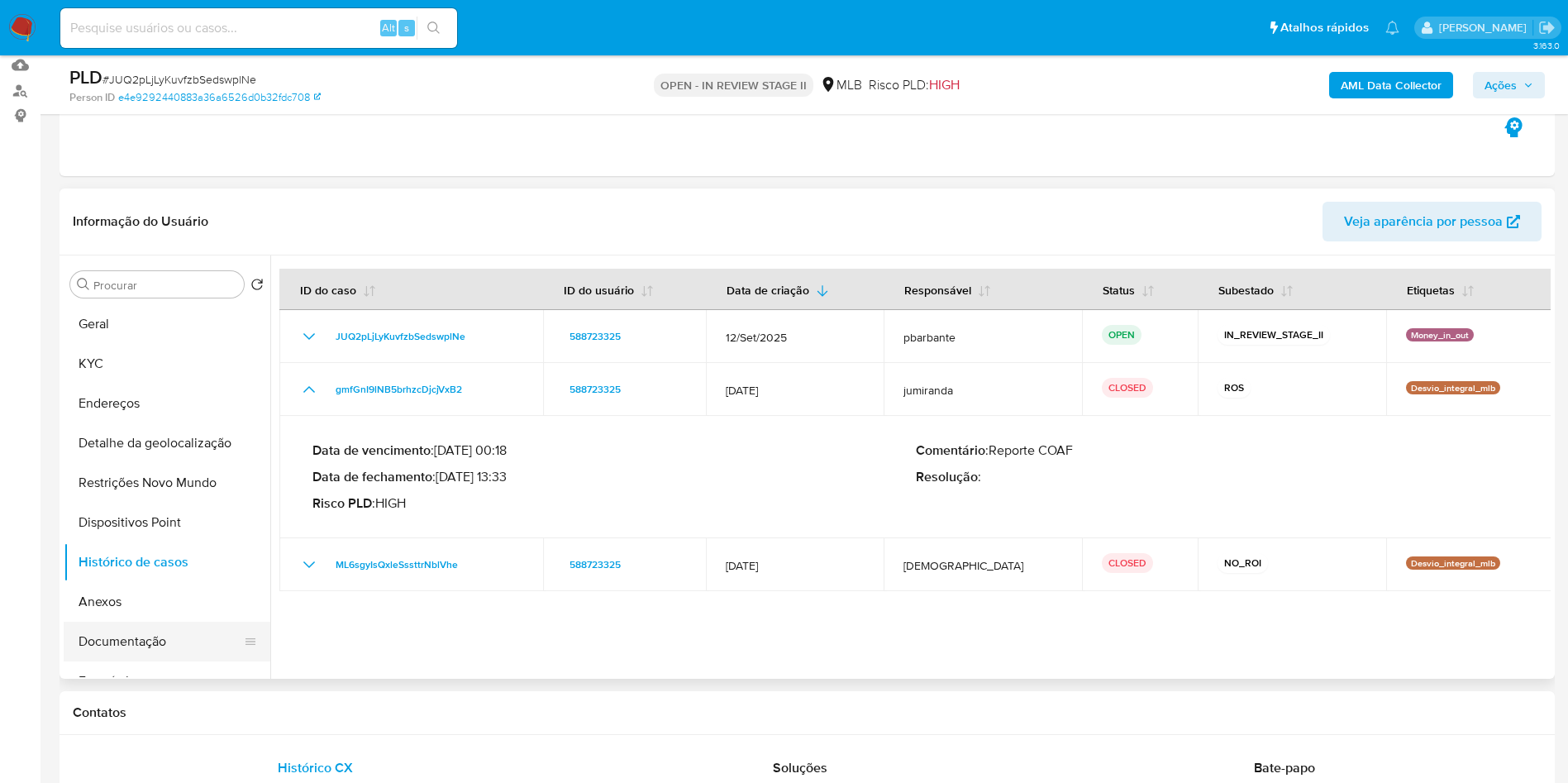
click at [167, 662] on button "Documentação" at bounding box center [160, 641] width 194 height 40
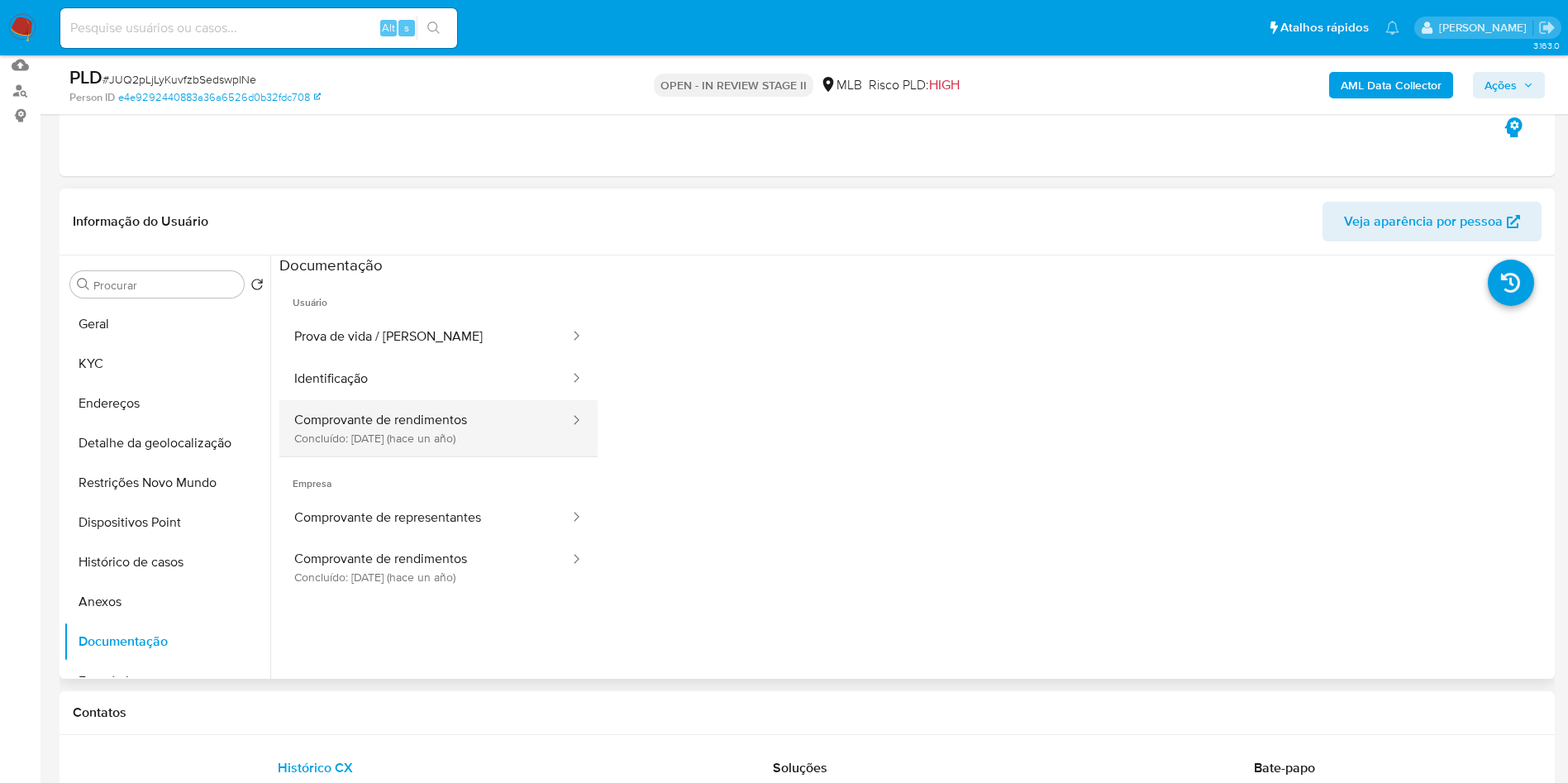
click at [395, 442] on button "Comprovante de rendimentos Concluído: 27/11/2024 (hace un año)" at bounding box center [425, 428] width 292 height 57
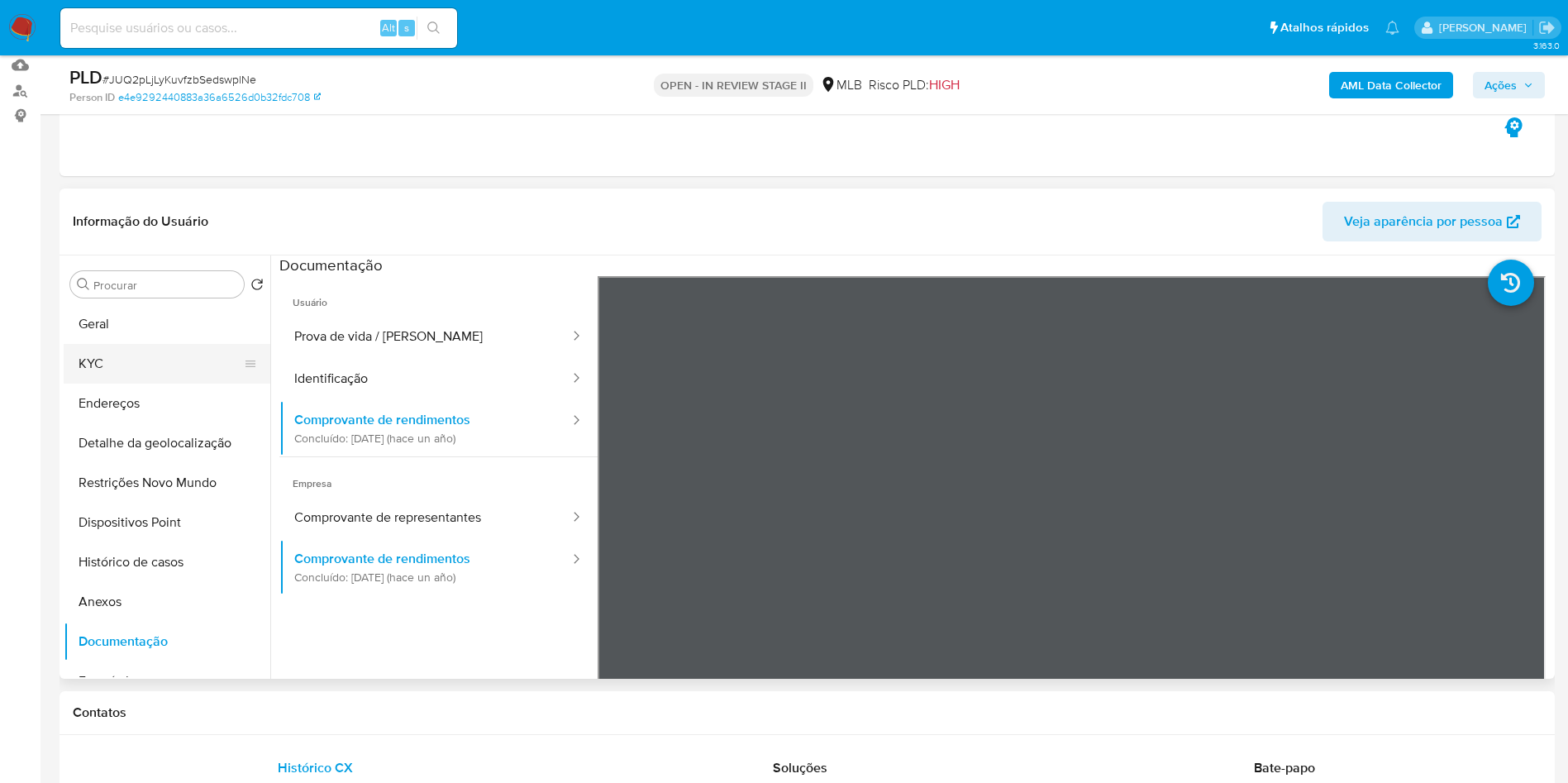
click at [117, 375] on button "KYC" at bounding box center [160, 364] width 194 height 40
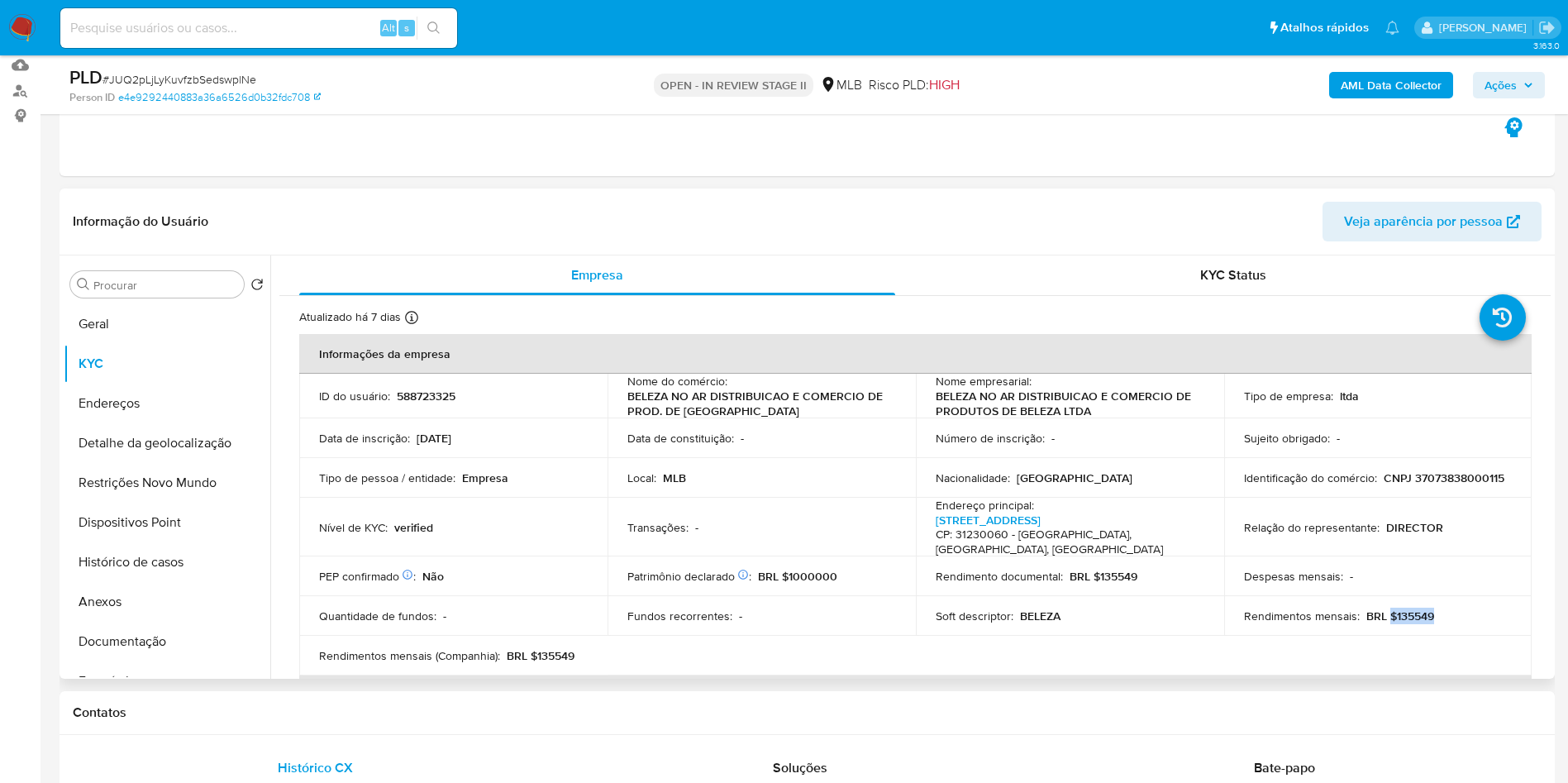
drag, startPoint x: 1435, startPoint y: 640, endPoint x: 1381, endPoint y: 647, distance: 54.5
click at [1381, 624] on div "Rendimentos mensais : BRL $135549" at bounding box center [1378, 615] width 269 height 15
copy p "135549"
click at [131, 344] on button "Geral" at bounding box center [160, 324] width 194 height 40
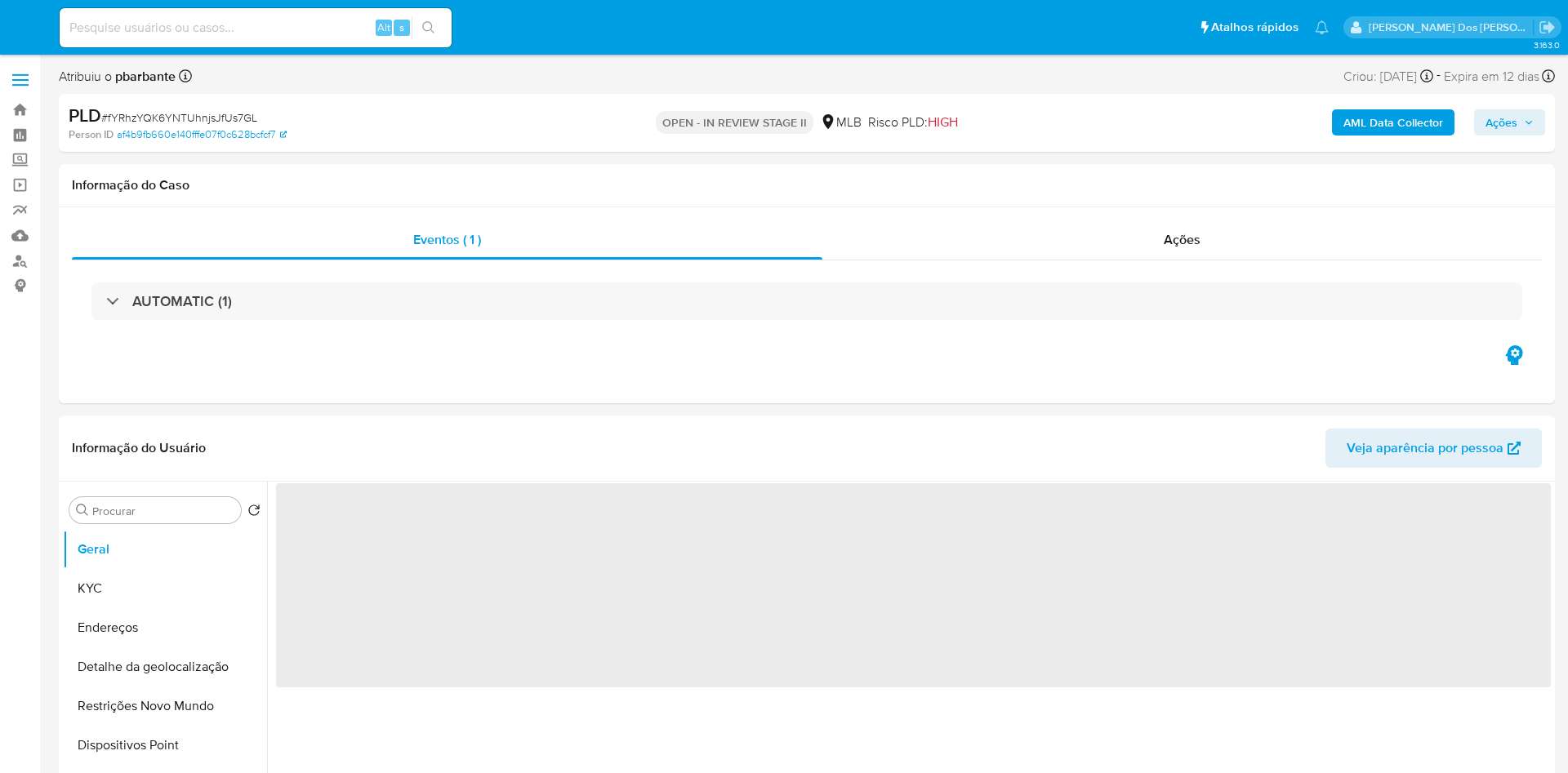
select select "10"
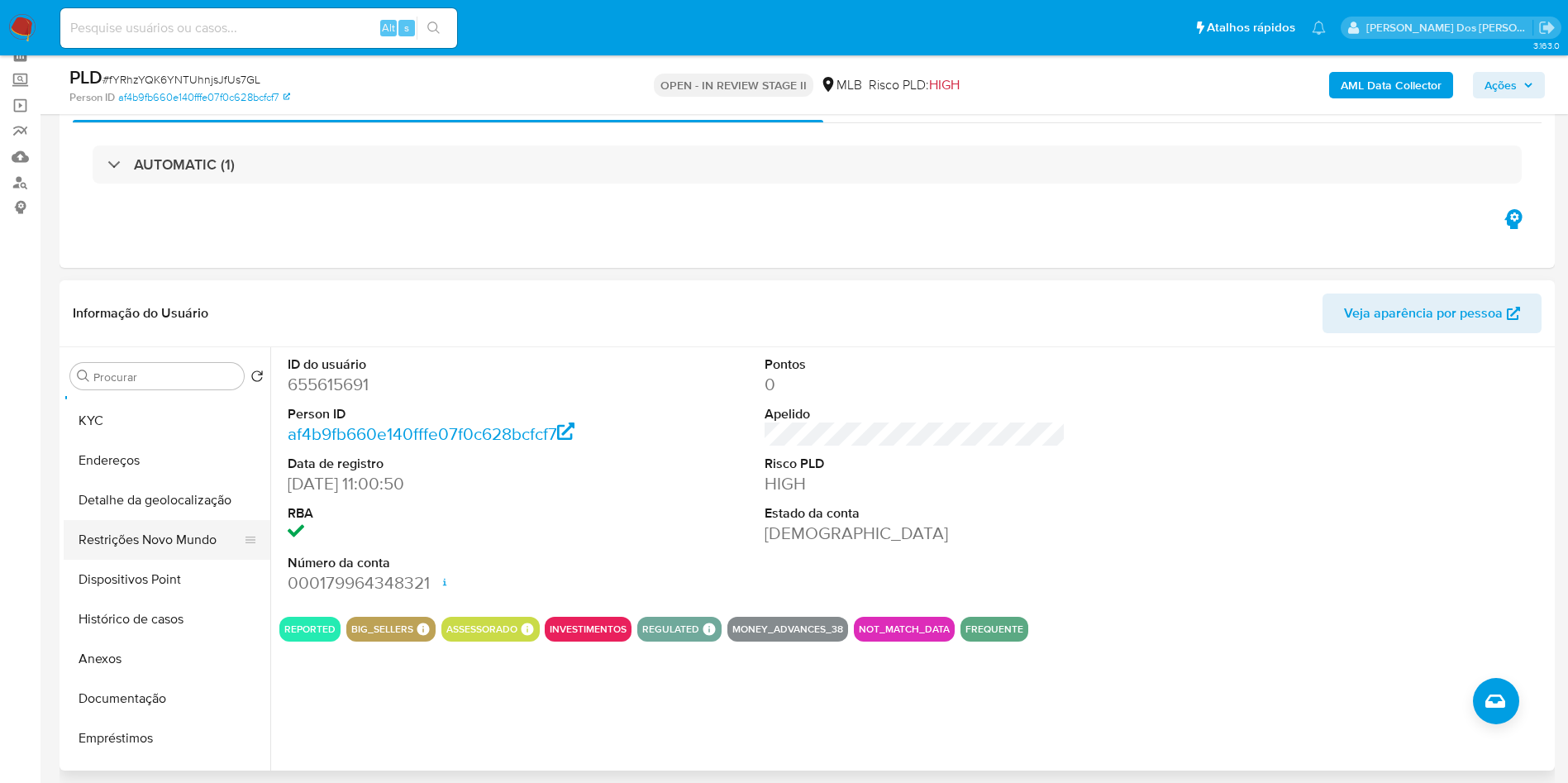
scroll to position [44, 0]
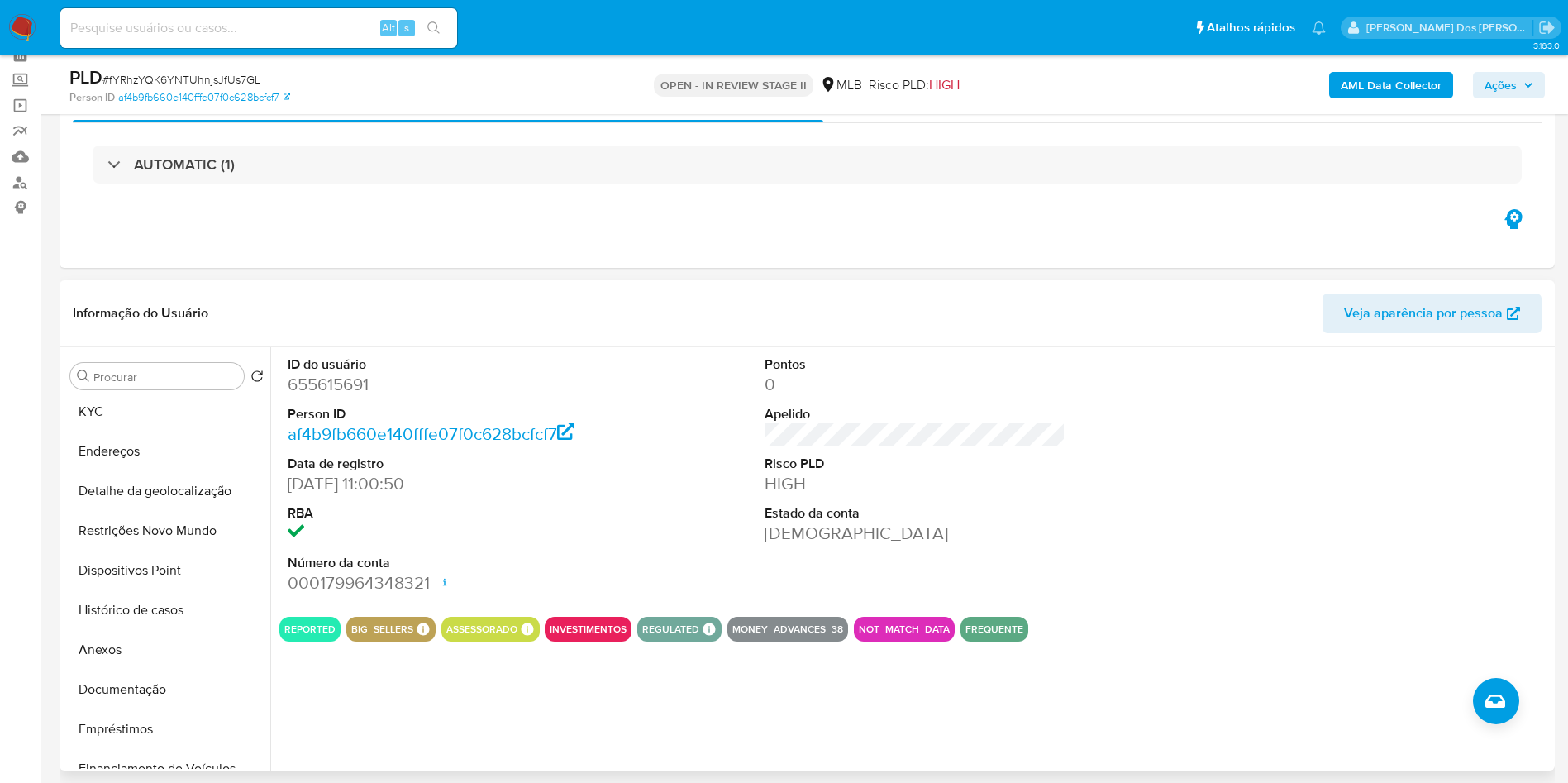
click at [316, 396] on dd "655615691" at bounding box center [438, 384] width 302 height 23
copy dd "655615691"
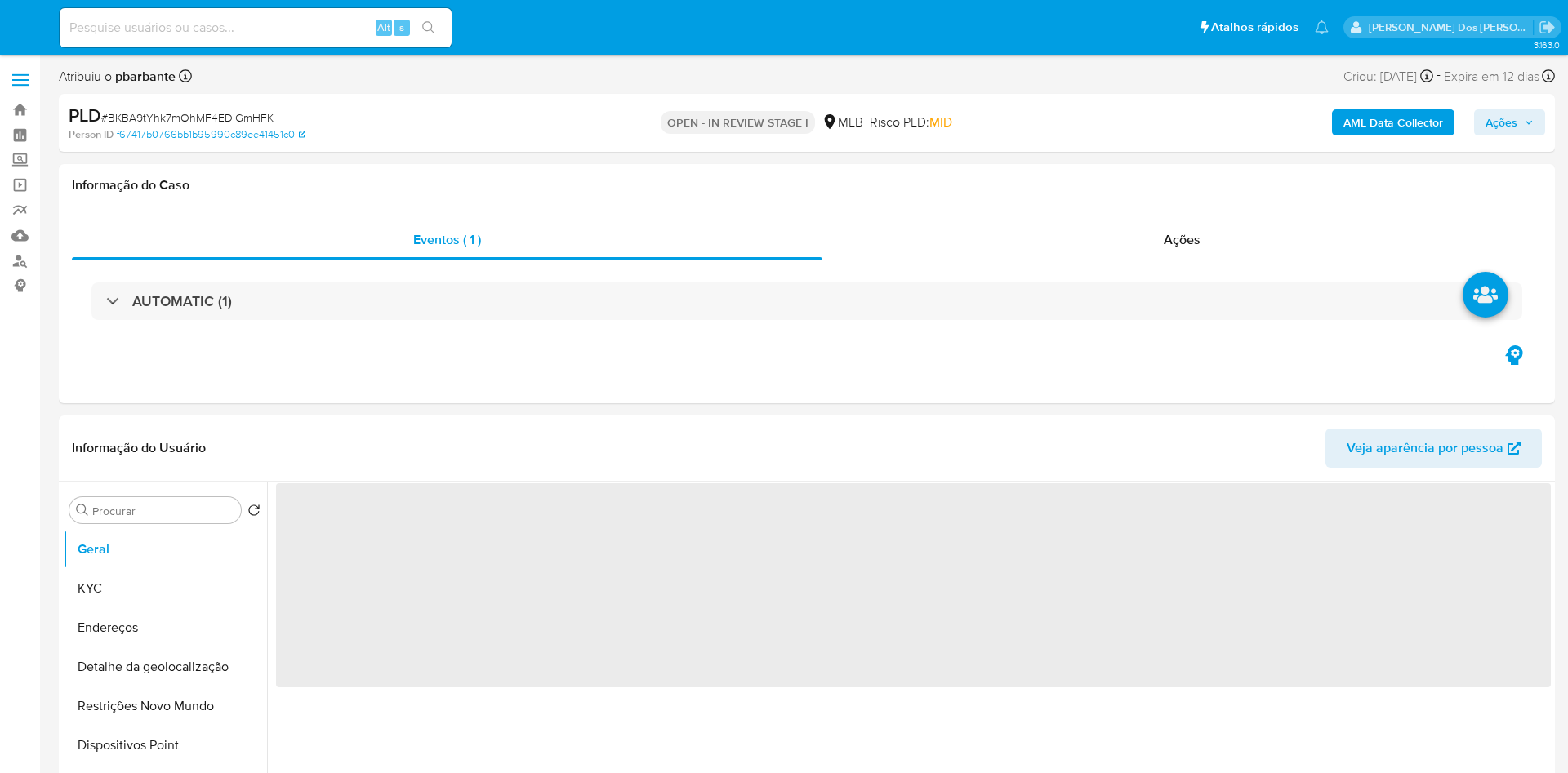
select select "10"
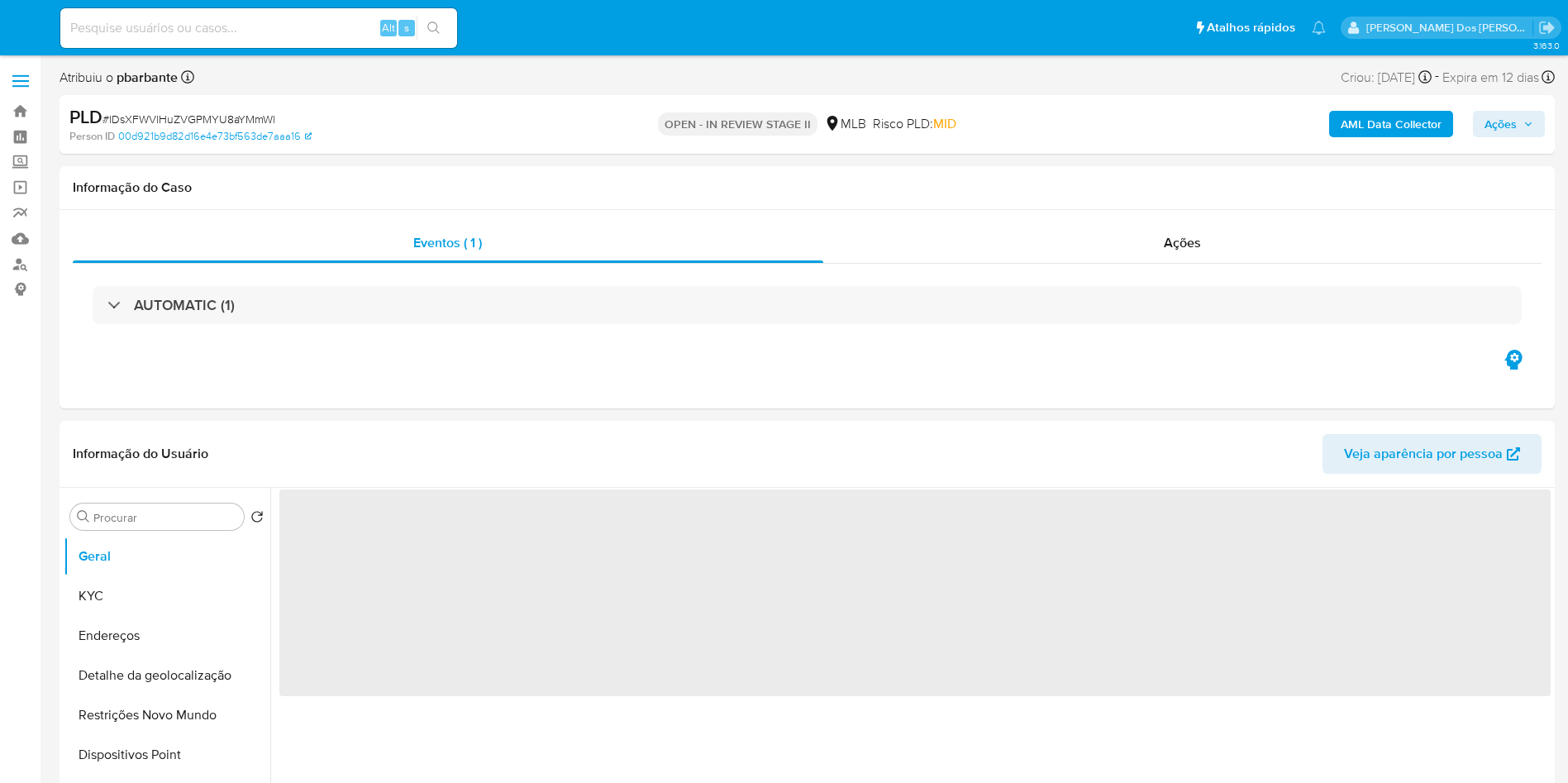
select select "10"
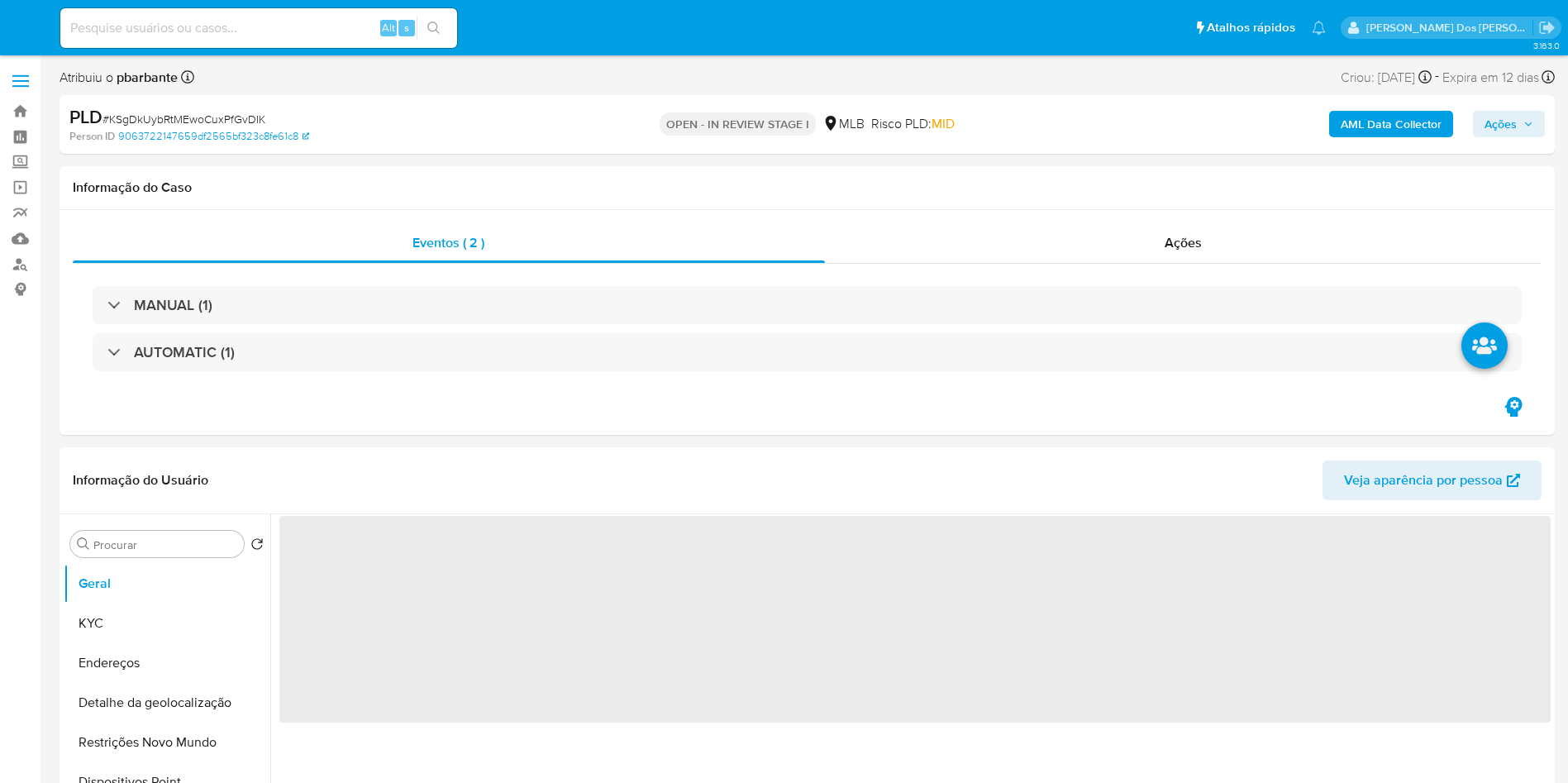
select select "10"
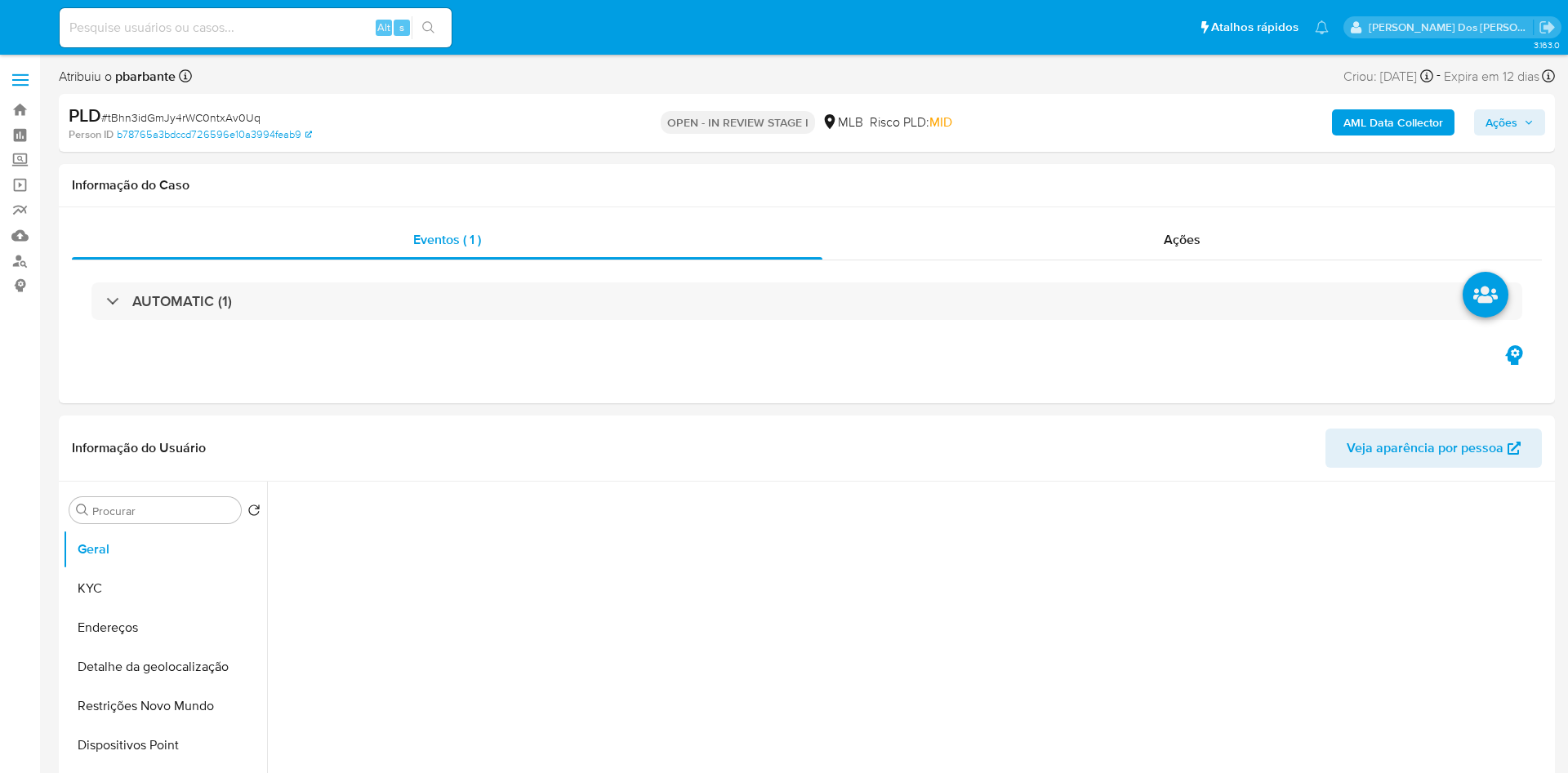
select select "10"
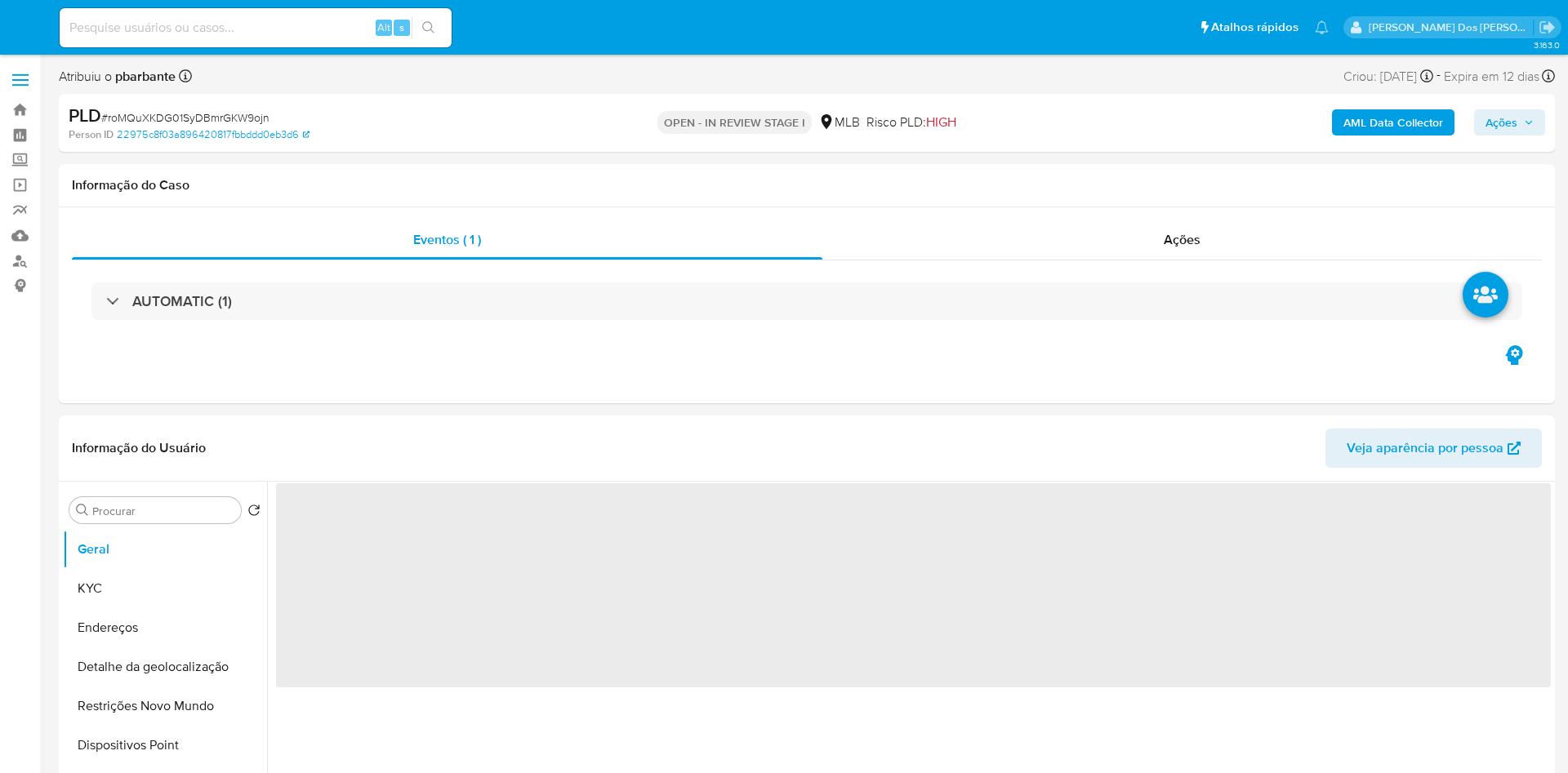
select select "10"
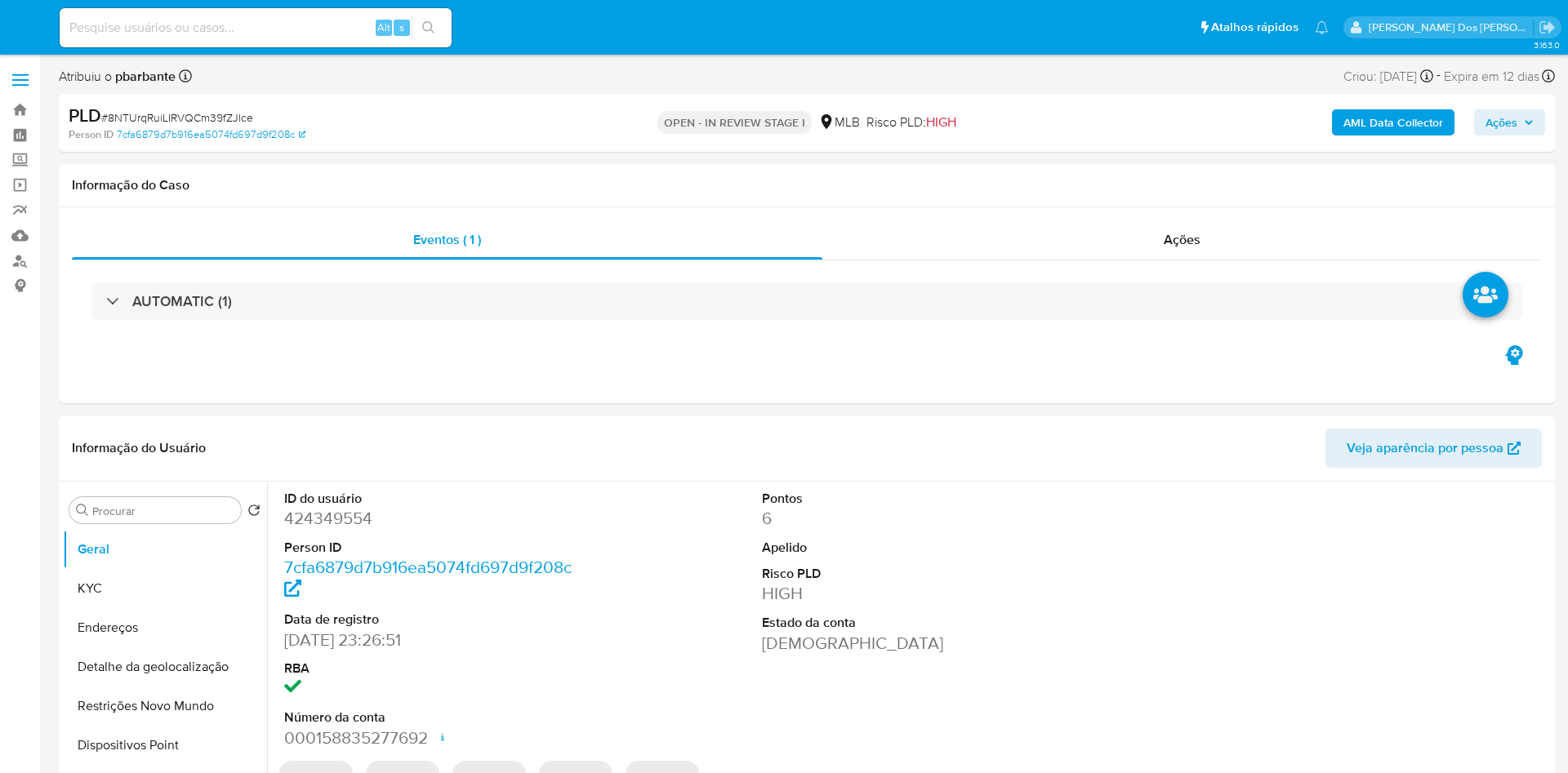
select select "10"
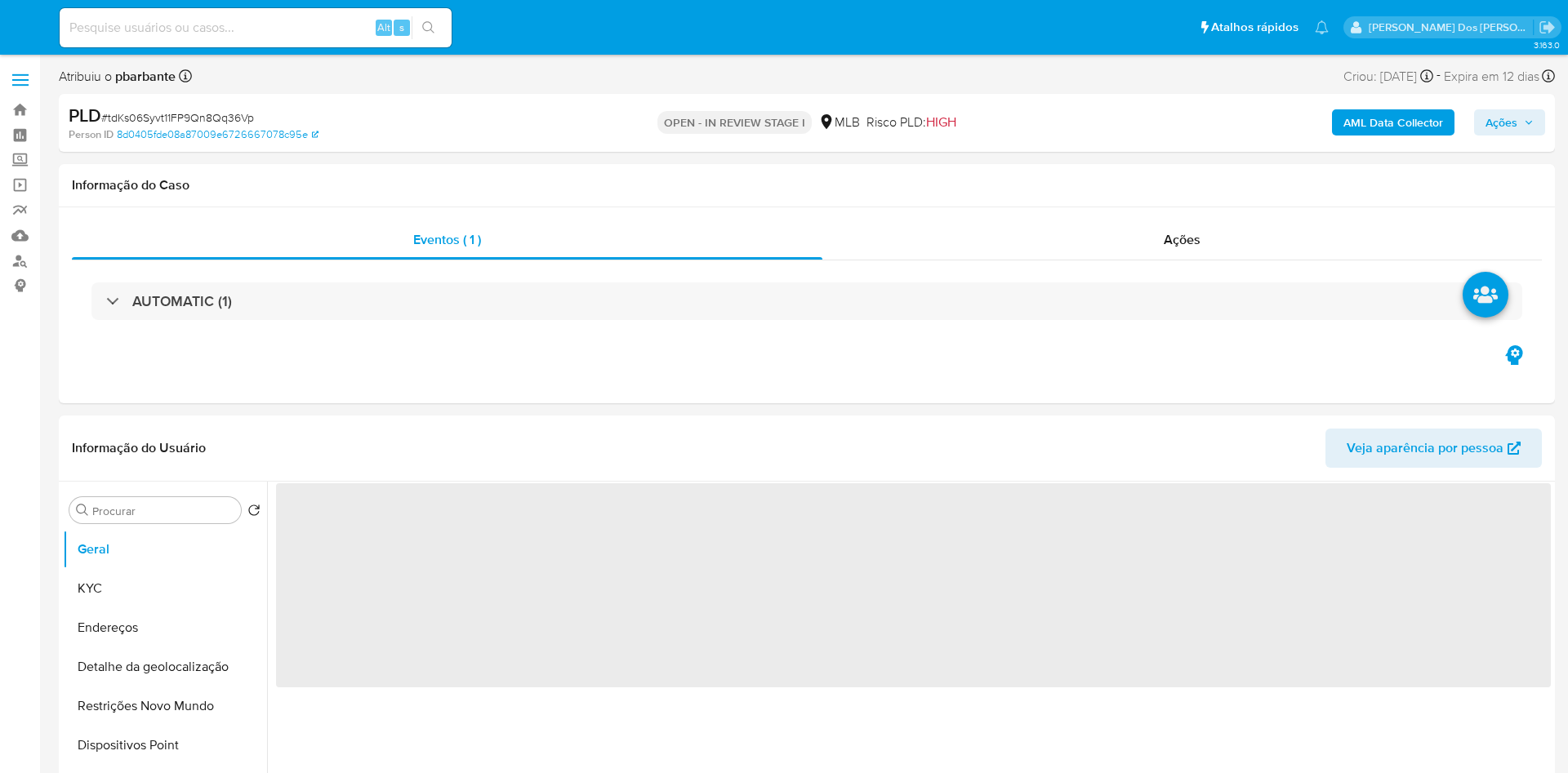
select select "10"
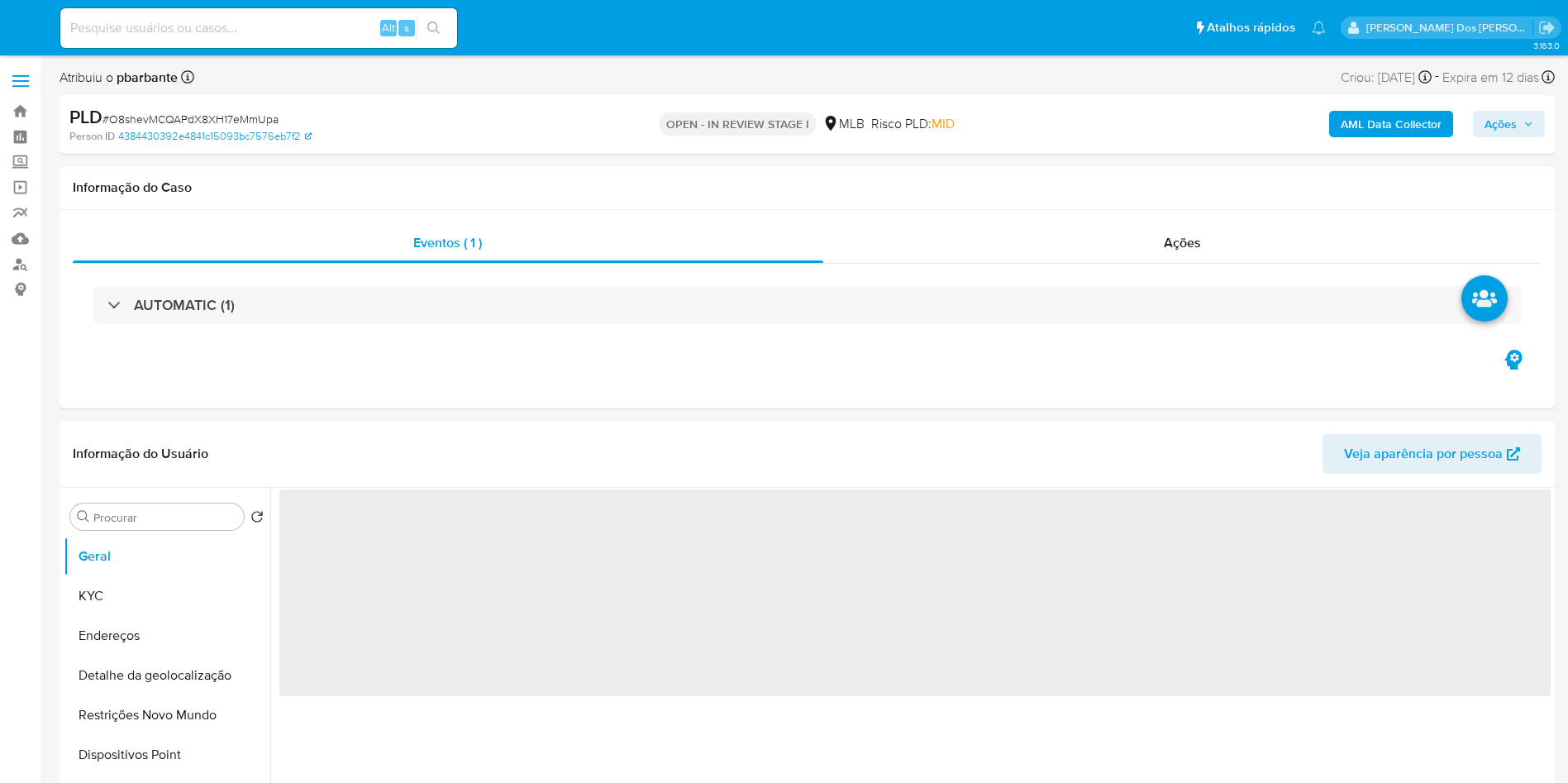
select select "10"
